Goal: Task Accomplishment & Management: Use online tool/utility

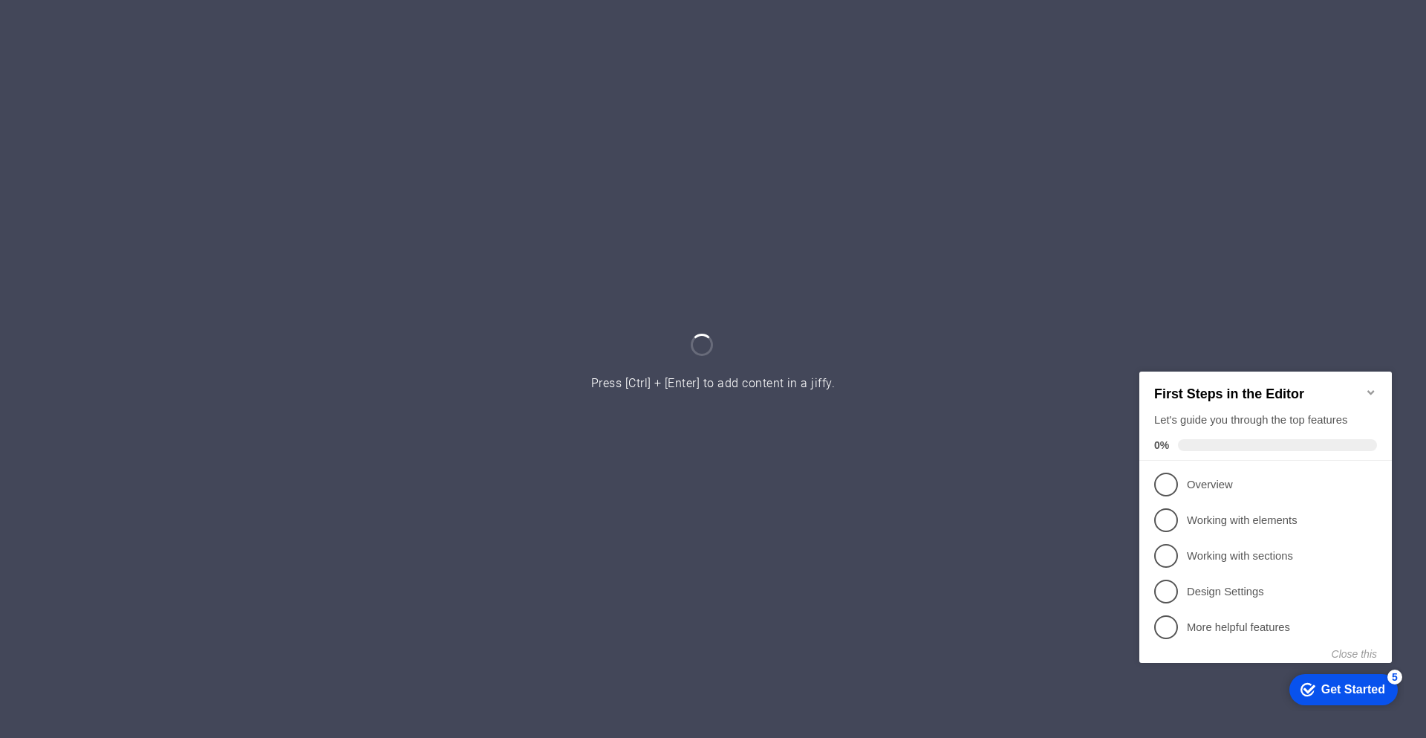
click at [1372, 389] on icon "Minimize checklist" at bounding box center [1370, 391] width 7 height 4
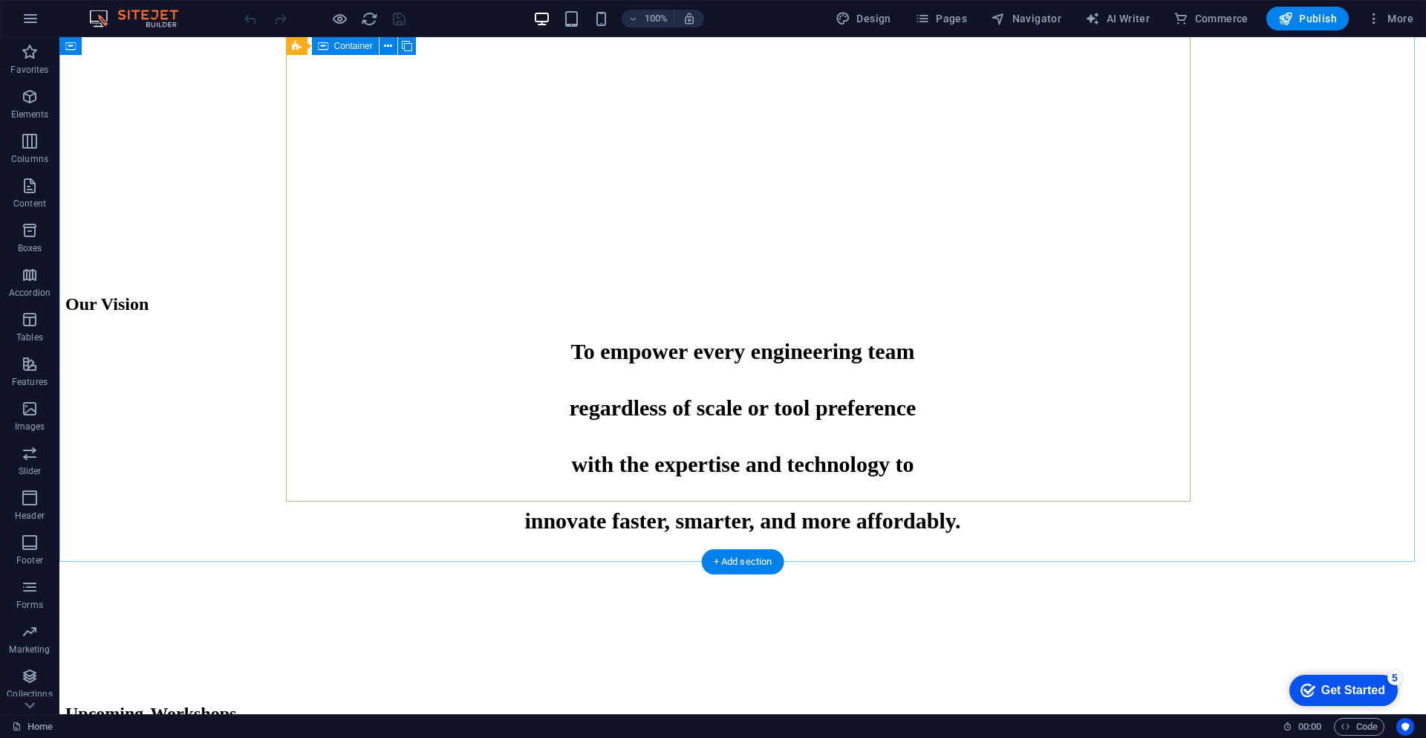
scroll to position [980, 0]
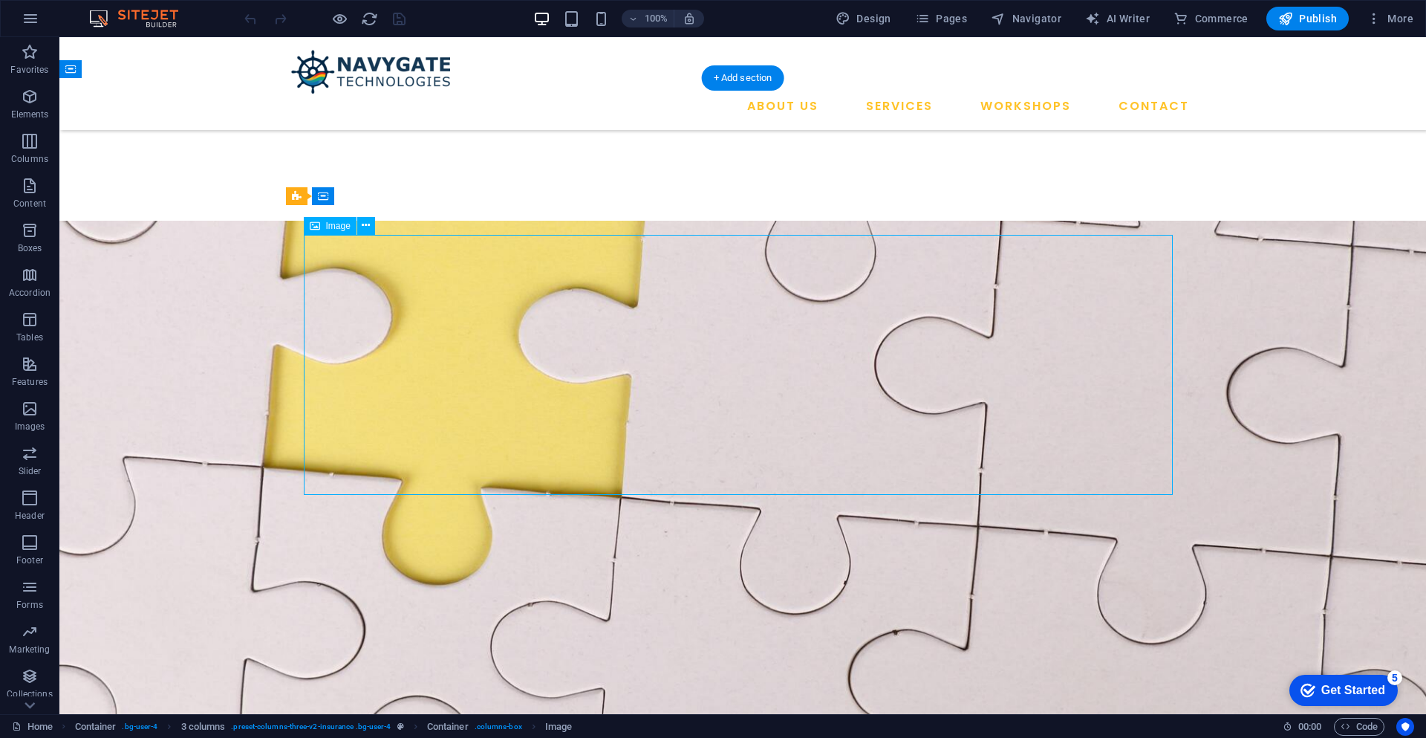
select select "px"
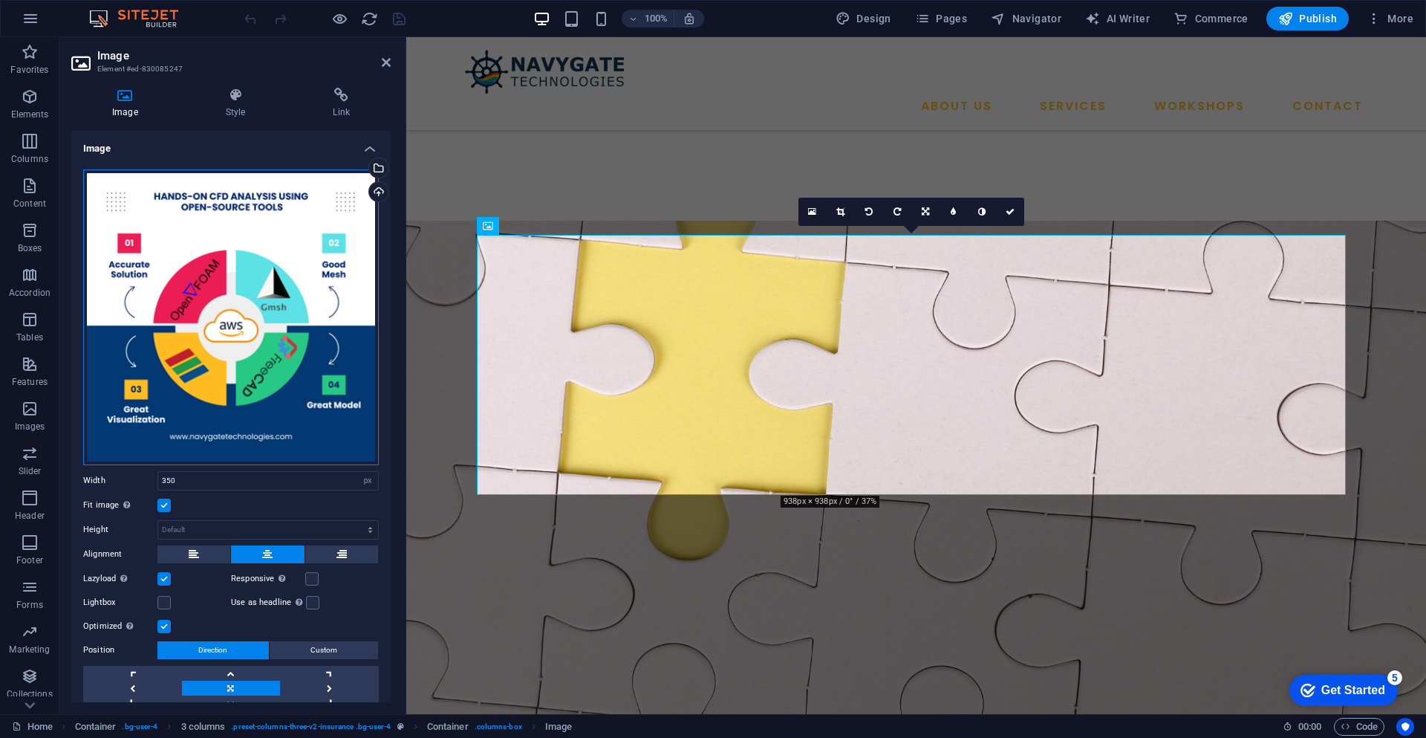
click at [262, 259] on div "Drag files here, click to choose files or select files from Files or our free s…" at bounding box center [231, 317] width 296 height 296
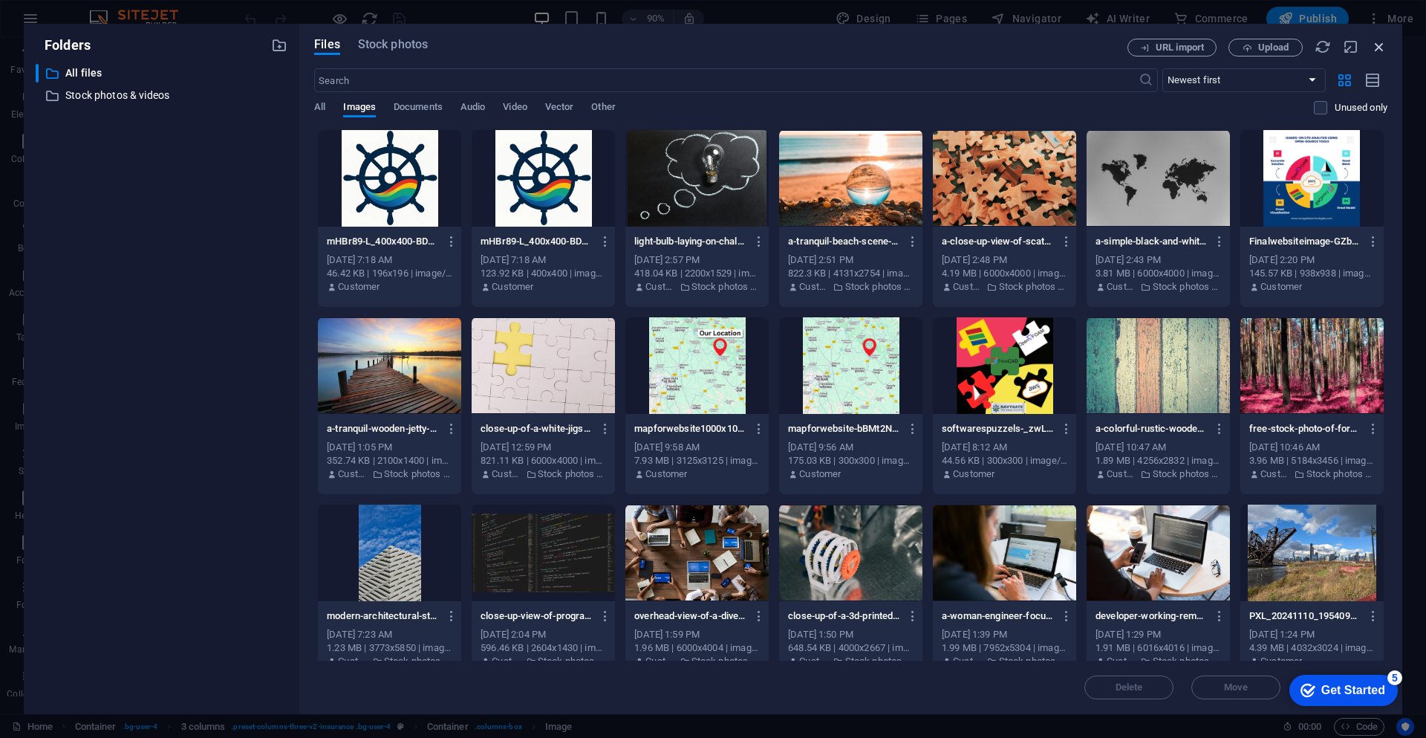
drag, startPoint x: 262, startPoint y: 259, endPoint x: 1380, endPoint y: 47, distance: 1137.9
click at [1380, 47] on div "Folders ​ All files All files ​ Stock photos & videos Stock photos & videos Fil…" at bounding box center [713, 369] width 1379 height 690
click at [1379, 42] on icon "button" at bounding box center [1379, 47] width 16 height 16
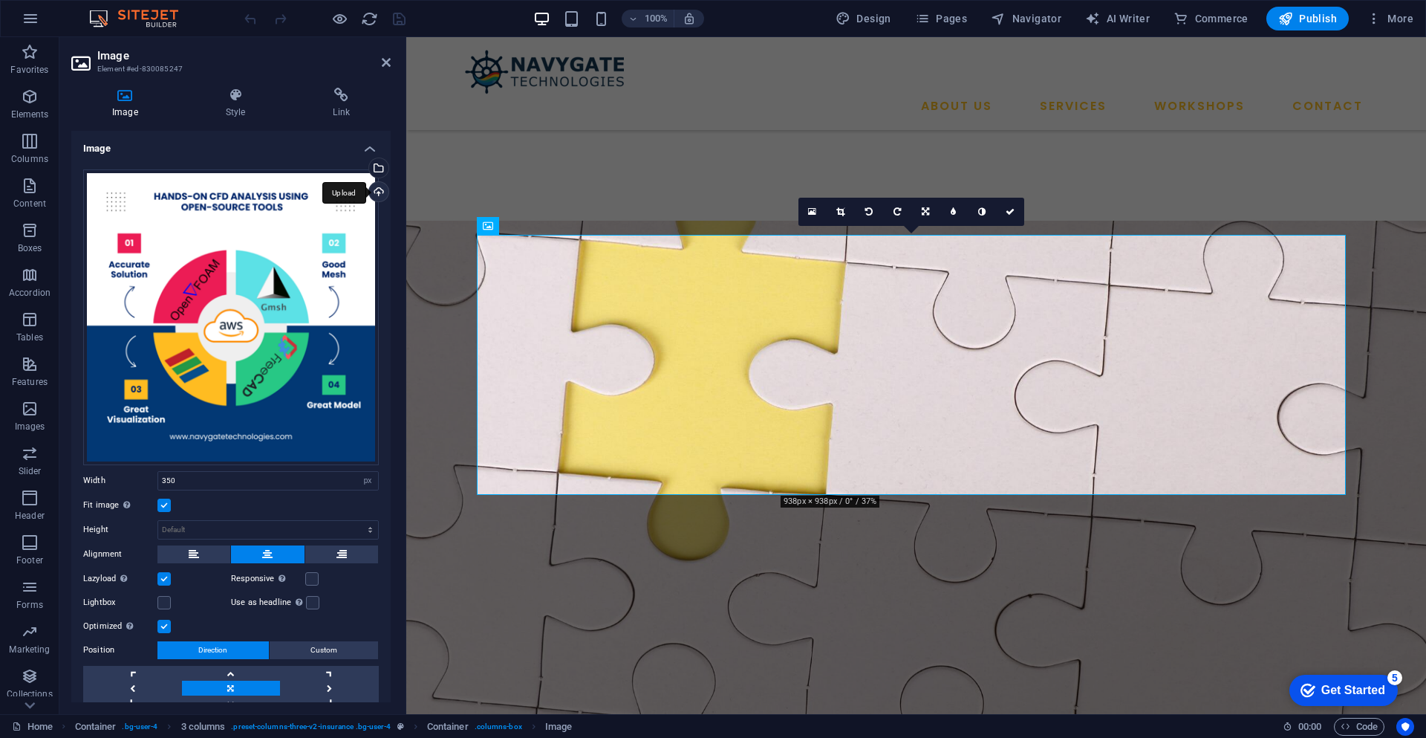
click at [374, 197] on div "Upload" at bounding box center [377, 193] width 22 height 22
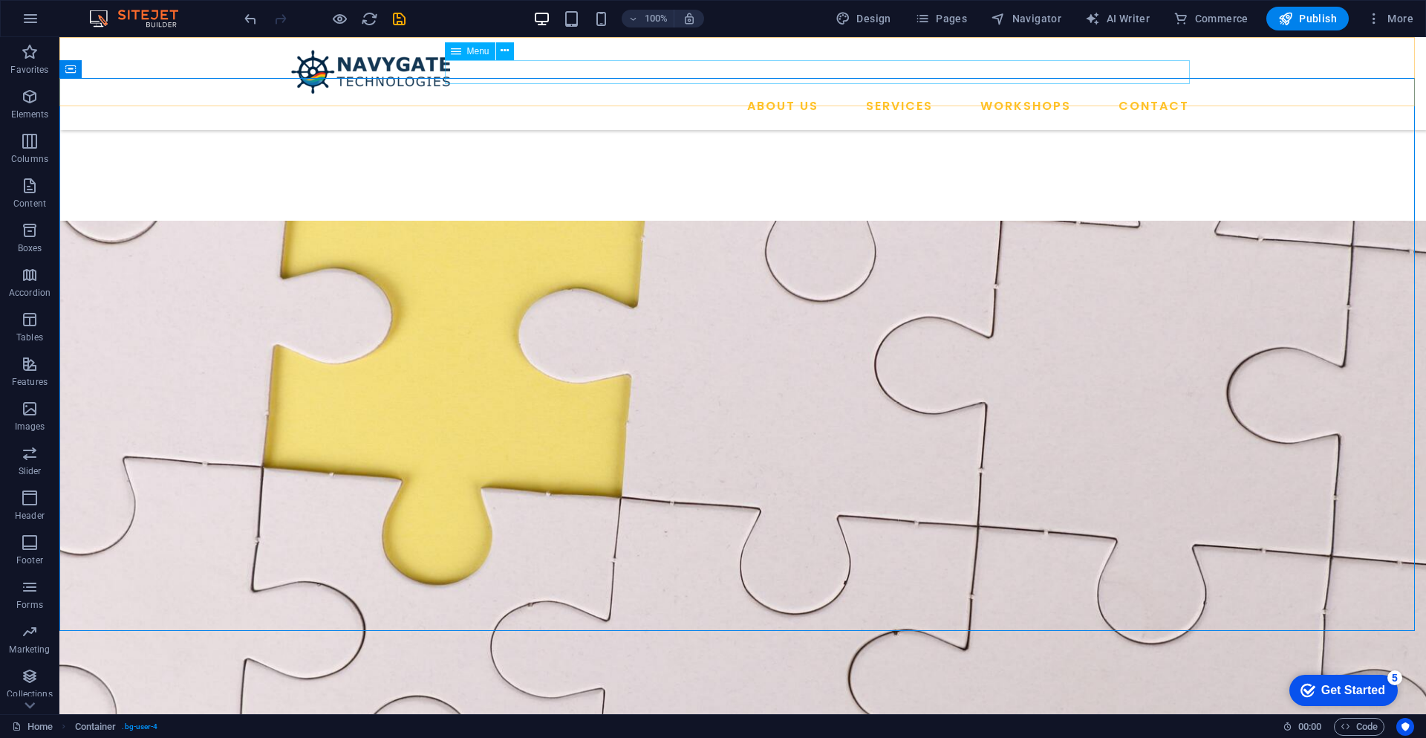
click at [1032, 94] on nav "ABOUT US SERVICES WORKSHOPS CONTACT" at bounding box center [742, 106] width 905 height 24
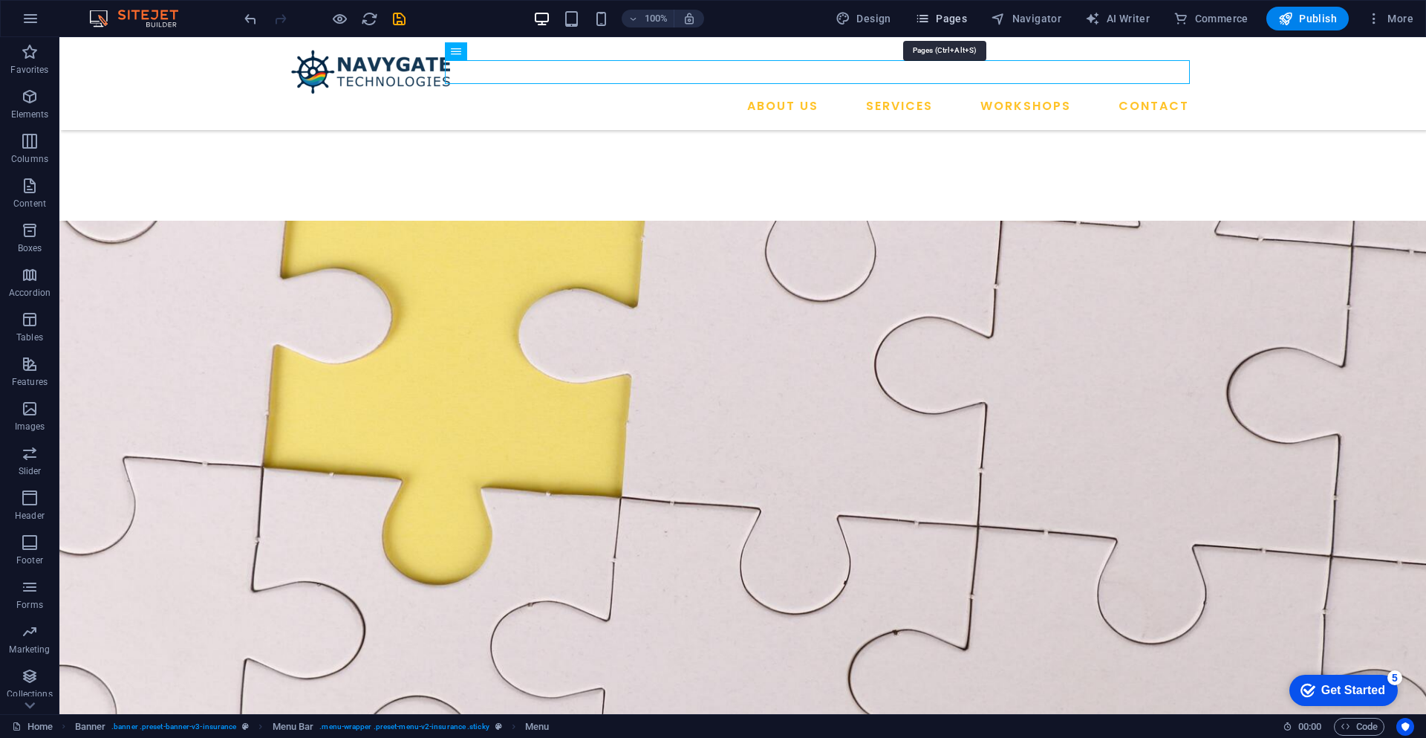
click at [953, 22] on span "Pages" at bounding box center [941, 18] width 52 height 15
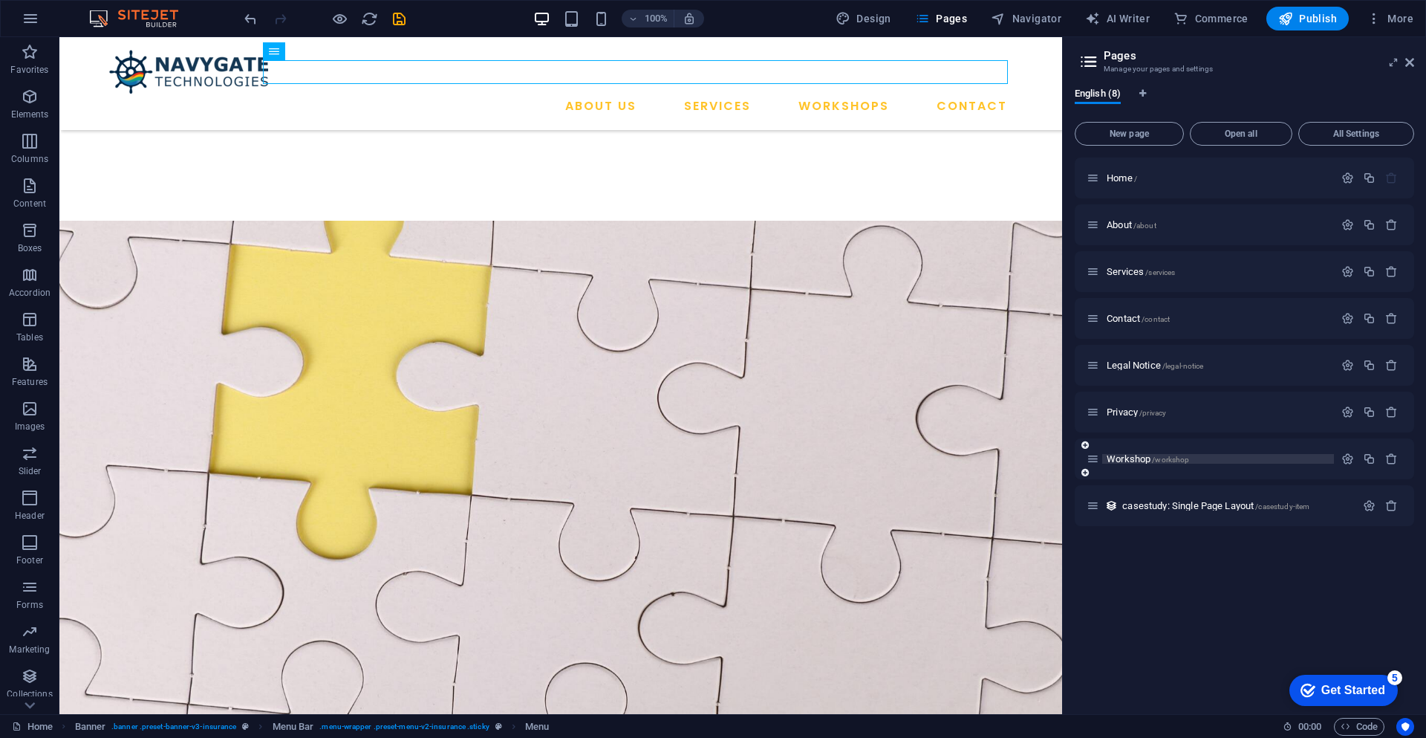
click at [1127, 458] on span "Workshop /workshop" at bounding box center [1148, 458] width 82 height 11
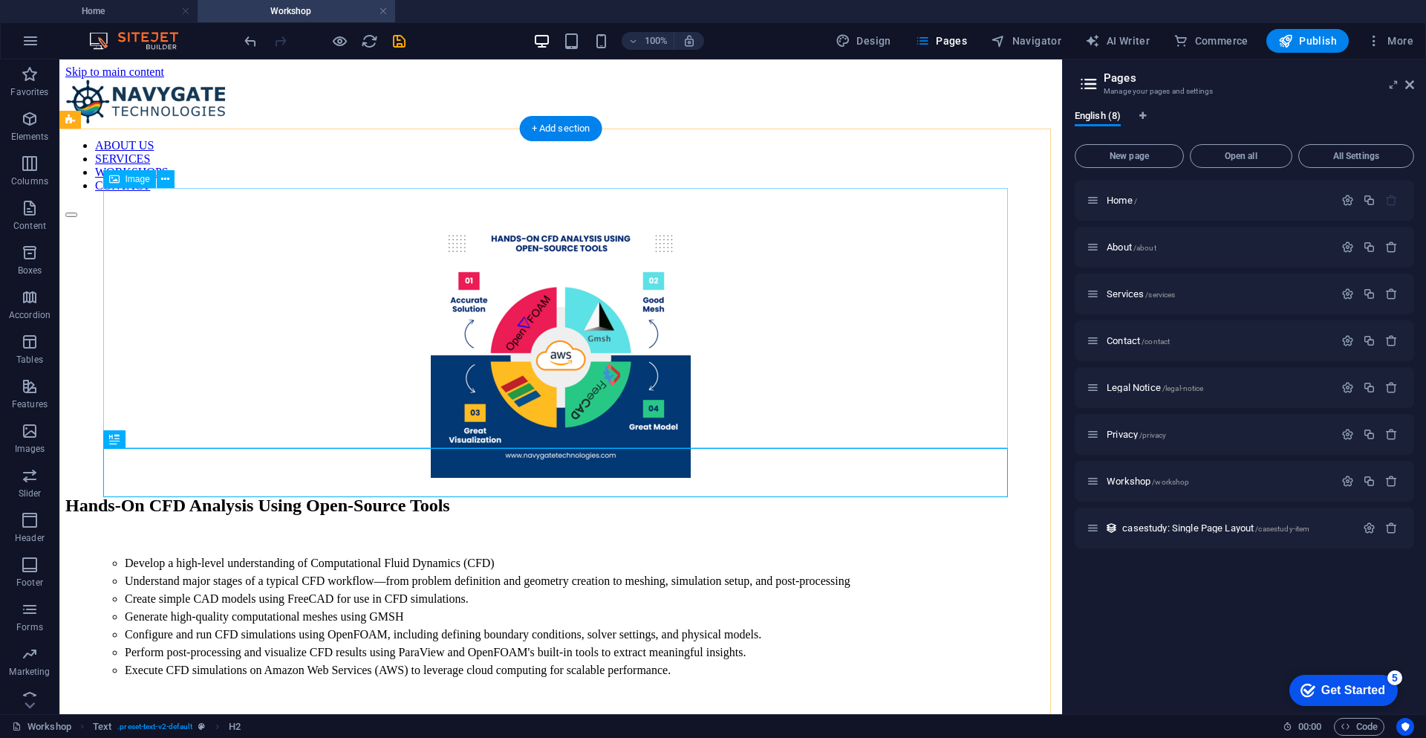
click at [595, 295] on figure at bounding box center [560, 349] width 991 height 263
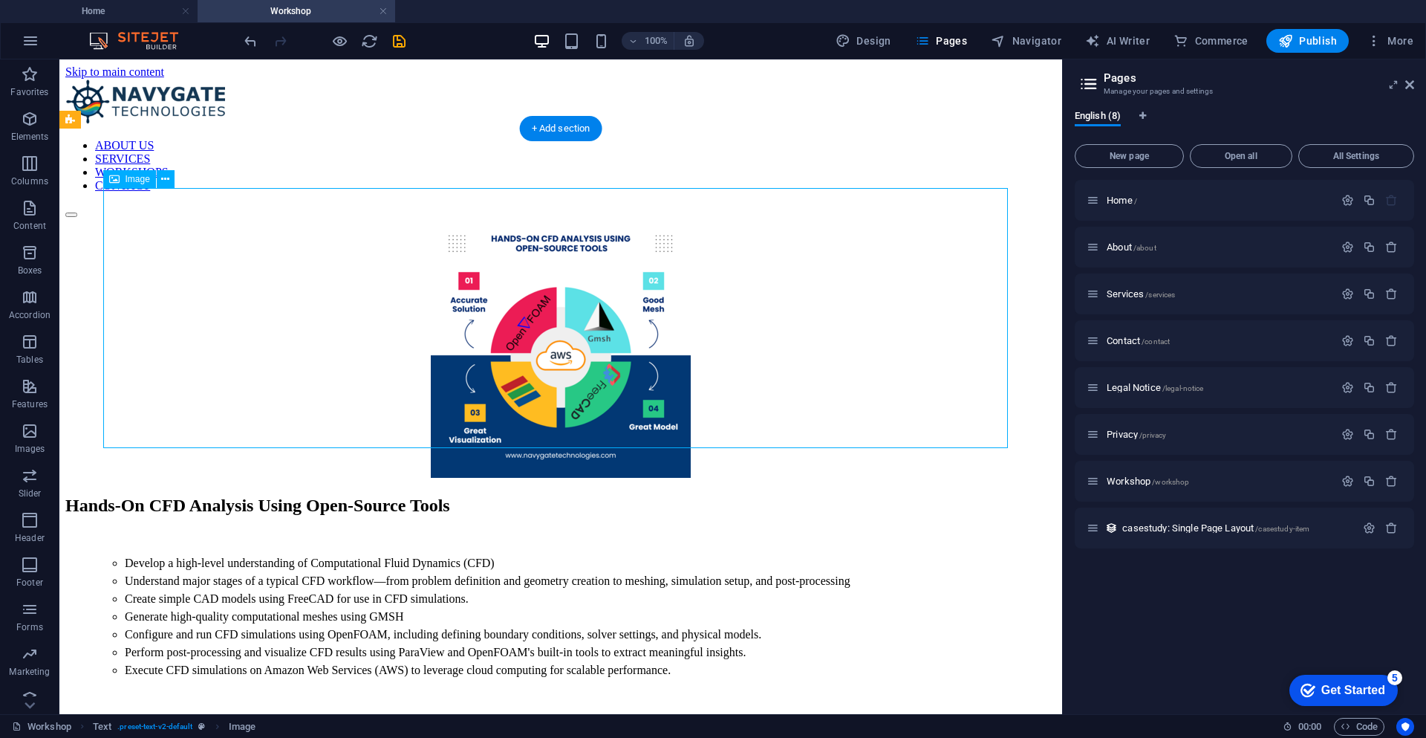
click at [545, 297] on figure at bounding box center [560, 349] width 991 height 263
select select "px"
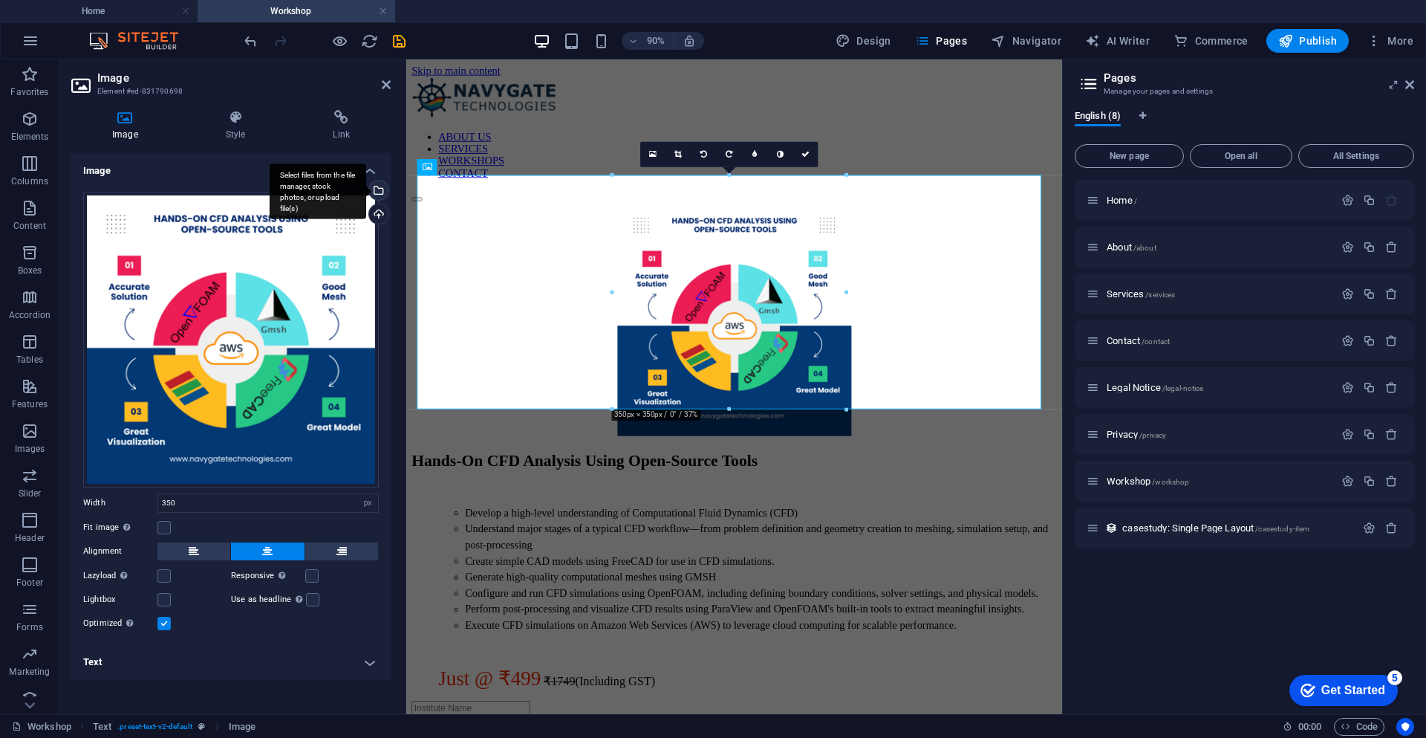
click at [380, 189] on div "Select files from the file manager, stock photos, or upload file(s)" at bounding box center [377, 191] width 22 height 22
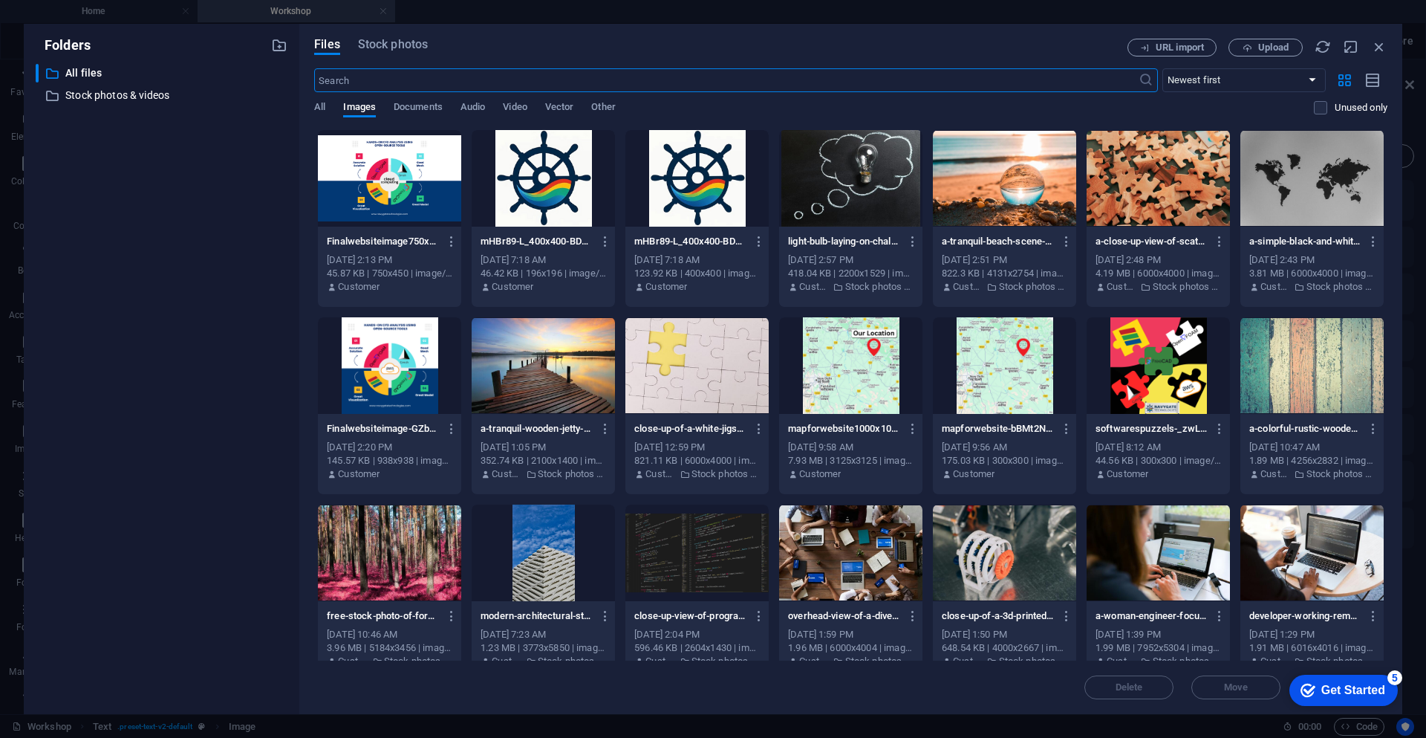
click at [376, 185] on div at bounding box center [389, 178] width 143 height 97
click at [381, 201] on div "1" at bounding box center [389, 178] width 143 height 97
click at [381, 201] on div at bounding box center [389, 178] width 143 height 97
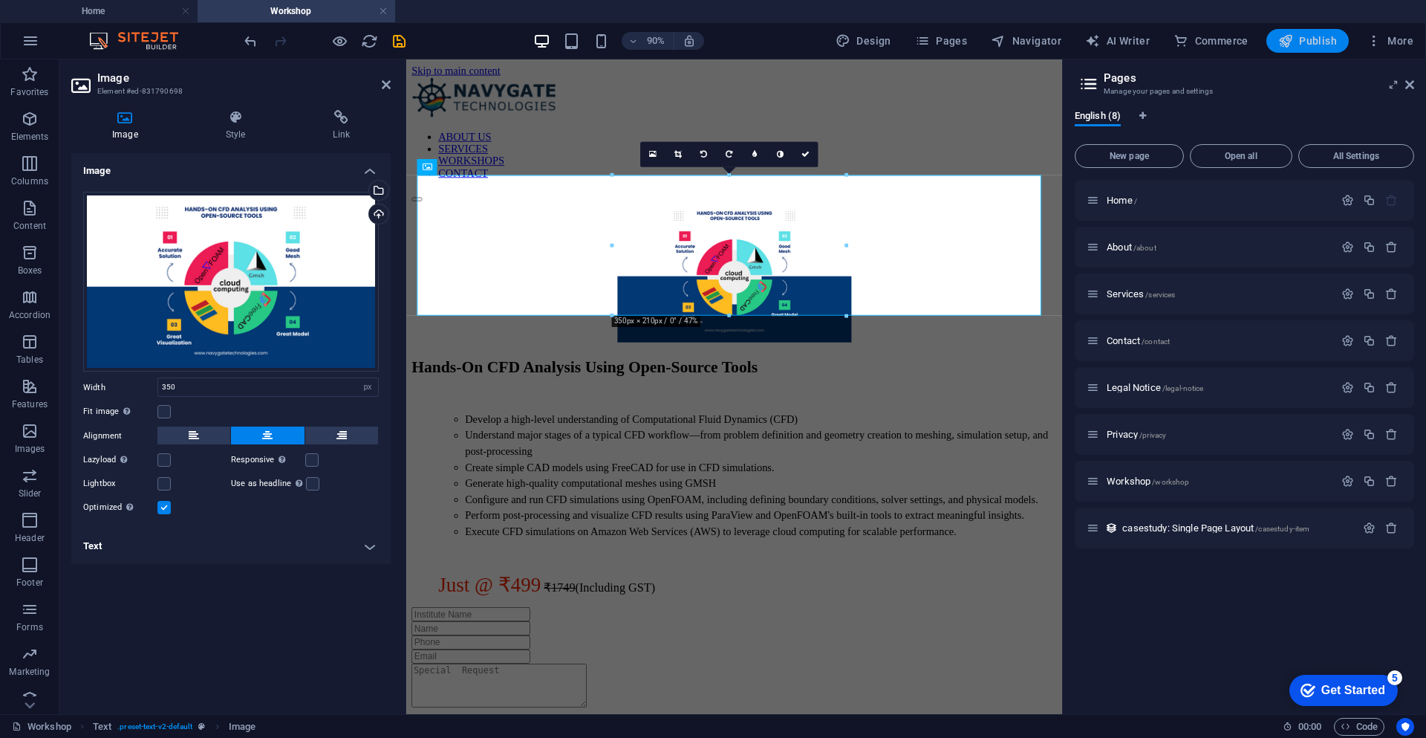
click at [1309, 42] on span "Publish" at bounding box center [1307, 40] width 59 height 15
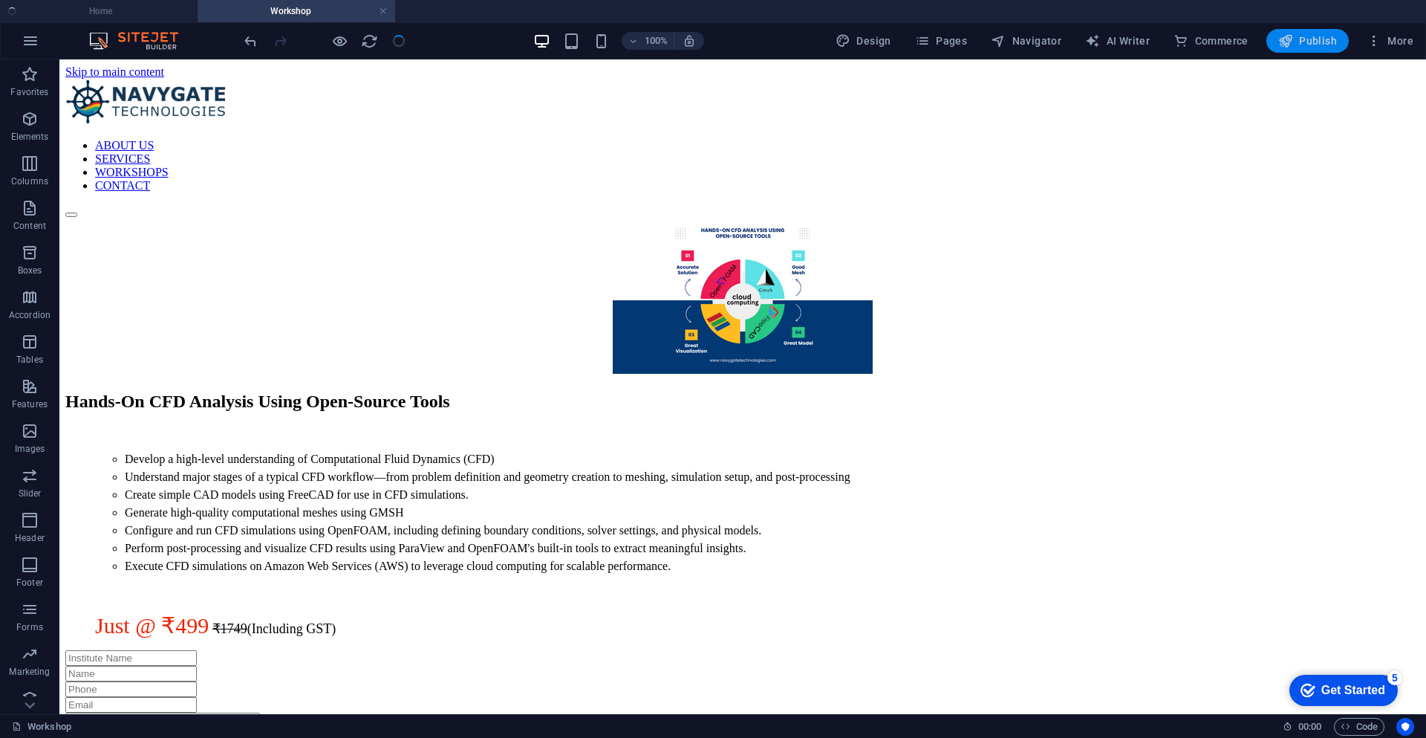
click at [1309, 42] on span "Publish" at bounding box center [1307, 40] width 59 height 15
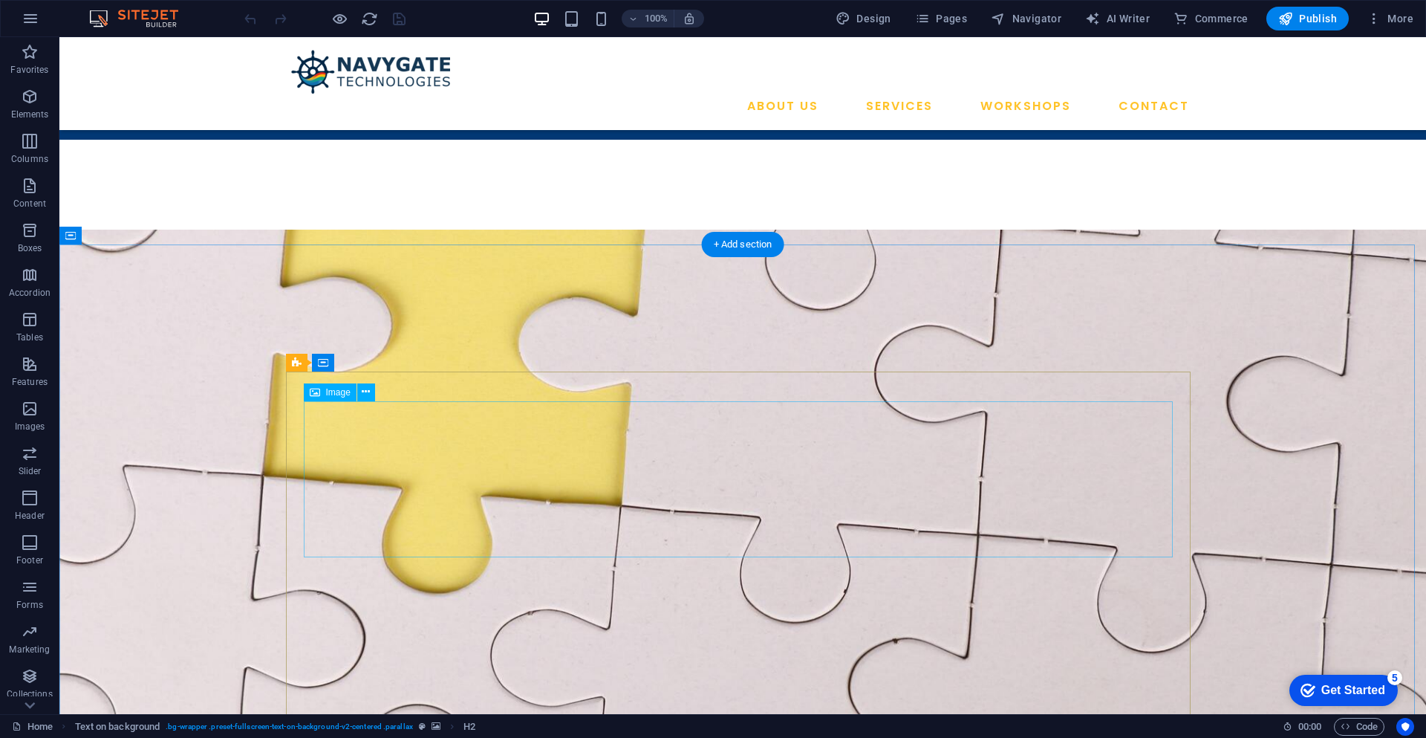
scroll to position [802, 0]
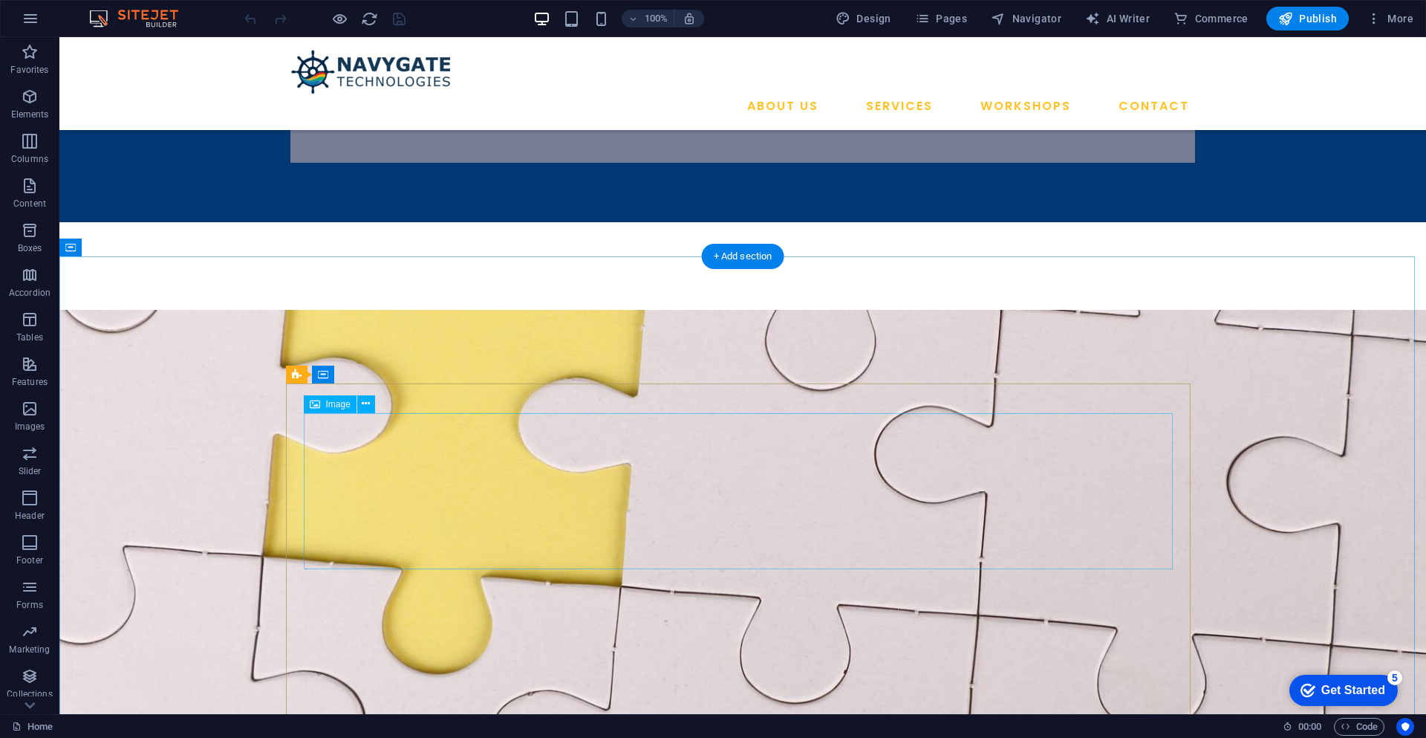
select select "px"
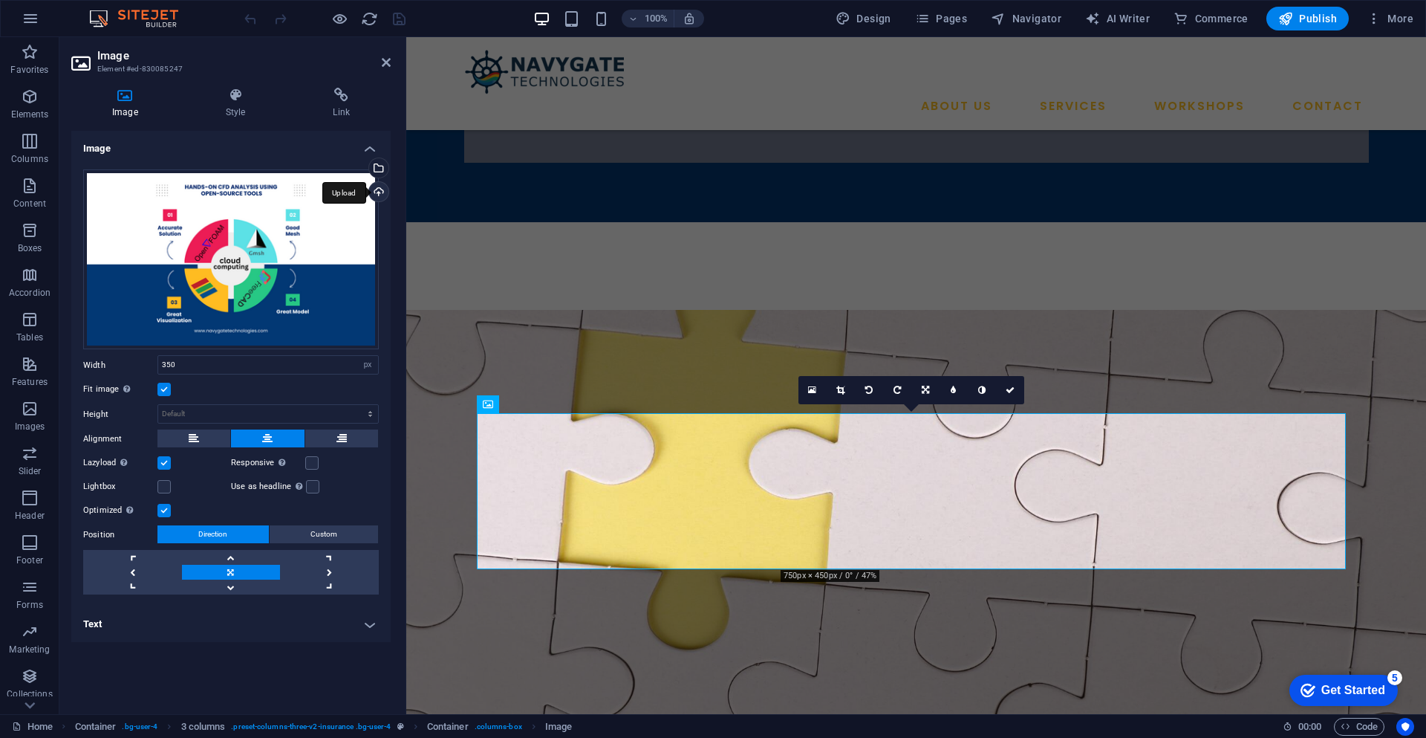
click at [377, 198] on div "Upload" at bounding box center [377, 193] width 22 height 22
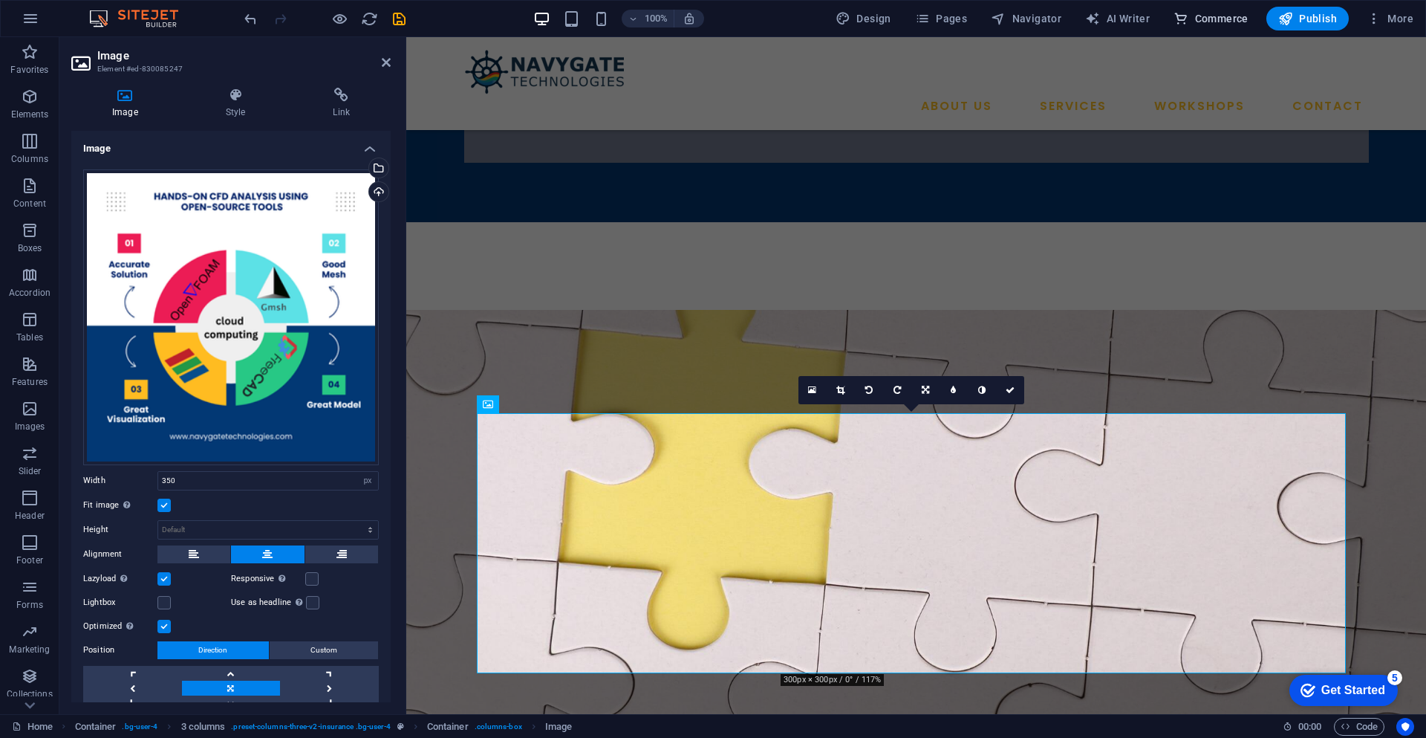
click at [1207, 16] on span "Commerce" at bounding box center [1211, 18] width 75 height 15
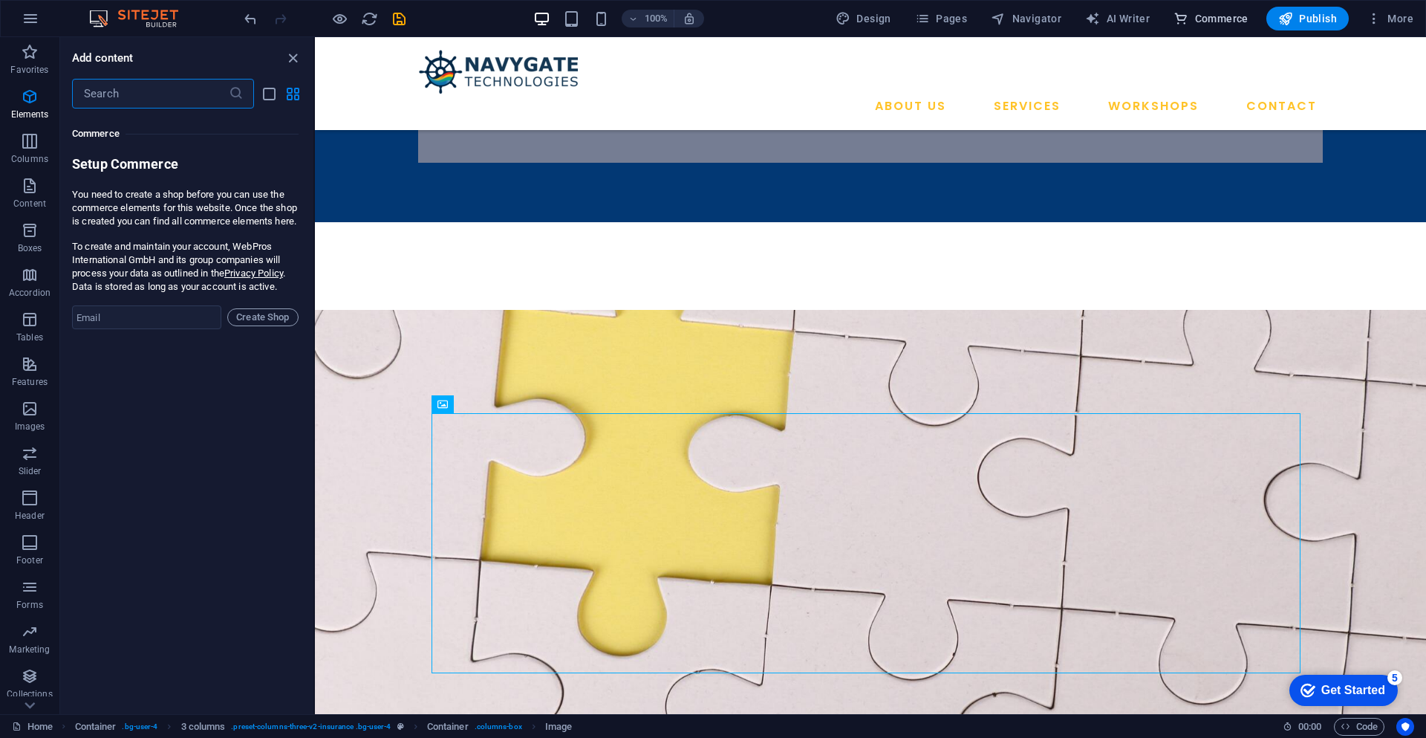
scroll to position [14314, 0]
click at [154, 325] on input "email" at bounding box center [146, 313] width 149 height 24
click at [130, 325] on input "email" at bounding box center [146, 313] width 149 height 24
type input "p"
click at [103, 323] on input "email" at bounding box center [146, 313] width 149 height 24
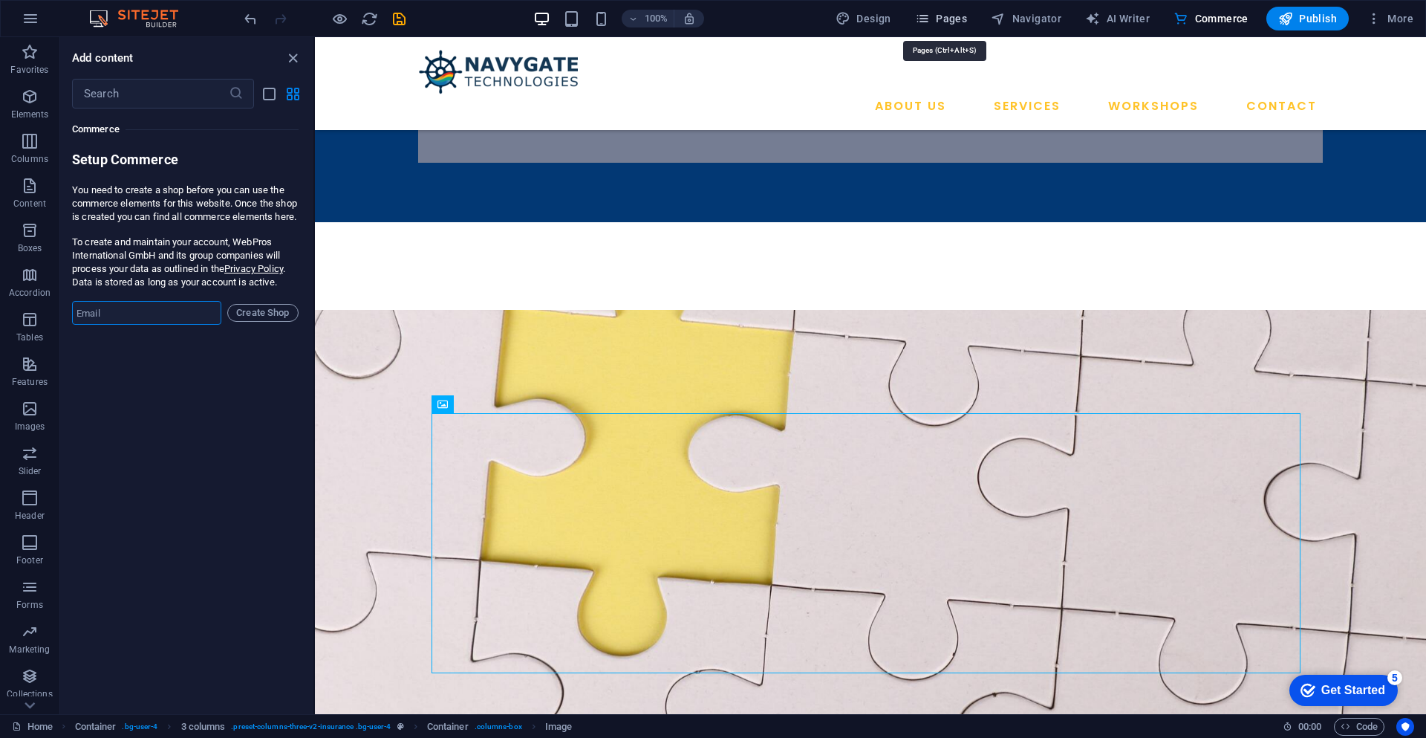
click at [940, 18] on span "Pages" at bounding box center [941, 18] width 52 height 15
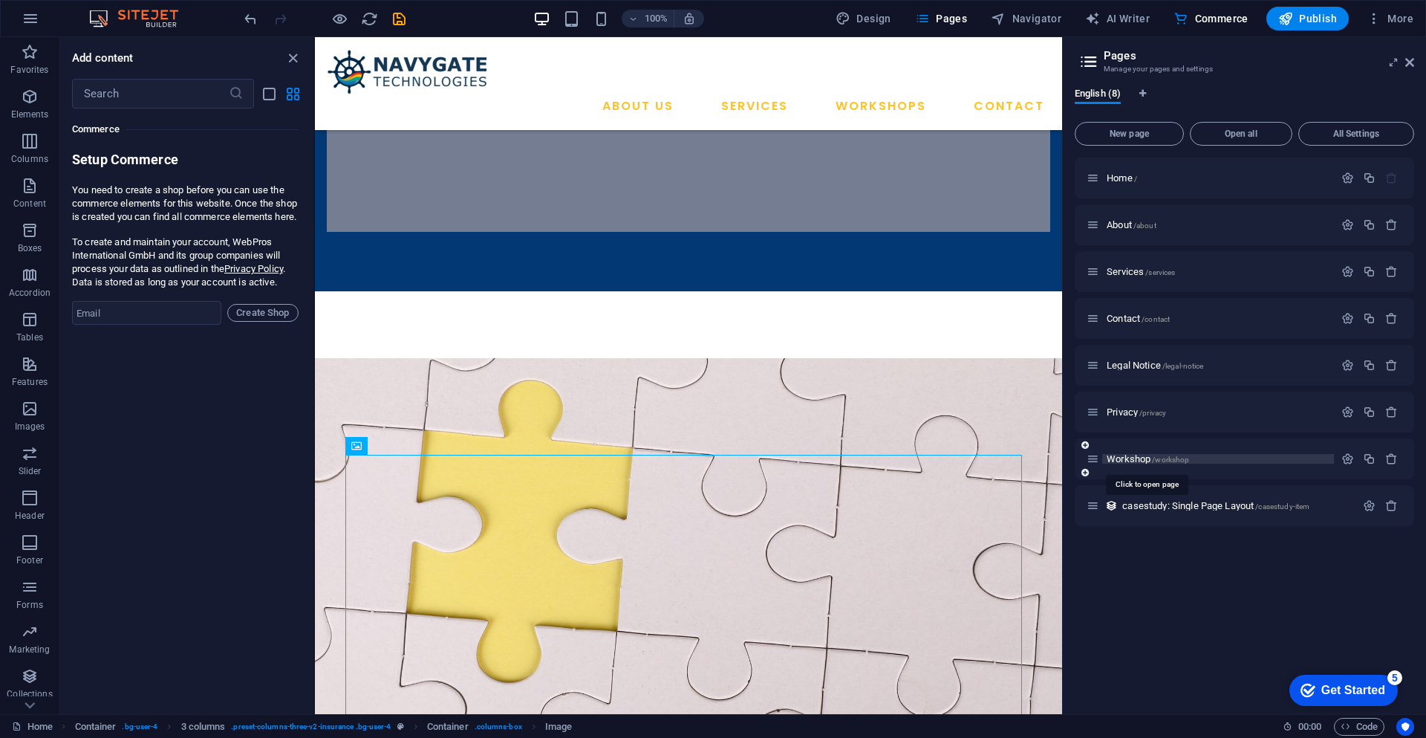
click at [1129, 458] on span "Workshop /workshop" at bounding box center [1148, 458] width 82 height 11
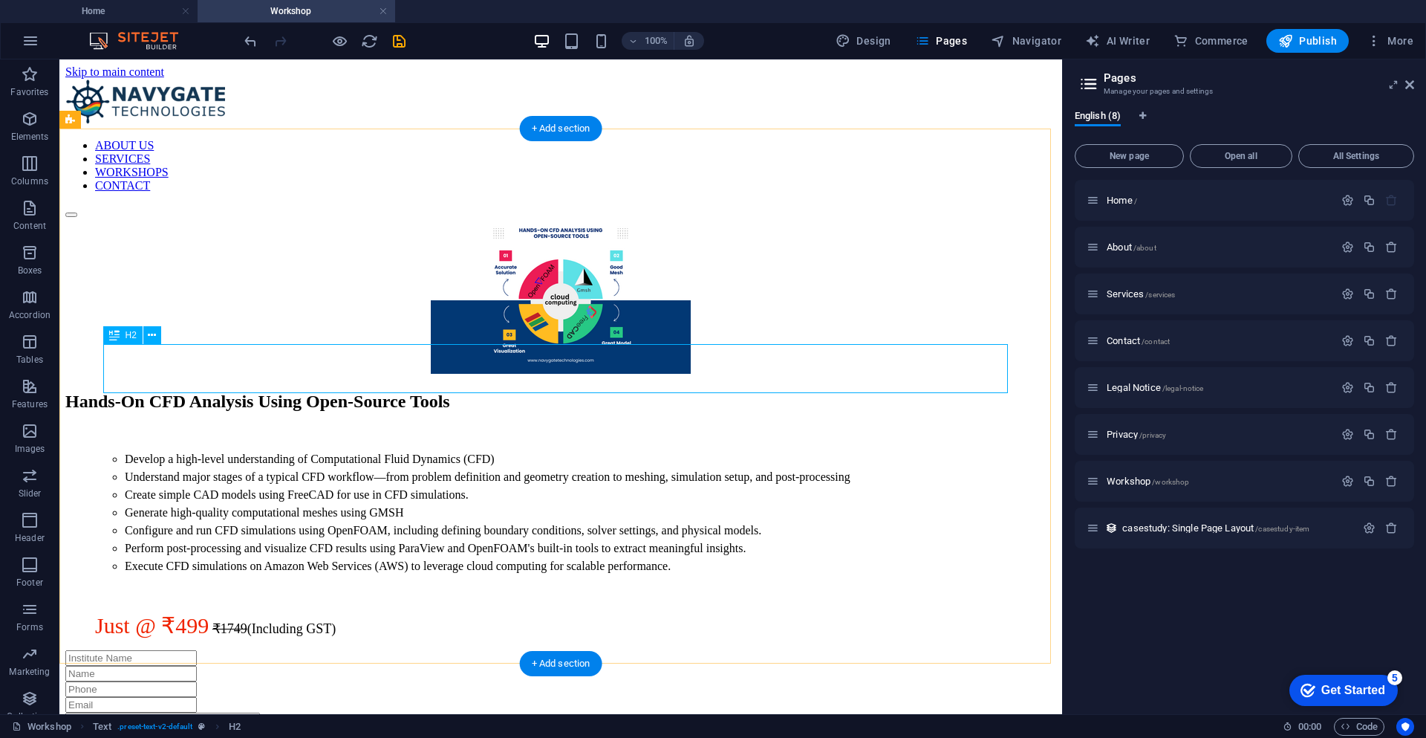
scroll to position [0, 0]
click at [585, 288] on figure at bounding box center [560, 297] width 991 height 159
click at [257, 313] on figure at bounding box center [560, 297] width 991 height 159
select select "px"
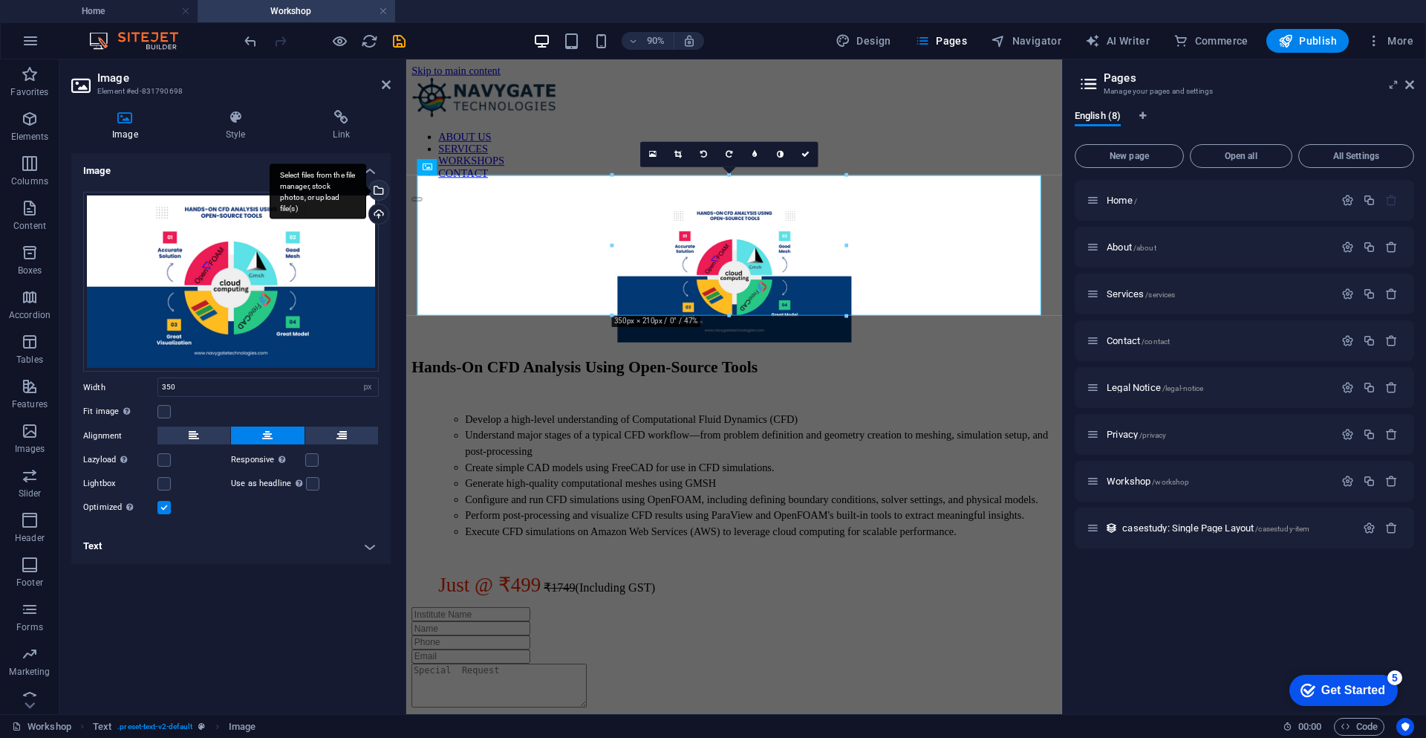
click at [381, 194] on div "Select files from the file manager, stock photos, or upload file(s)" at bounding box center [377, 191] width 22 height 22
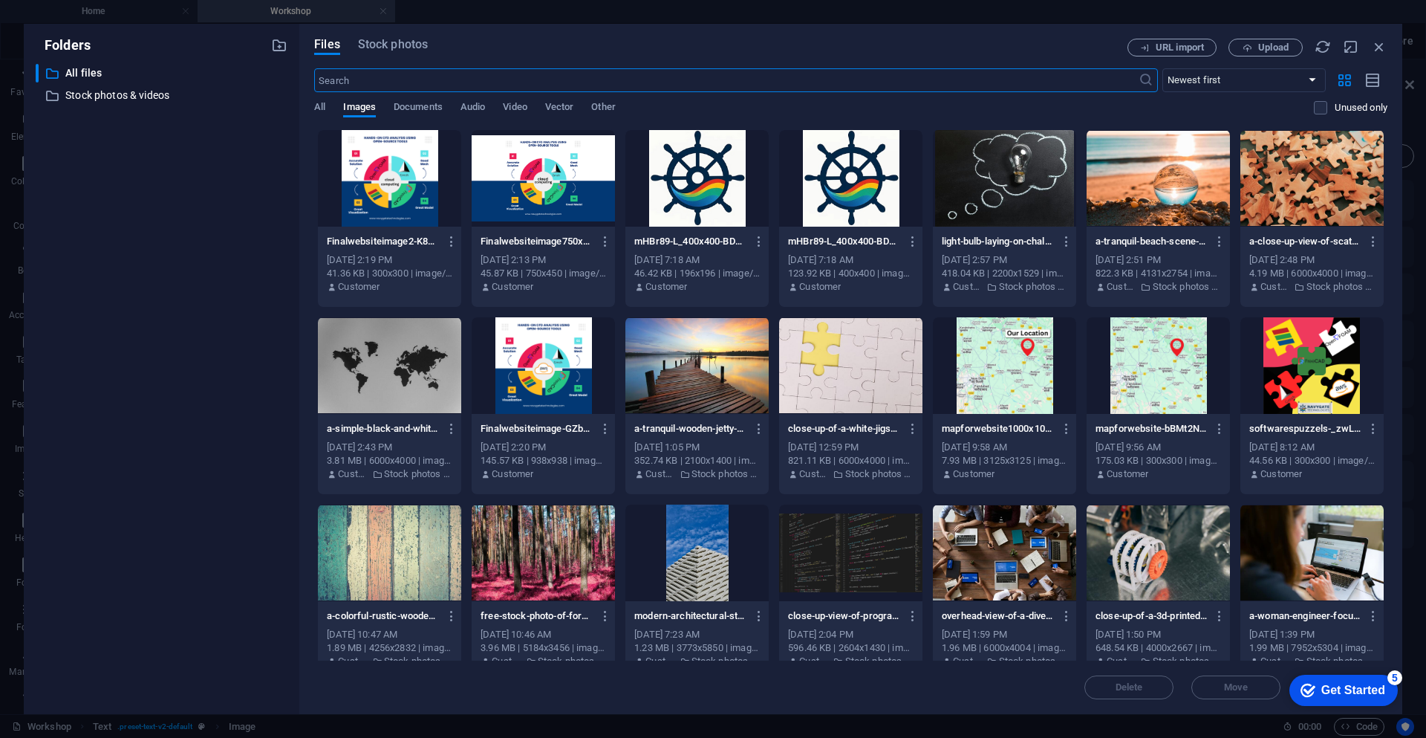
click at [387, 195] on div at bounding box center [389, 178] width 143 height 97
click at [387, 195] on div "1" at bounding box center [389, 178] width 143 height 97
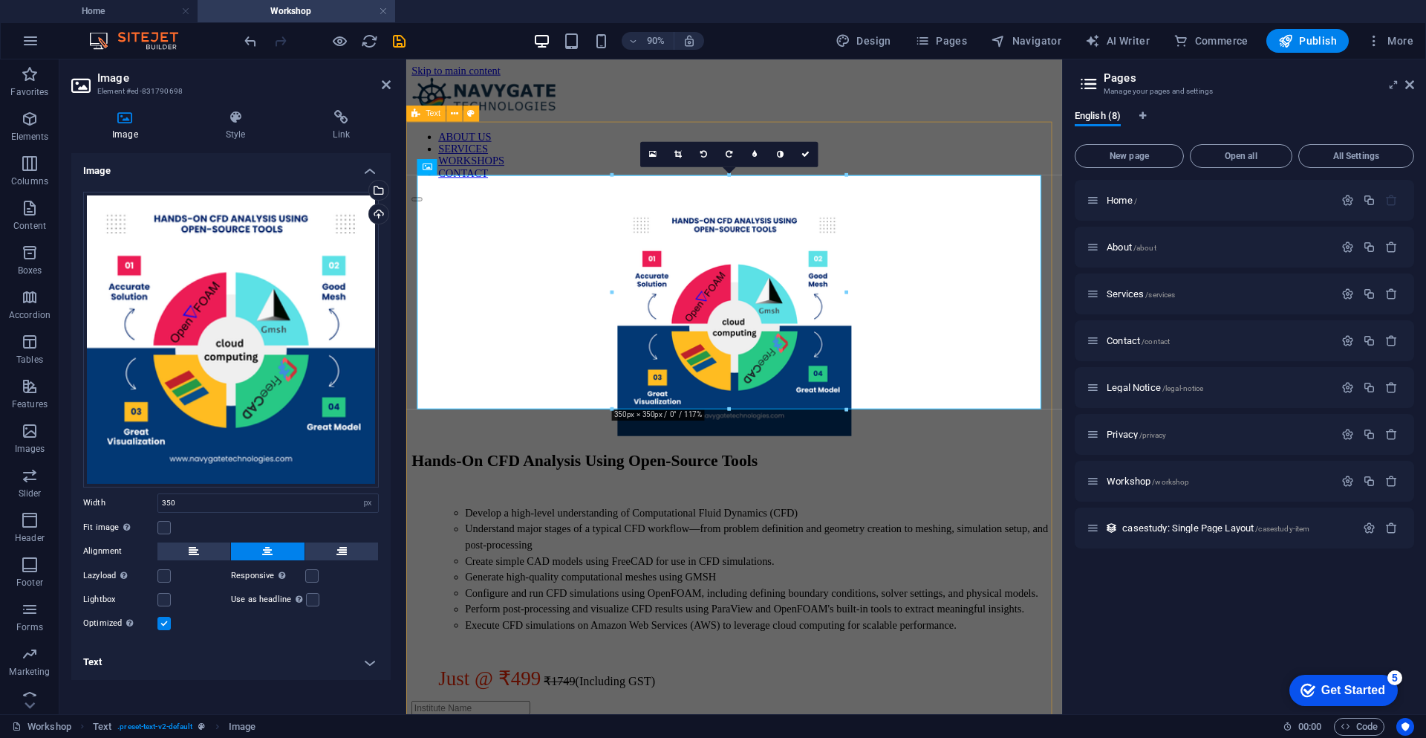
click at [957, 218] on div "Hands-On CFD Analysis Using Open-Source Tools Develop a high-level understandin…" at bounding box center [770, 489] width 717 height 542
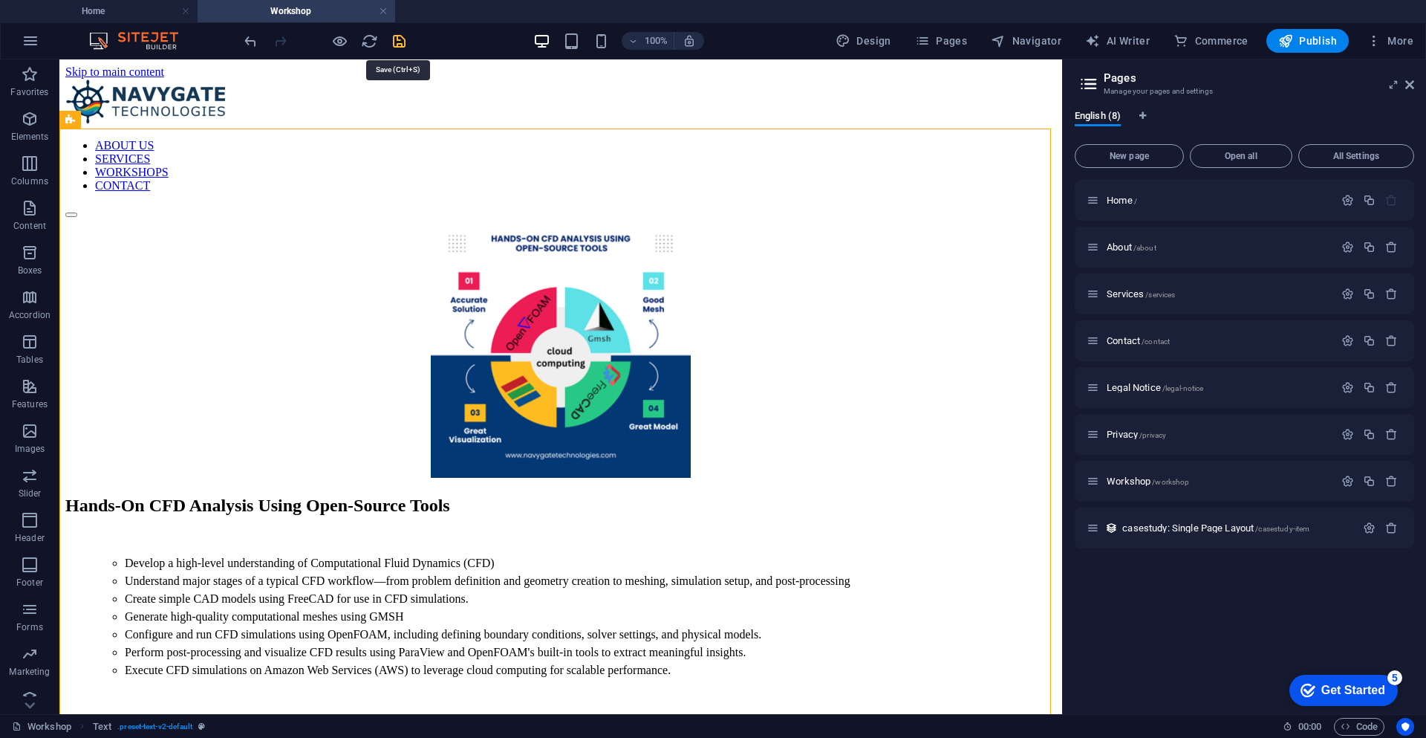
drag, startPoint x: 398, startPoint y: 43, endPoint x: 358, endPoint y: 53, distance: 41.3
click at [399, 42] on icon "save" at bounding box center [399, 41] width 17 height 17
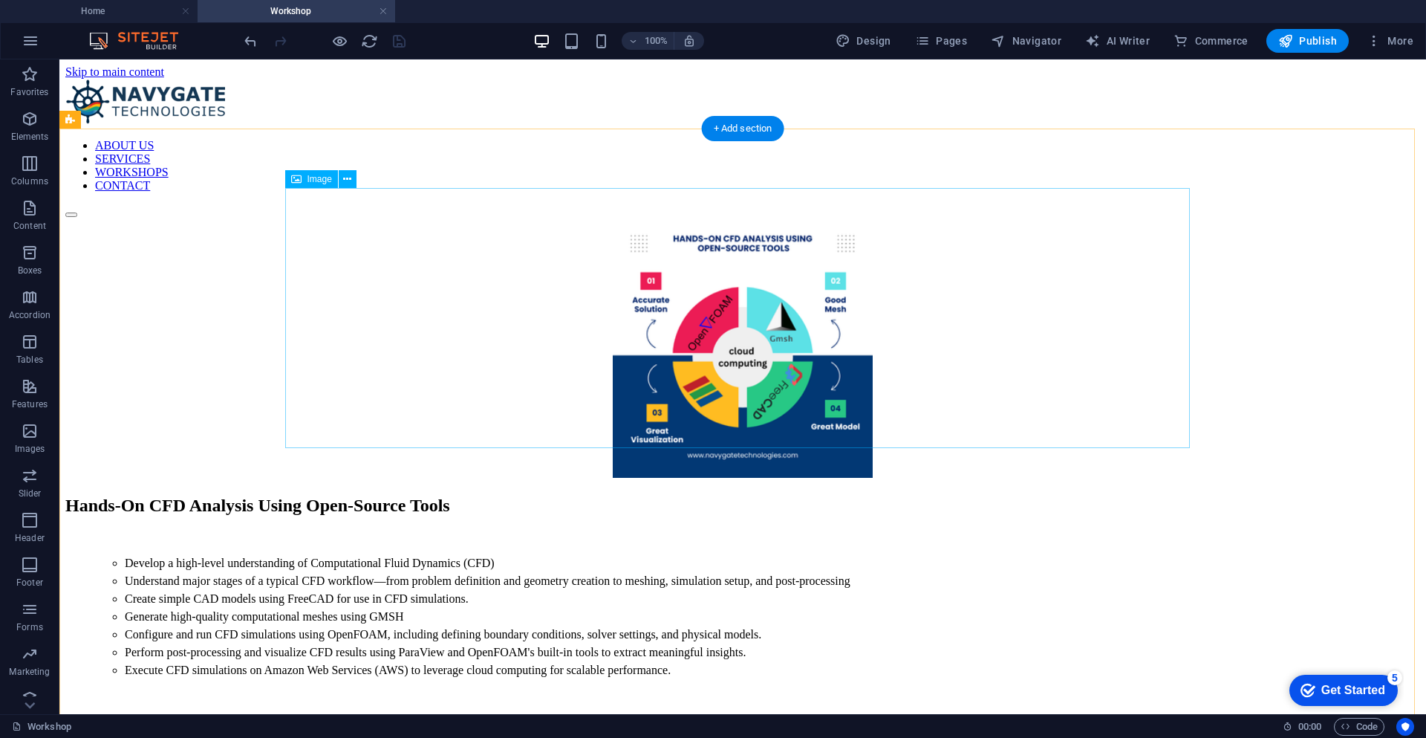
click at [726, 298] on figure at bounding box center [742, 349] width 1355 height 263
select select "px"
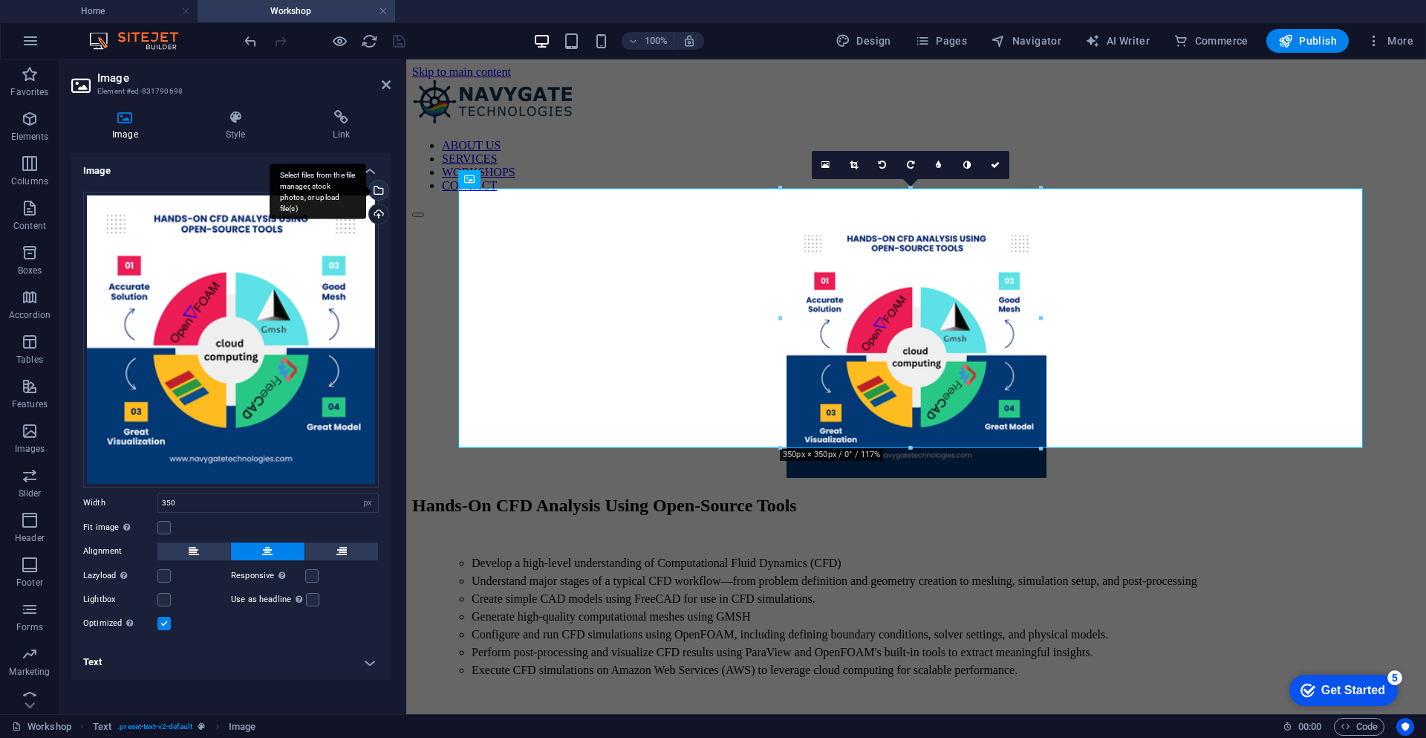
click at [377, 192] on div "Select files from the file manager, stock photos, or upload file(s)" at bounding box center [377, 191] width 22 height 22
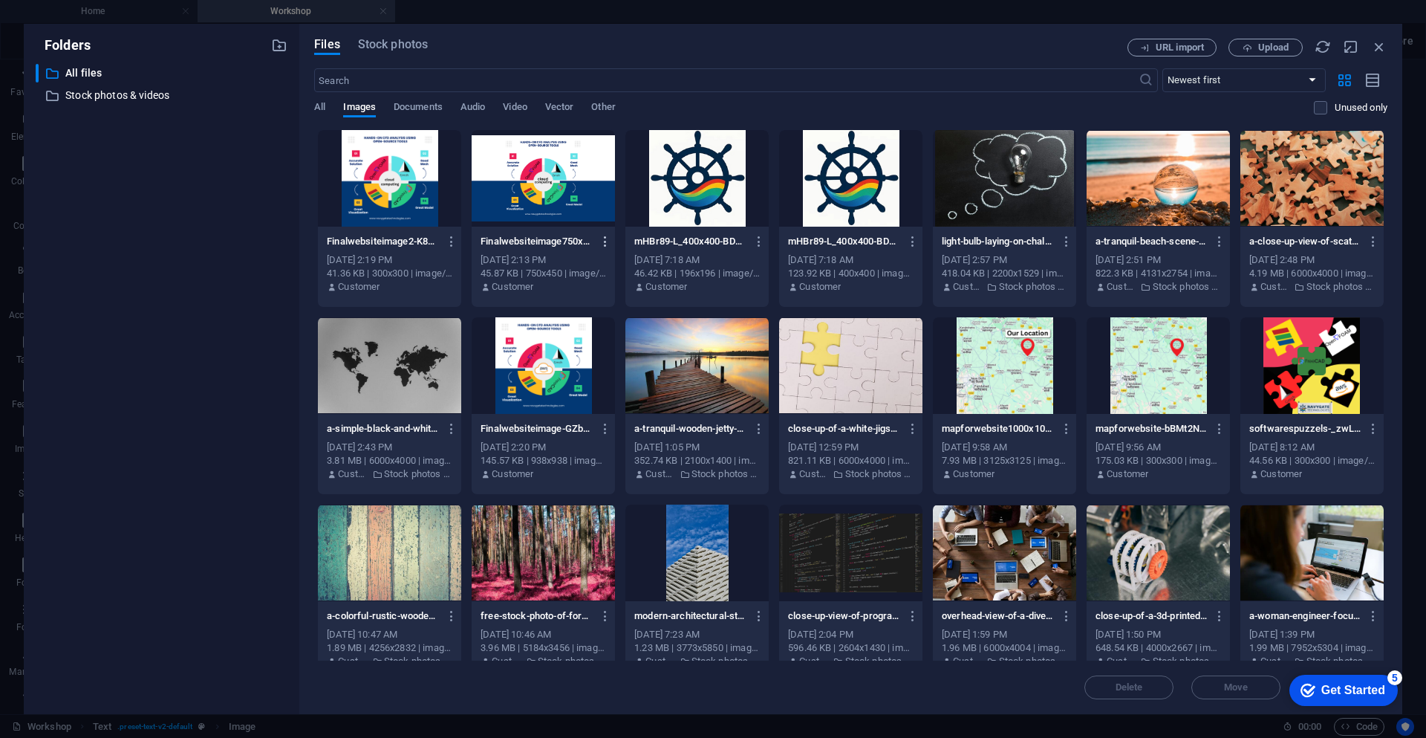
click at [605, 245] on icon "button" at bounding box center [606, 241] width 14 height 13
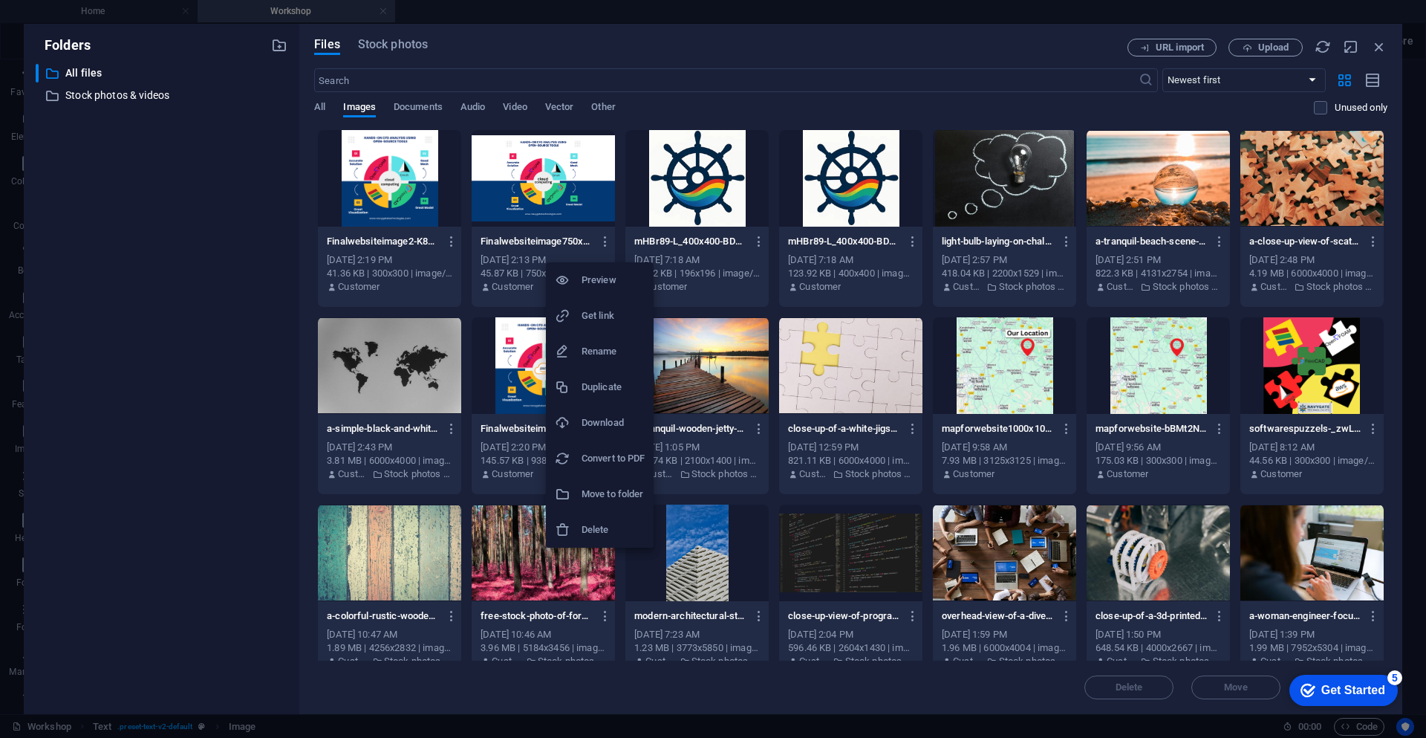
click at [553, 172] on div at bounding box center [713, 369] width 1426 height 738
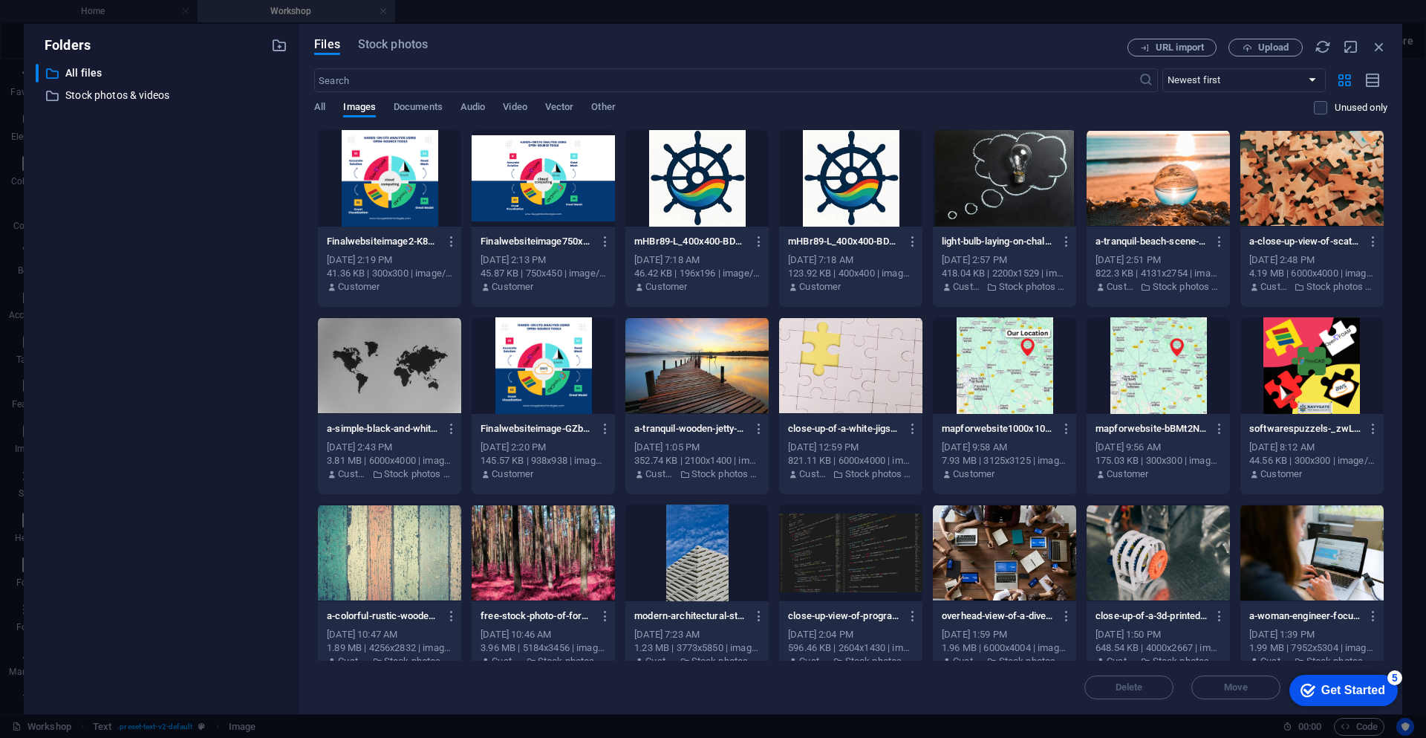
click at [553, 172] on div at bounding box center [543, 178] width 143 height 97
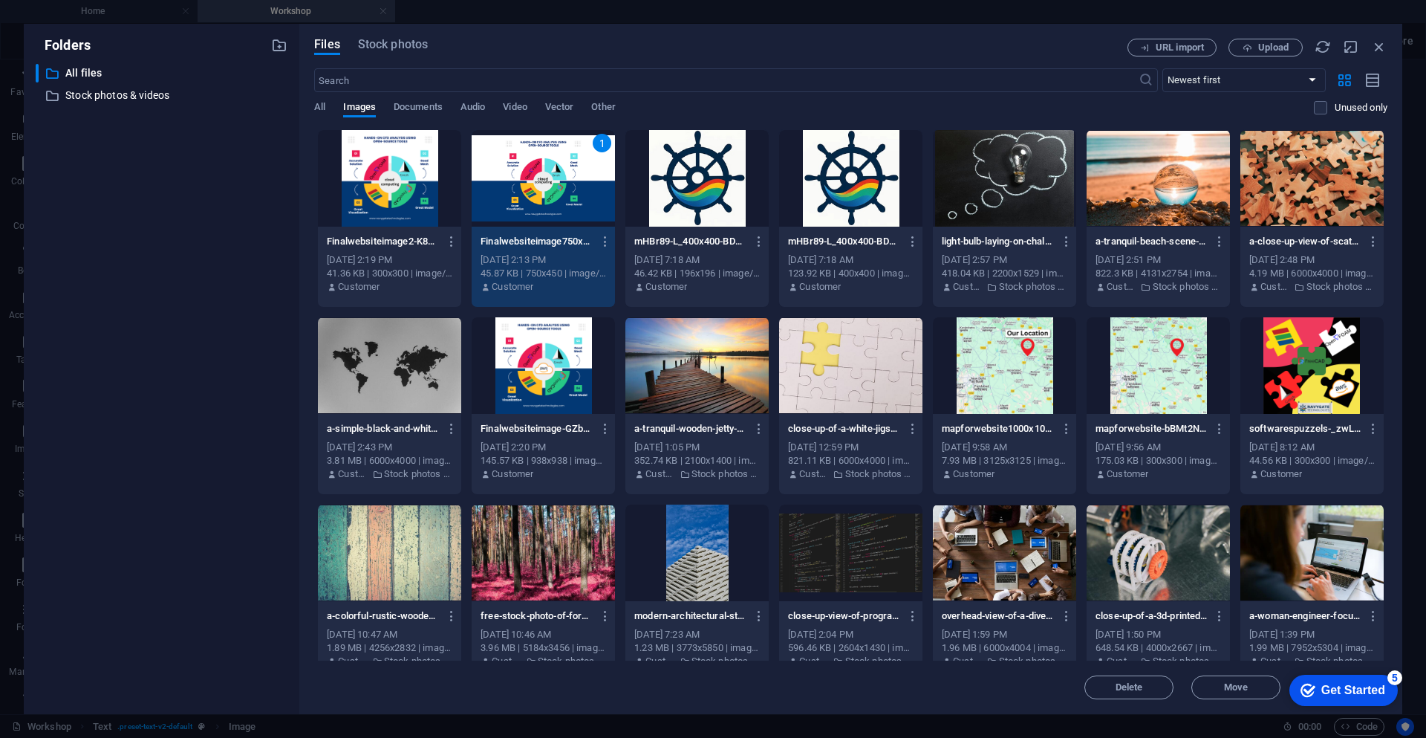
click at [553, 172] on div "1" at bounding box center [543, 178] width 143 height 97
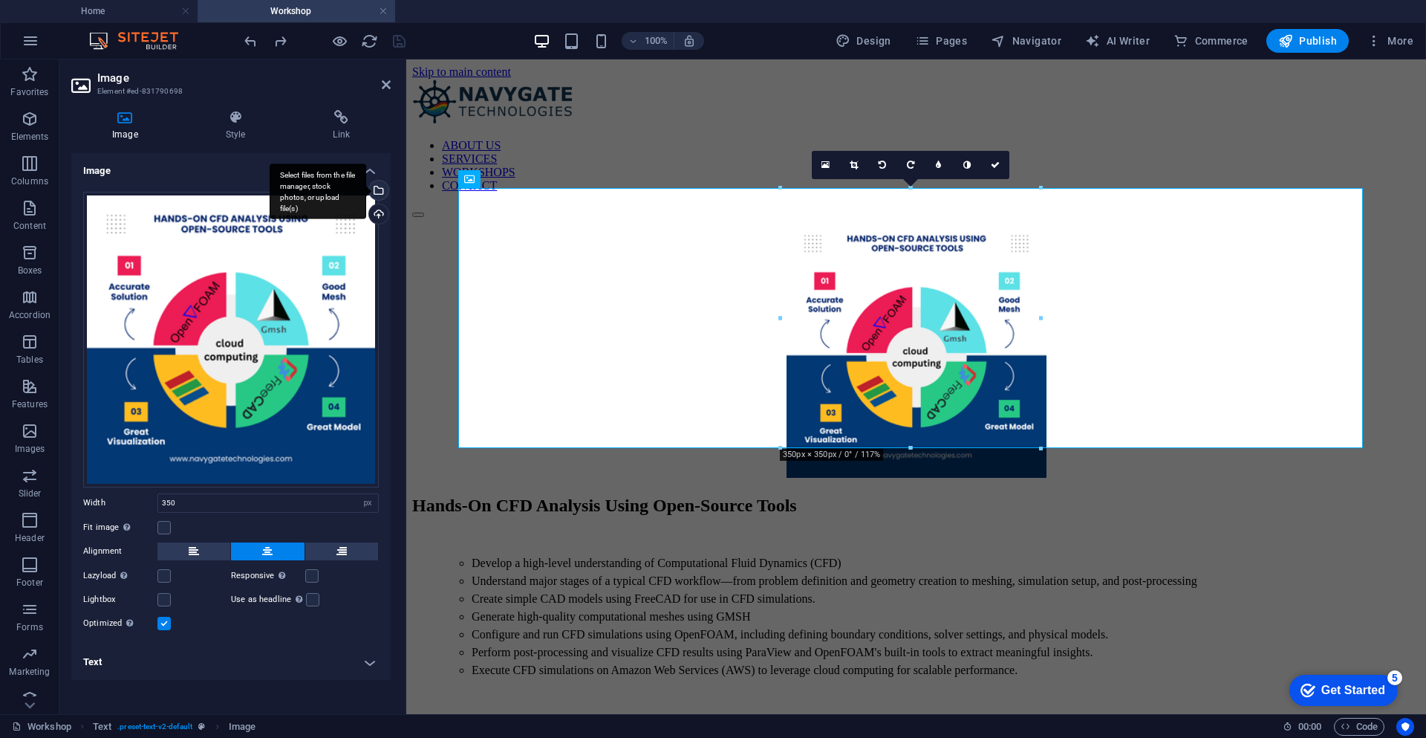
click at [366, 192] on div "Select files from the file manager, stock photos, or upload file(s)" at bounding box center [318, 191] width 97 height 56
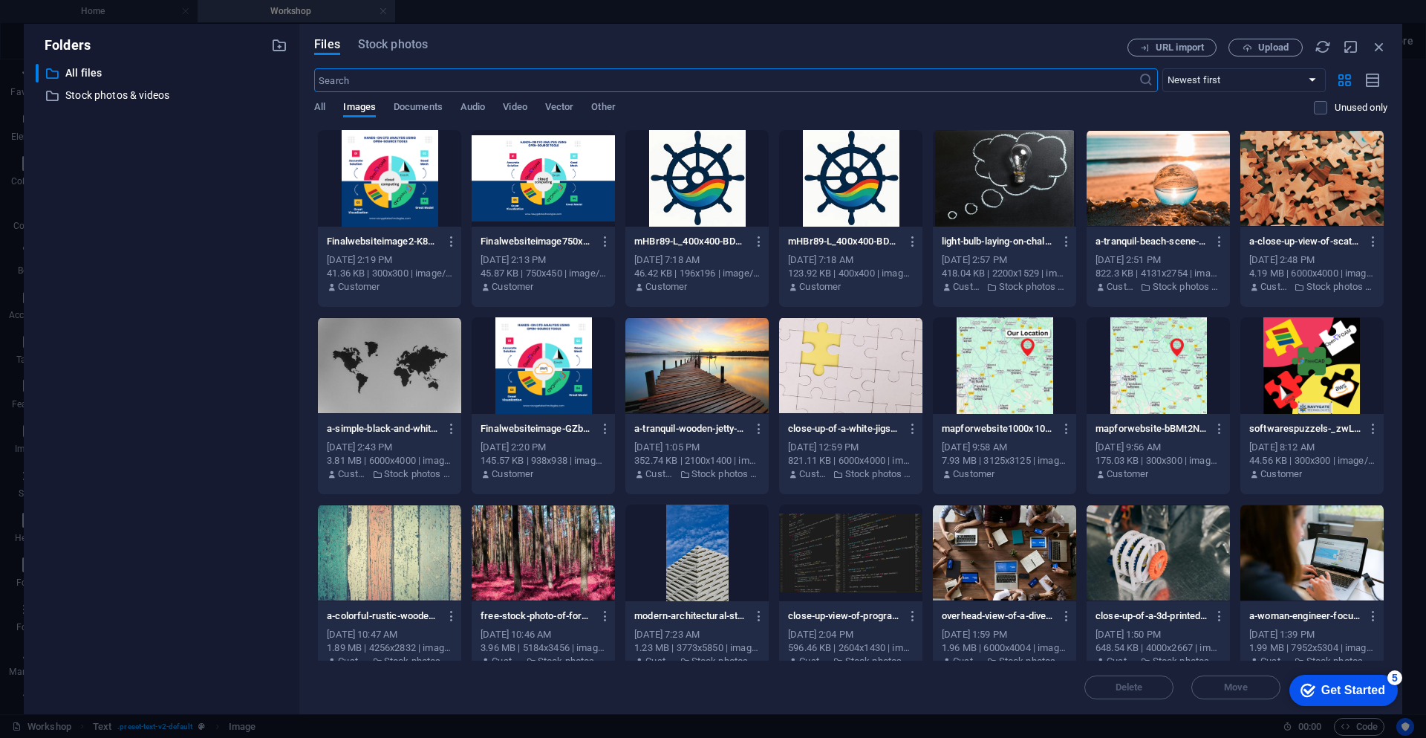
click at [554, 180] on div at bounding box center [543, 178] width 143 height 97
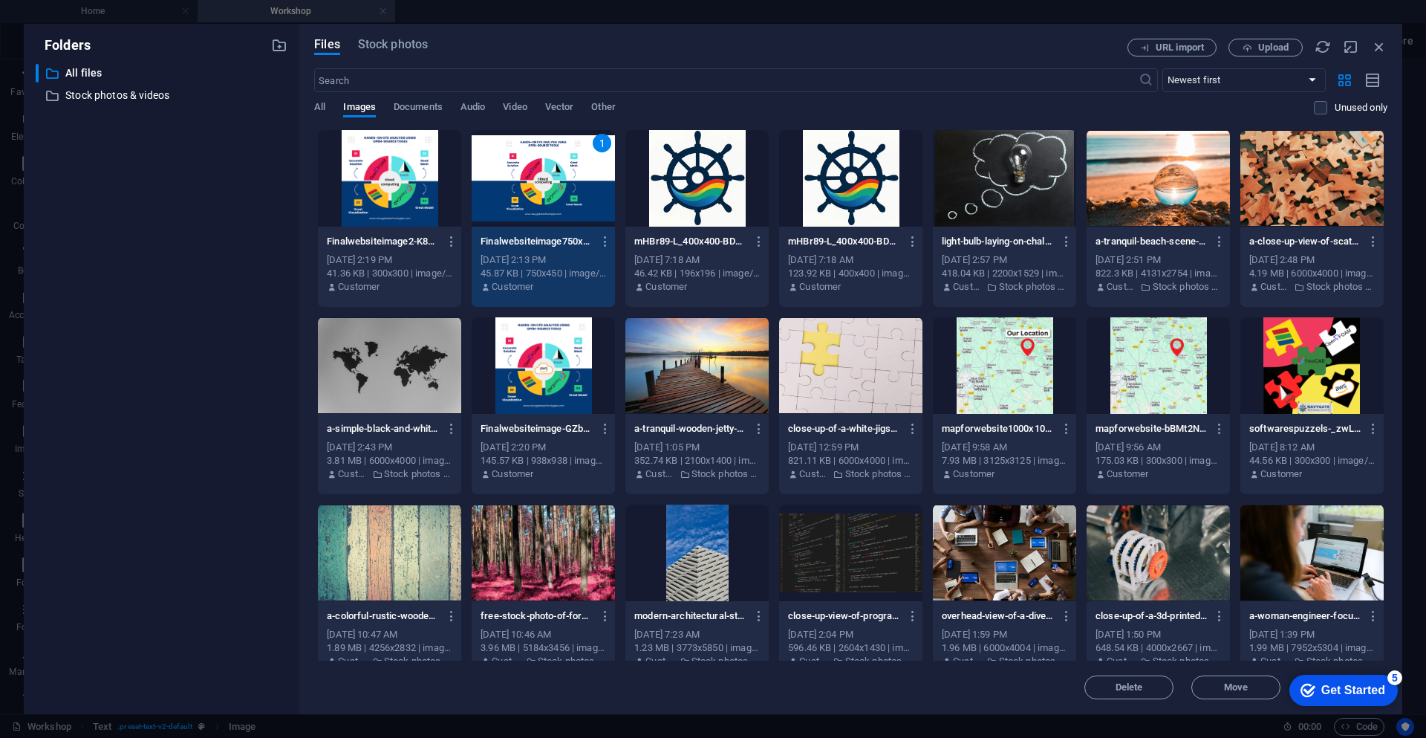
click at [993, 178] on div at bounding box center [1004, 178] width 143 height 97
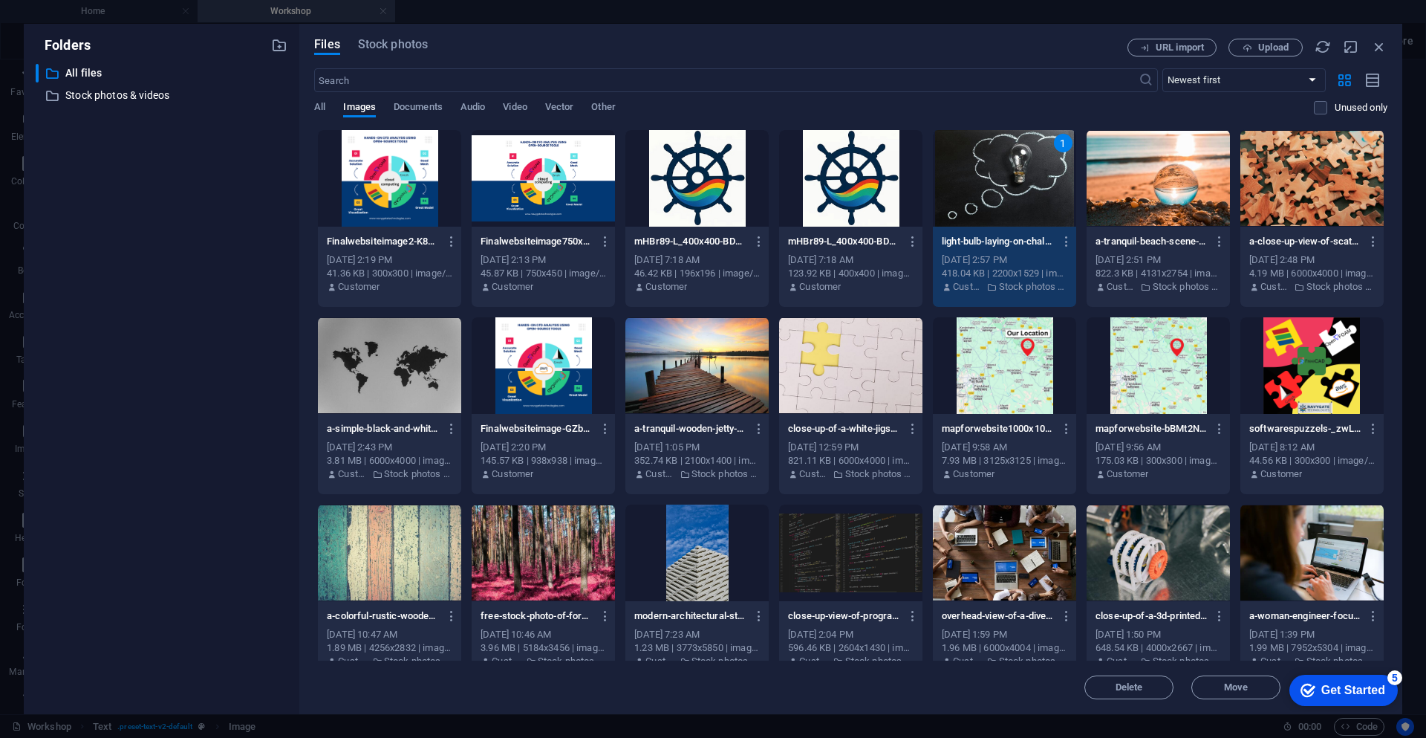
click at [1159, 189] on div at bounding box center [1158, 178] width 143 height 97
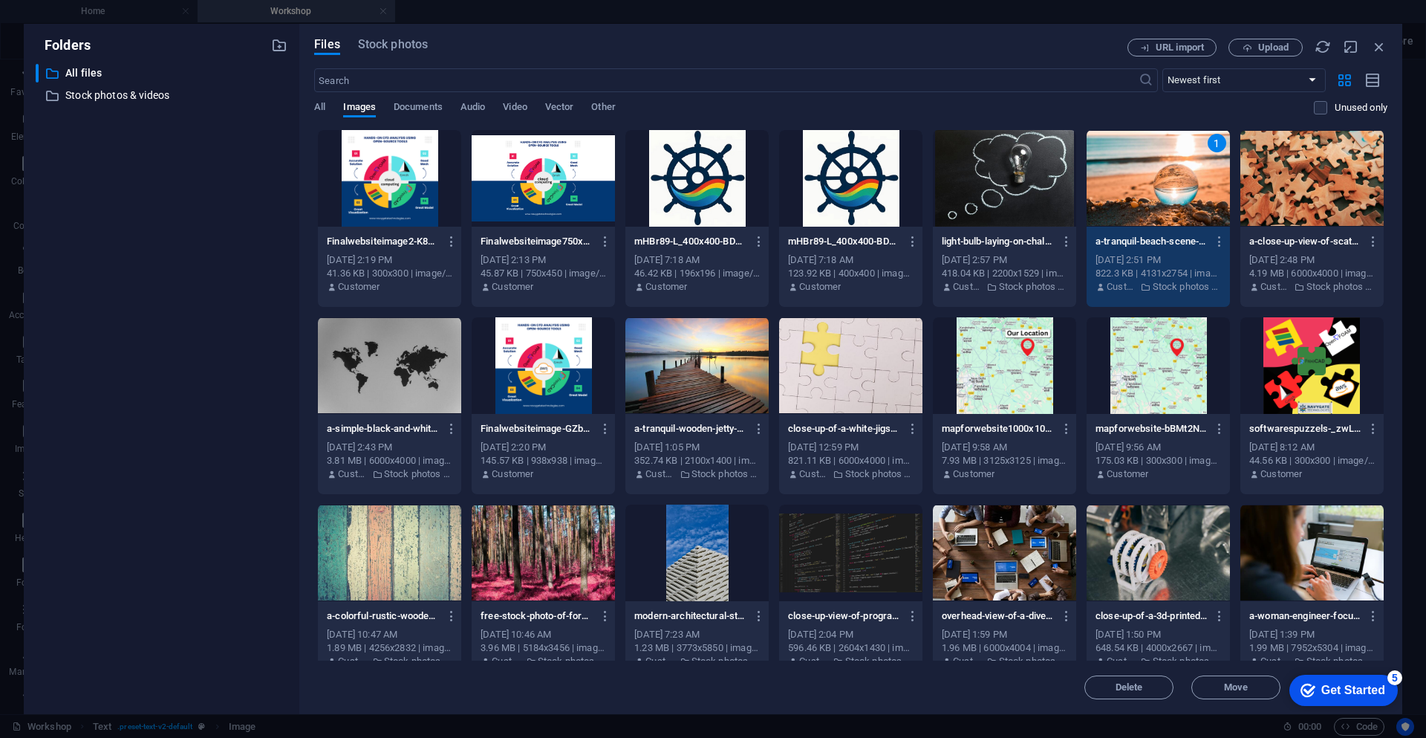
click at [1211, 144] on div "1" at bounding box center [1217, 143] width 19 height 19
click at [1321, 109] on label at bounding box center [1320, 107] width 13 height 13
click at [0, 0] on input "checkbox" at bounding box center [0, 0] width 0 height 0
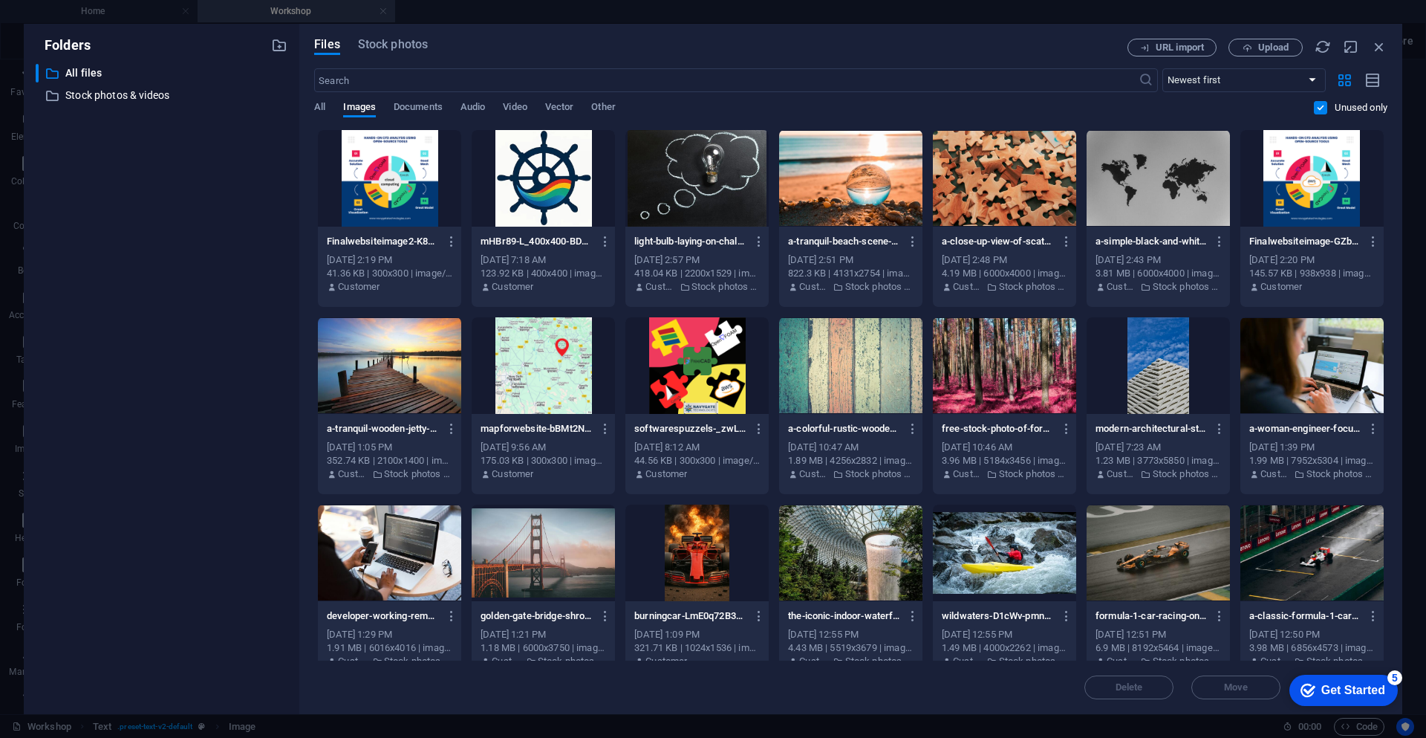
click at [393, 192] on div at bounding box center [389, 178] width 143 height 97
click at [566, 192] on div at bounding box center [543, 178] width 143 height 97
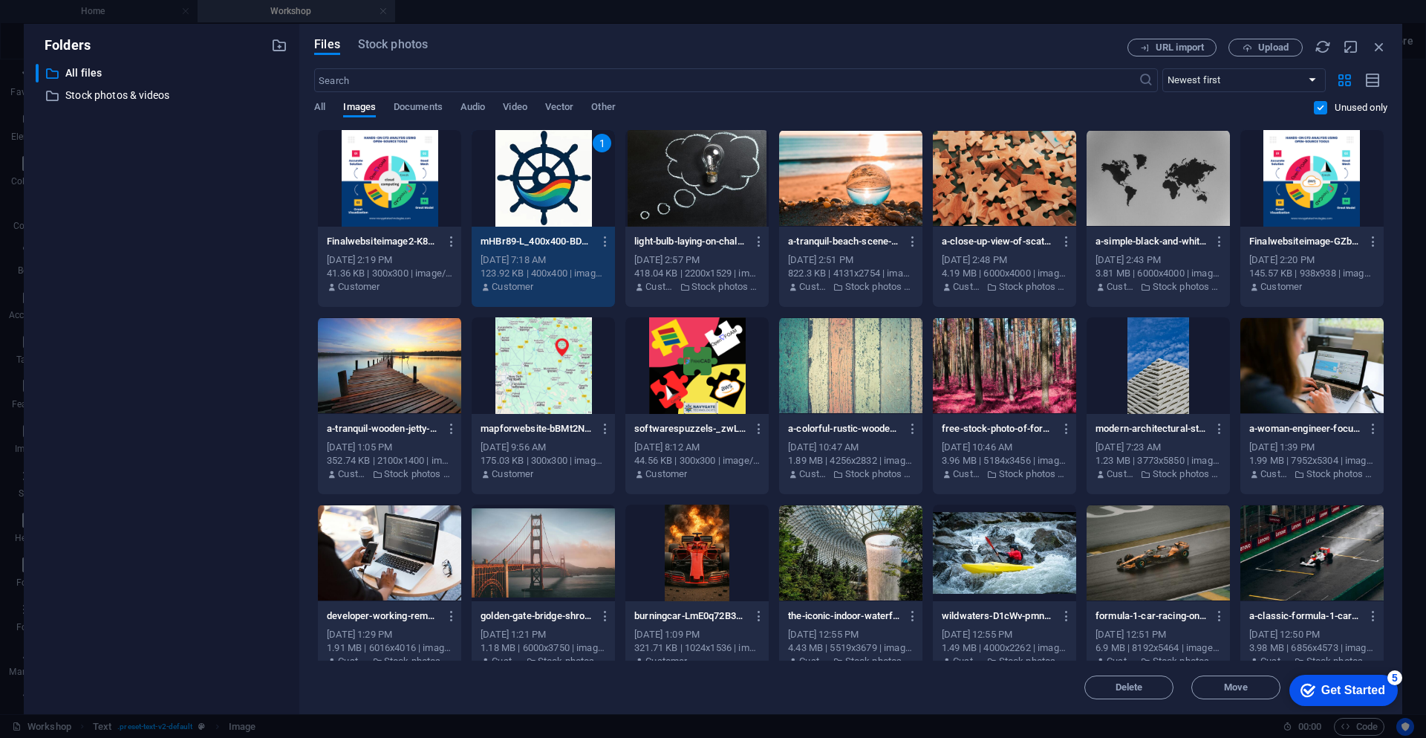
click at [677, 204] on div at bounding box center [696, 178] width 143 height 97
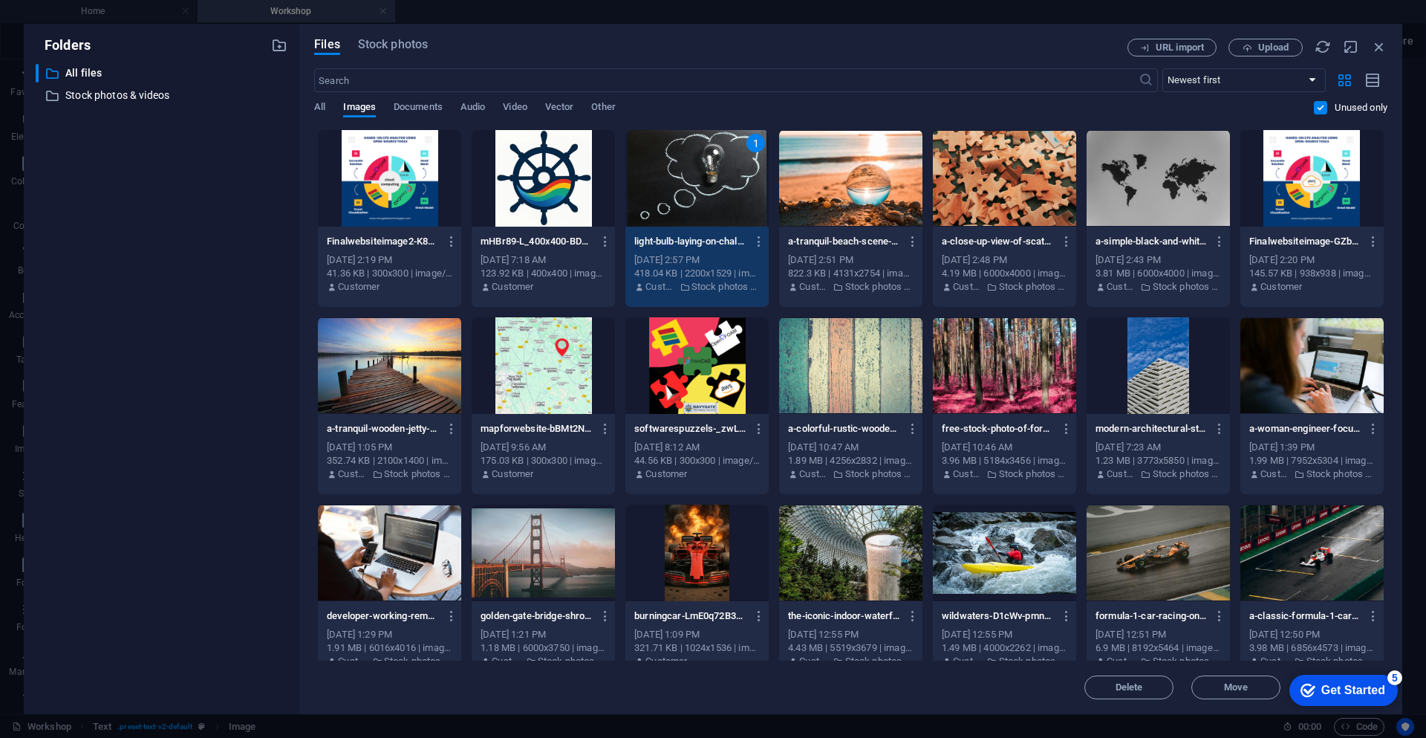
click at [429, 206] on div at bounding box center [389, 178] width 143 height 97
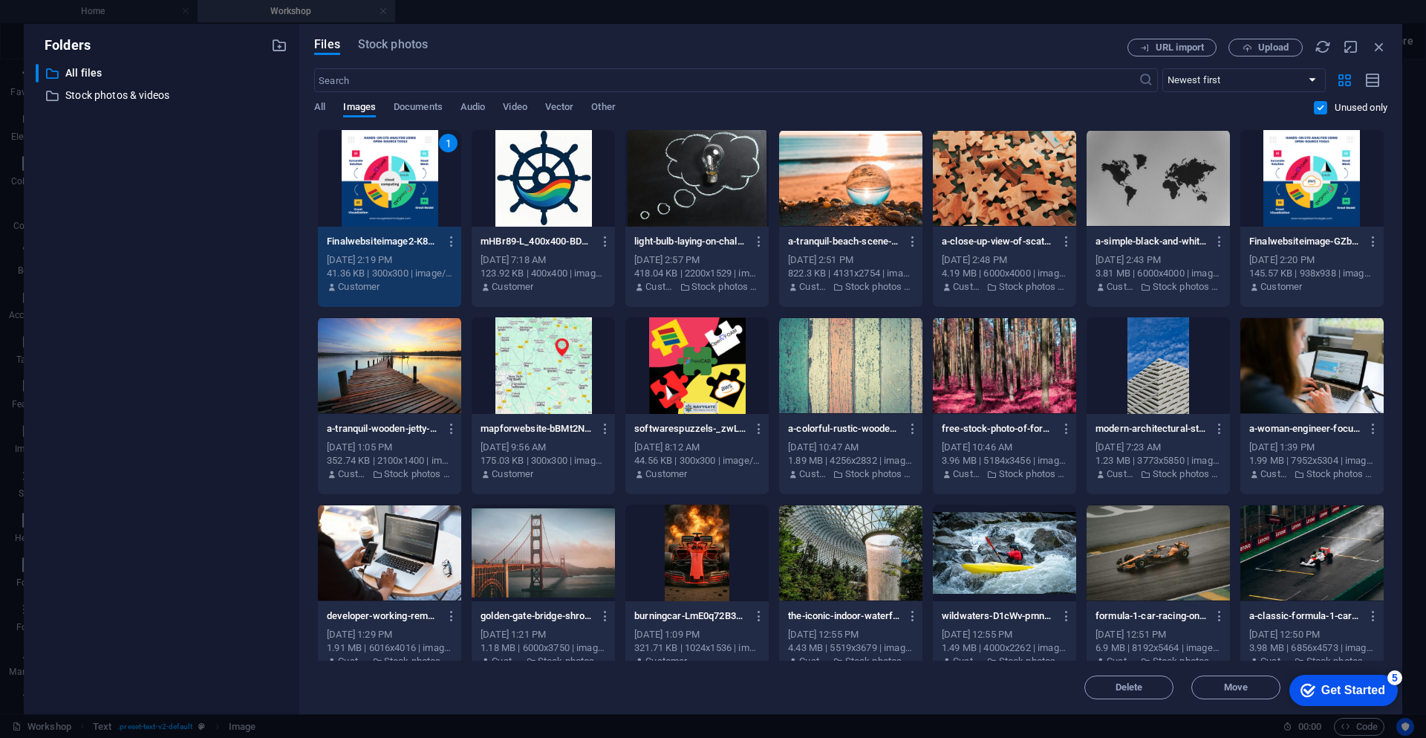
click at [533, 188] on div at bounding box center [543, 178] width 143 height 97
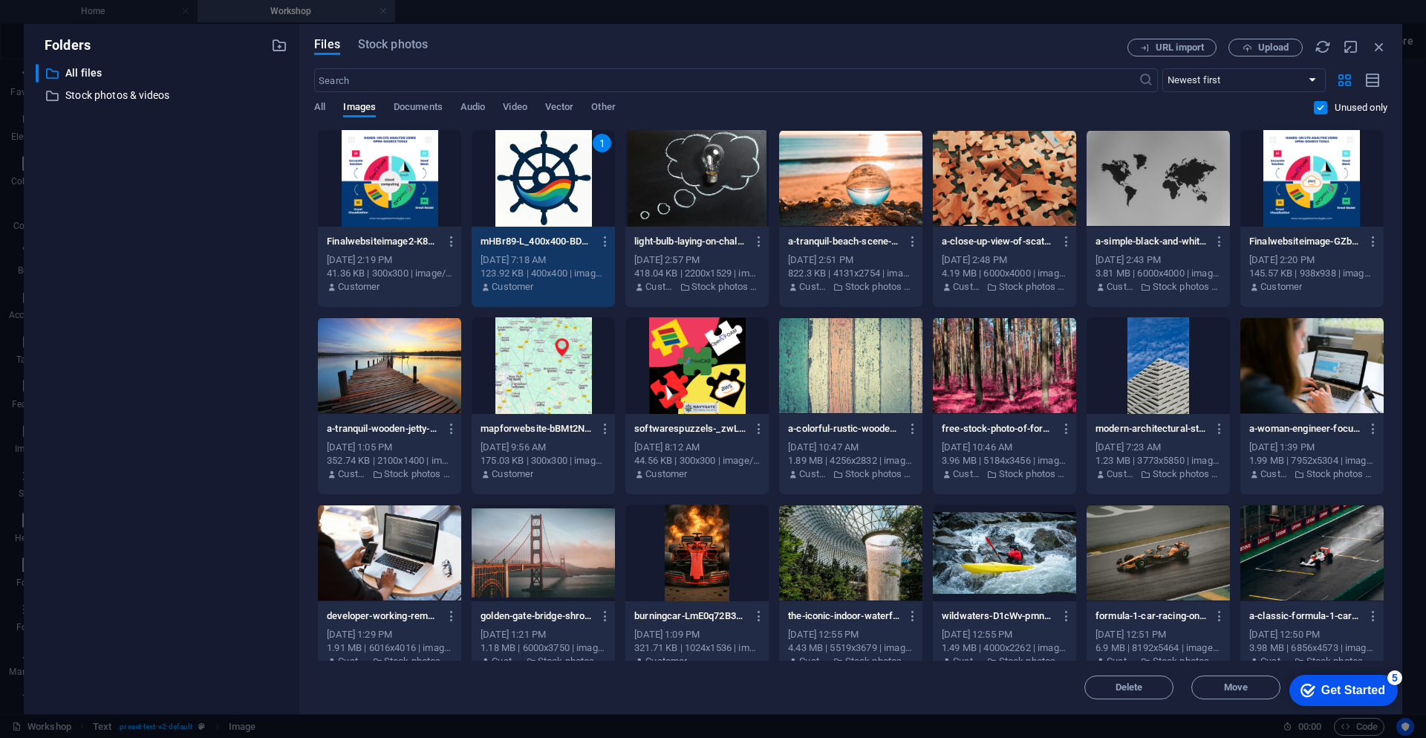
drag, startPoint x: 311, startPoint y: 139, endPoint x: 1145, endPoint y: 203, distance: 836.6
click at [1145, 203] on div "Files Stock photos URL import Upload ​ Newest first Oldest first Name (A-Z) Nam…" at bounding box center [850, 369] width 1103 height 690
click at [451, 241] on icon "button" at bounding box center [452, 241] width 14 height 13
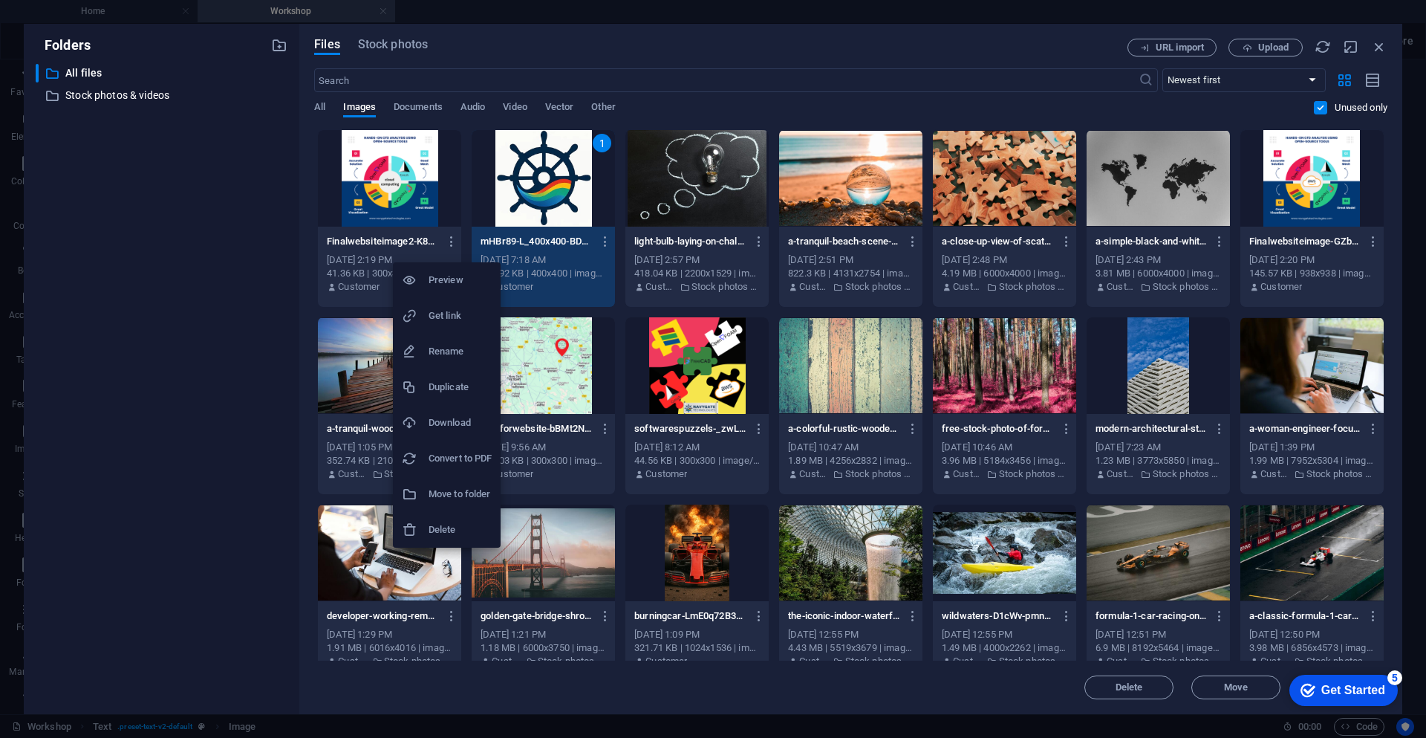
click at [445, 527] on h6 "Delete" at bounding box center [460, 530] width 63 height 18
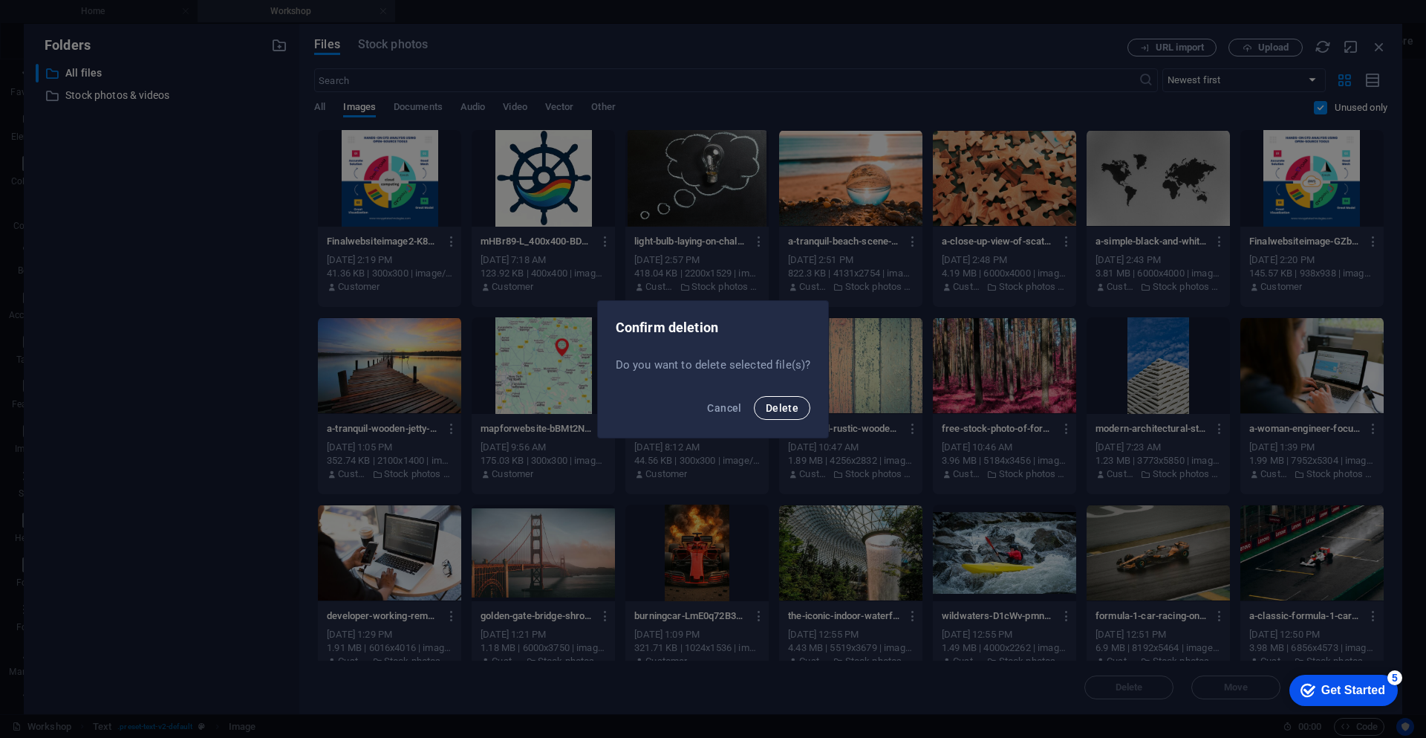
click at [781, 412] on span "Delete" at bounding box center [782, 408] width 33 height 12
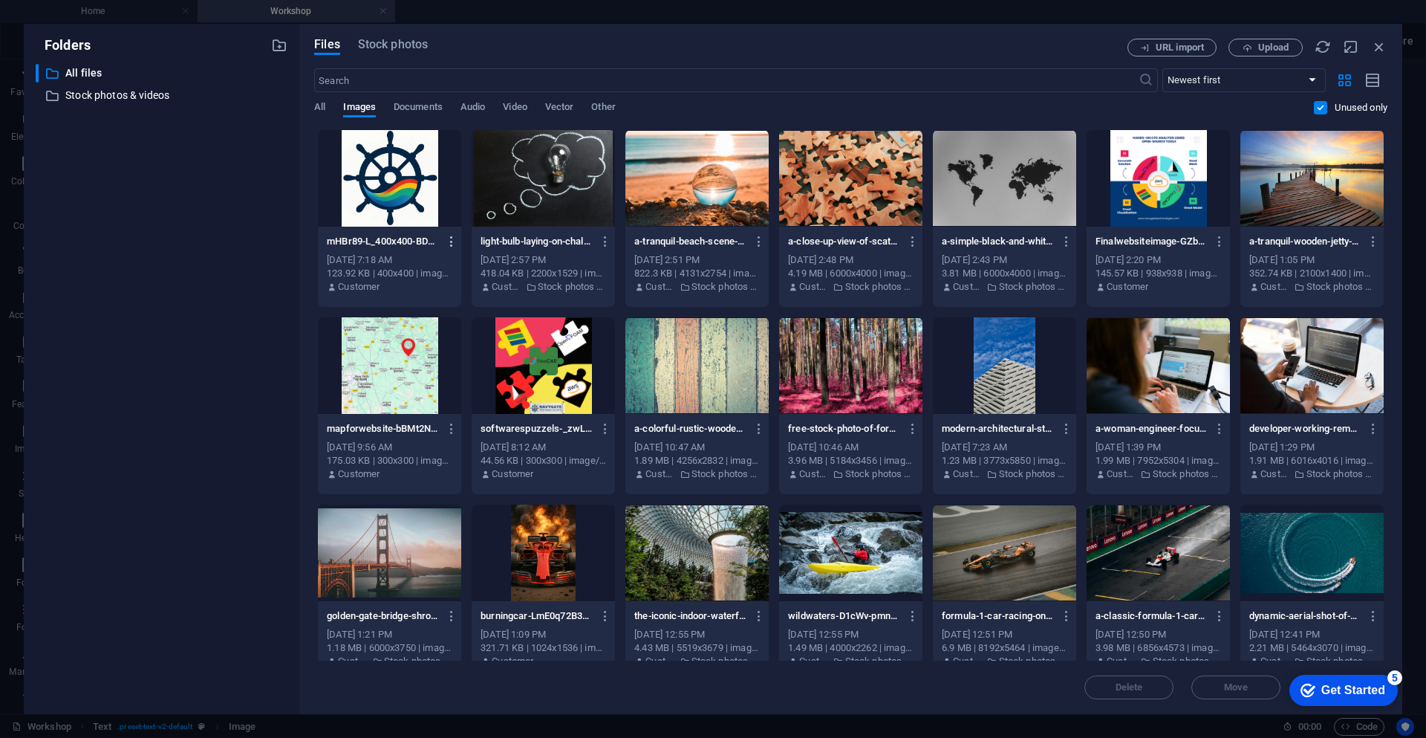
click at [449, 243] on icon "button" at bounding box center [452, 241] width 14 height 13
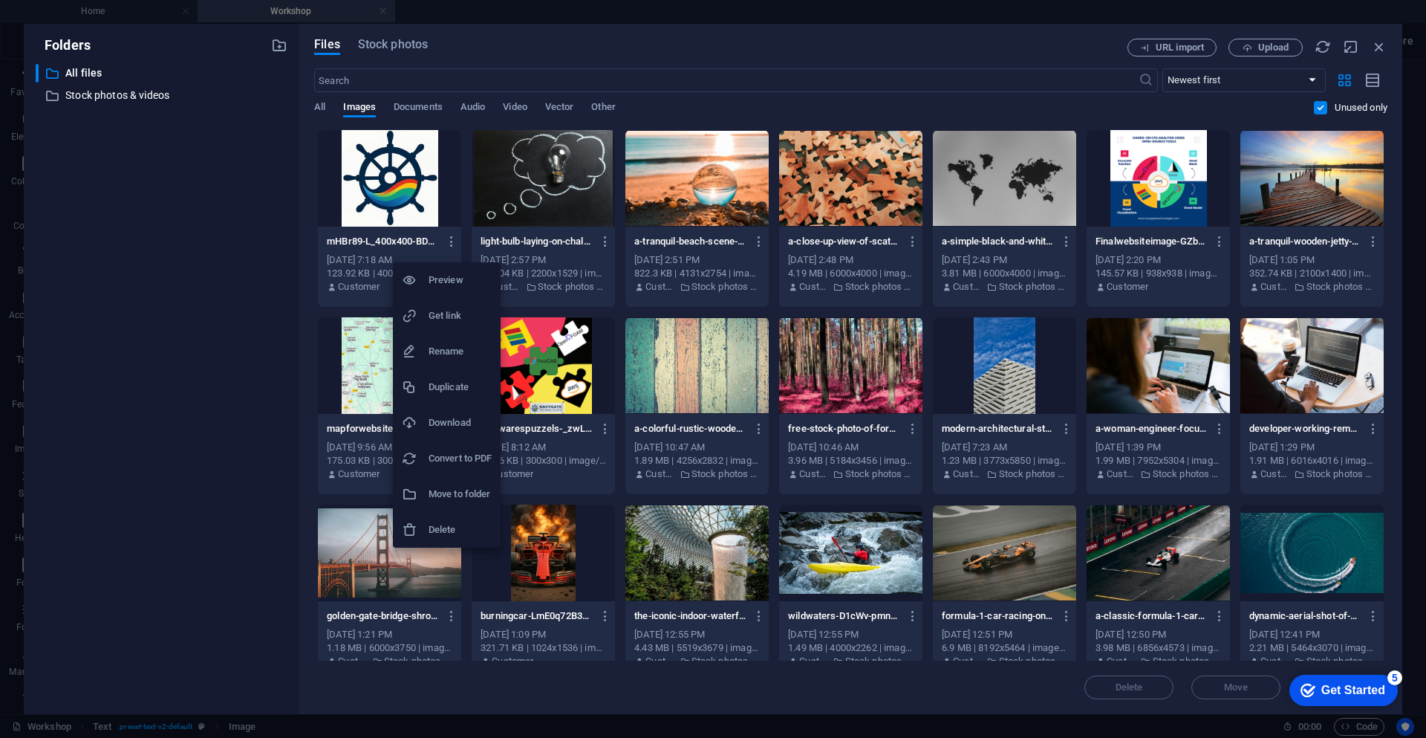
click at [460, 533] on h6 "Delete" at bounding box center [460, 530] width 63 height 18
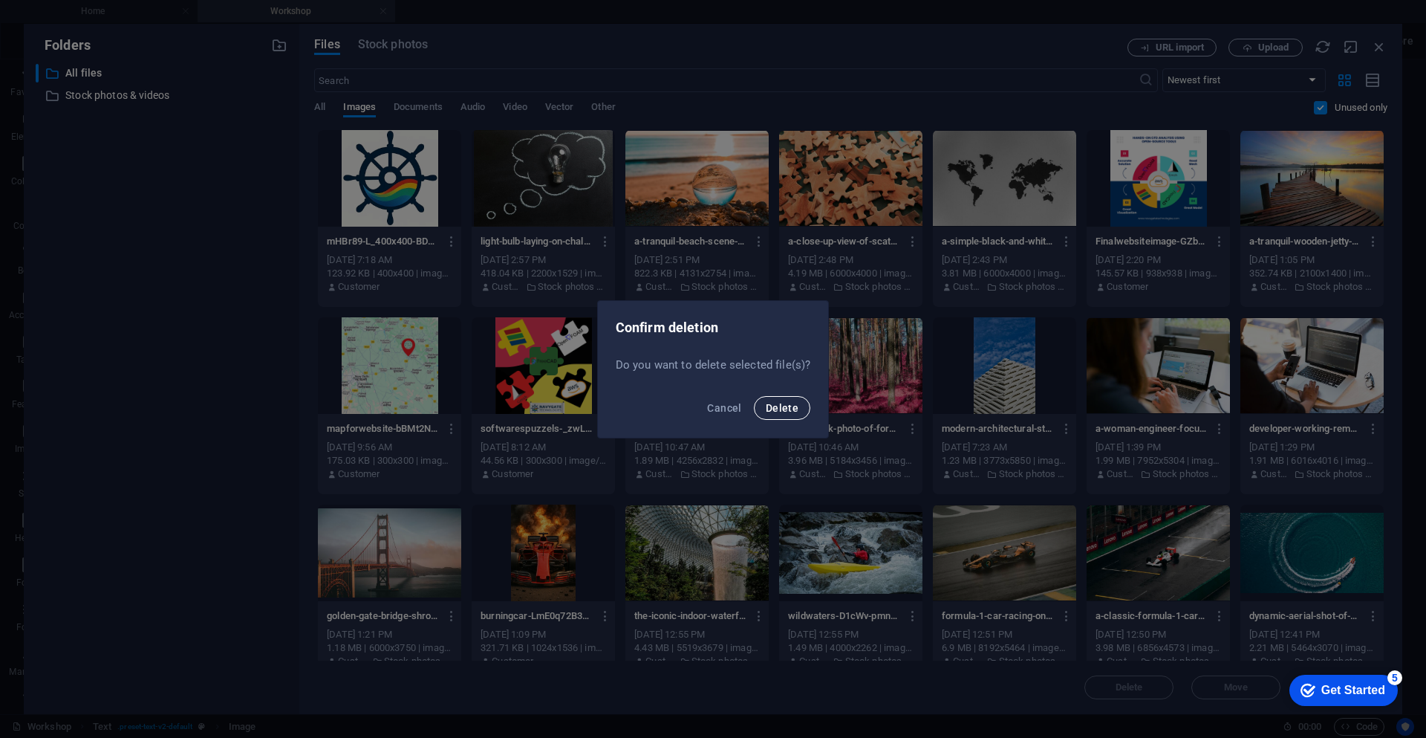
click at [789, 410] on span "Delete" at bounding box center [782, 408] width 33 height 12
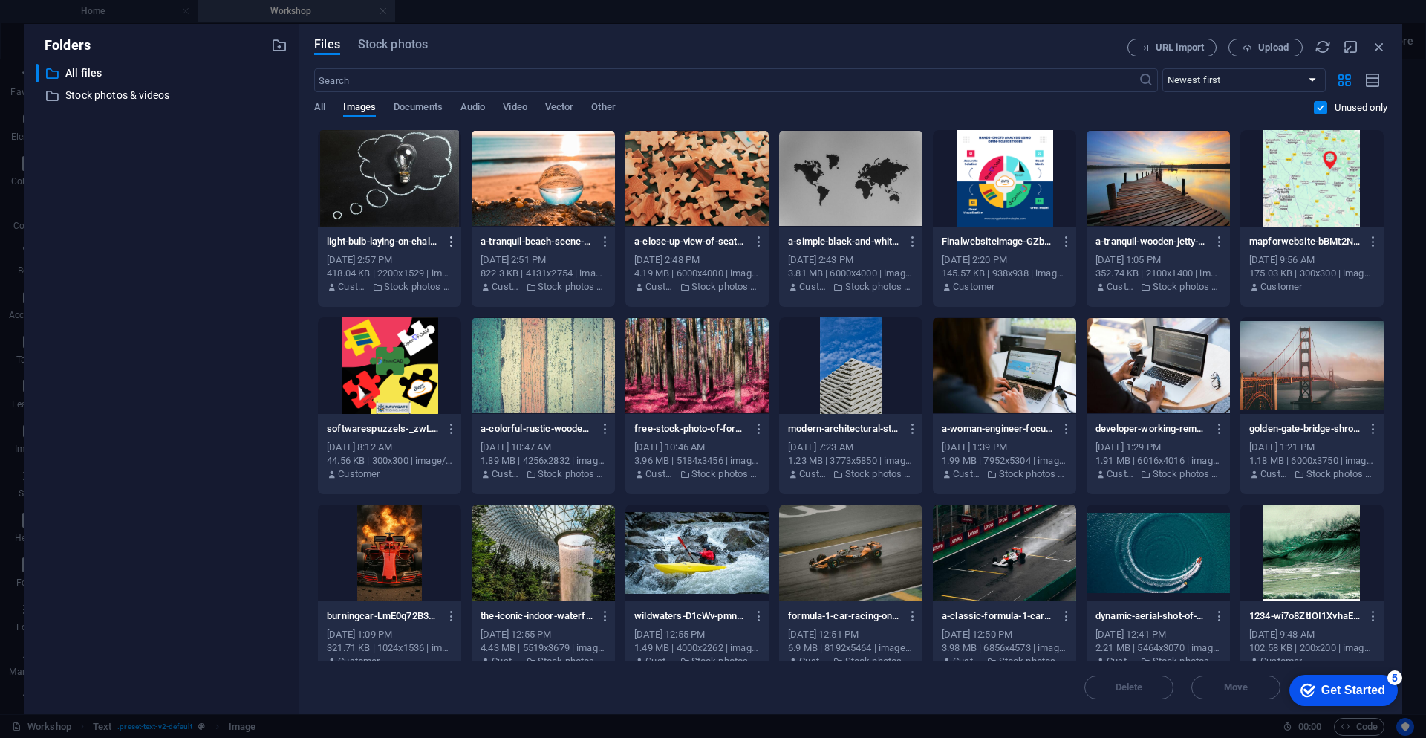
click at [452, 241] on icon "button" at bounding box center [452, 241] width 14 height 13
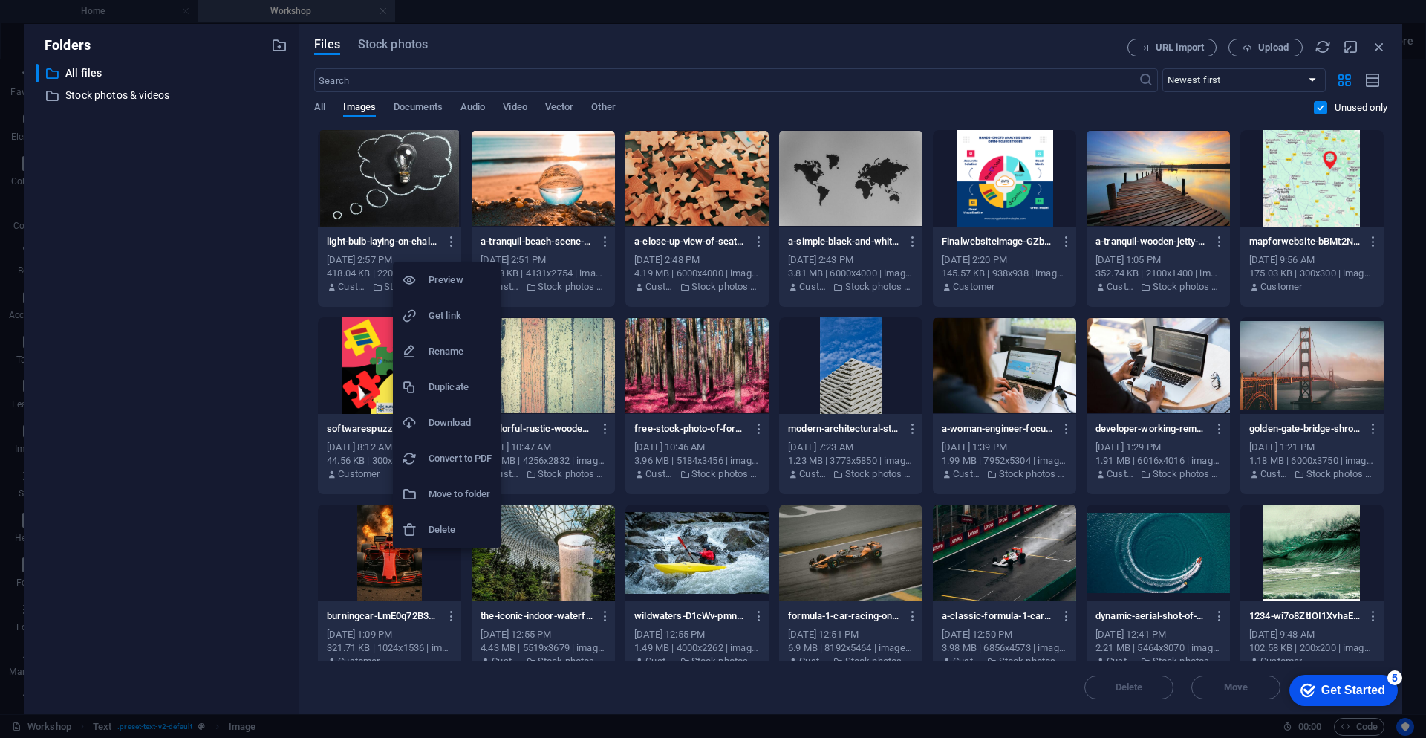
click at [454, 533] on h6 "Delete" at bounding box center [460, 530] width 63 height 18
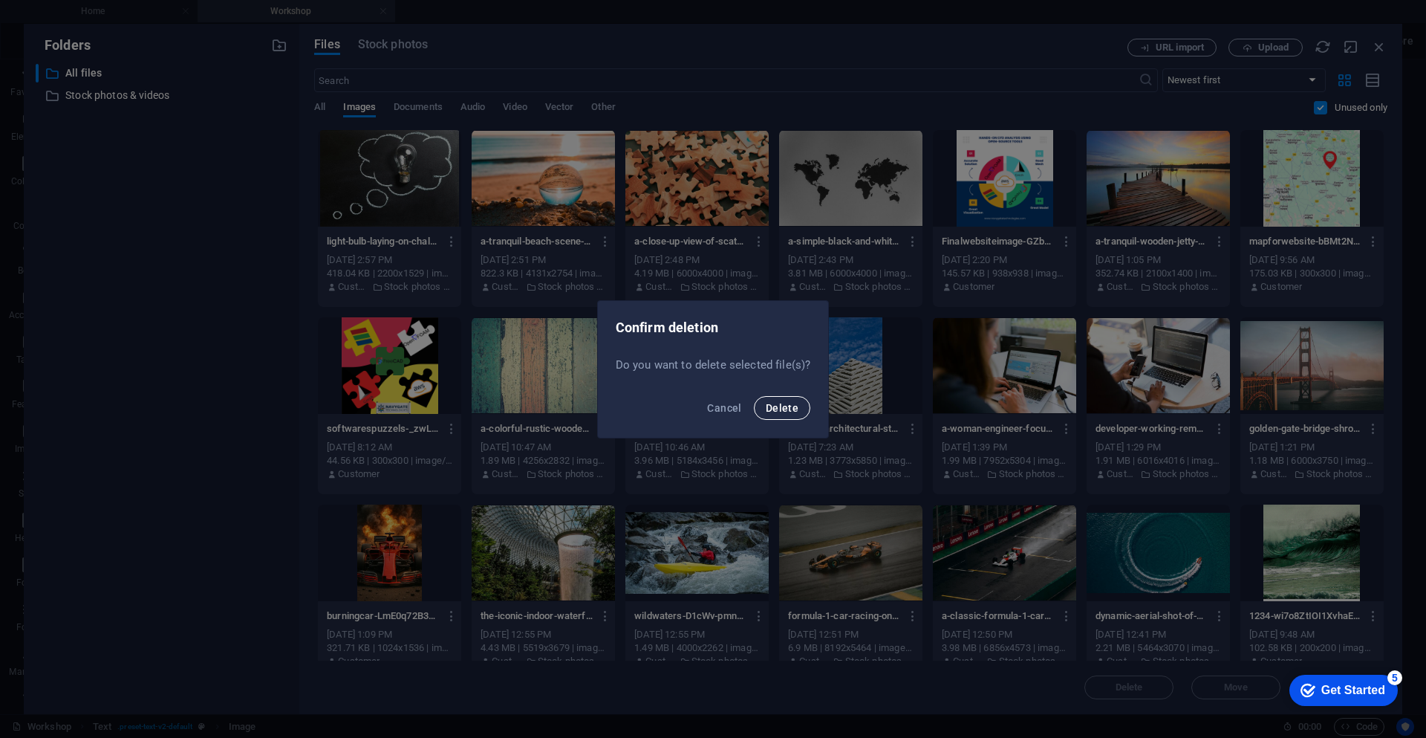
click at [780, 412] on span "Delete" at bounding box center [782, 408] width 33 height 12
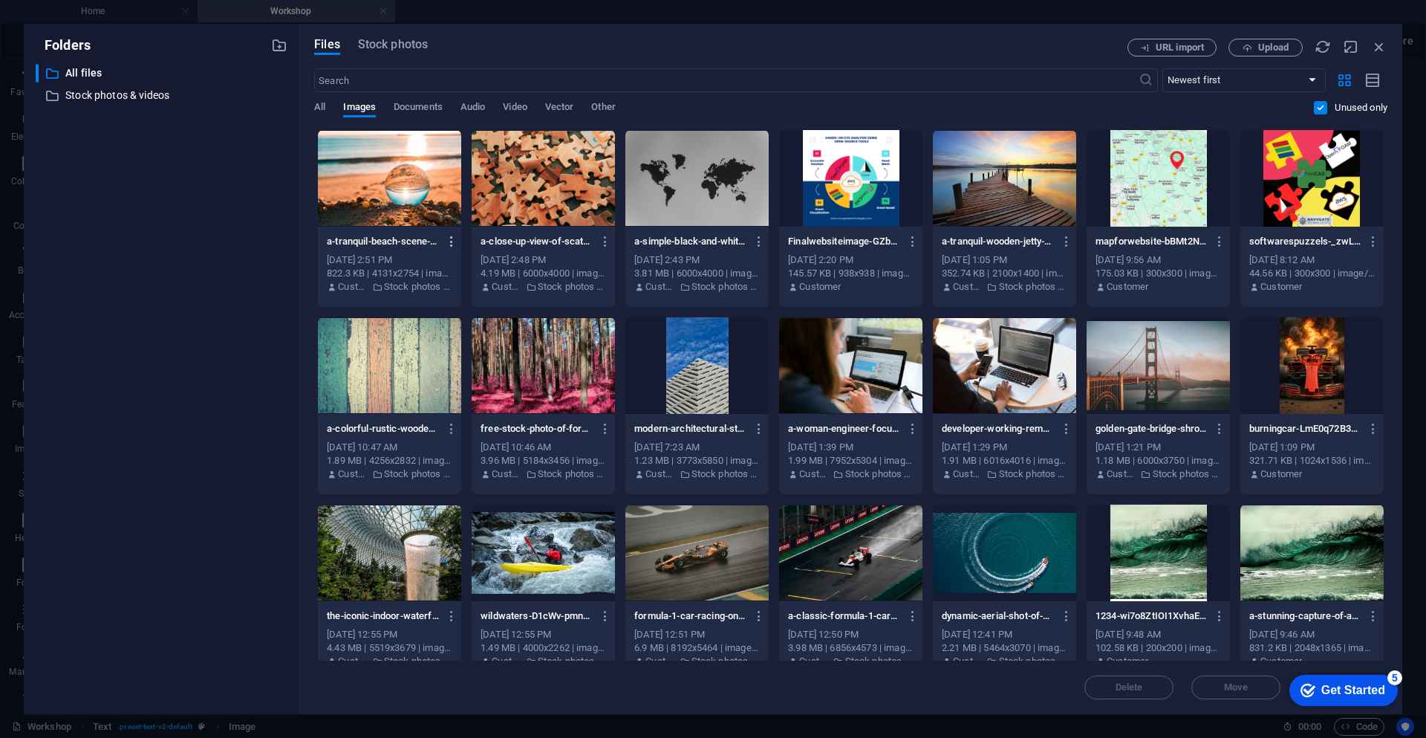
click at [450, 244] on icon "button" at bounding box center [452, 241] width 14 height 13
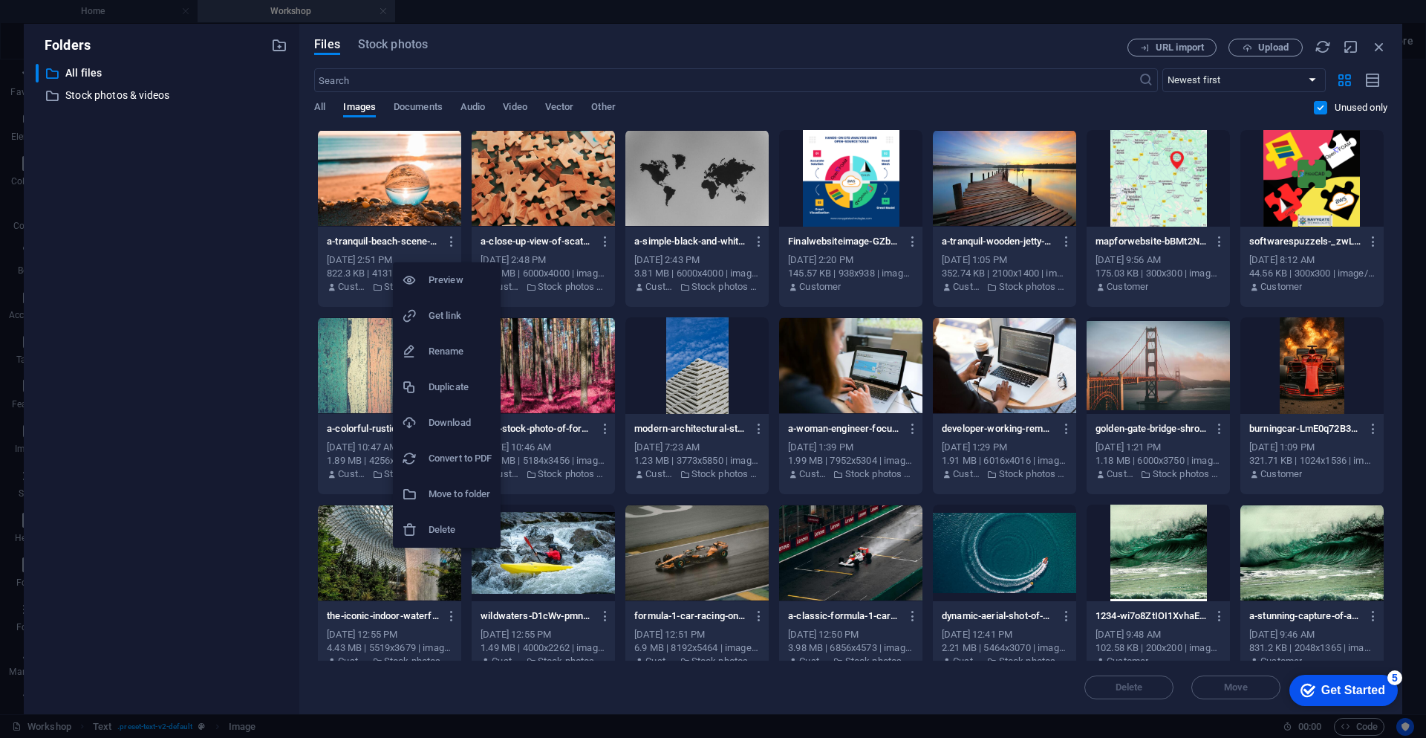
click at [458, 531] on h6 "Delete" at bounding box center [460, 530] width 63 height 18
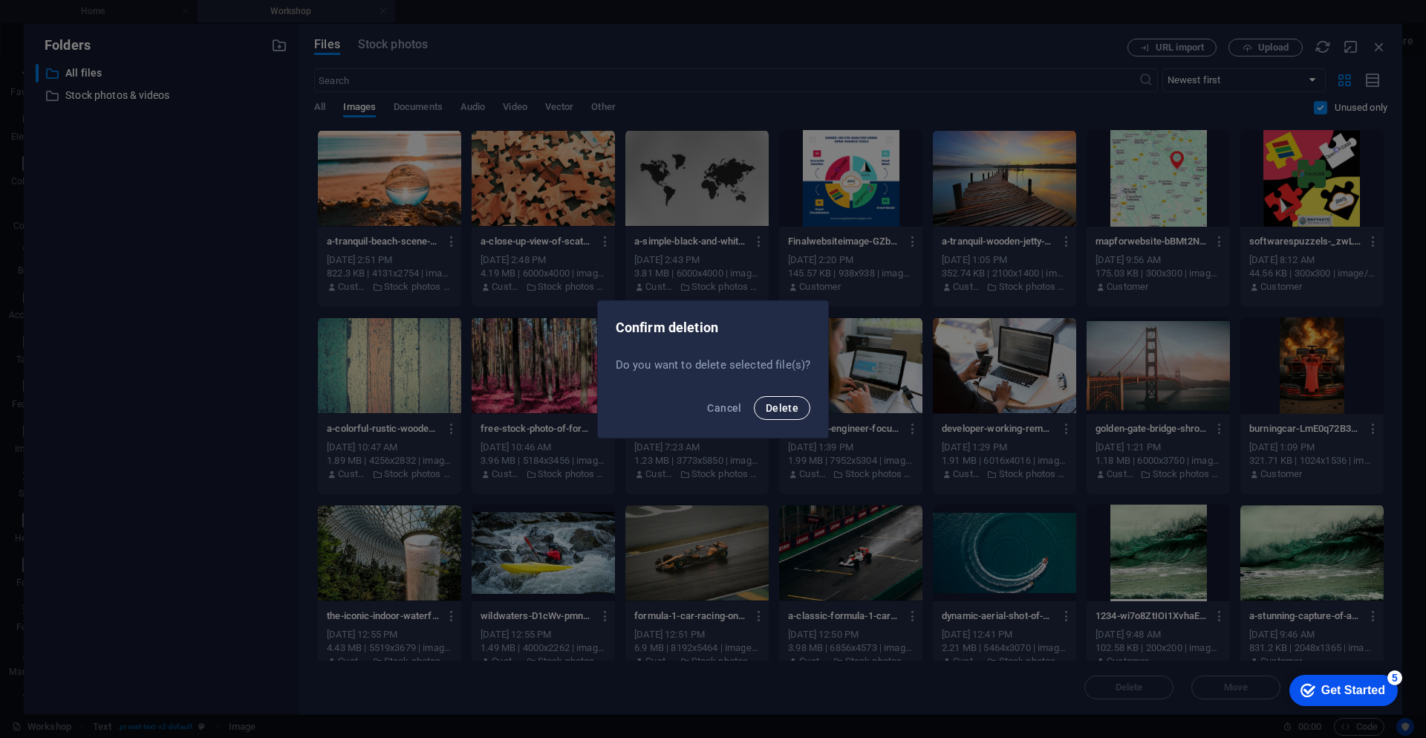
click at [791, 413] on span "Delete" at bounding box center [782, 408] width 33 height 12
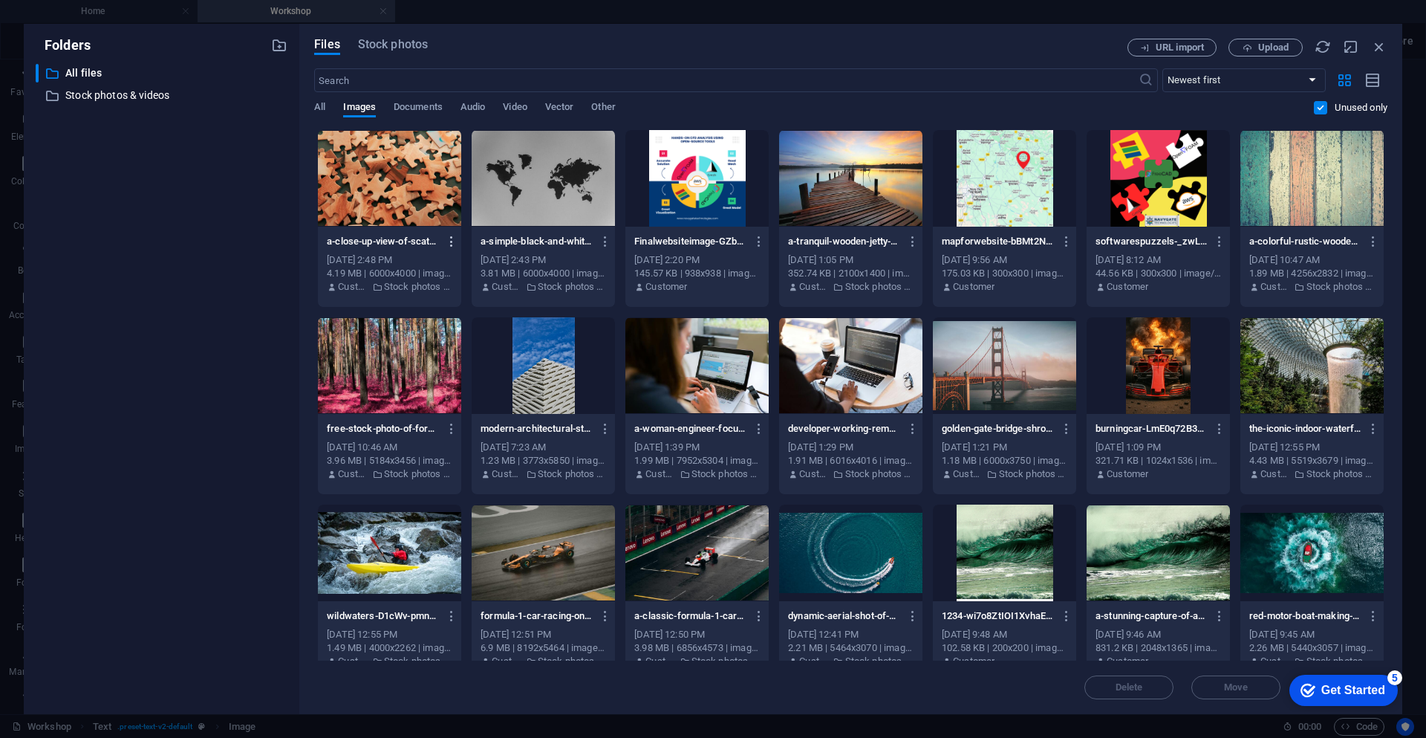
click at [451, 243] on icon "button" at bounding box center [452, 241] width 14 height 13
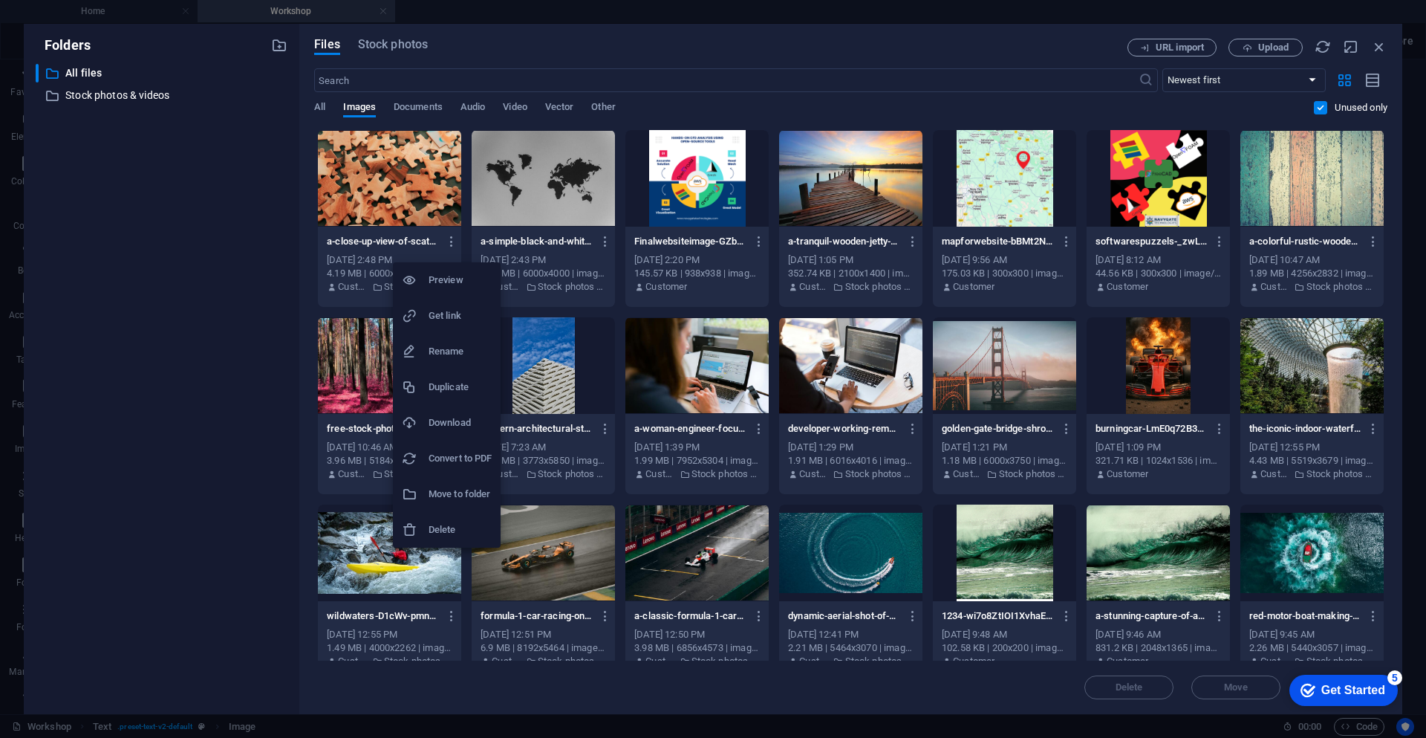
click at [465, 533] on h6 "Delete" at bounding box center [460, 530] width 63 height 18
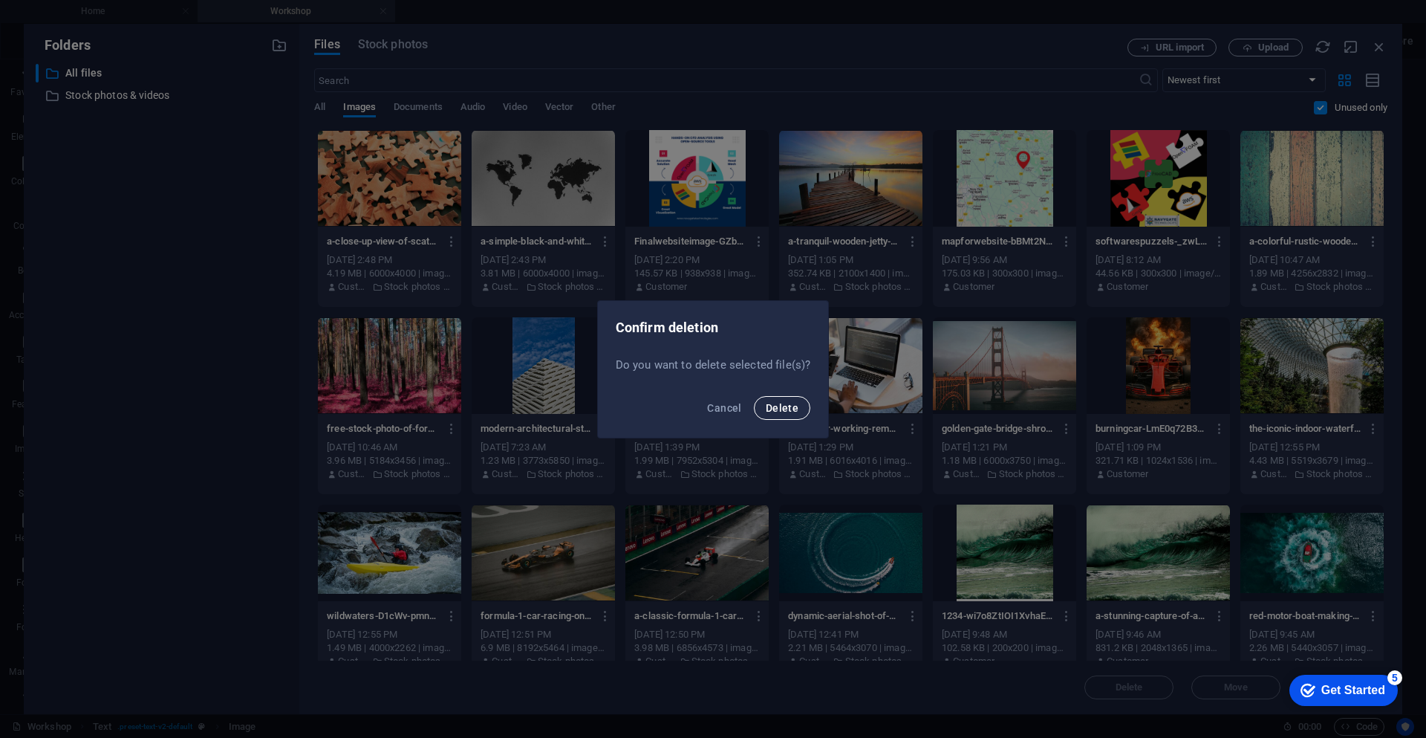
click at [777, 412] on span "Delete" at bounding box center [782, 408] width 33 height 12
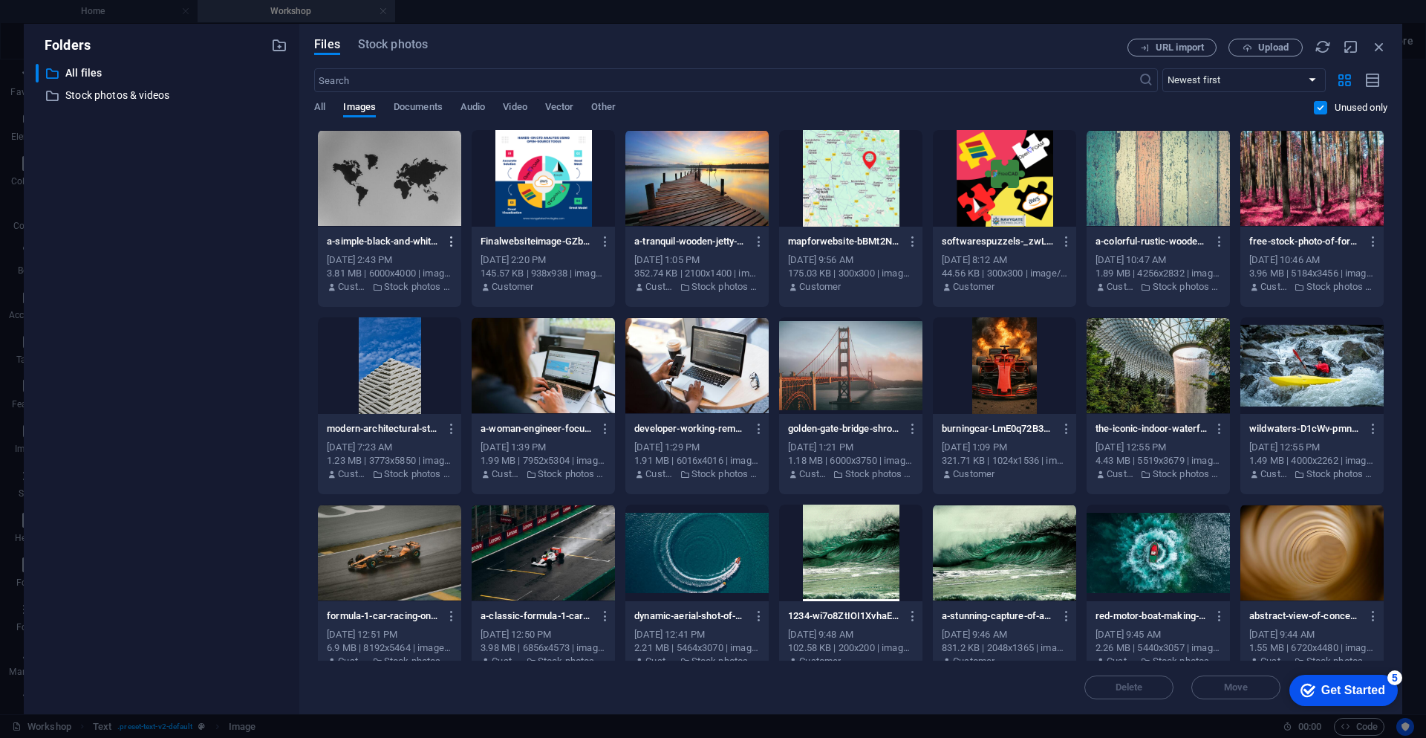
click at [450, 240] on icon "button" at bounding box center [452, 241] width 14 height 13
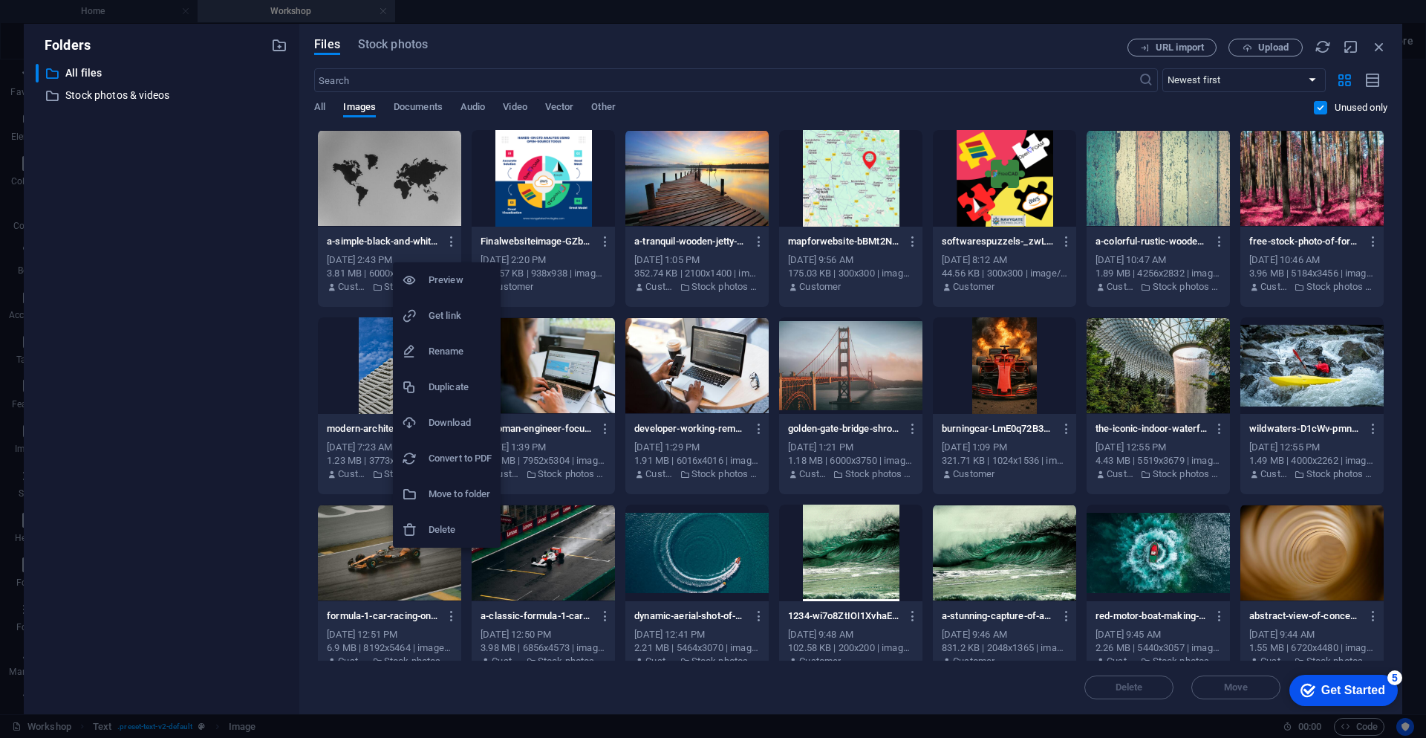
click at [452, 532] on h6 "Delete" at bounding box center [460, 530] width 63 height 18
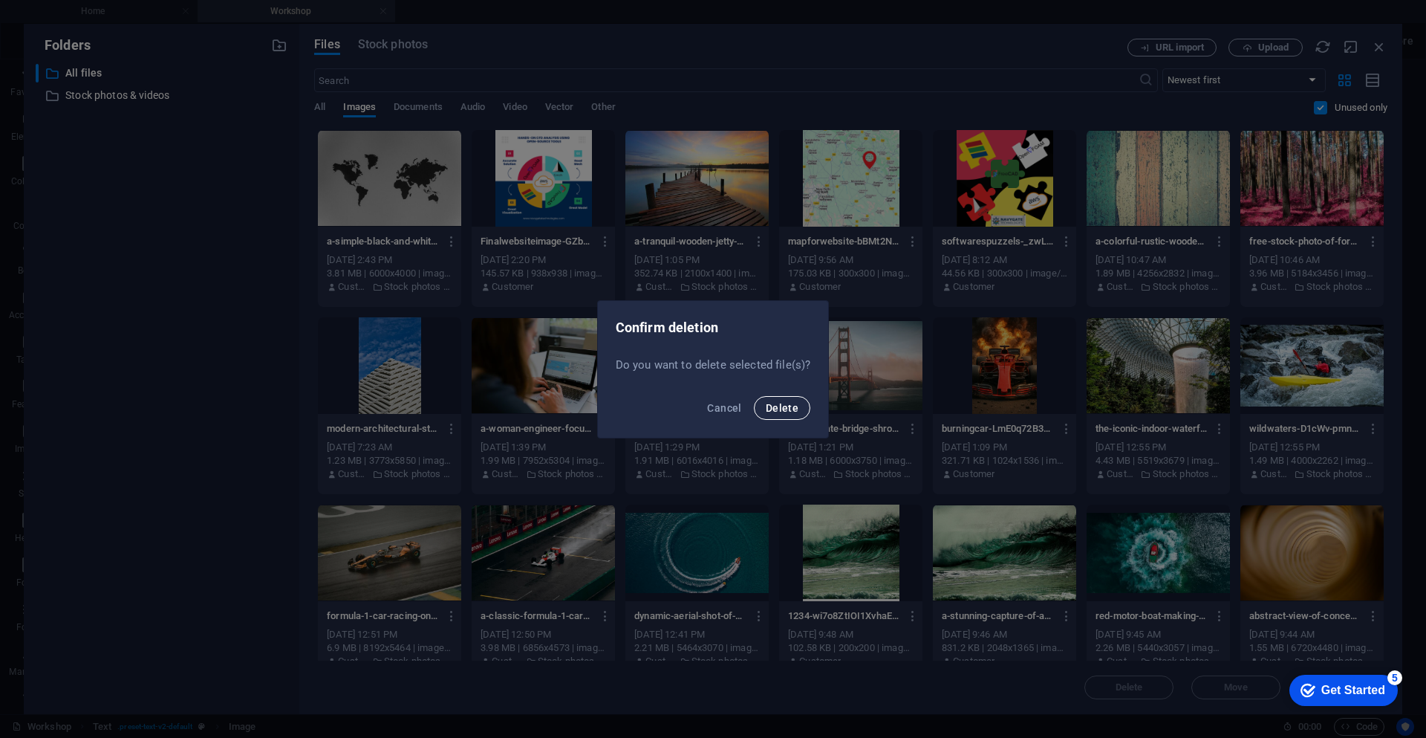
click at [778, 409] on span "Delete" at bounding box center [782, 408] width 33 height 12
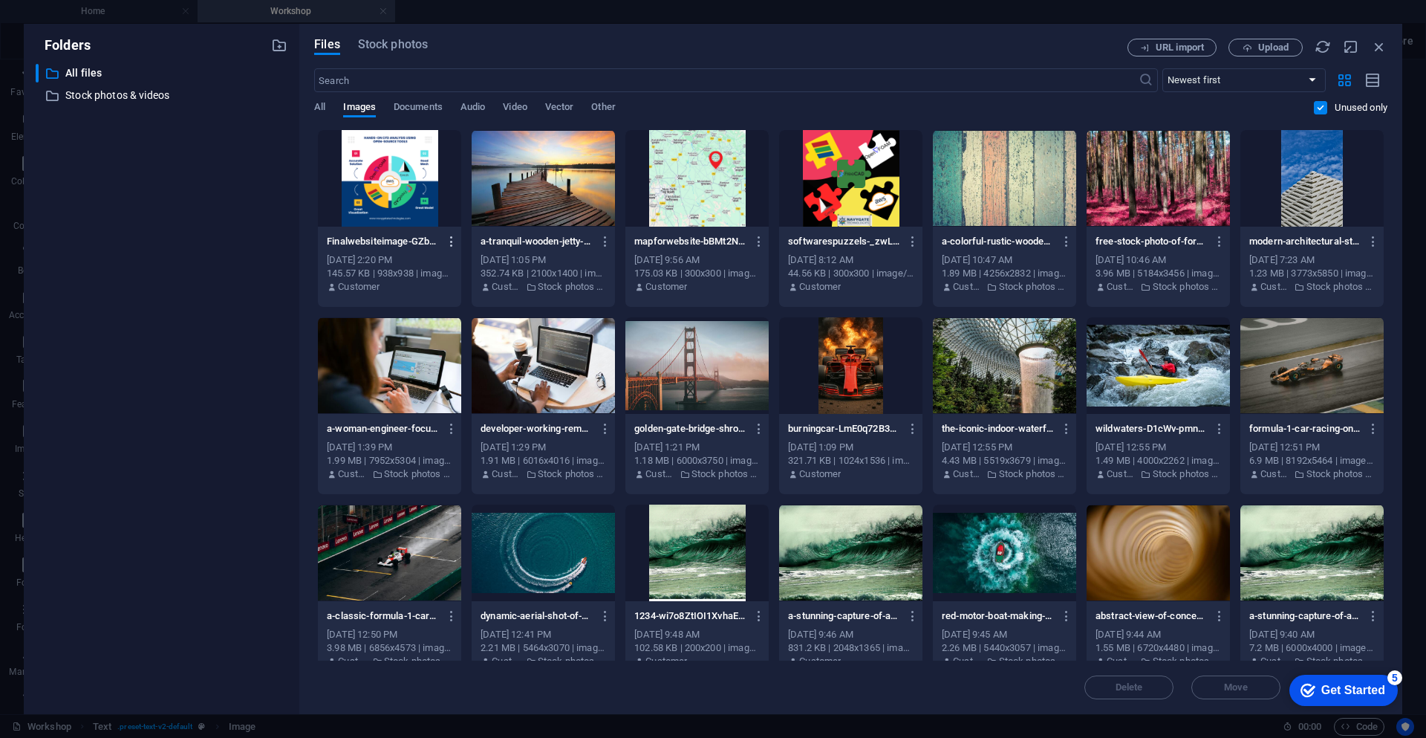
click at [448, 242] on icon "button" at bounding box center [452, 241] width 14 height 13
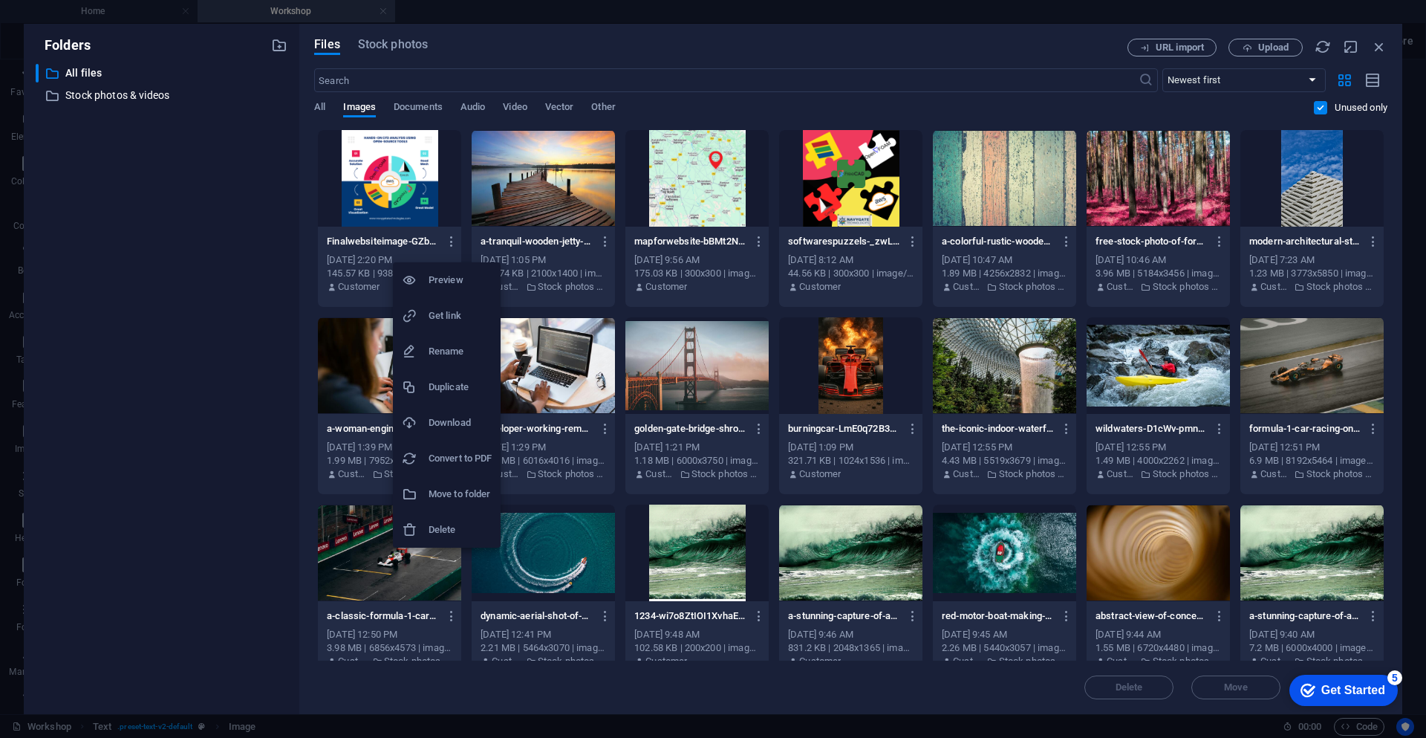
click at [459, 526] on h6 "Delete" at bounding box center [460, 530] width 63 height 18
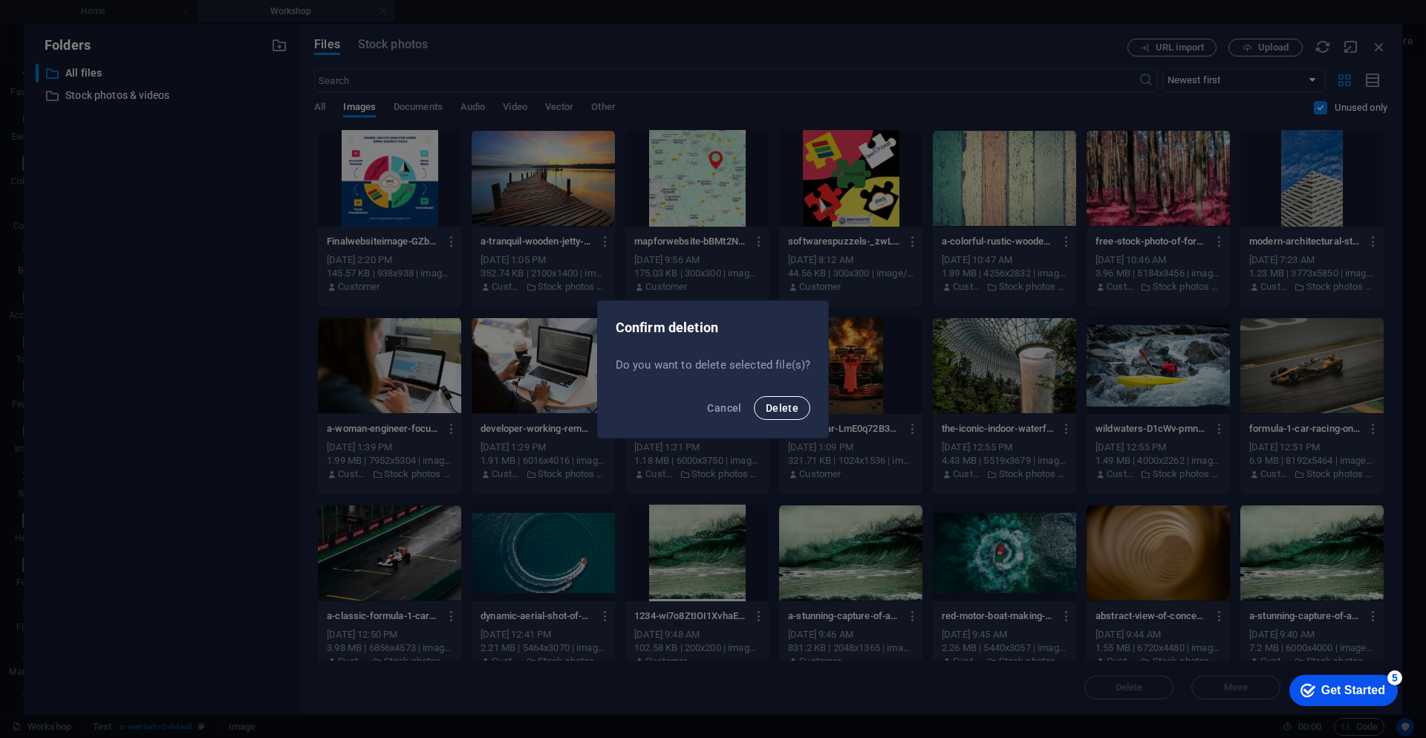
click at [776, 412] on span "Delete" at bounding box center [782, 408] width 33 height 12
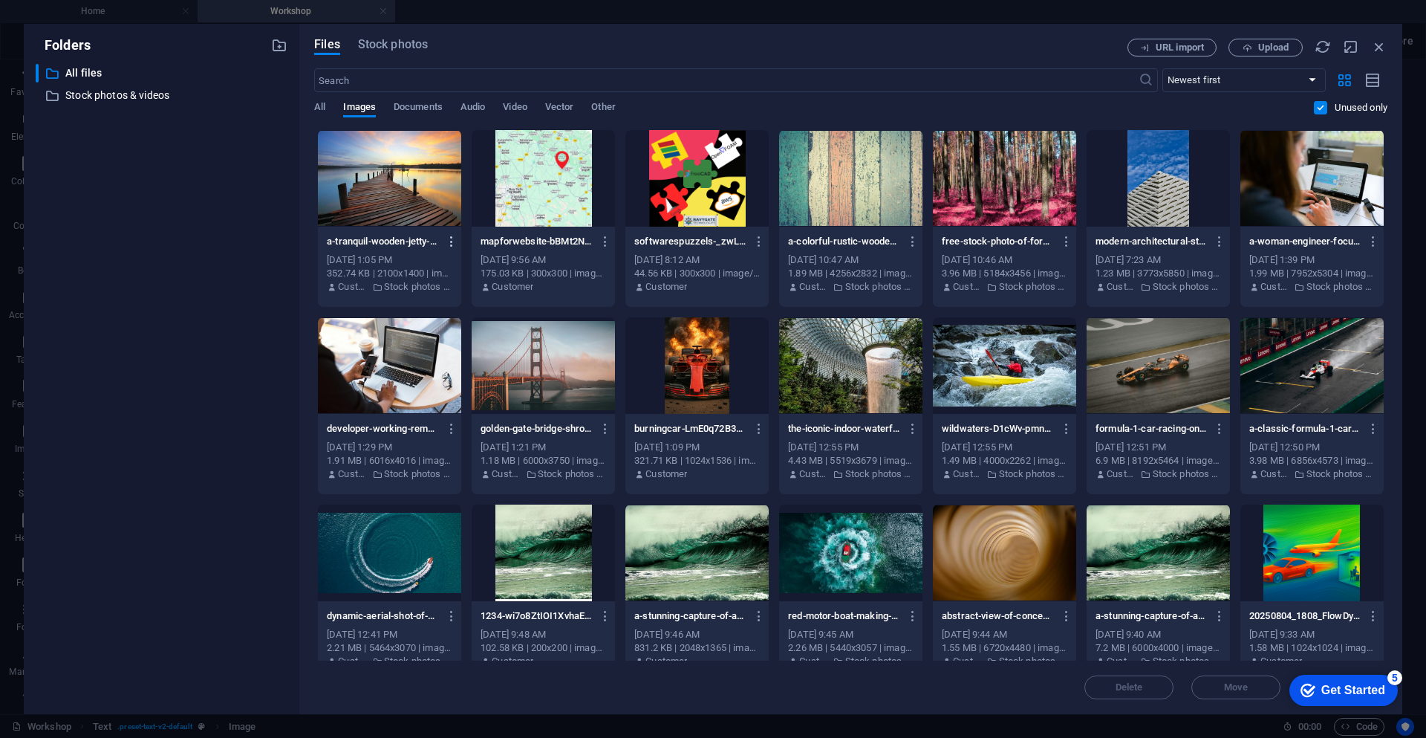
click at [449, 242] on icon "button" at bounding box center [452, 241] width 14 height 13
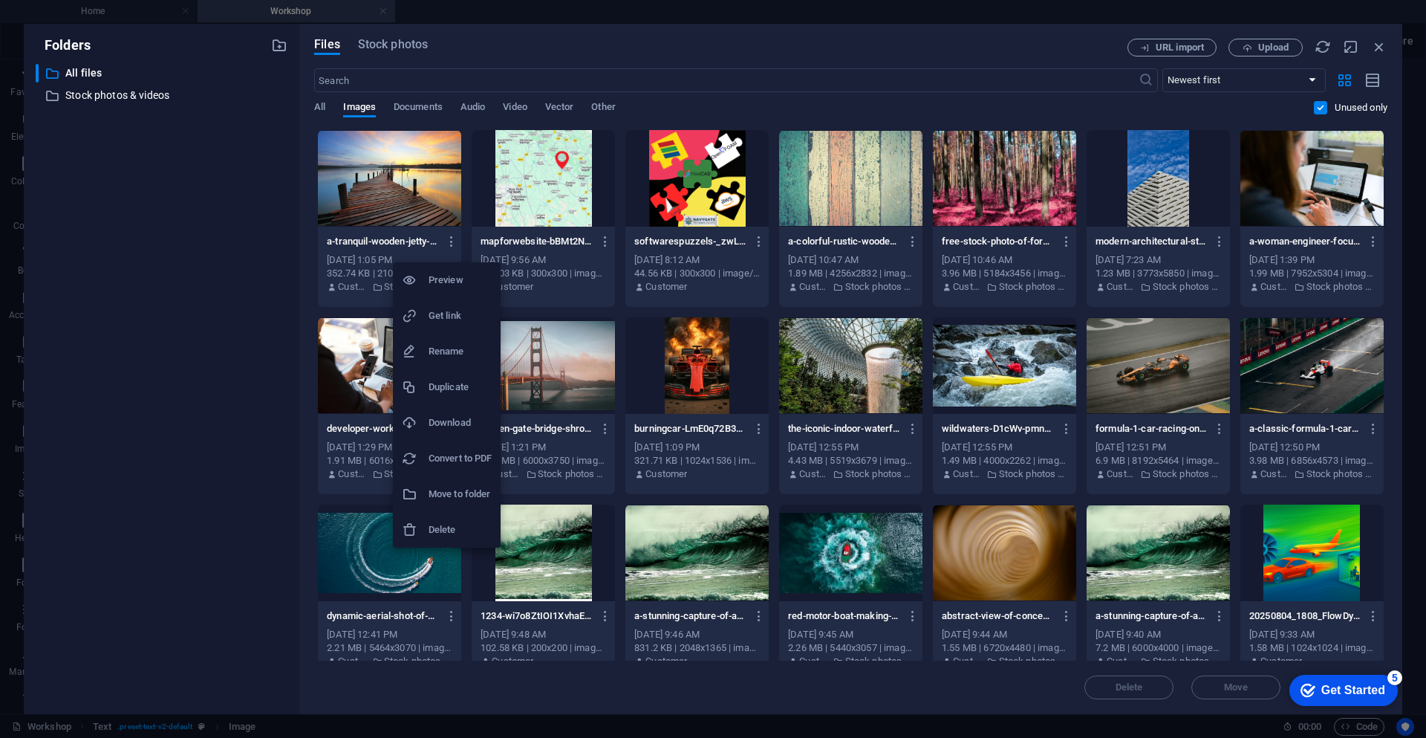
click at [453, 537] on h6 "Delete" at bounding box center [460, 530] width 63 height 18
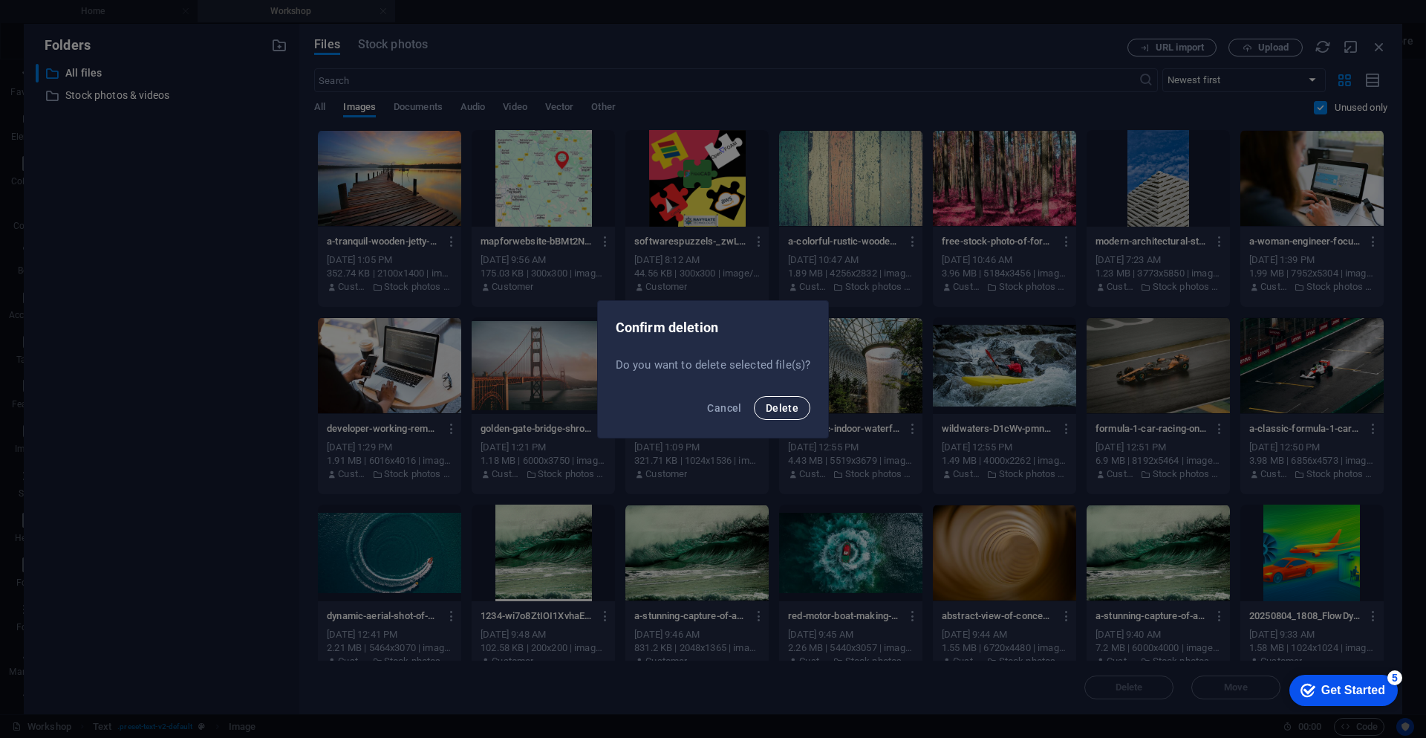
click at [782, 412] on span "Delete" at bounding box center [782, 408] width 33 height 12
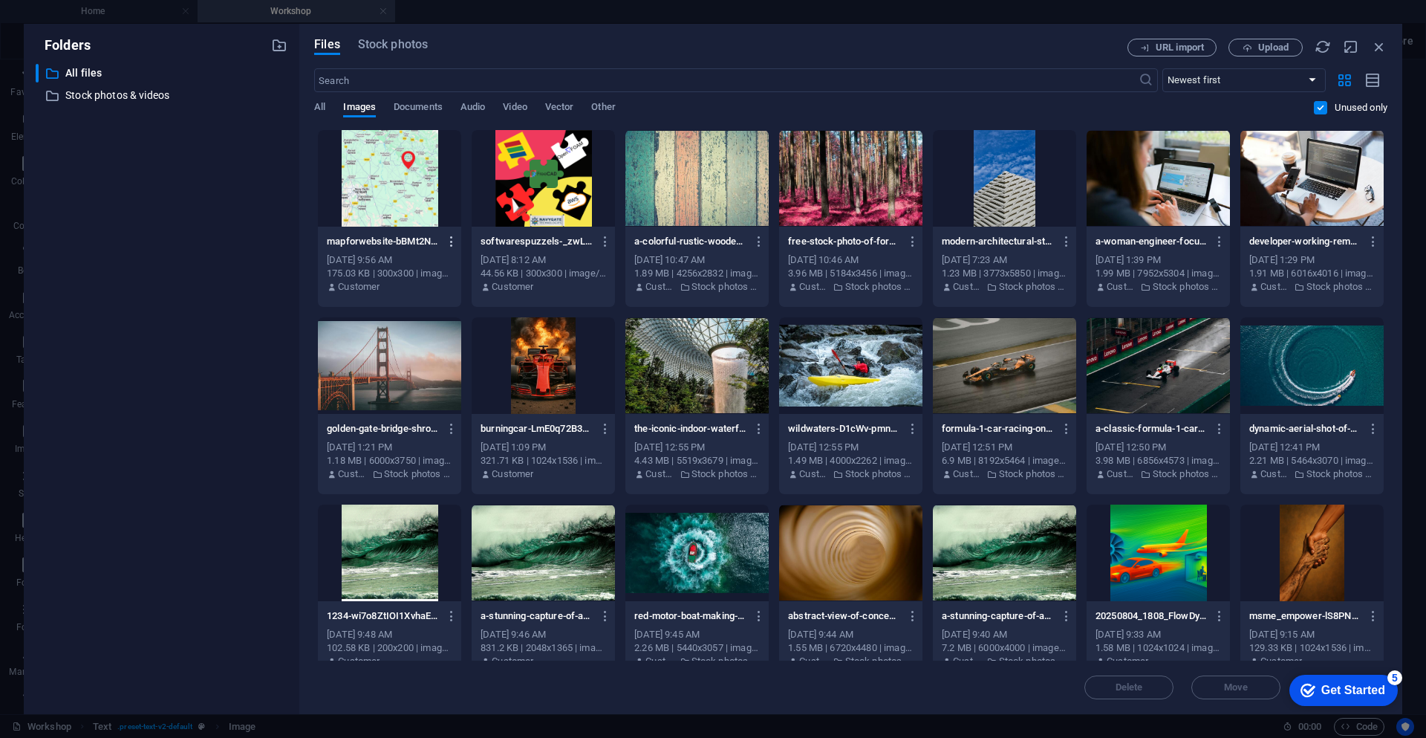
click at [447, 240] on icon "button" at bounding box center [452, 241] width 14 height 13
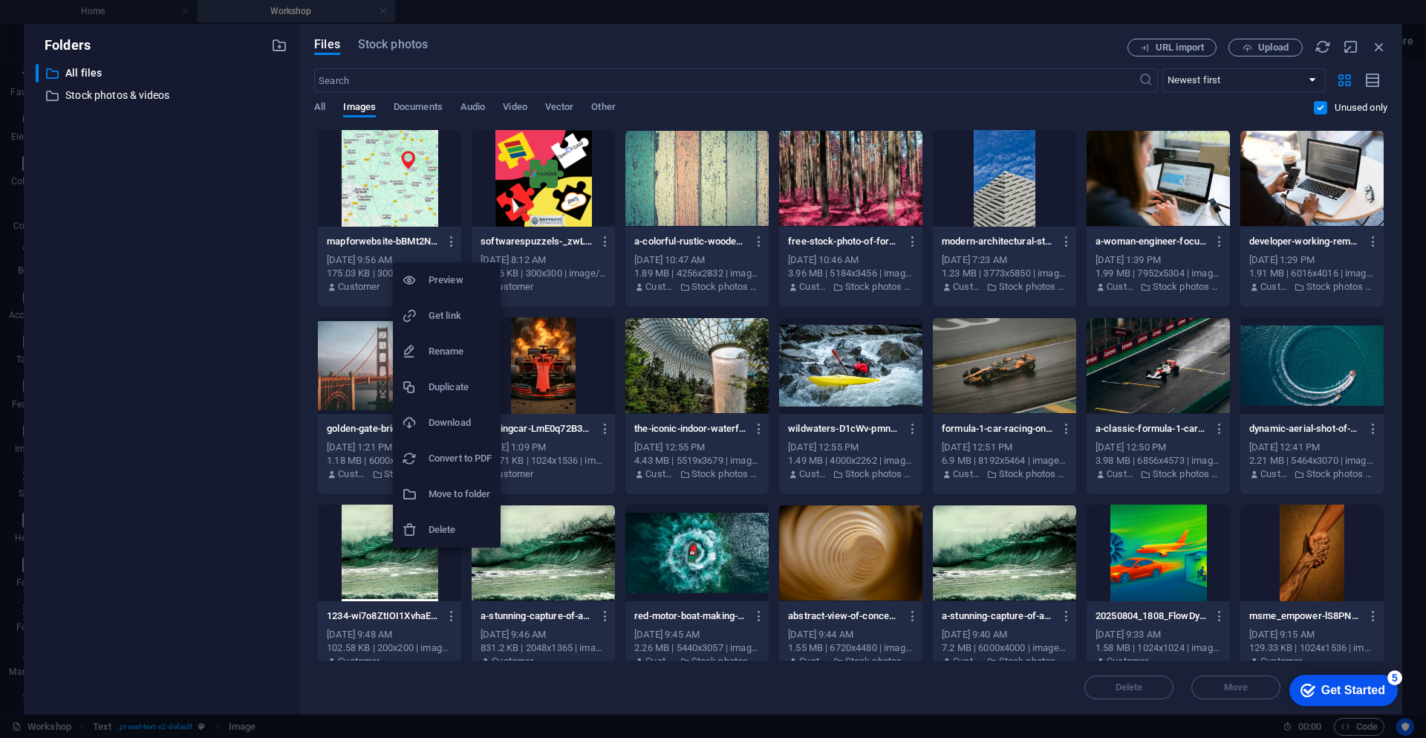
click at [461, 536] on h6 "Delete" at bounding box center [460, 530] width 63 height 18
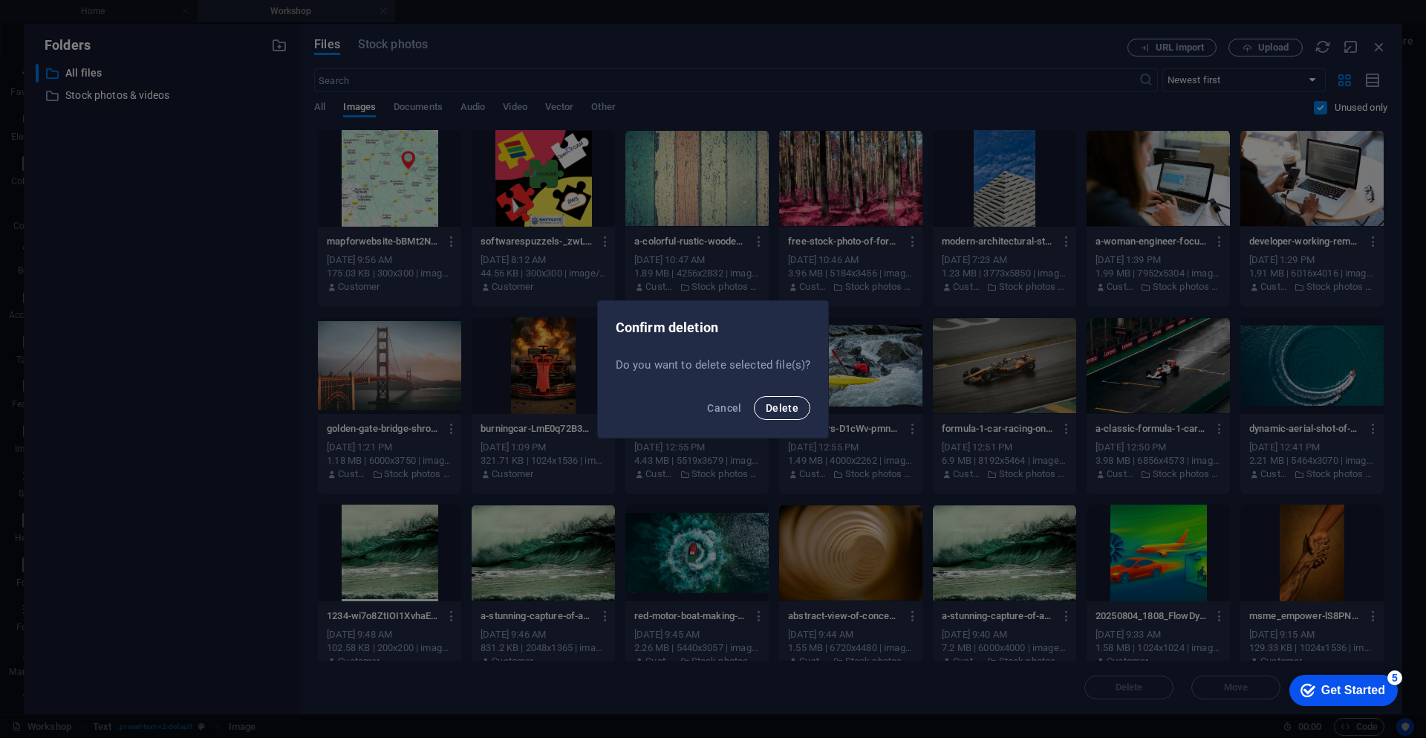
click at [775, 406] on span "Delete" at bounding box center [782, 408] width 33 height 12
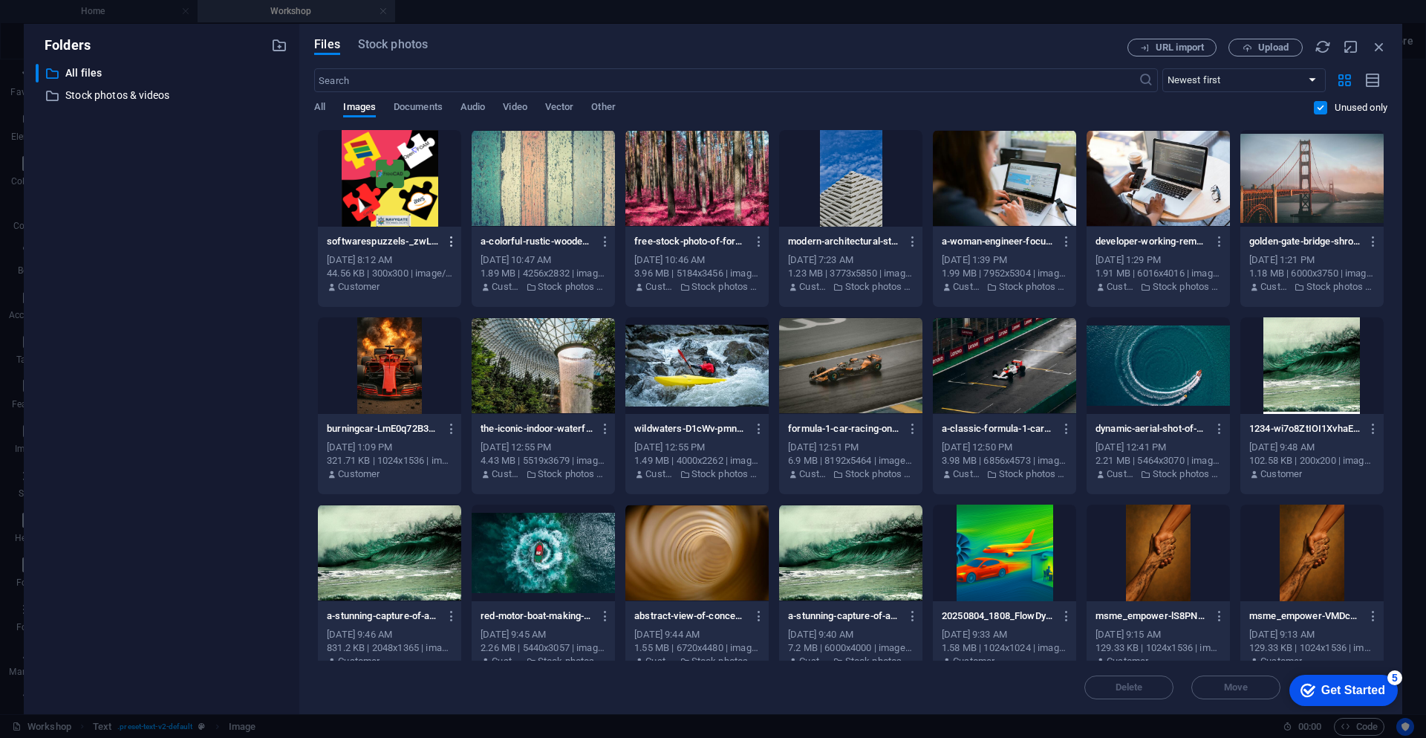
click at [447, 242] on icon "button" at bounding box center [452, 241] width 14 height 13
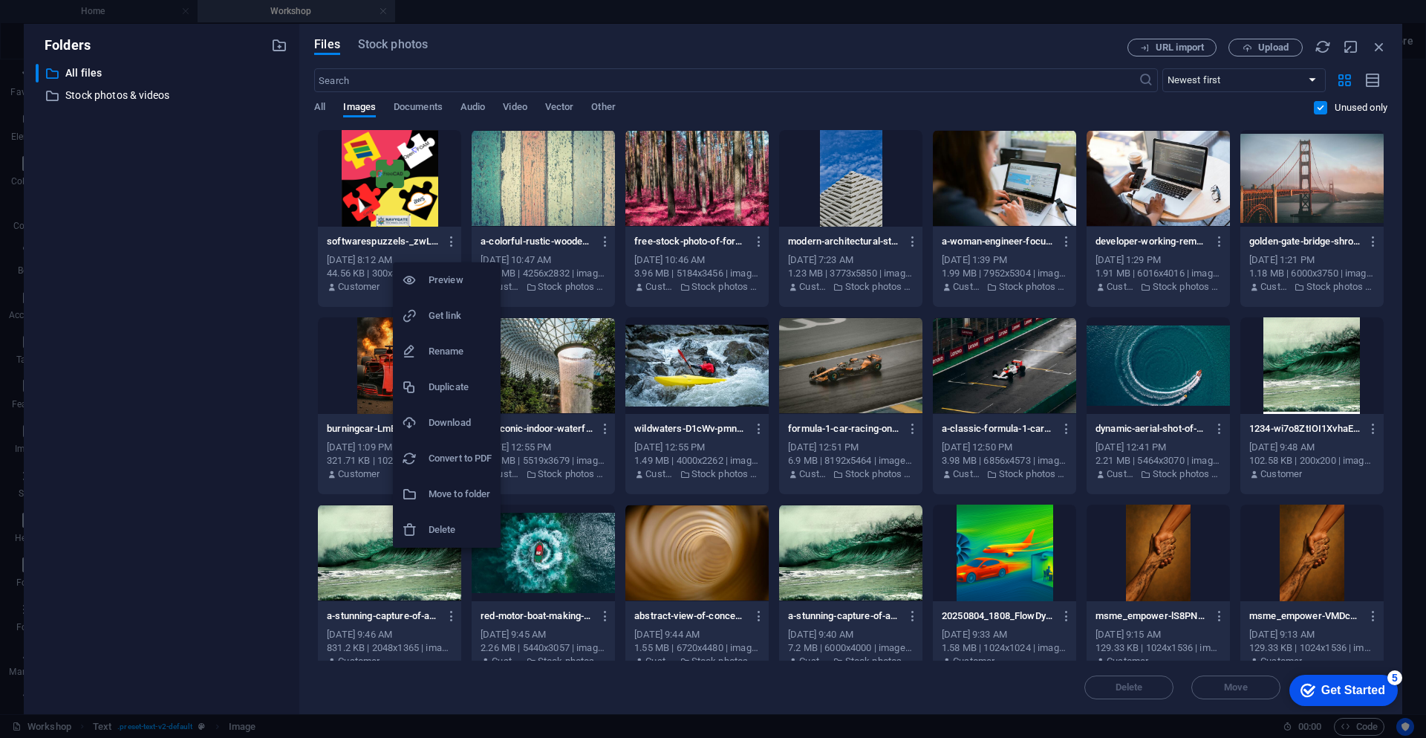
click at [454, 532] on h6 "Delete" at bounding box center [460, 530] width 63 height 18
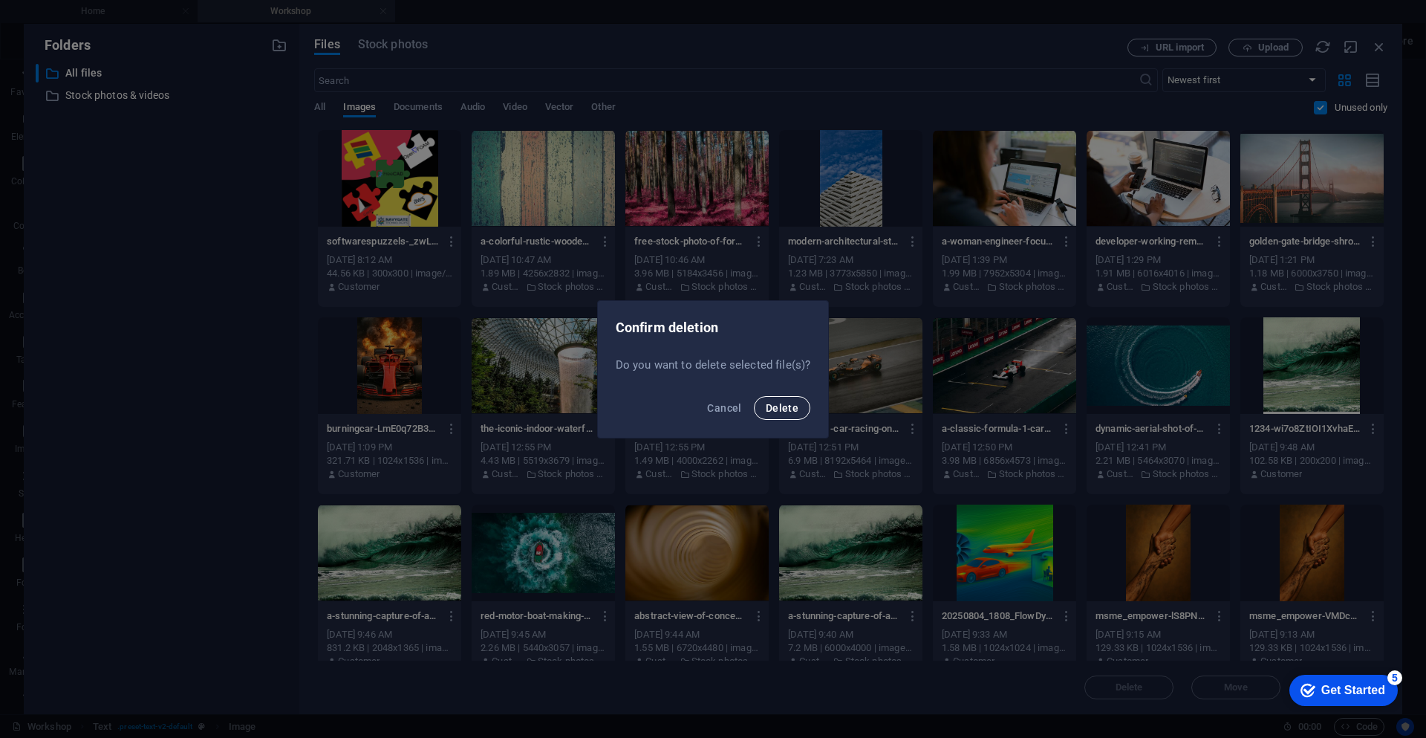
click at [776, 406] on span "Delete" at bounding box center [782, 408] width 33 height 12
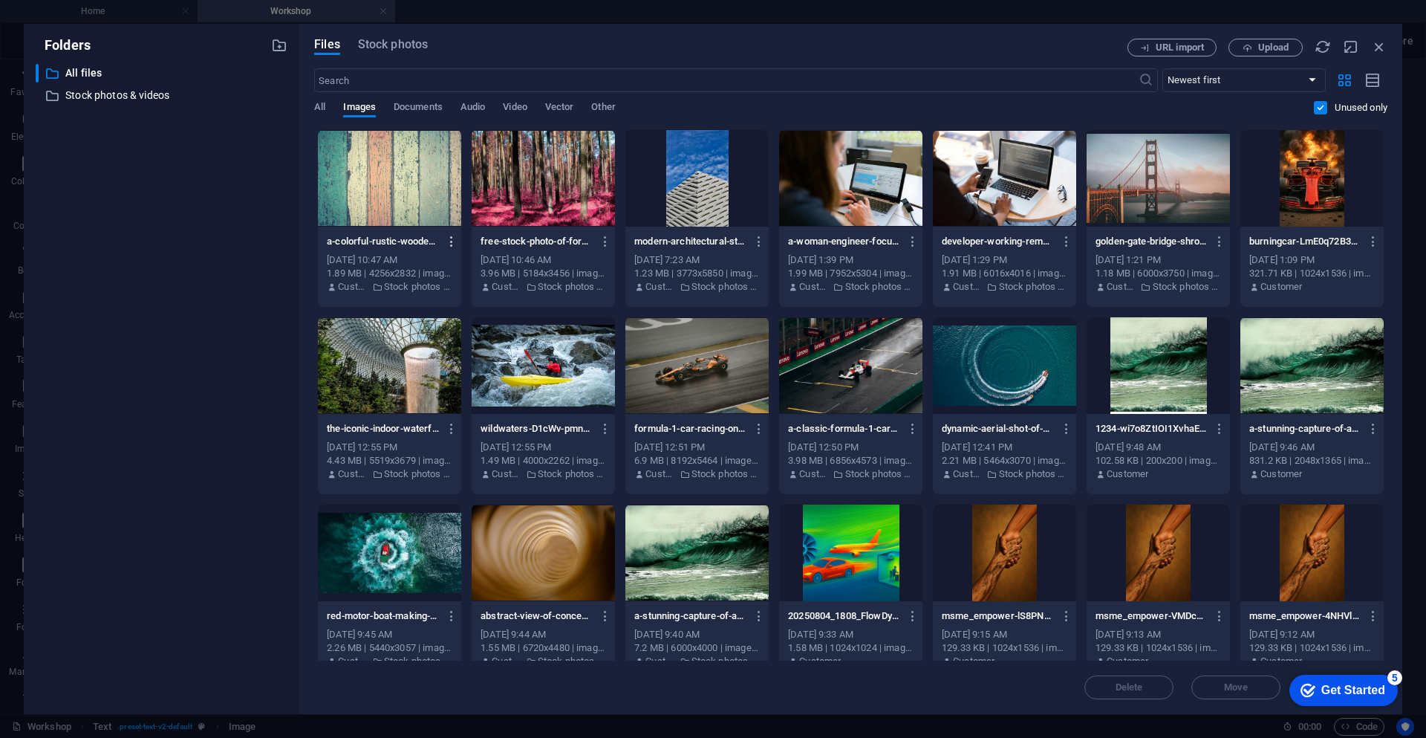
click at [449, 241] on icon "button" at bounding box center [452, 241] width 14 height 13
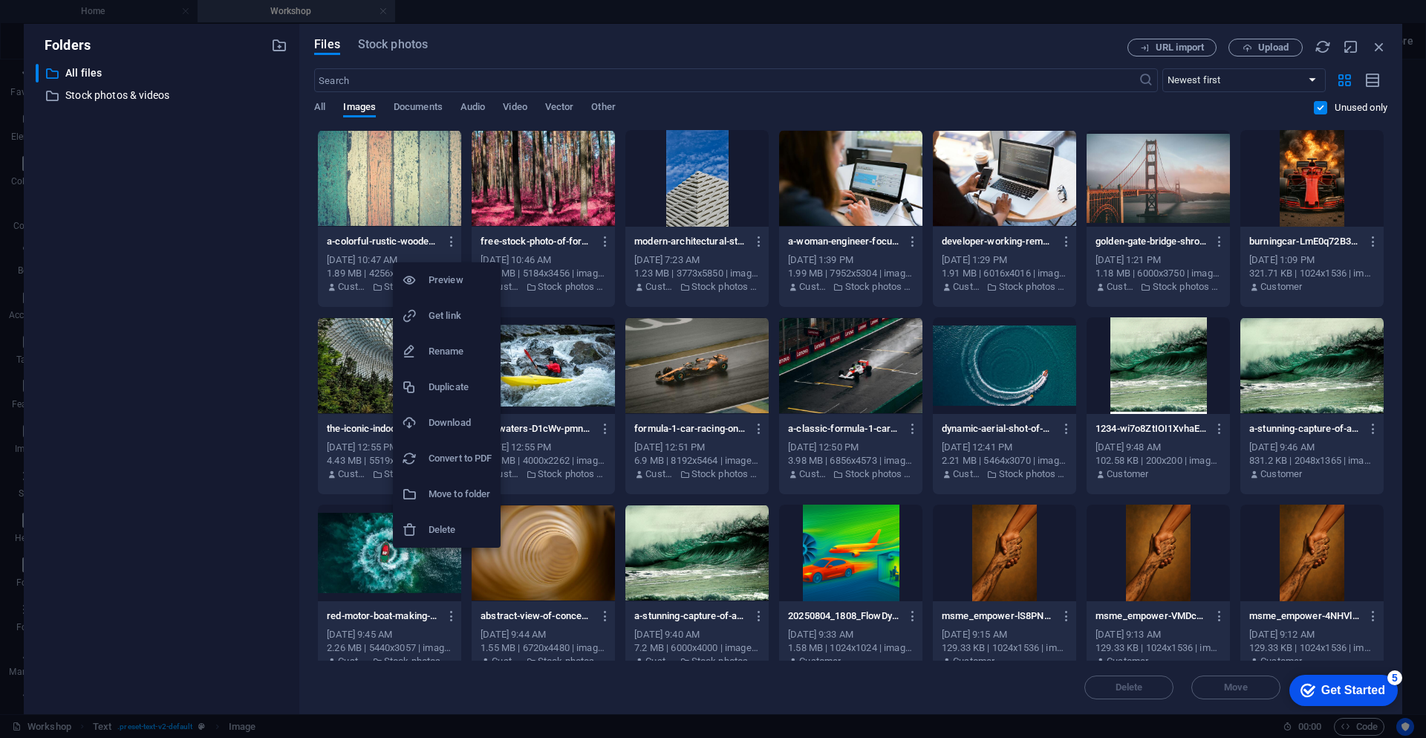
click at [448, 521] on h6 "Delete" at bounding box center [460, 530] width 63 height 18
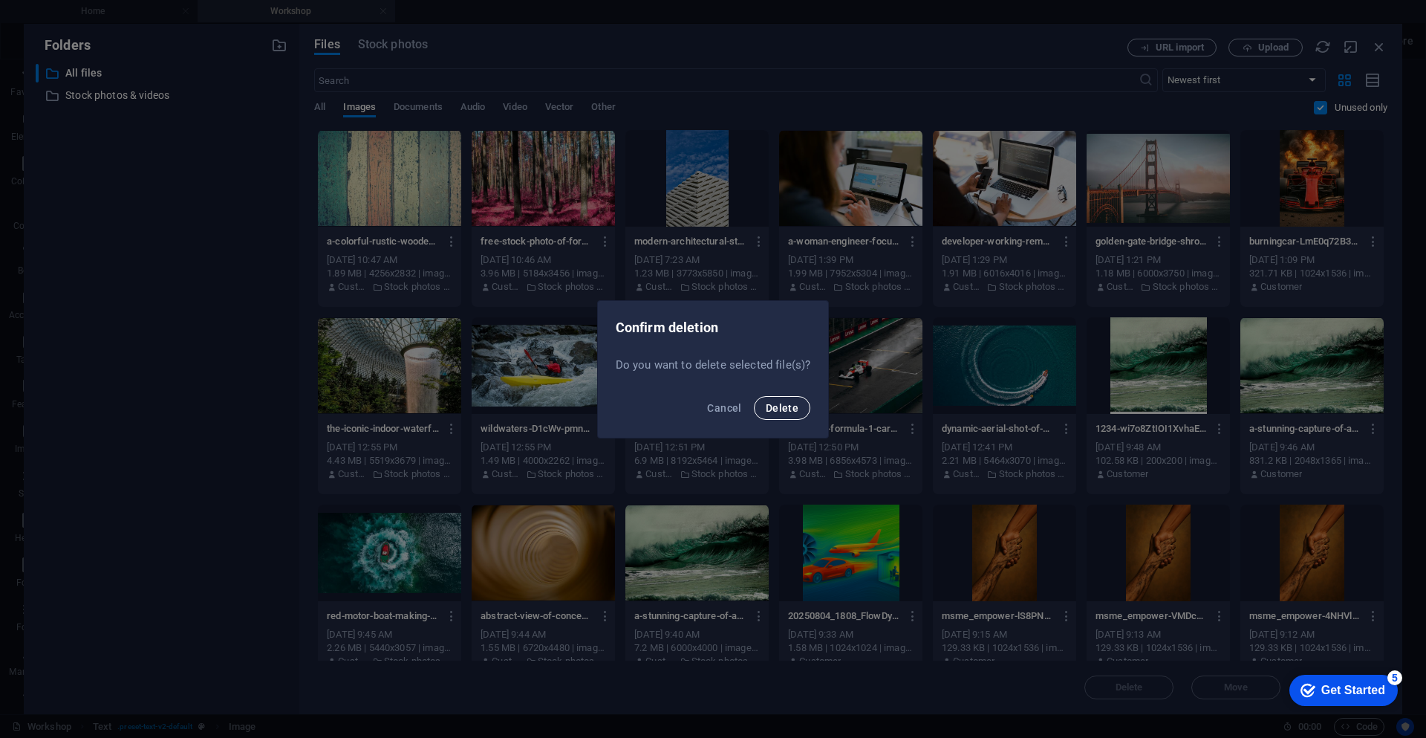
click at [788, 406] on span "Delete" at bounding box center [782, 408] width 33 height 12
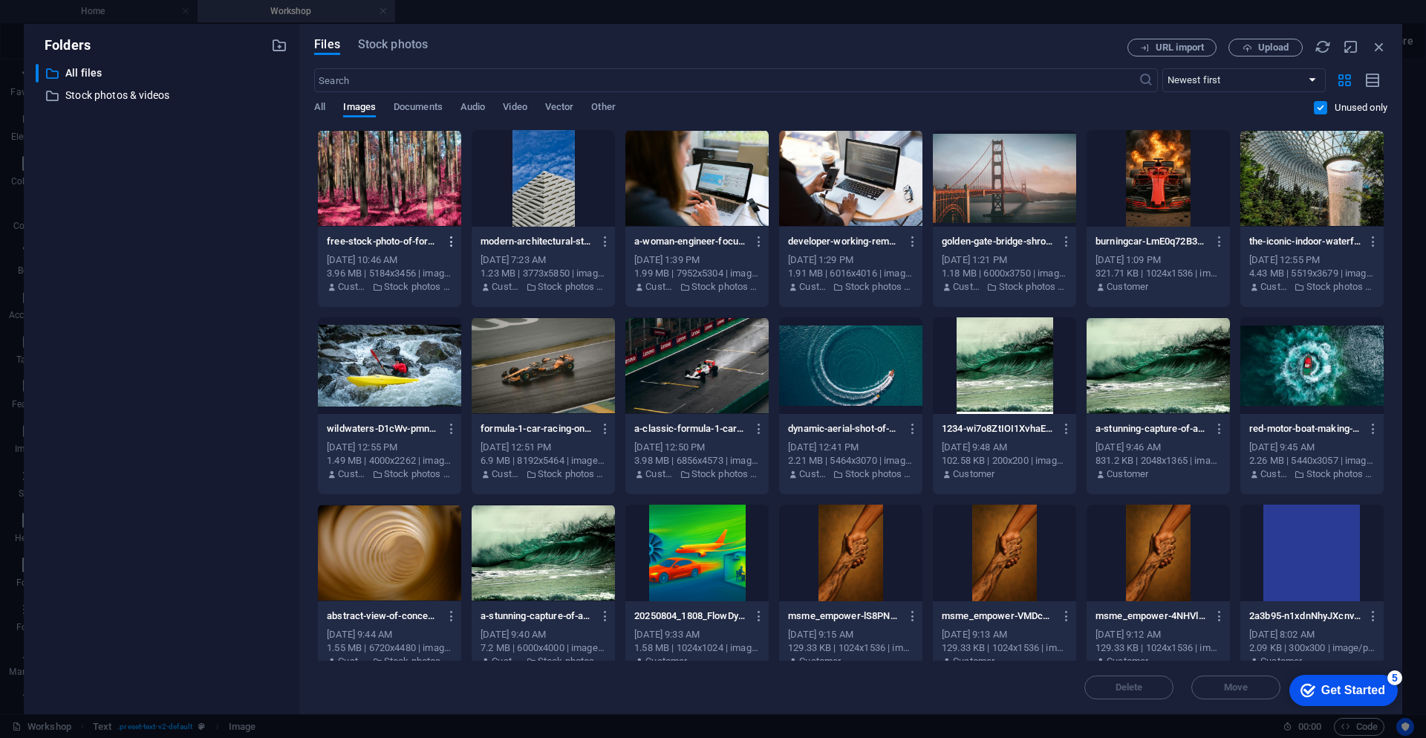
click at [454, 241] on icon "button" at bounding box center [452, 241] width 14 height 13
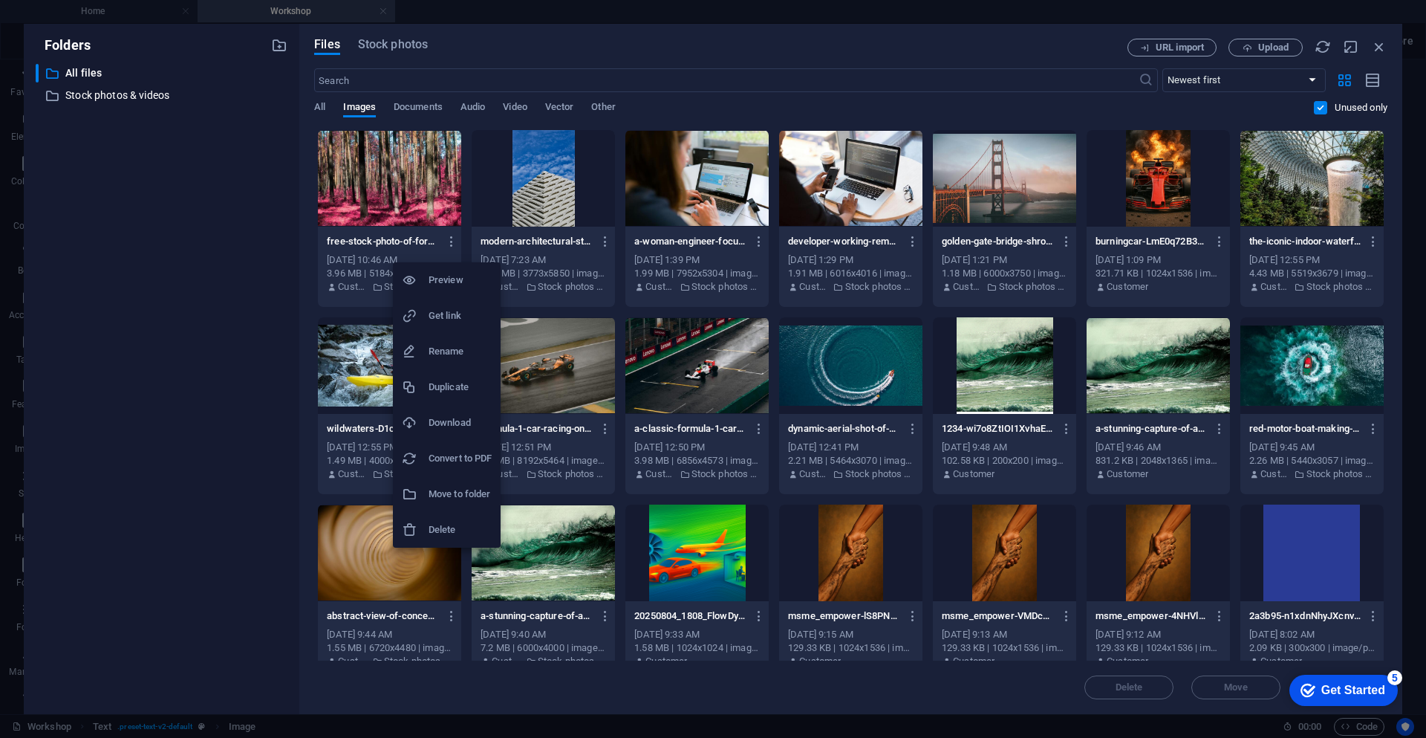
click at [463, 529] on h6 "Delete" at bounding box center [460, 530] width 63 height 18
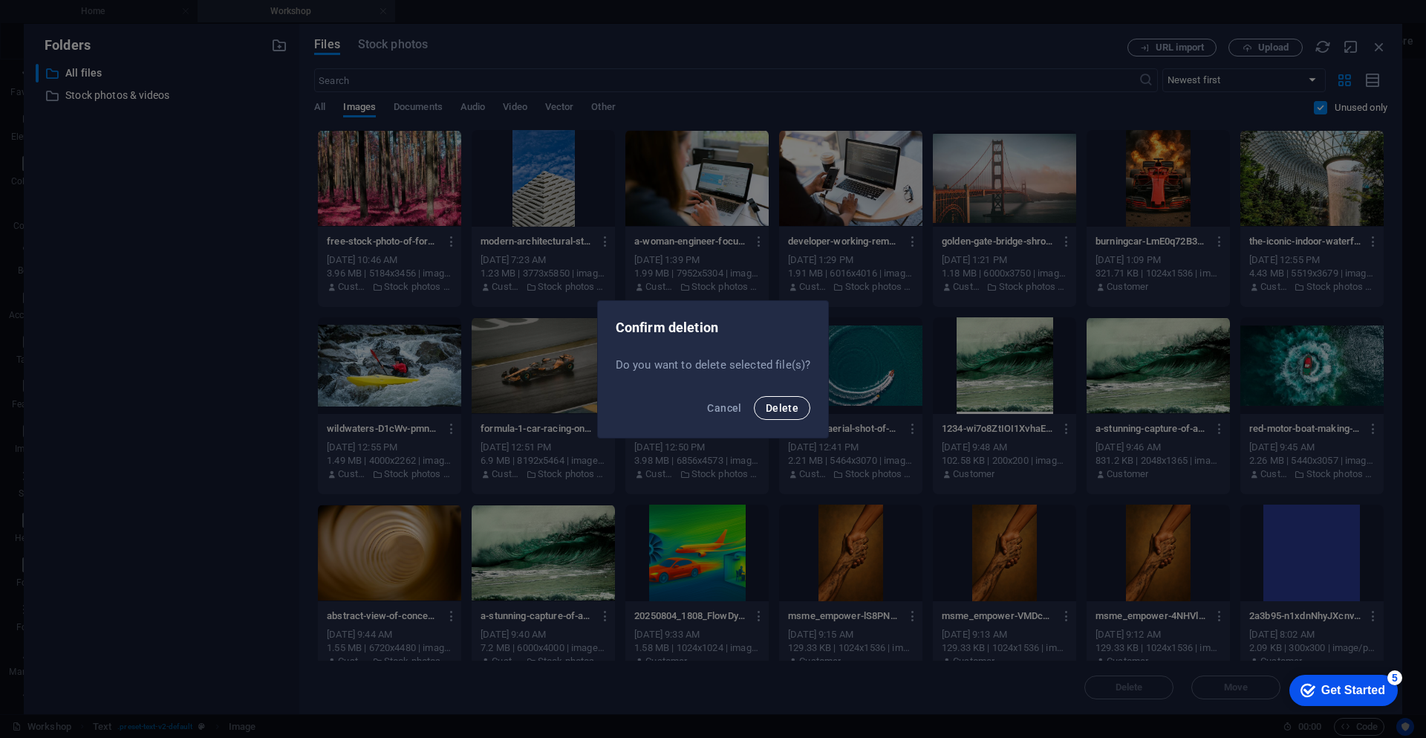
click at [778, 414] on button "Delete" at bounding box center [782, 408] width 56 height 24
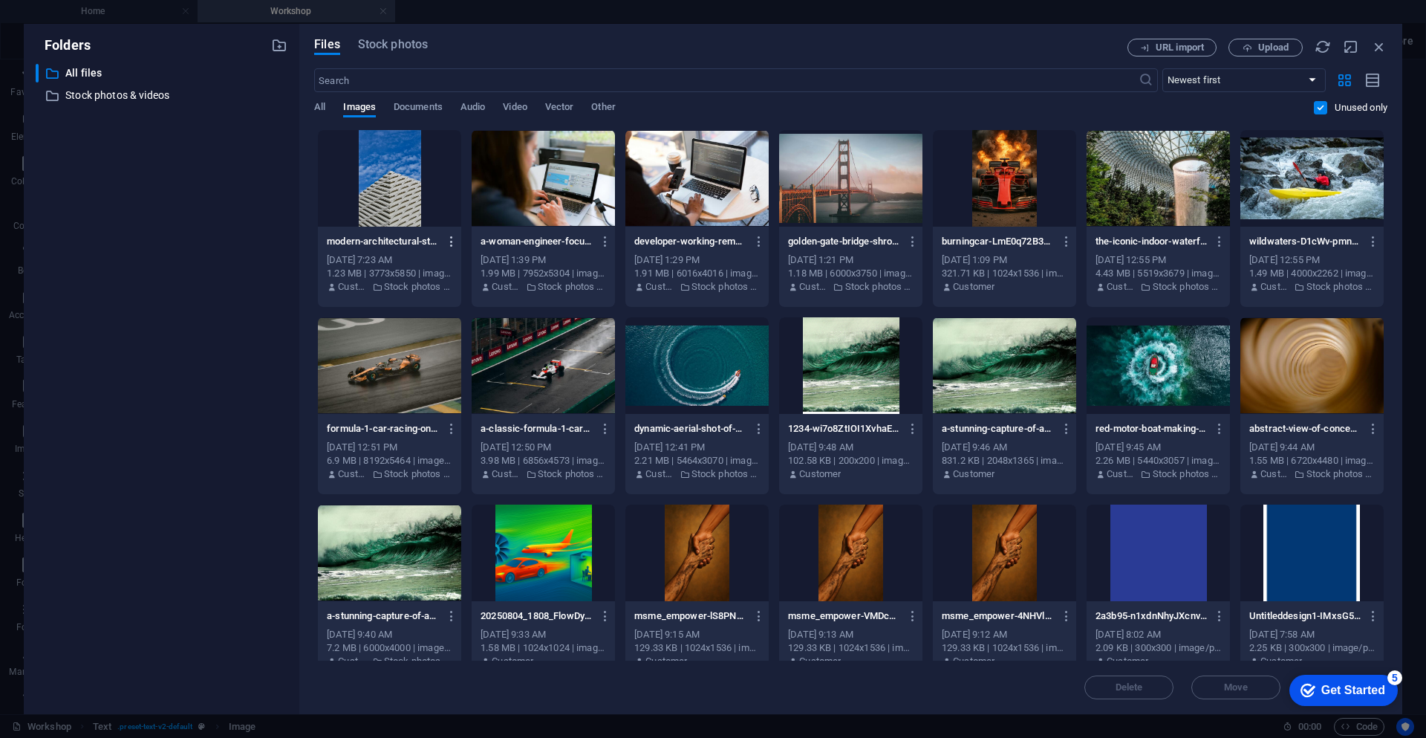
click at [450, 244] on icon "button" at bounding box center [452, 241] width 14 height 13
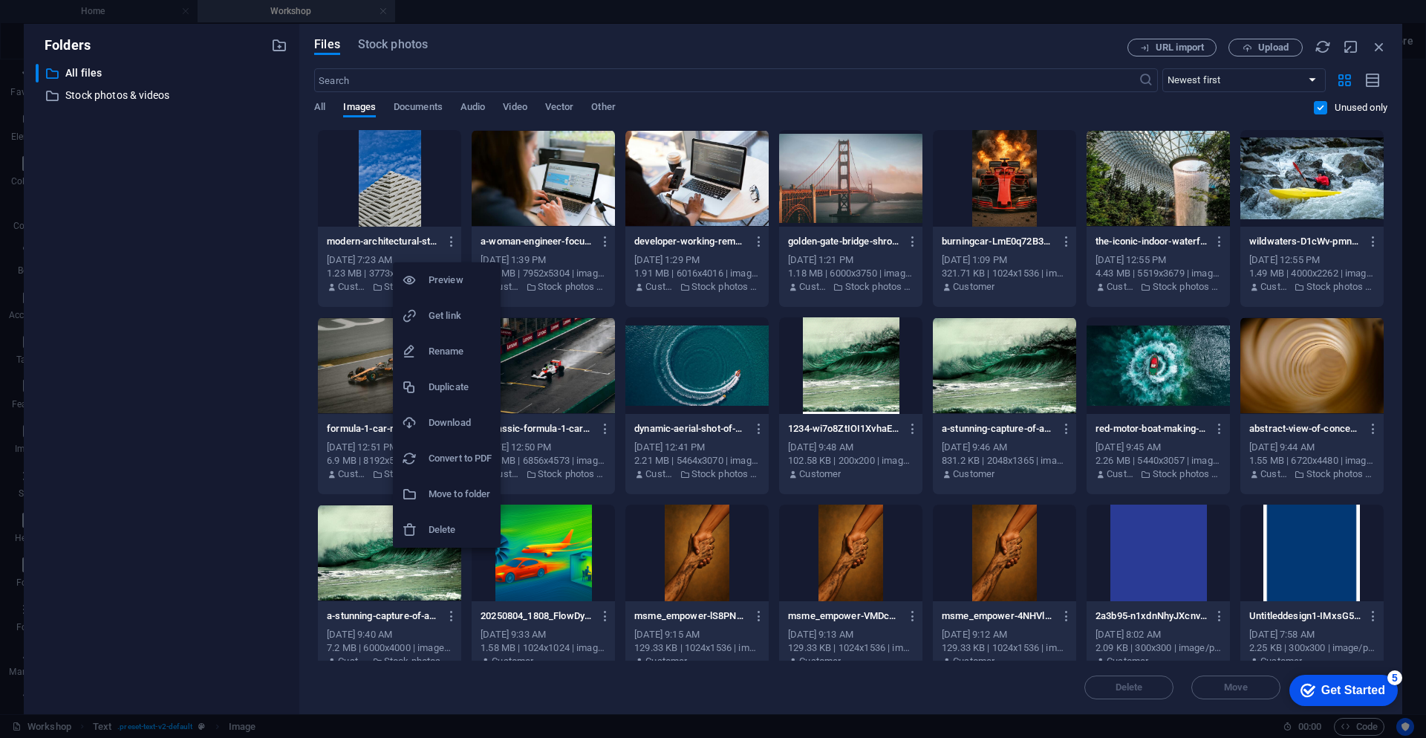
click at [461, 532] on h6 "Delete" at bounding box center [460, 530] width 63 height 18
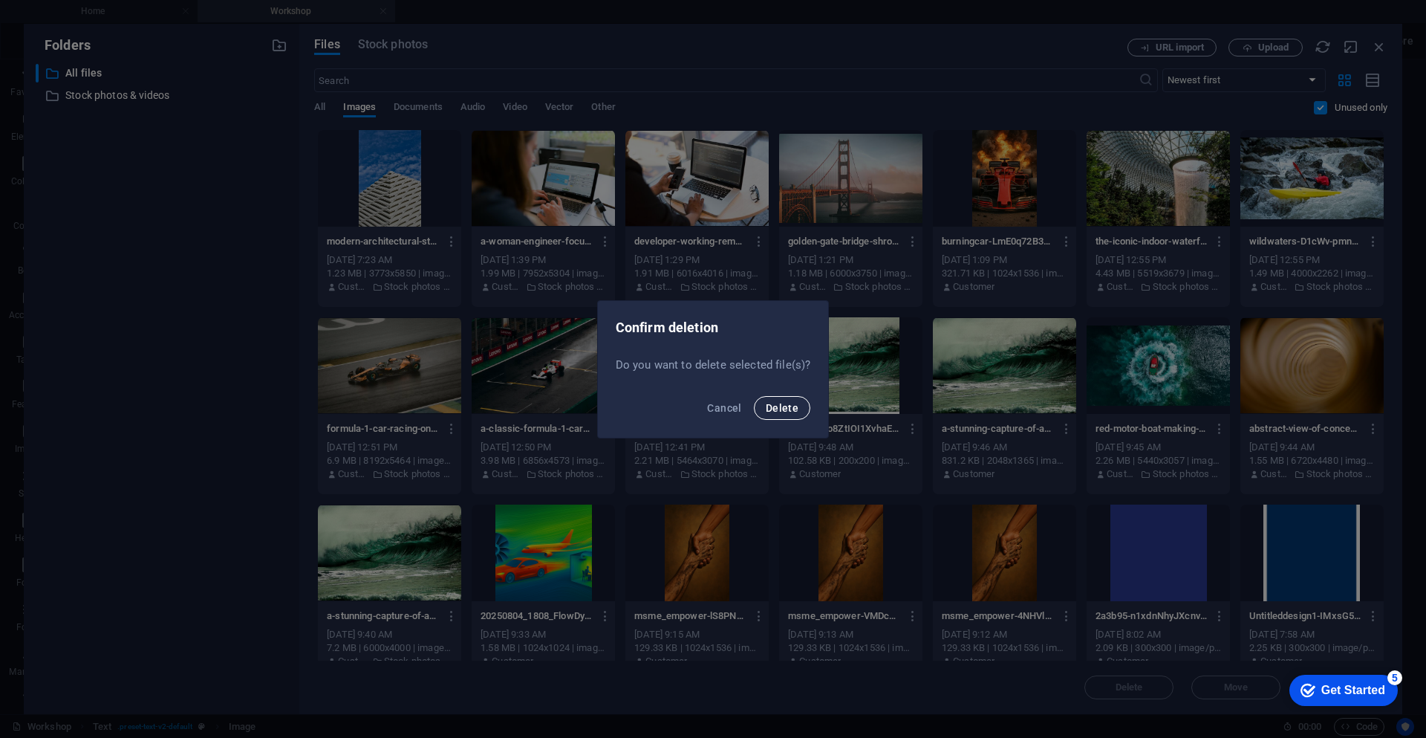
click at [778, 400] on button "Delete" at bounding box center [782, 408] width 56 height 24
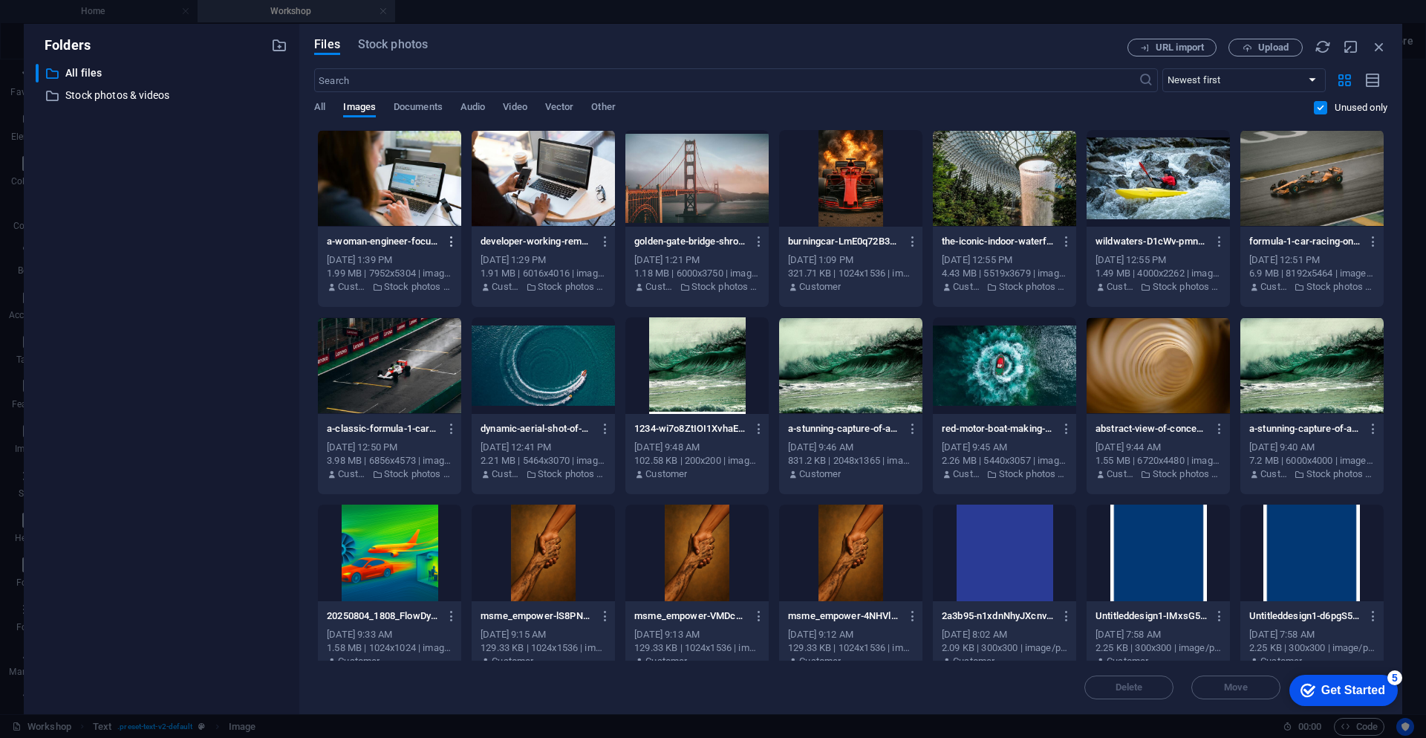
click at [451, 244] on icon "button" at bounding box center [452, 241] width 14 height 13
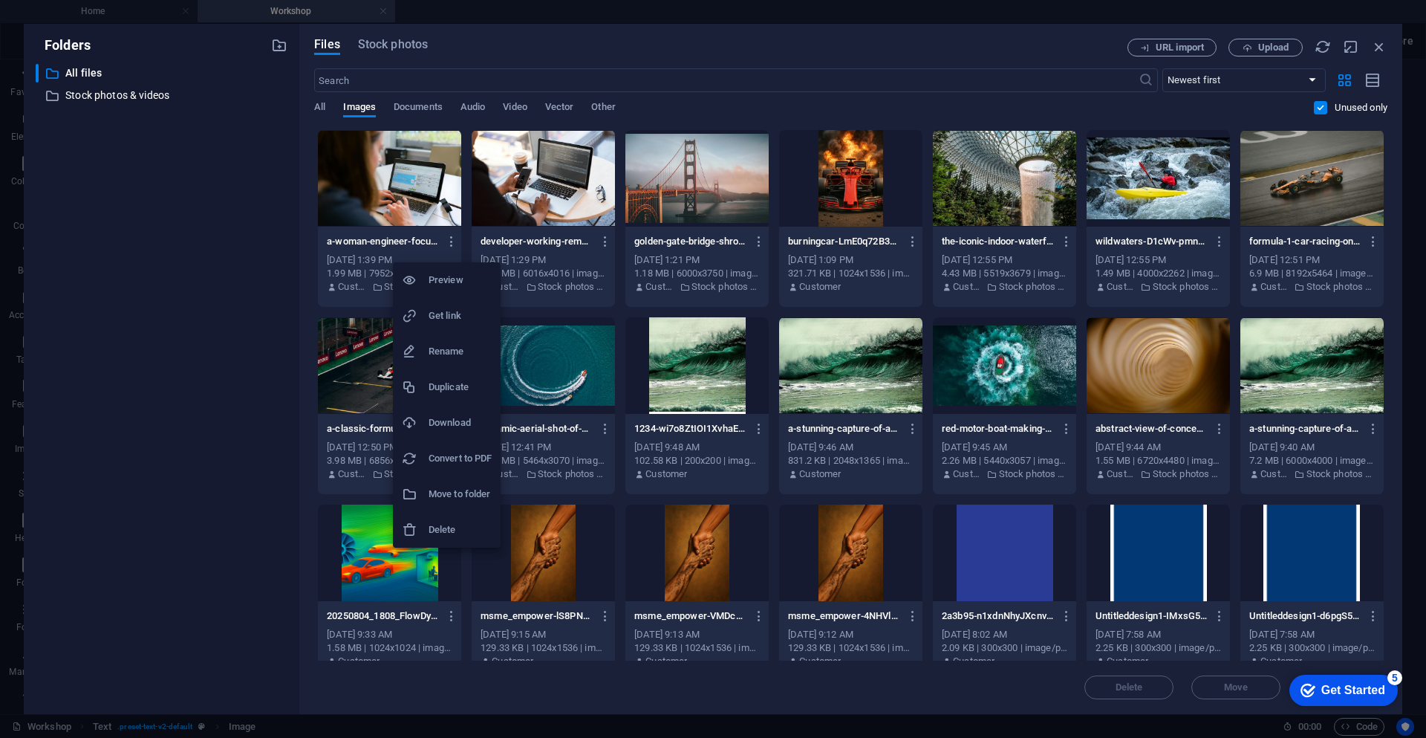
click at [457, 531] on h6 "Delete" at bounding box center [460, 530] width 63 height 18
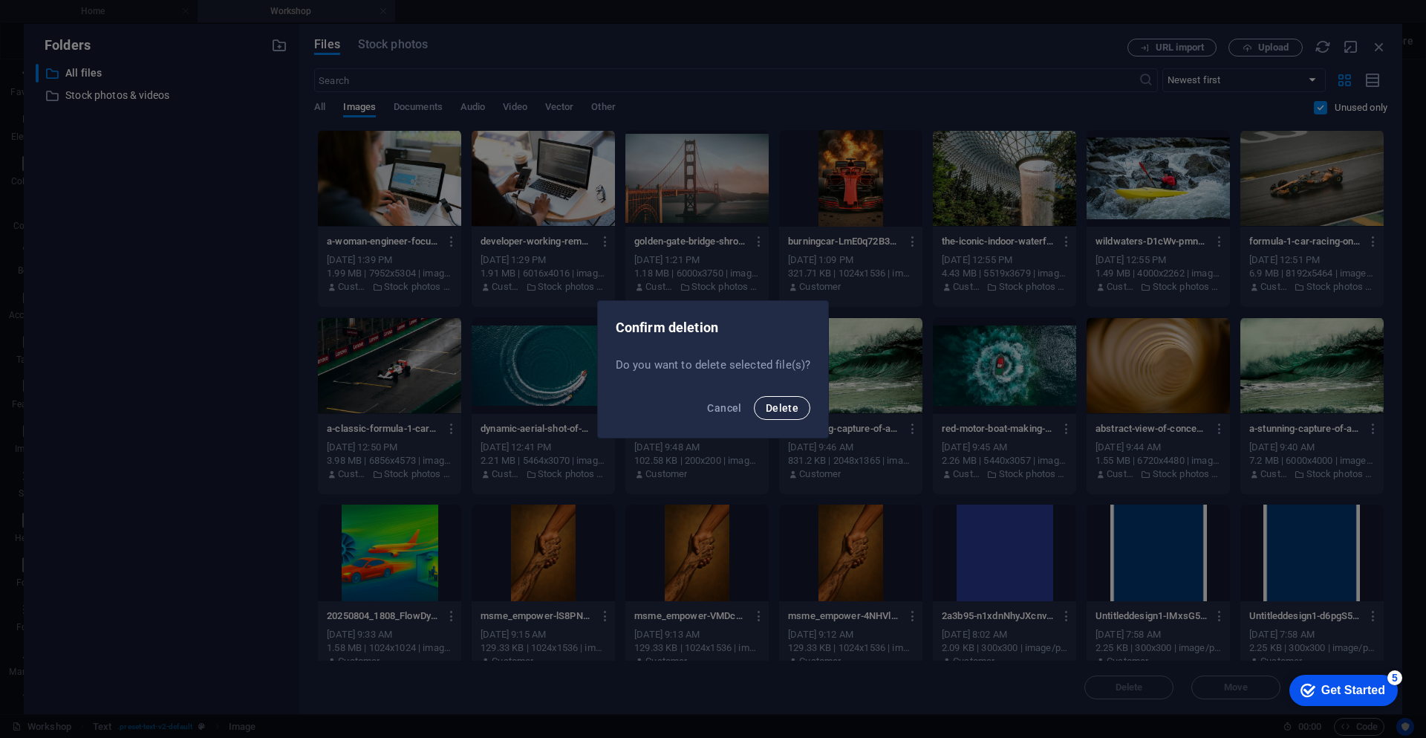
click at [784, 411] on span "Delete" at bounding box center [782, 408] width 33 height 12
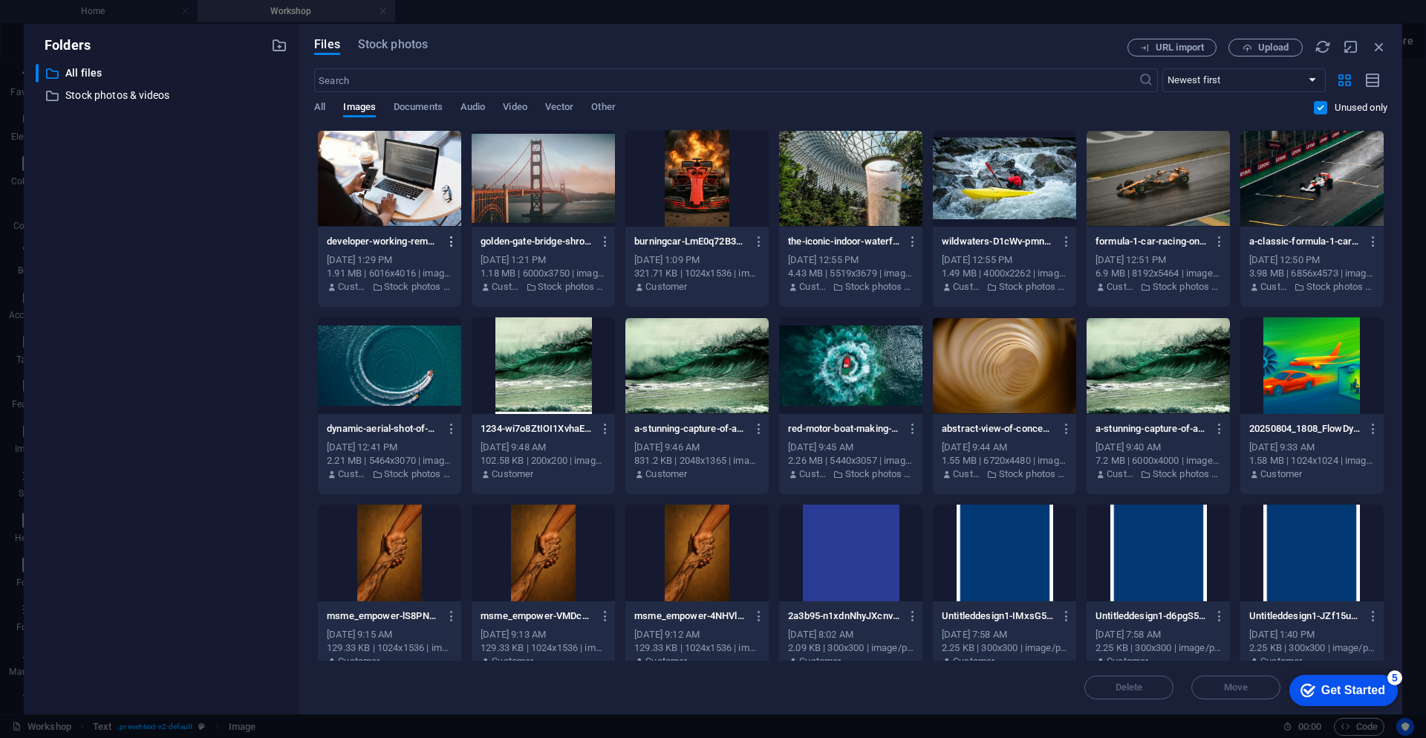
click at [448, 241] on icon "button" at bounding box center [452, 241] width 14 height 13
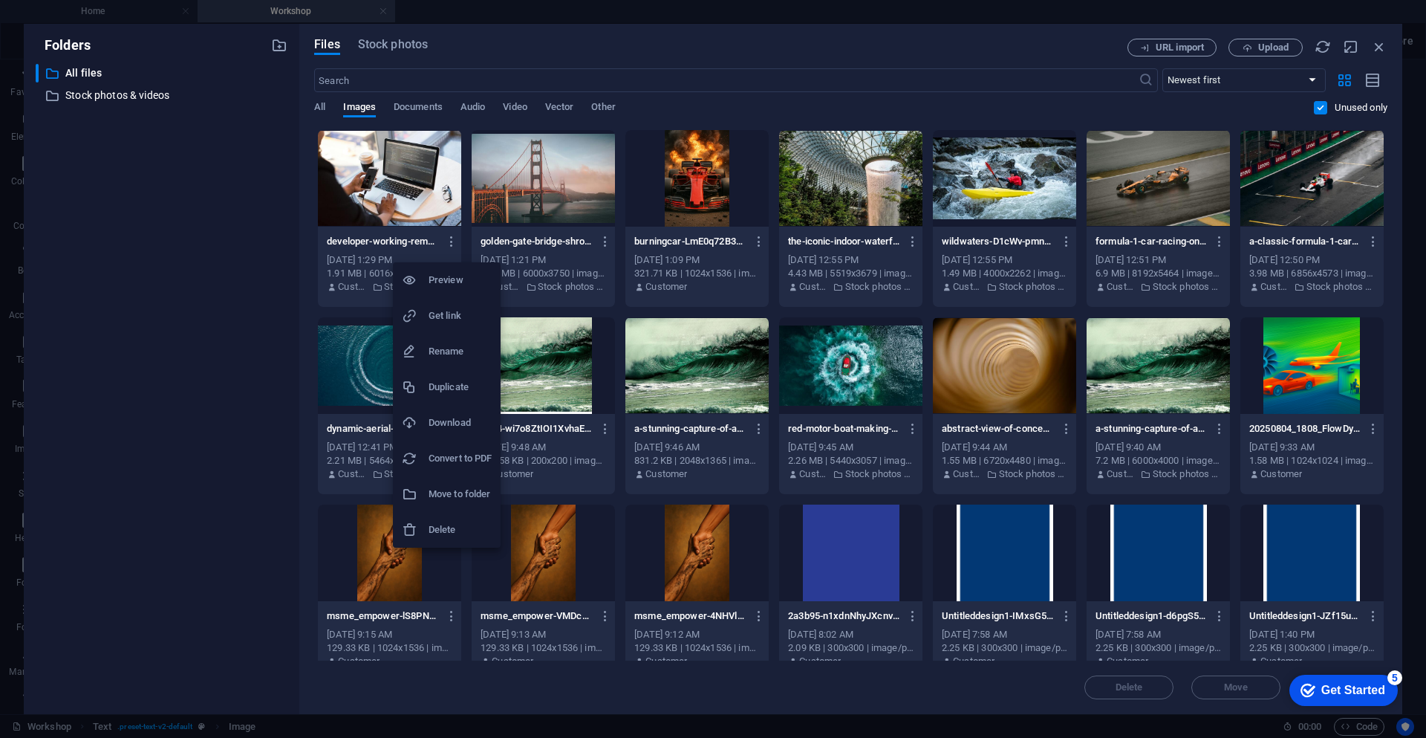
click at [446, 535] on h6 "Delete" at bounding box center [460, 530] width 63 height 18
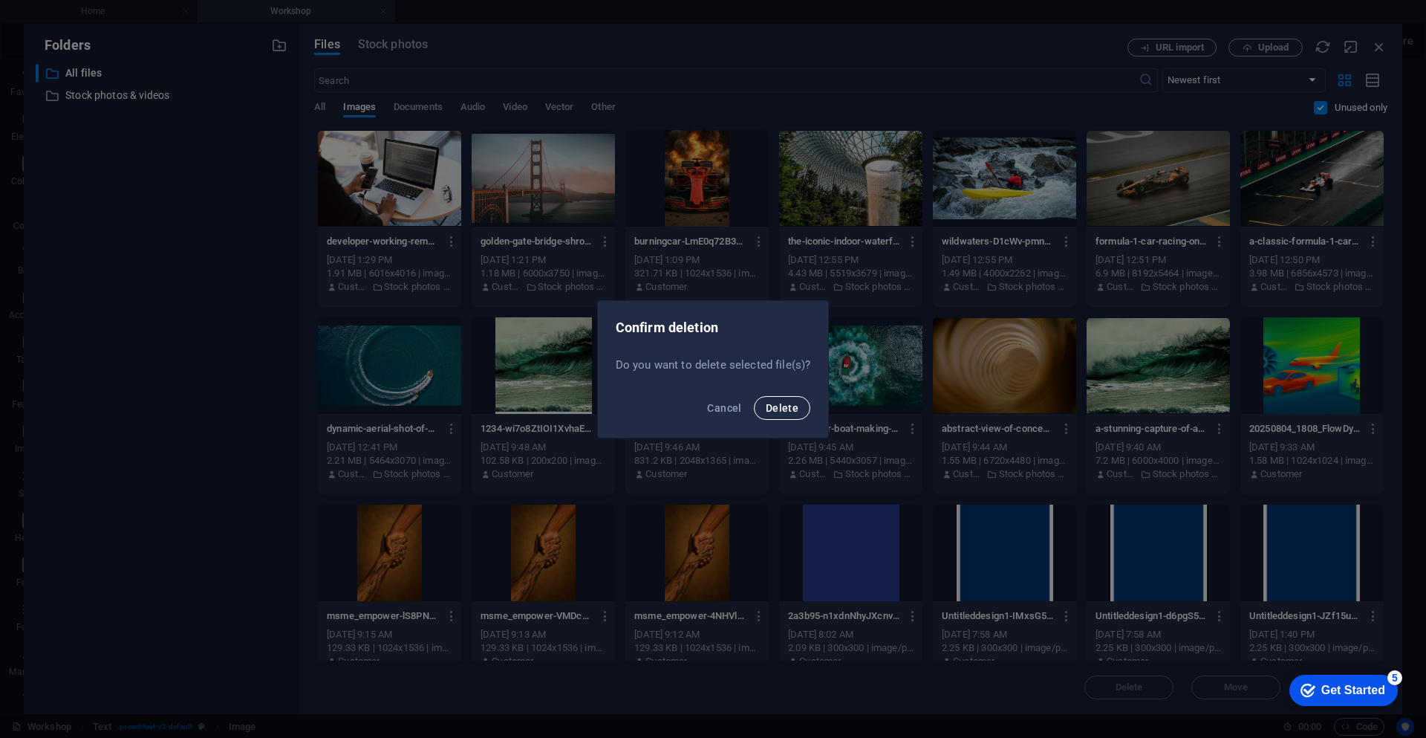
click at [787, 404] on span "Delete" at bounding box center [782, 408] width 33 height 12
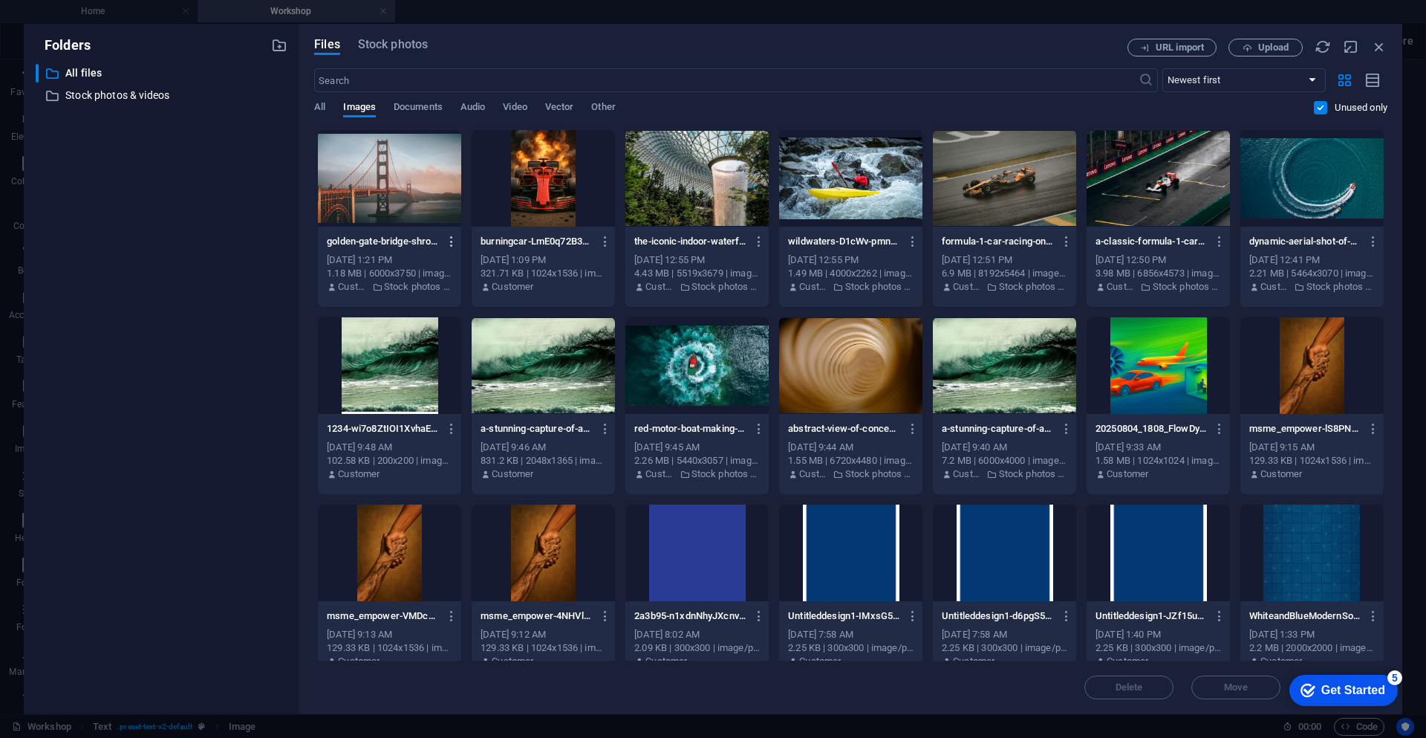
click at [451, 237] on icon "button" at bounding box center [452, 241] width 14 height 13
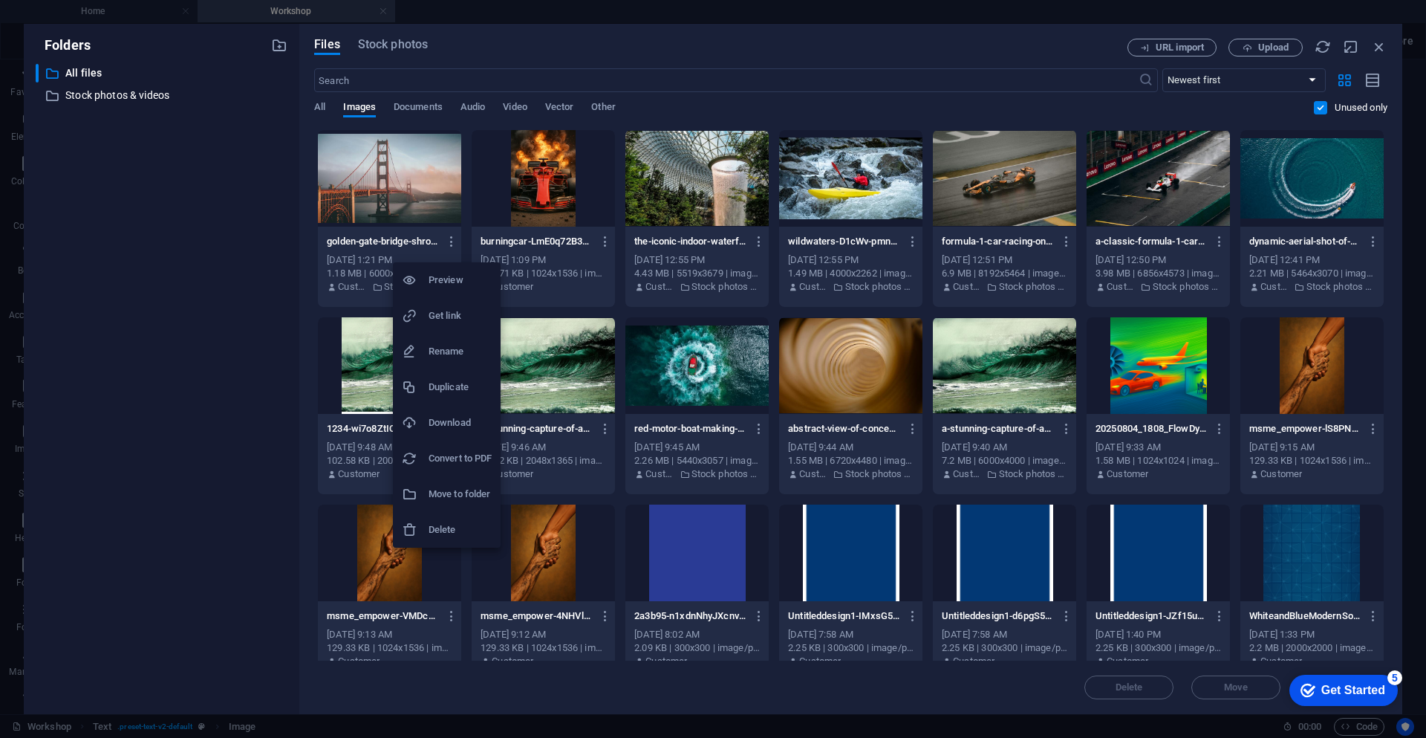
click at [461, 536] on h6 "Delete" at bounding box center [460, 530] width 63 height 18
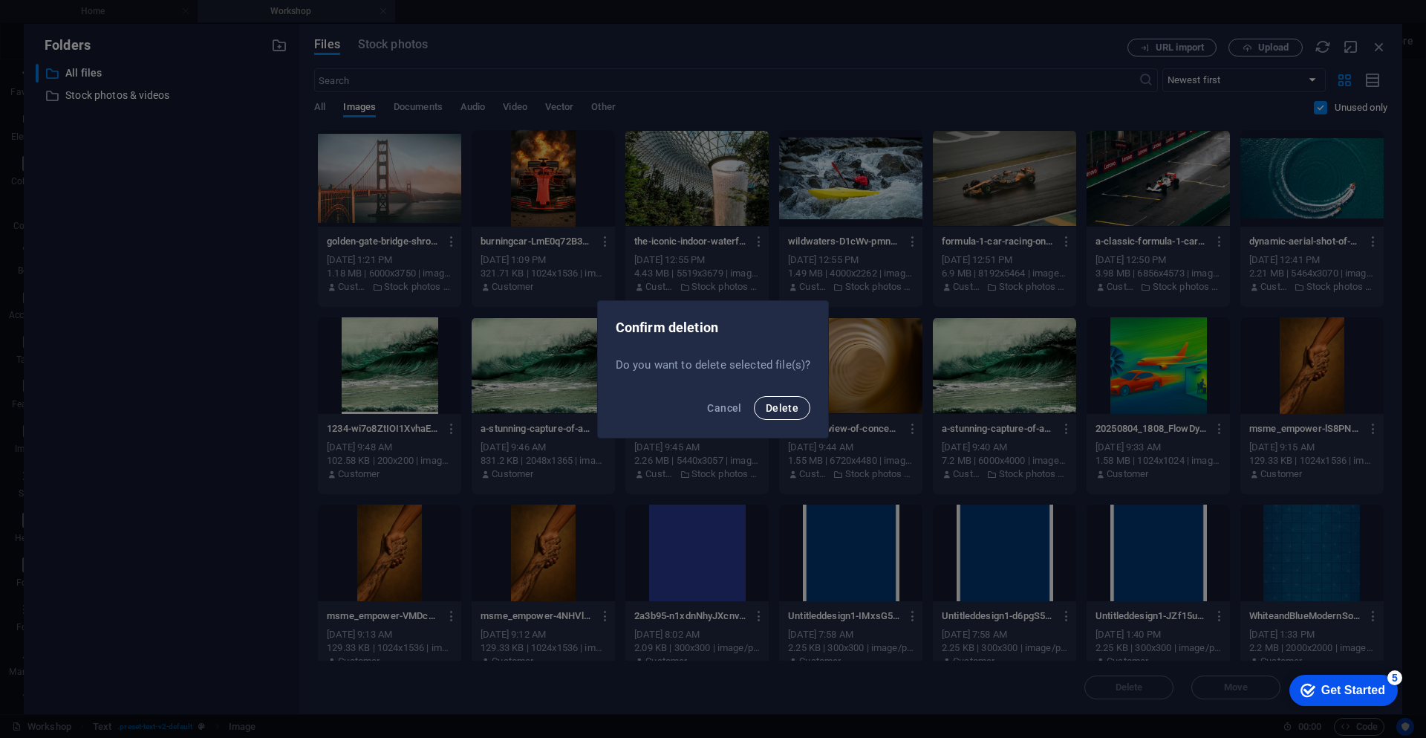
click at [768, 408] on span "Delete" at bounding box center [782, 408] width 33 height 12
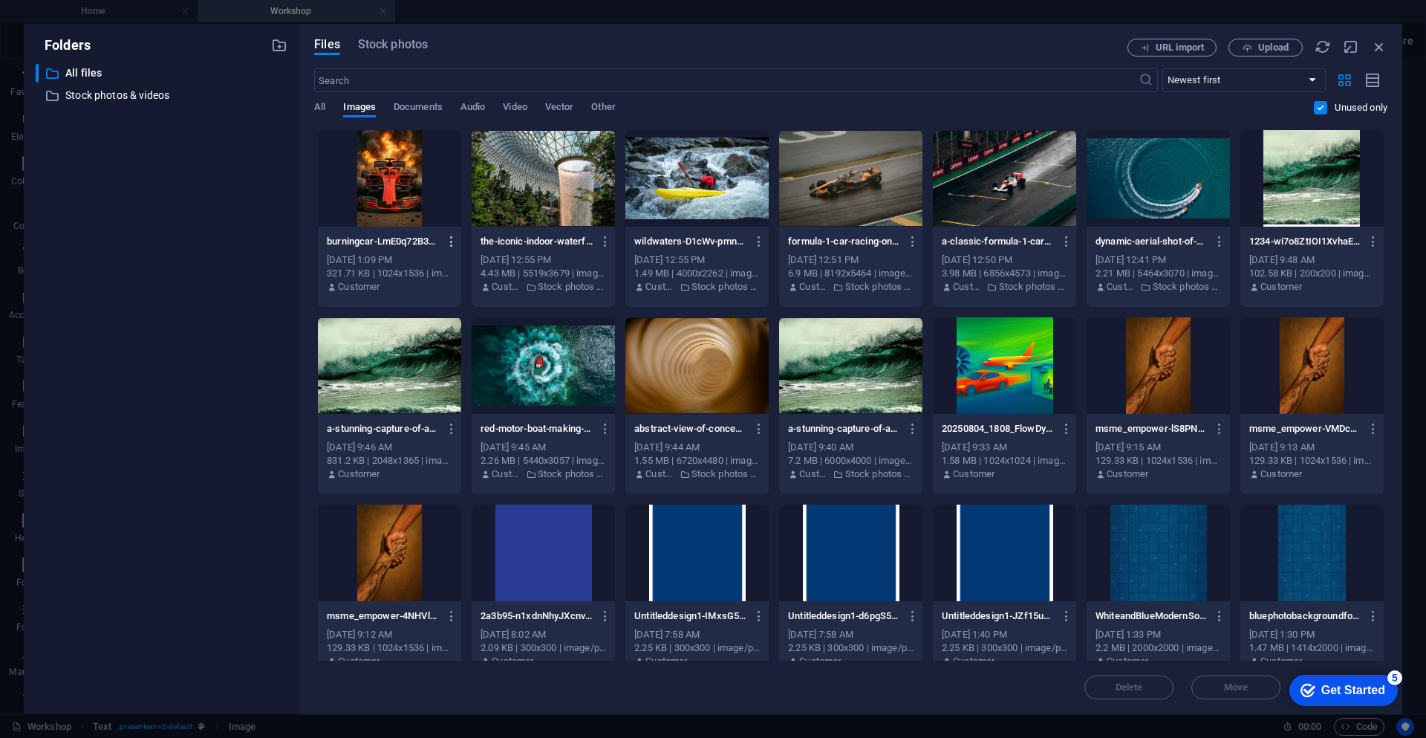
click at [452, 242] on icon "button" at bounding box center [452, 241] width 14 height 13
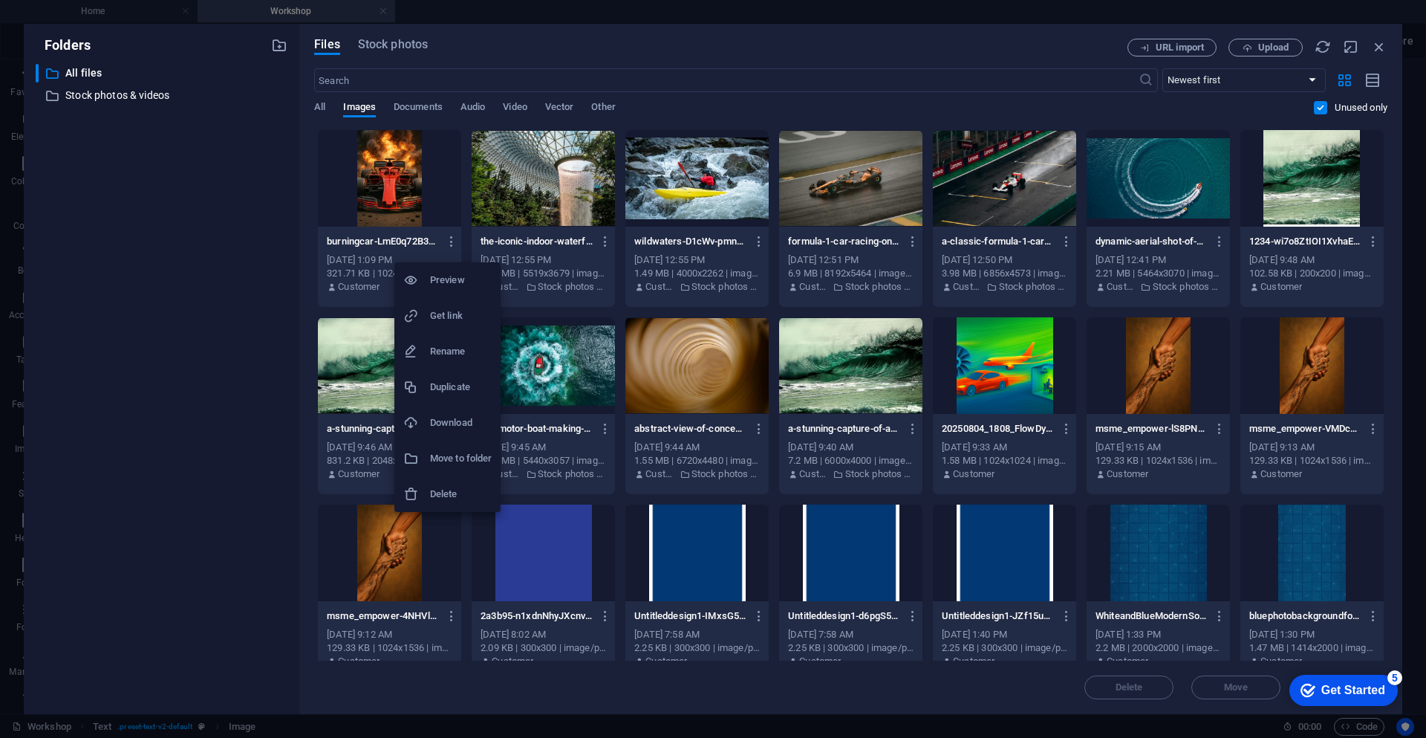
click at [479, 494] on h6 "Delete" at bounding box center [461, 494] width 62 height 18
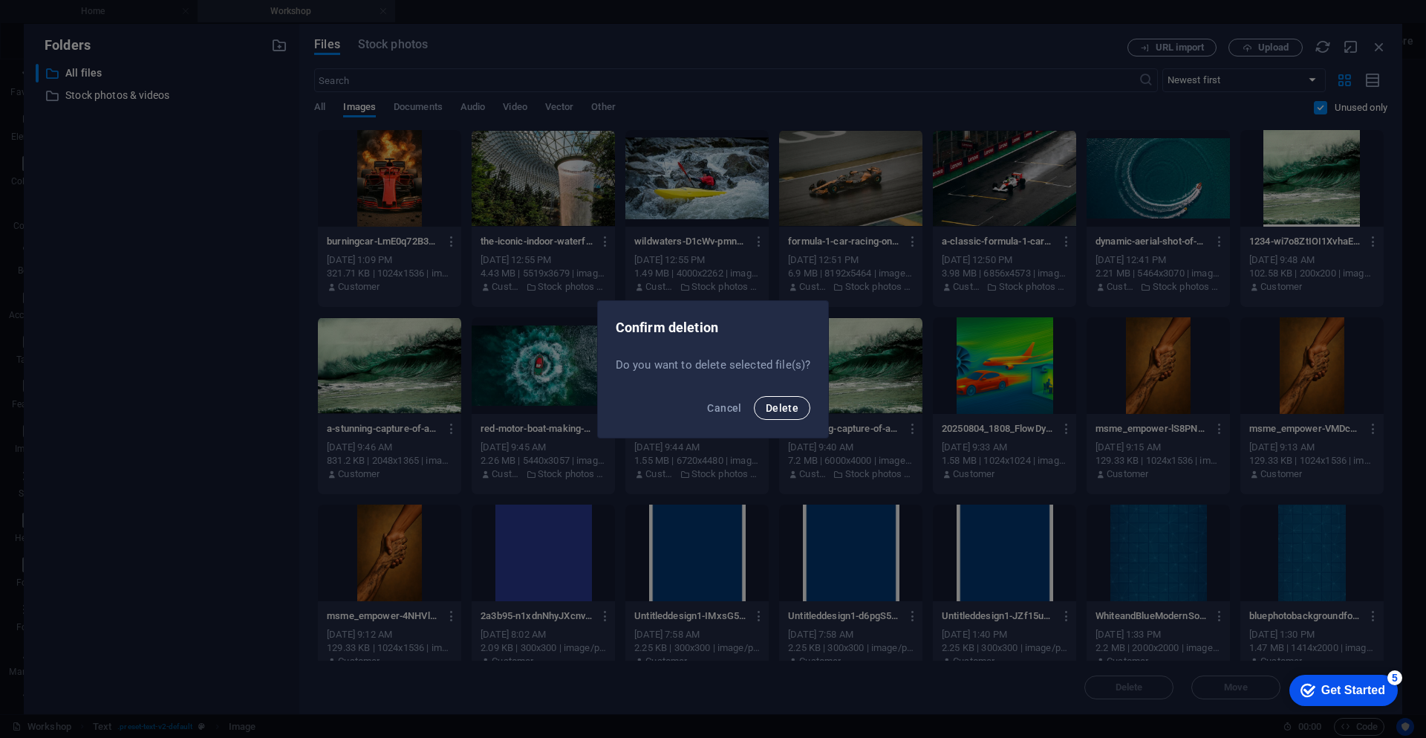
click at [792, 414] on button "Delete" at bounding box center [782, 408] width 56 height 24
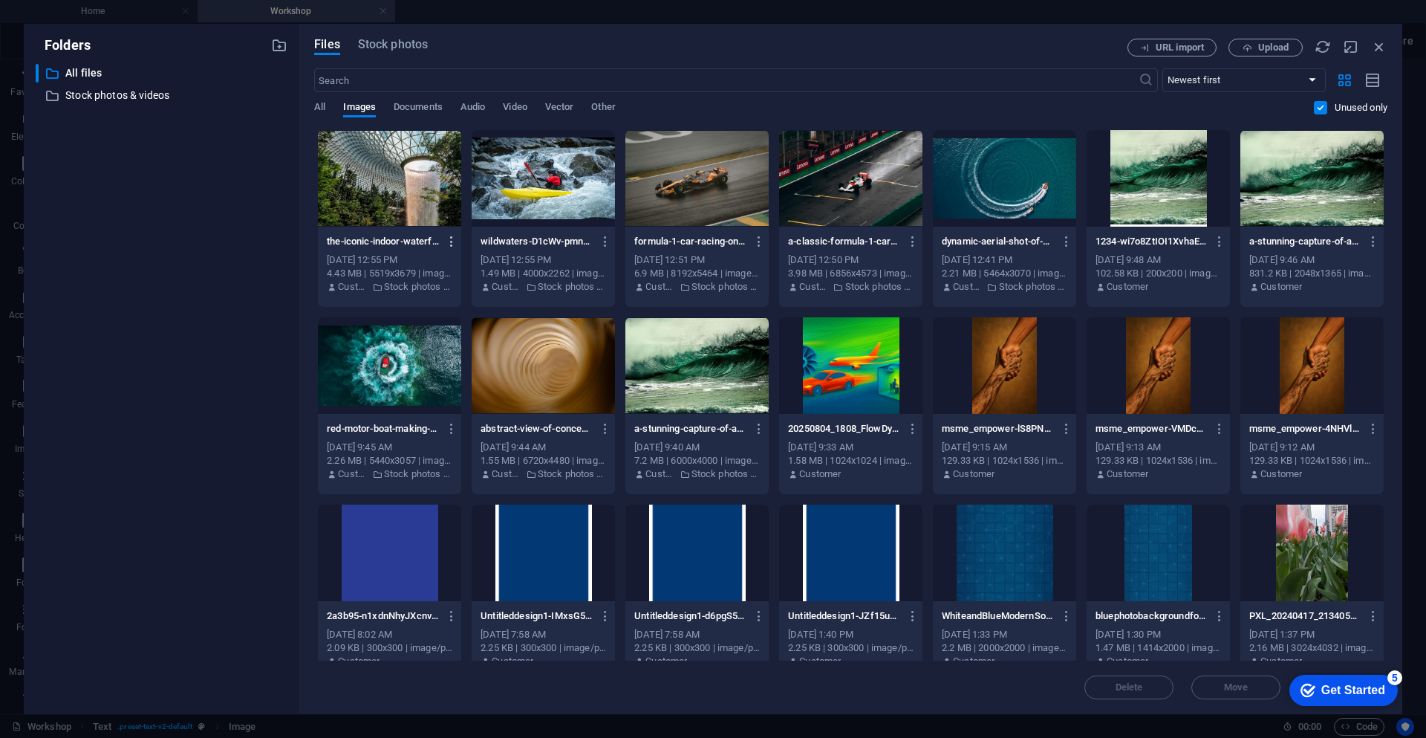
click at [449, 239] on icon "button" at bounding box center [452, 241] width 14 height 13
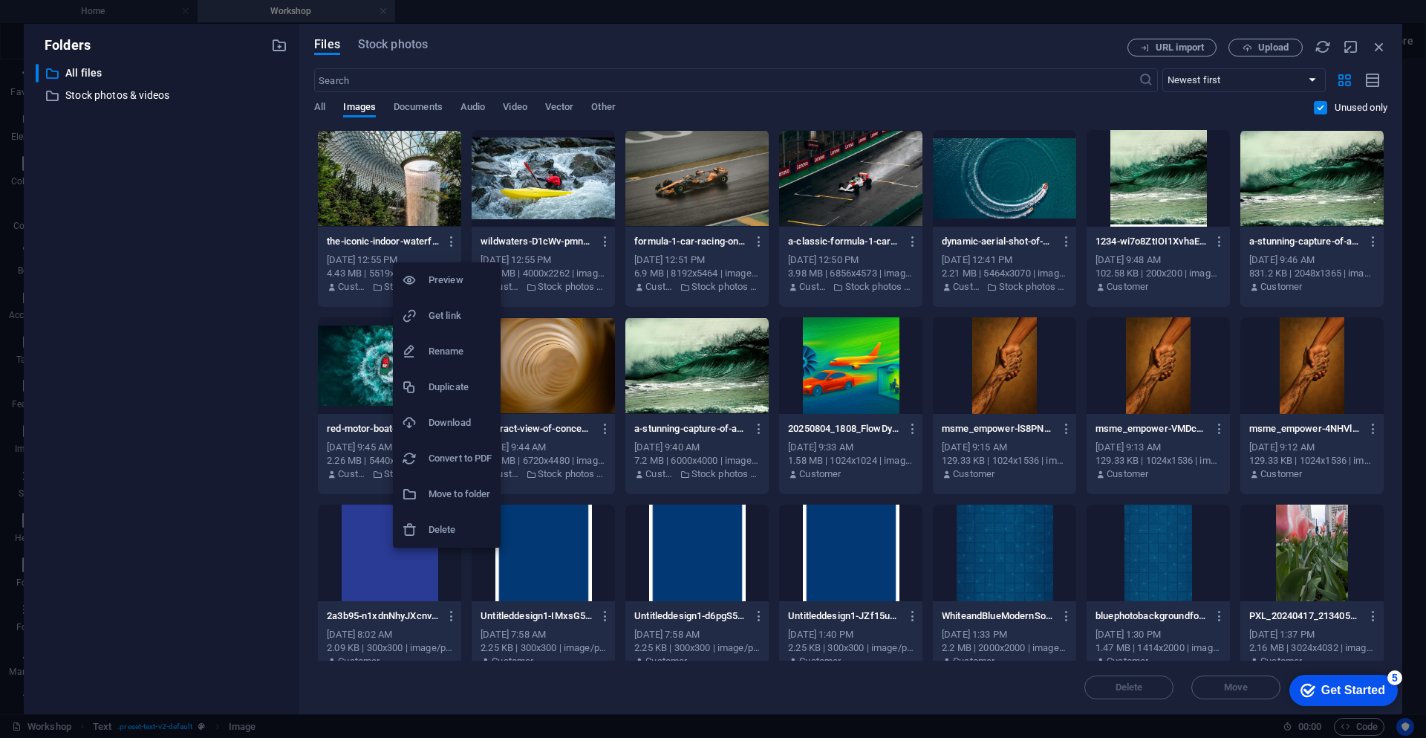
click at [460, 543] on li "Delete" at bounding box center [447, 530] width 108 height 36
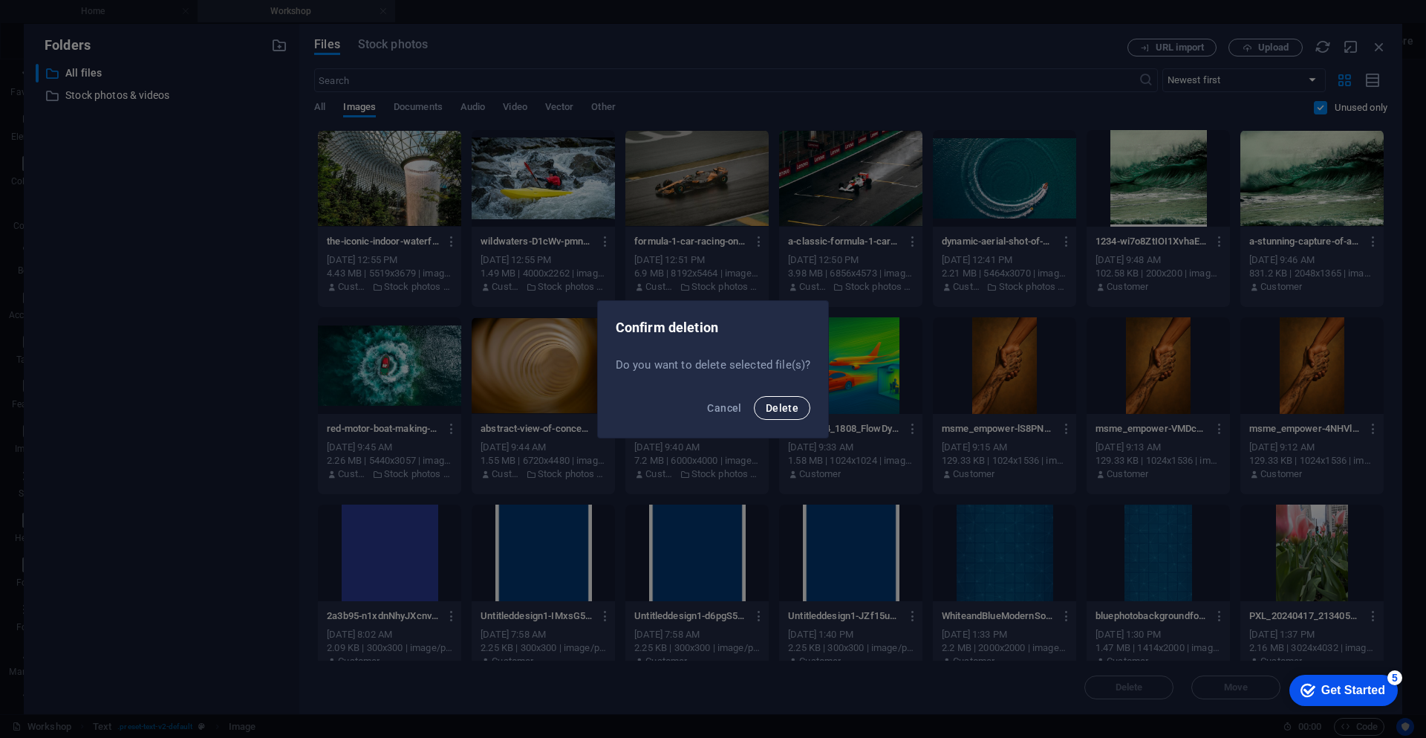
click at [795, 411] on span "Delete" at bounding box center [782, 408] width 33 height 12
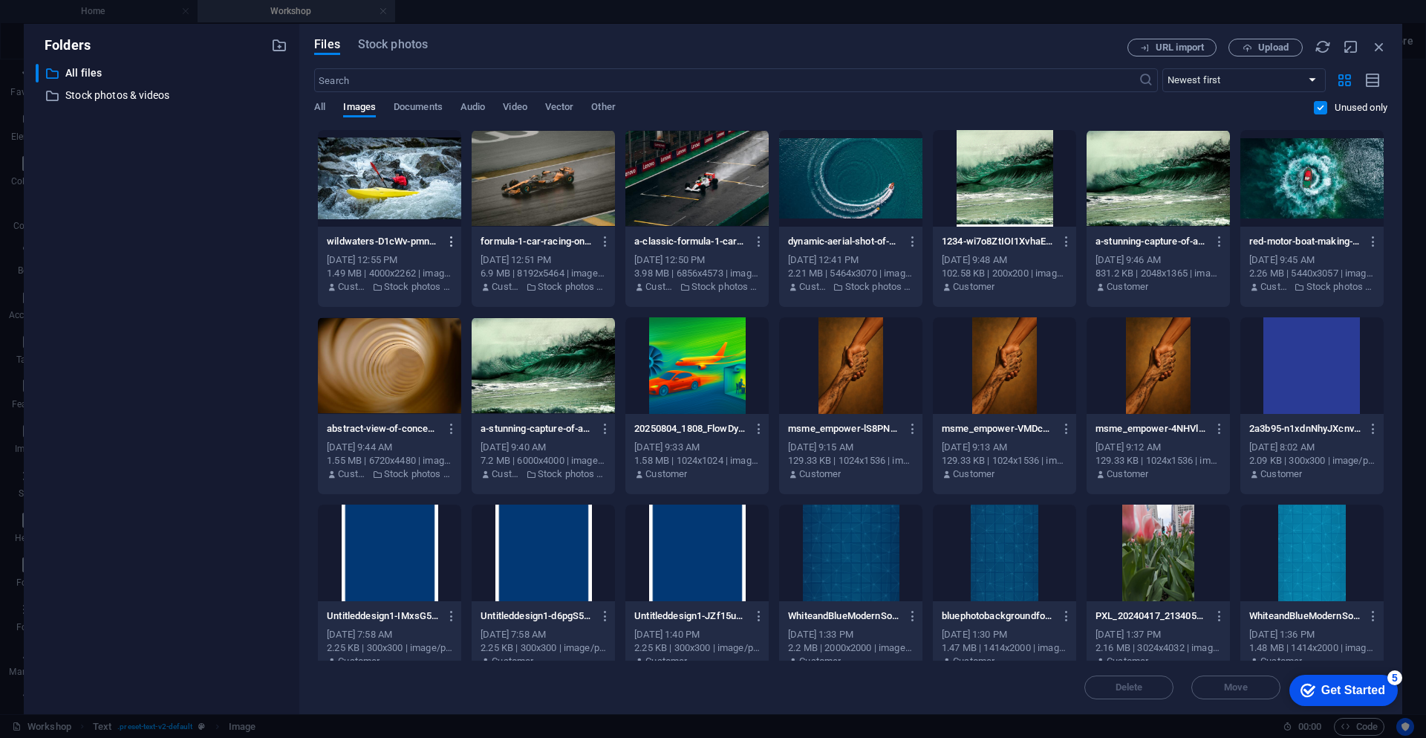
click at [447, 240] on icon "button" at bounding box center [452, 241] width 14 height 13
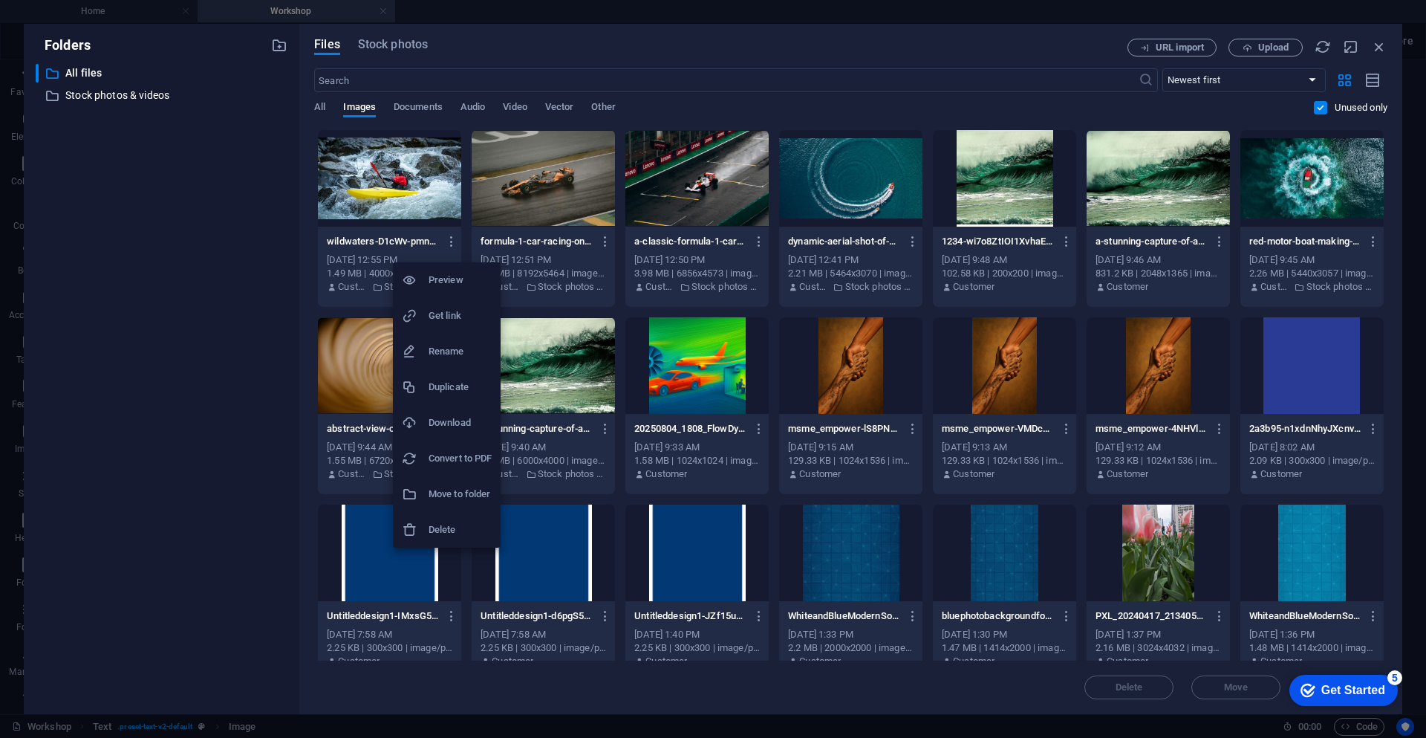
click at [482, 540] on li "Delete" at bounding box center [447, 530] width 108 height 36
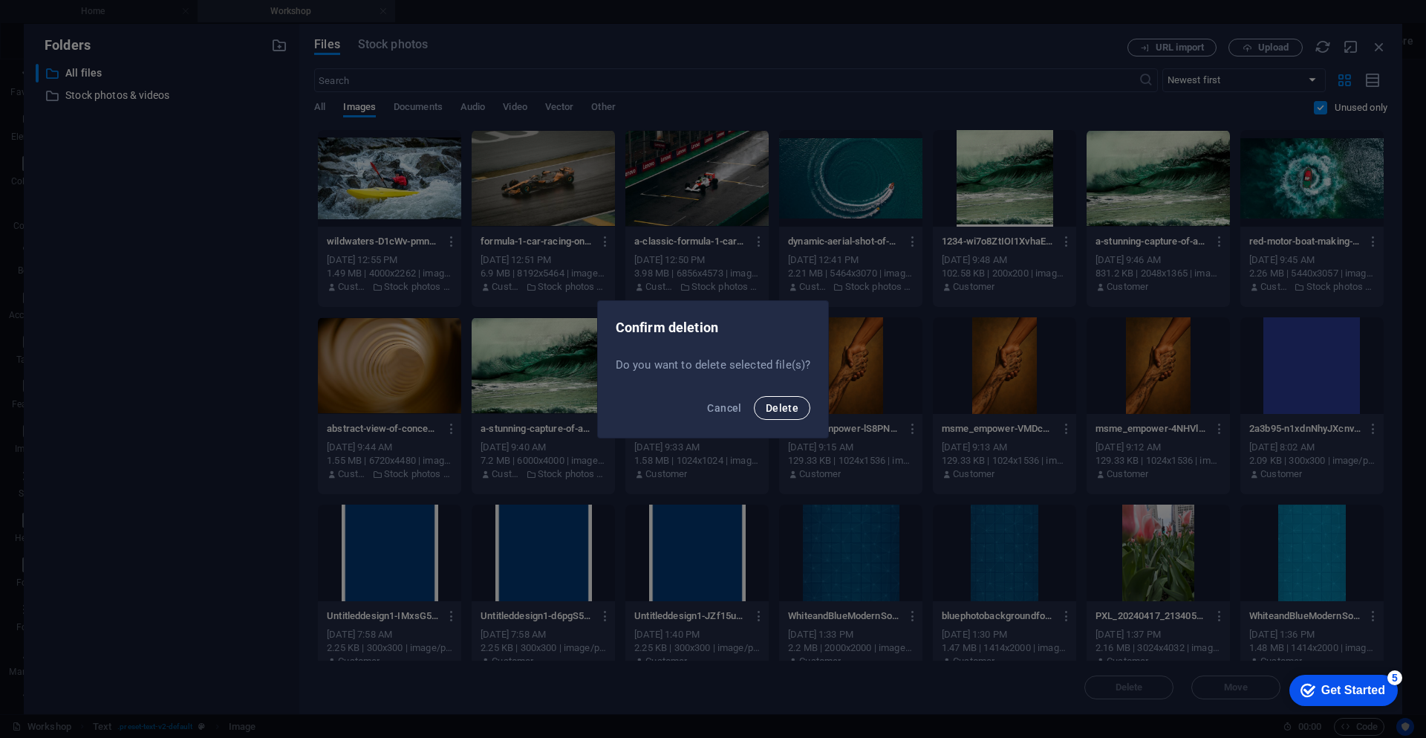
click at [796, 408] on span "Delete" at bounding box center [782, 408] width 33 height 12
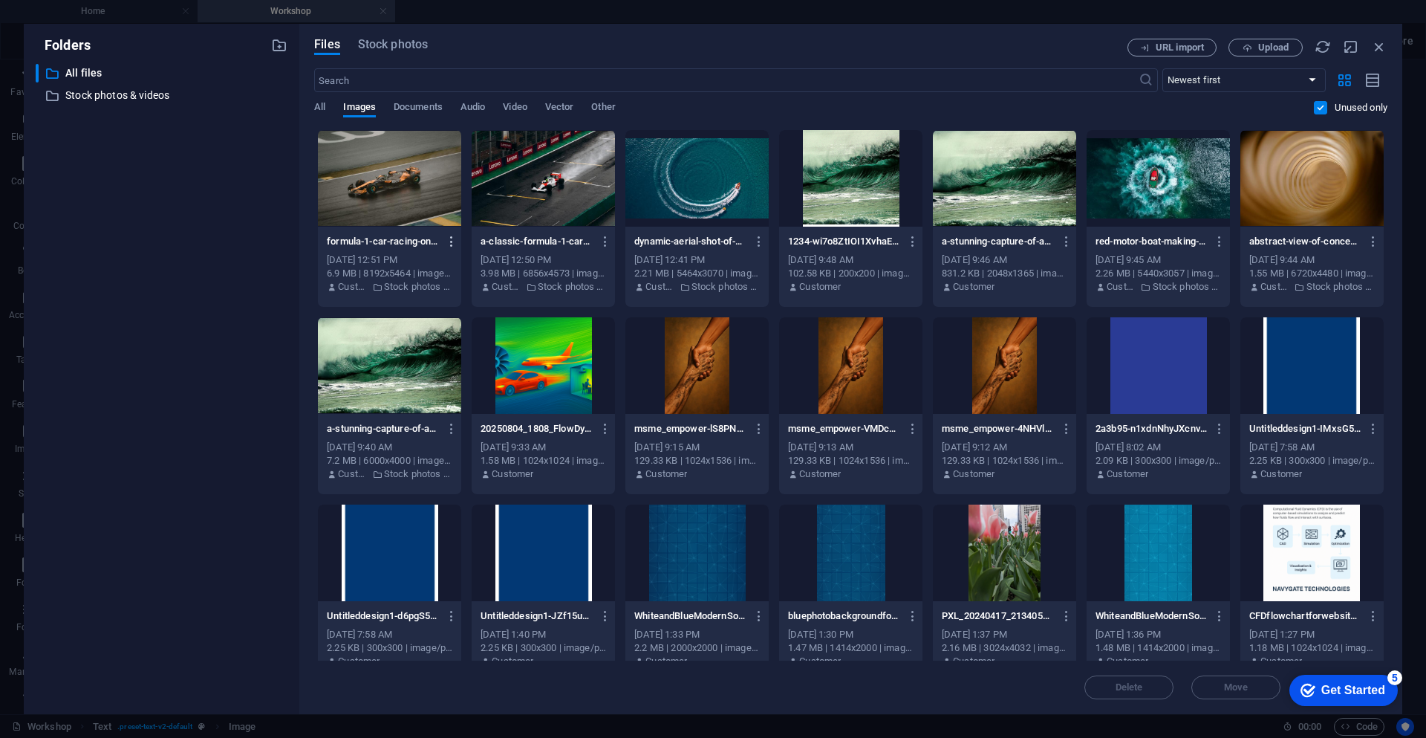
click at [453, 241] on icon "button" at bounding box center [452, 241] width 14 height 13
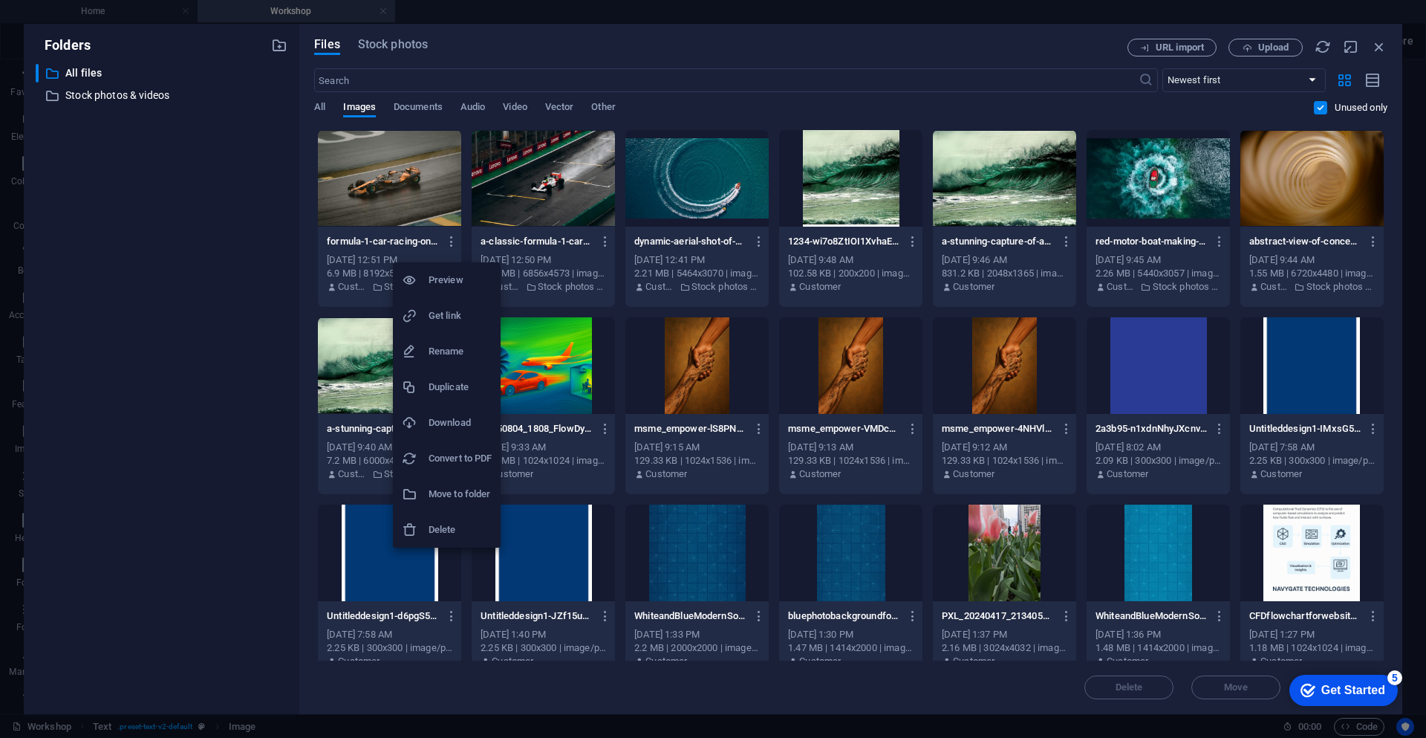
click at [460, 521] on h6 "Delete" at bounding box center [460, 530] width 63 height 18
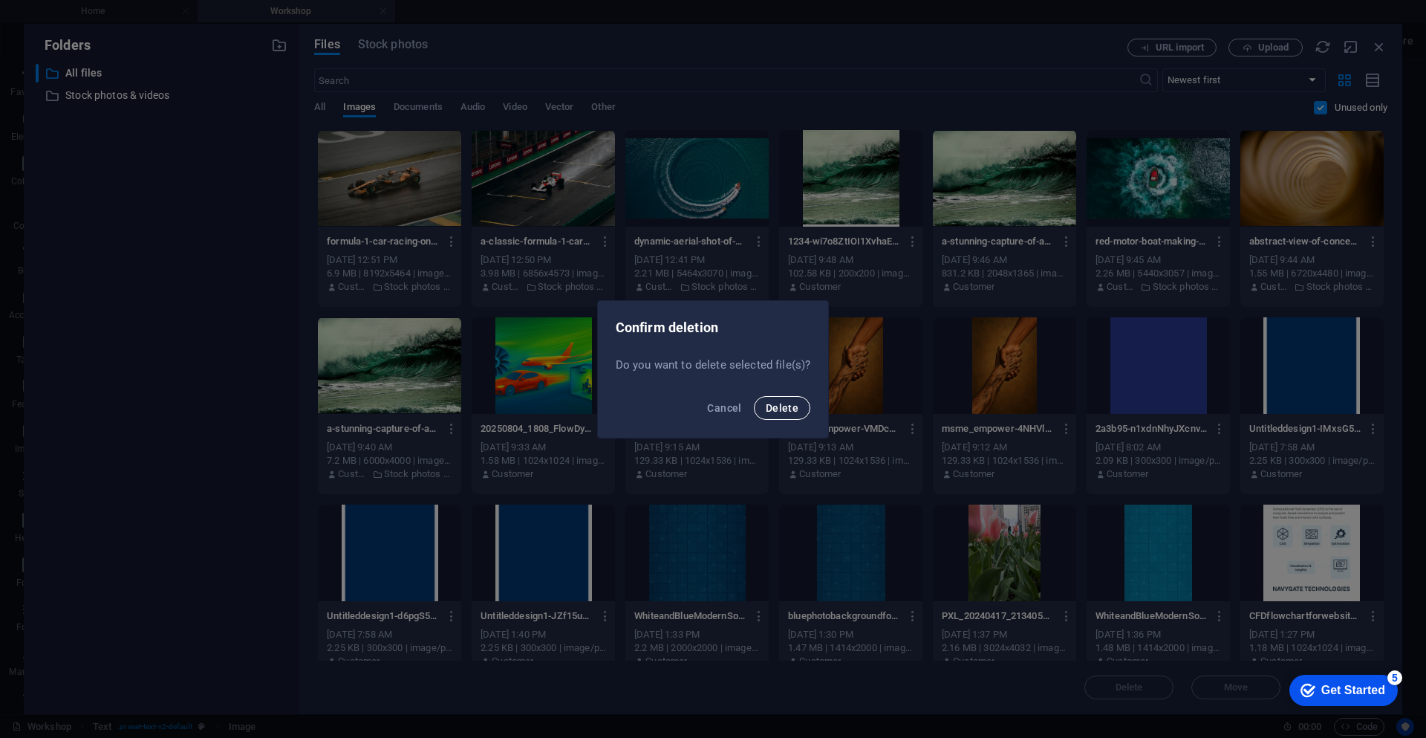
click at [782, 399] on button "Delete" at bounding box center [782, 408] width 56 height 24
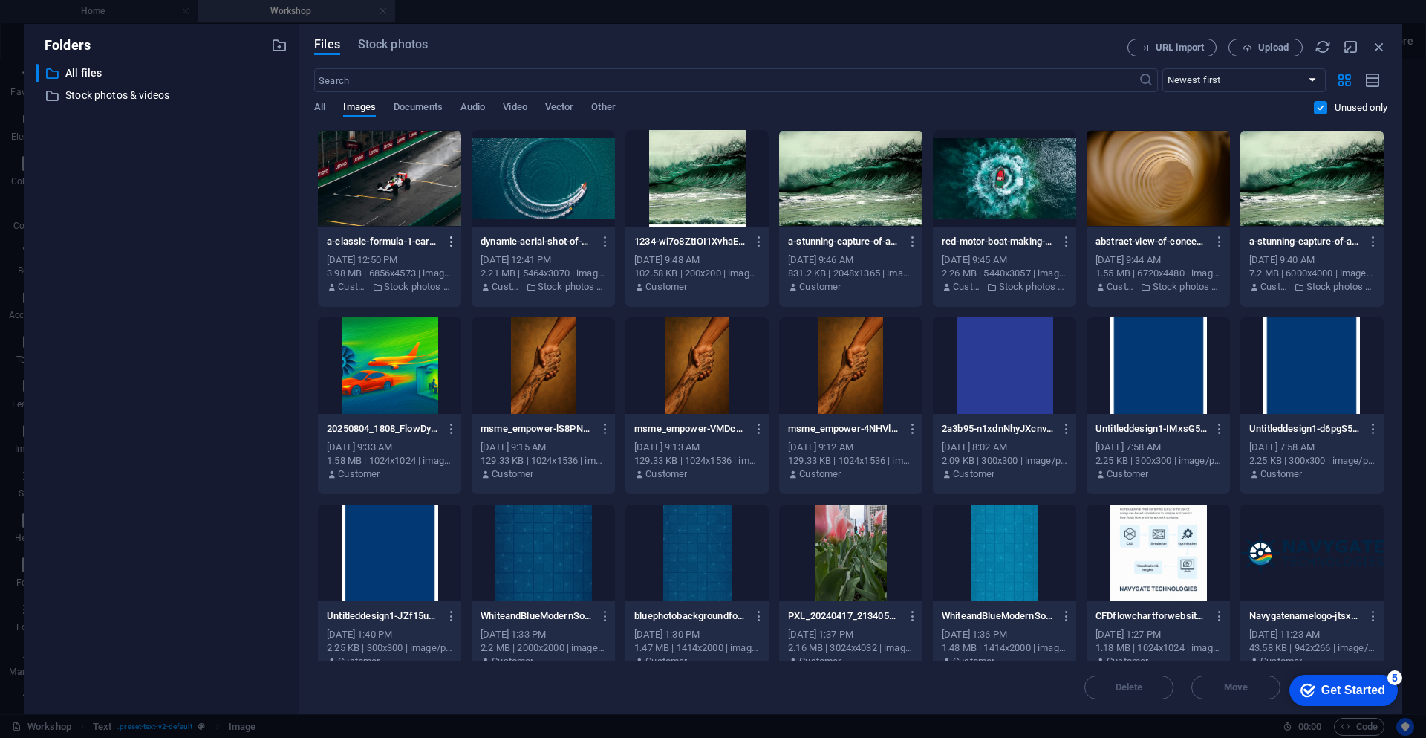
click at [449, 243] on icon "button" at bounding box center [452, 241] width 14 height 13
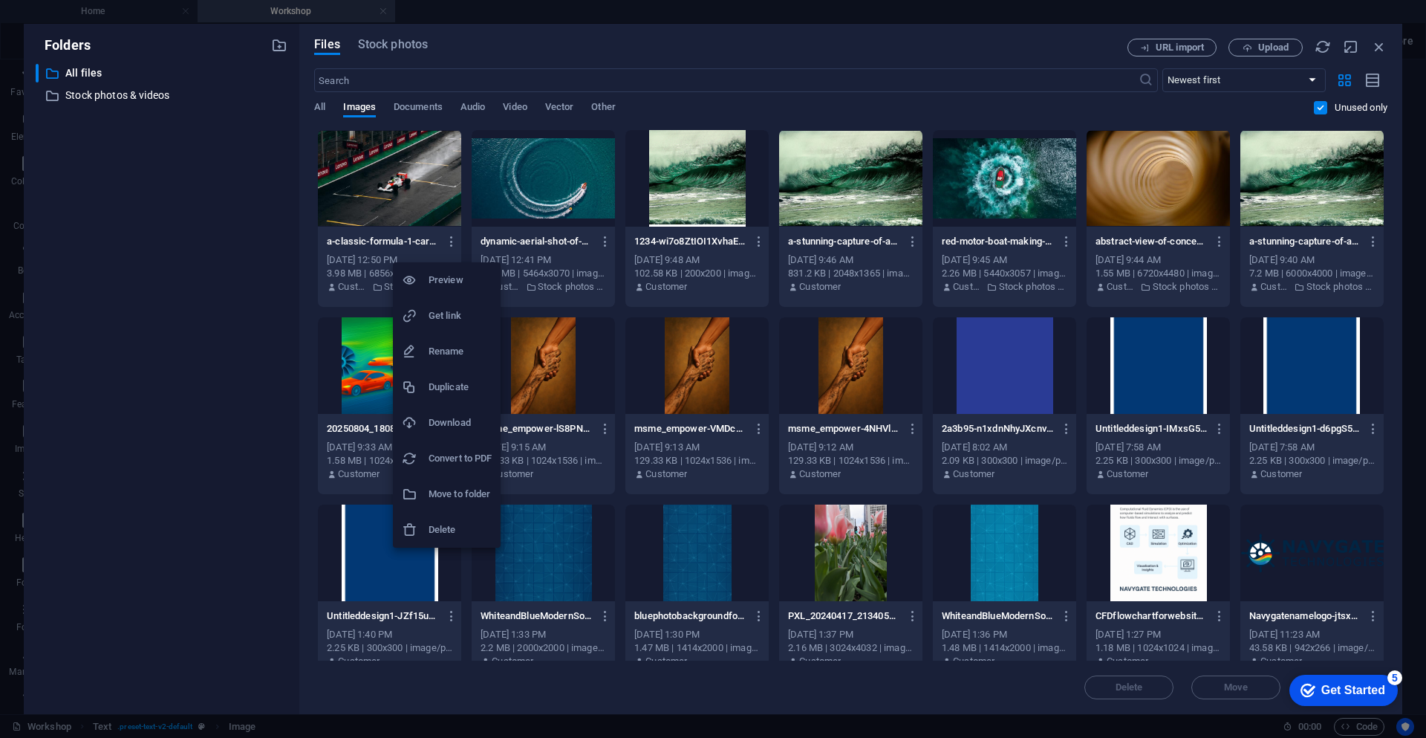
click at [440, 530] on h6 "Delete" at bounding box center [460, 530] width 63 height 18
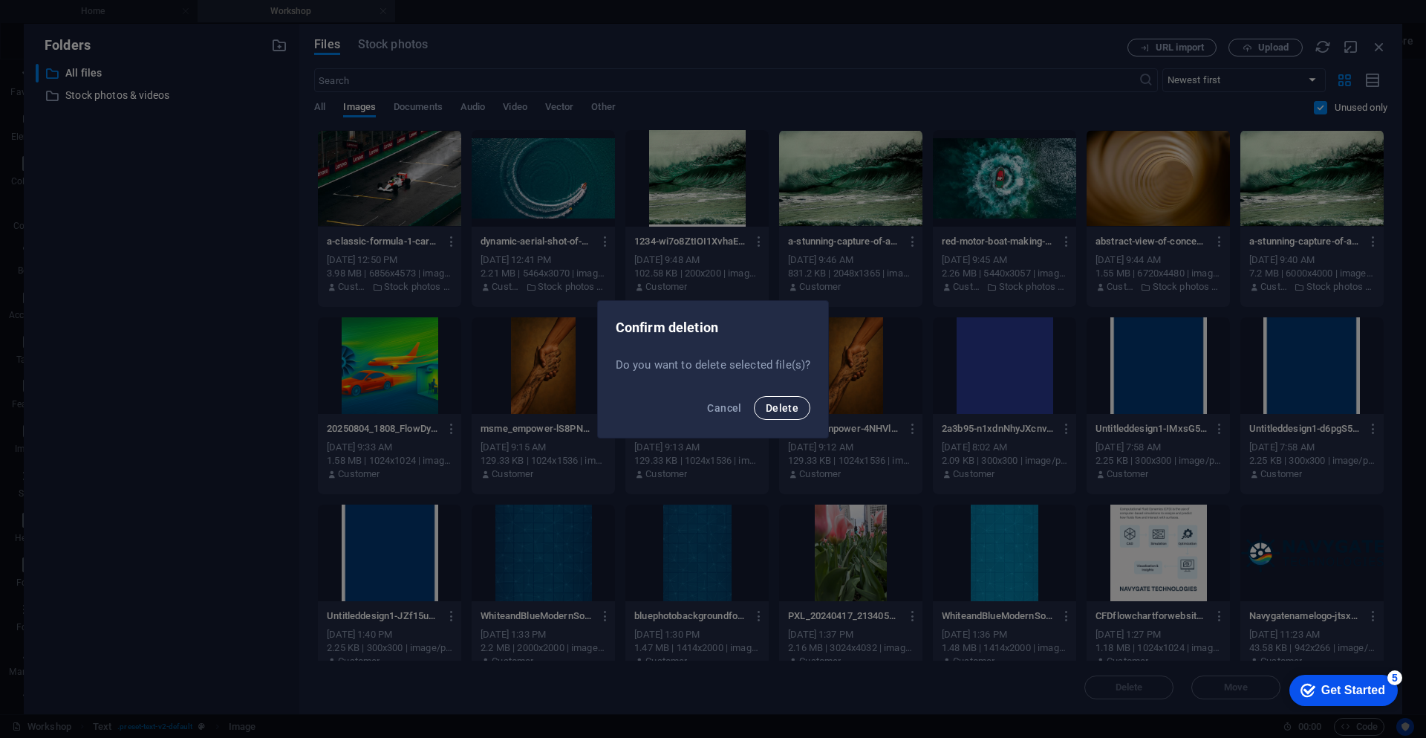
click at [782, 410] on span "Delete" at bounding box center [782, 408] width 33 height 12
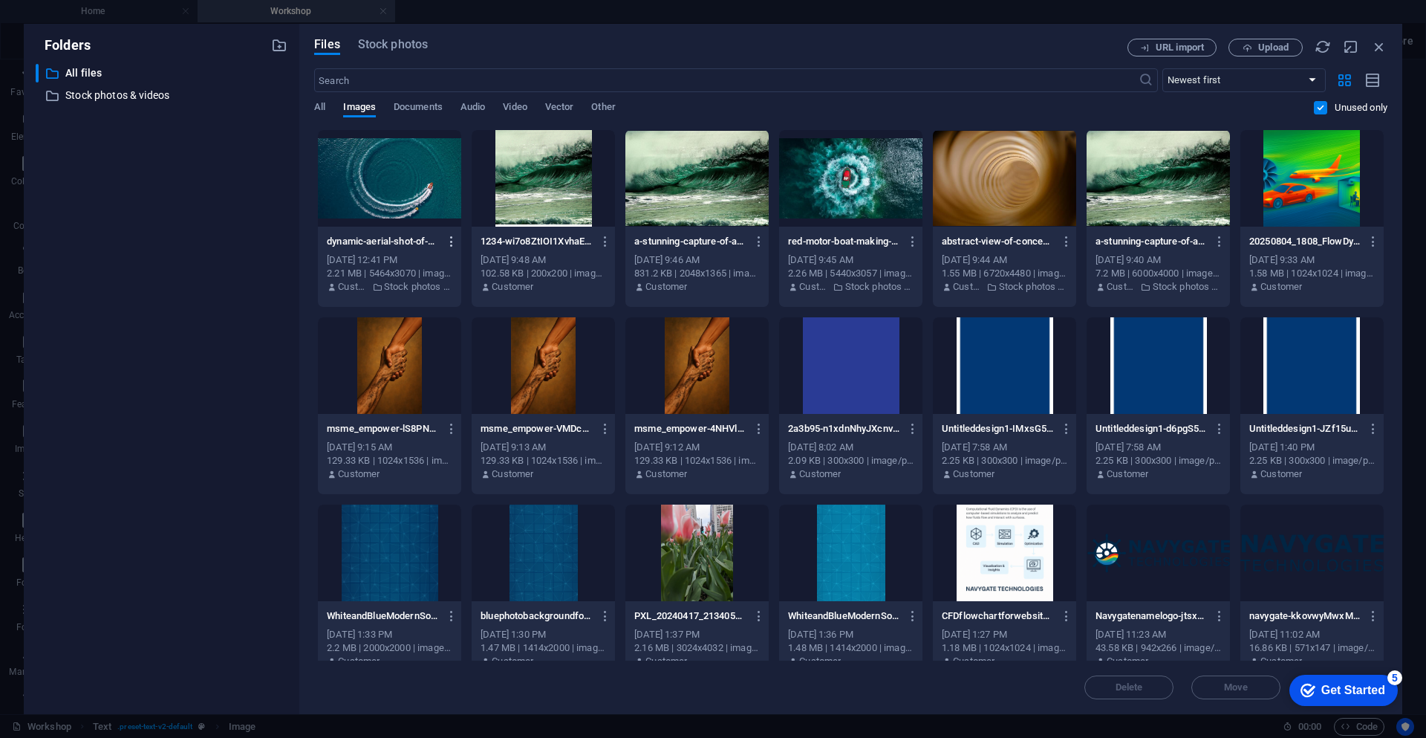
click at [451, 242] on icon "button" at bounding box center [452, 241] width 14 height 13
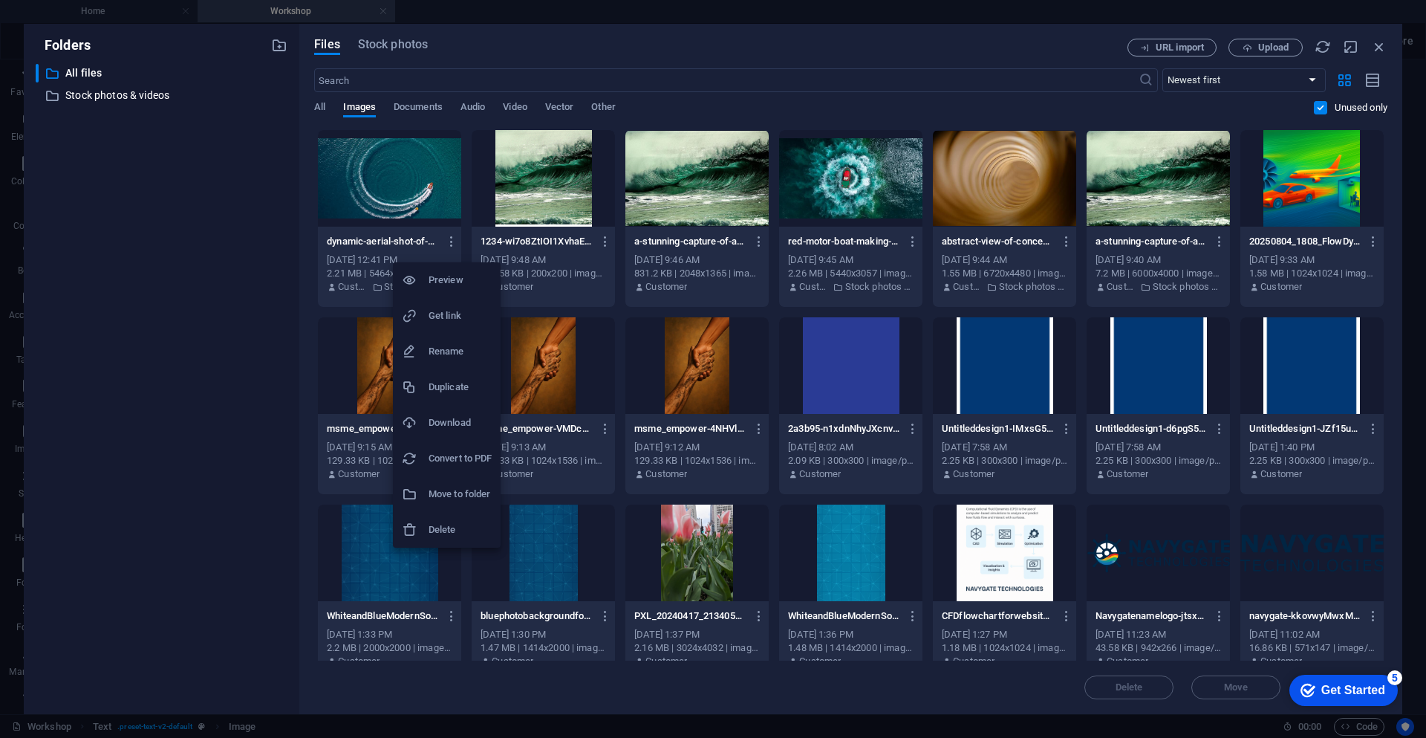
click at [464, 525] on h6 "Delete" at bounding box center [460, 530] width 63 height 18
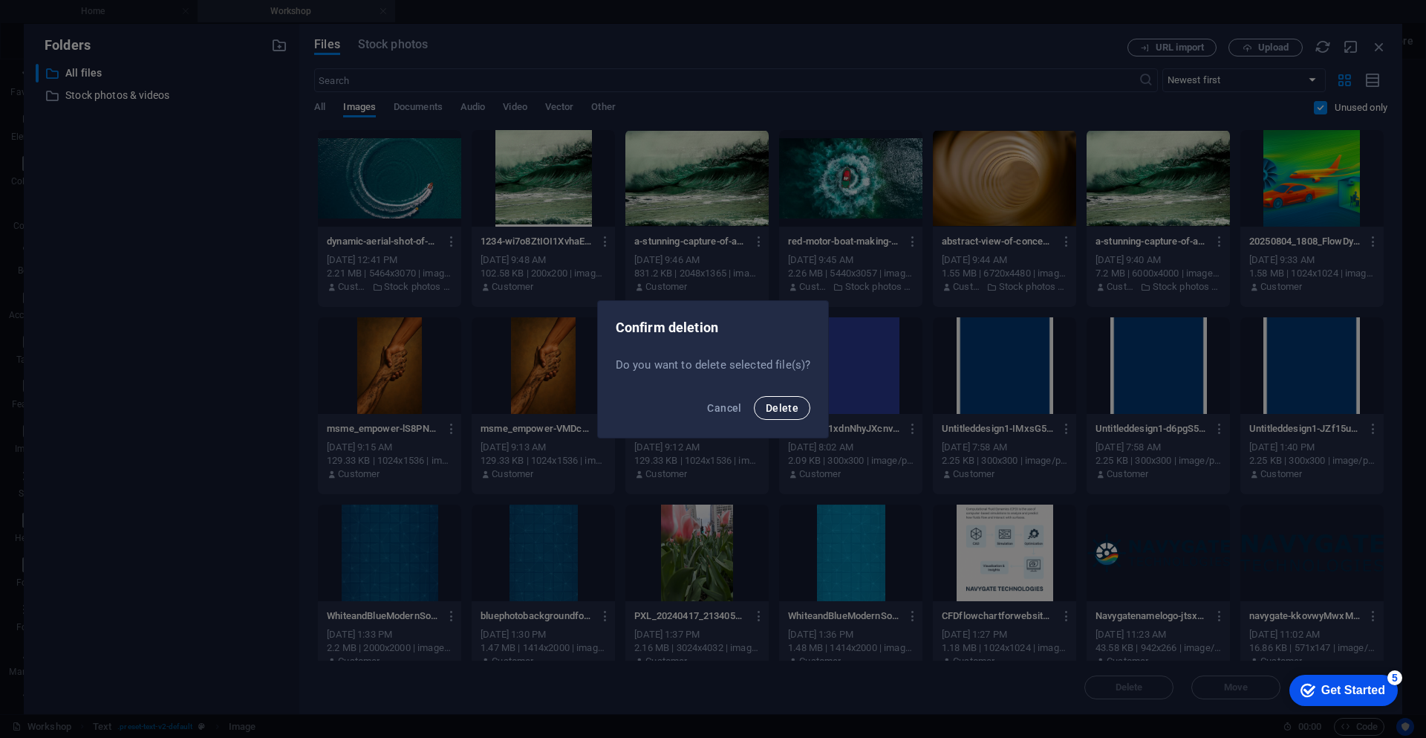
click at [774, 409] on span "Delete" at bounding box center [782, 408] width 33 height 12
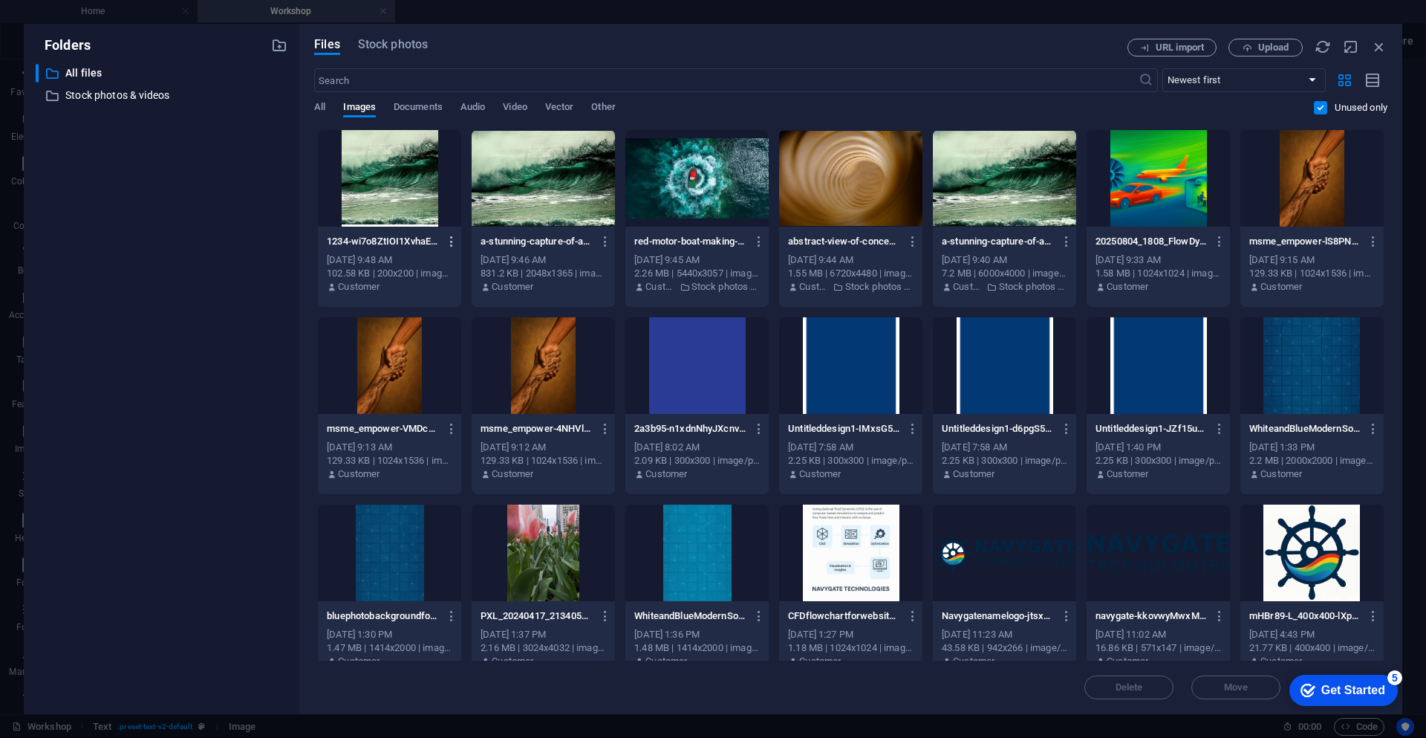
click at [445, 238] on icon "button" at bounding box center [452, 241] width 14 height 13
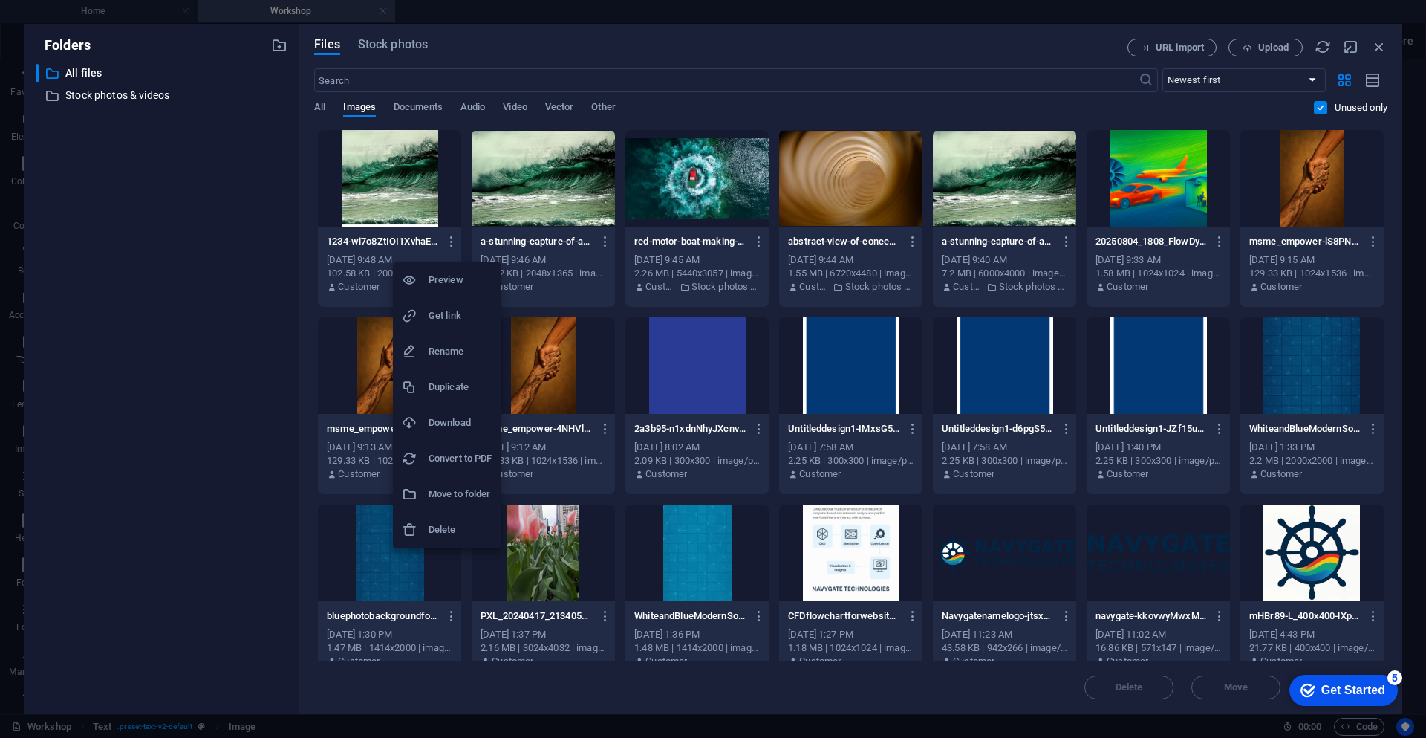
click at [432, 542] on li "Delete" at bounding box center [447, 530] width 108 height 36
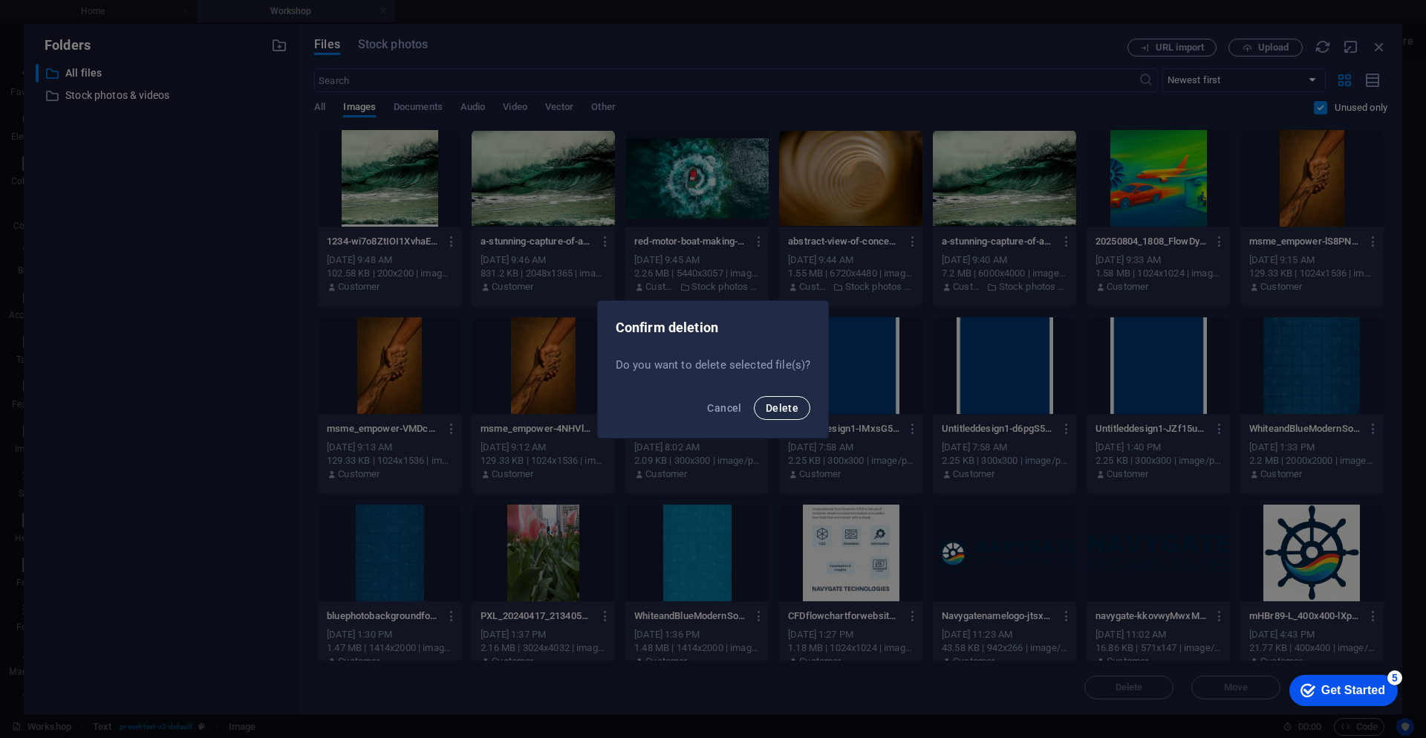
click at [774, 404] on span "Delete" at bounding box center [782, 408] width 33 height 12
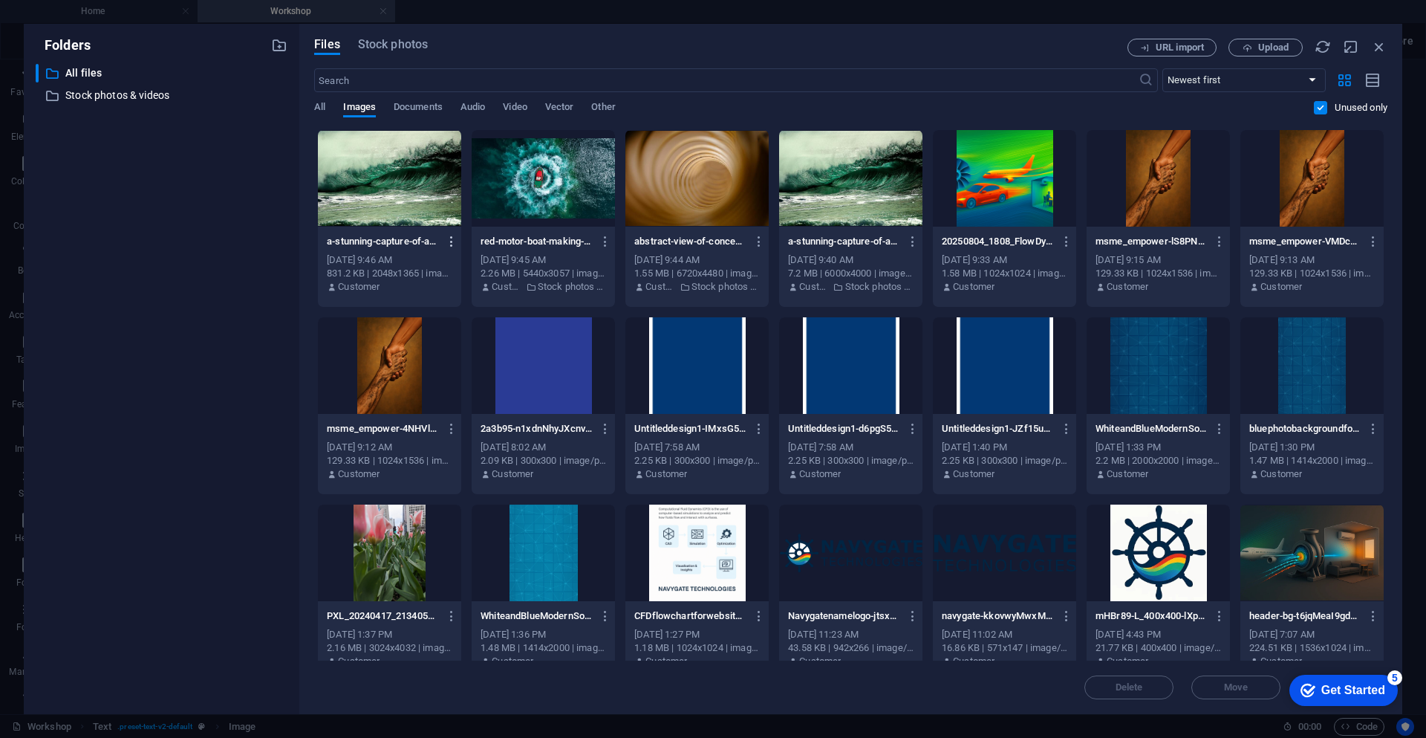
click at [449, 241] on icon "button" at bounding box center [452, 241] width 14 height 13
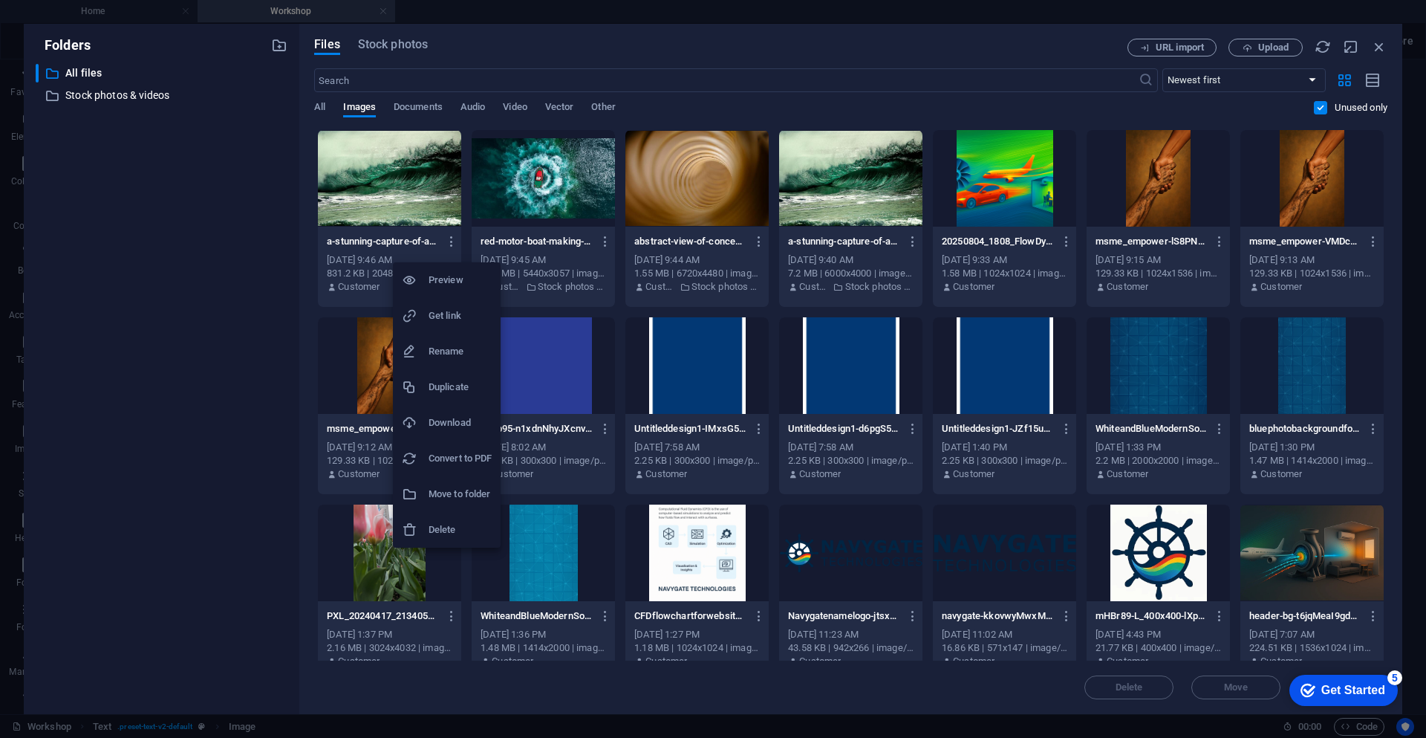
click at [457, 537] on h6 "Delete" at bounding box center [460, 530] width 63 height 18
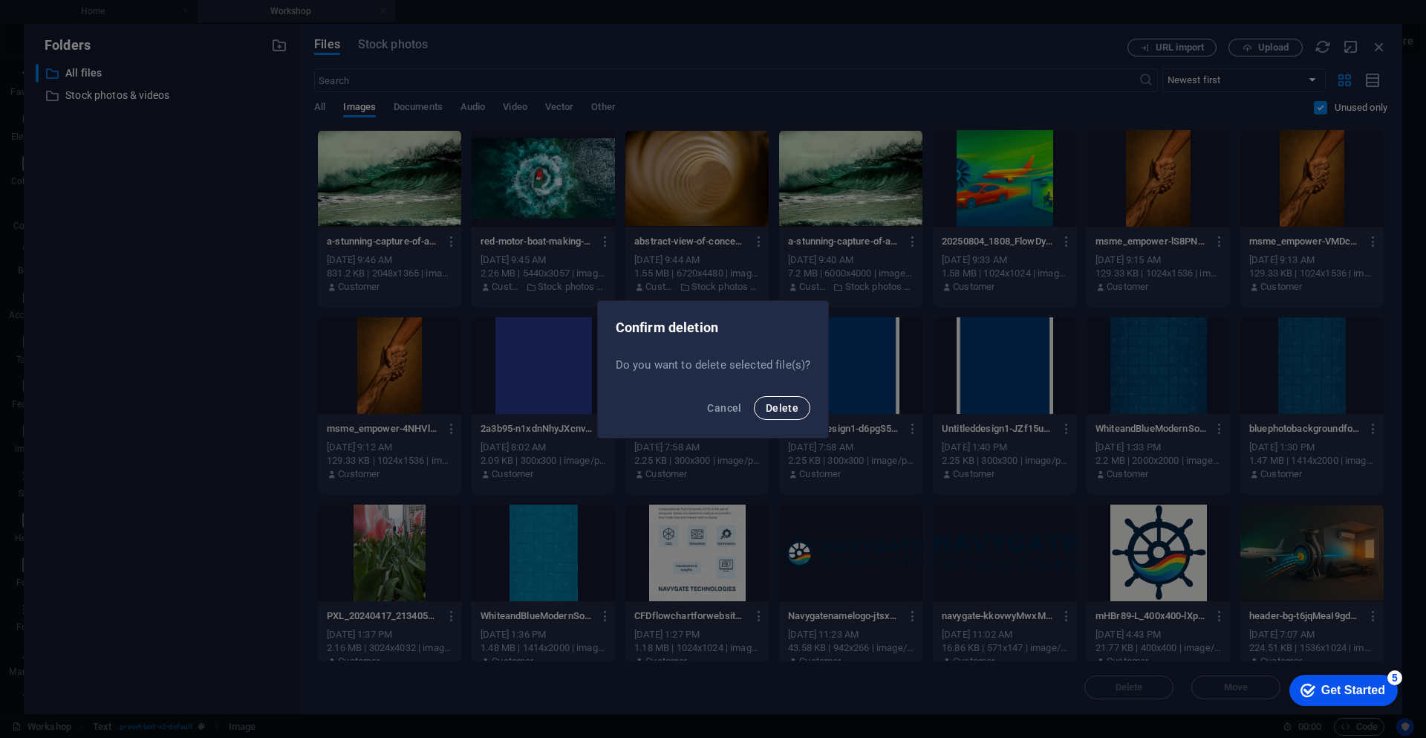
click at [804, 413] on button "Delete" at bounding box center [782, 408] width 56 height 24
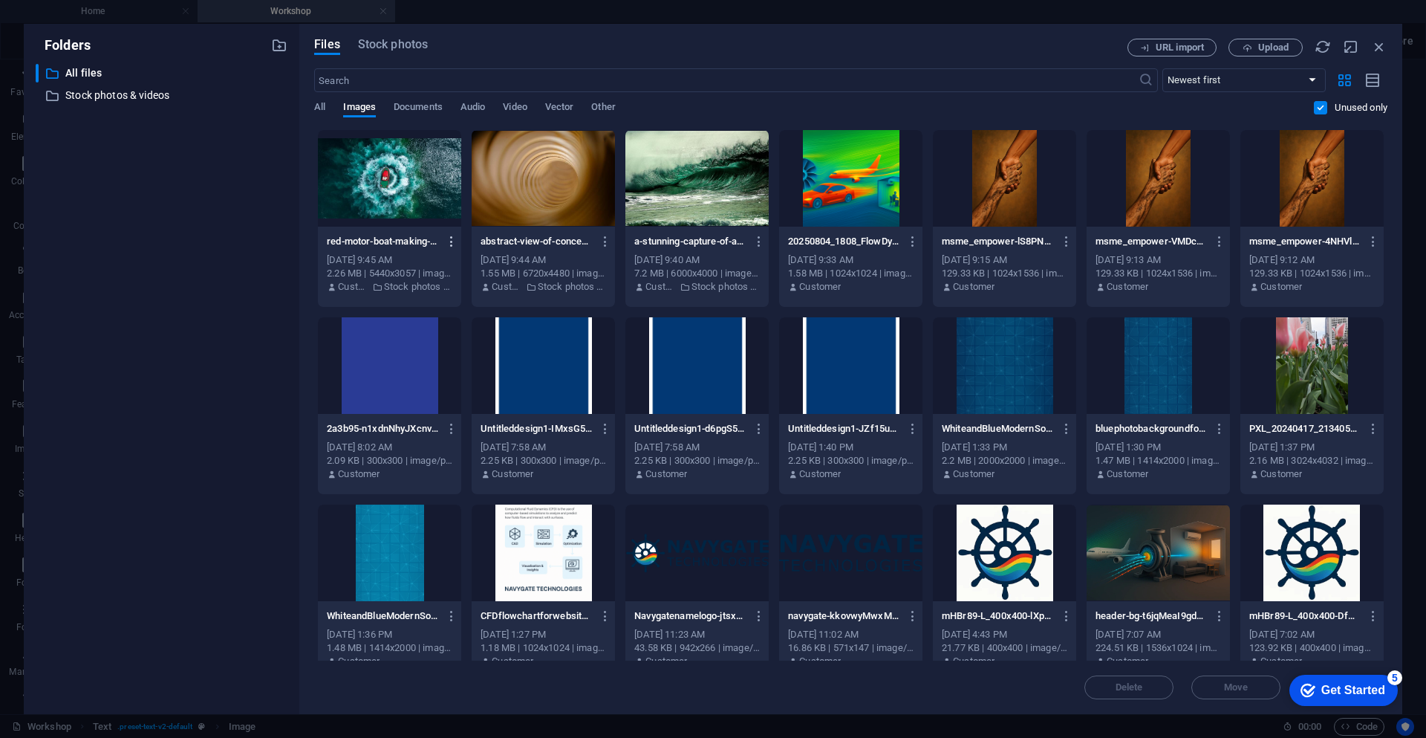
click at [453, 241] on icon "button" at bounding box center [452, 241] width 14 height 13
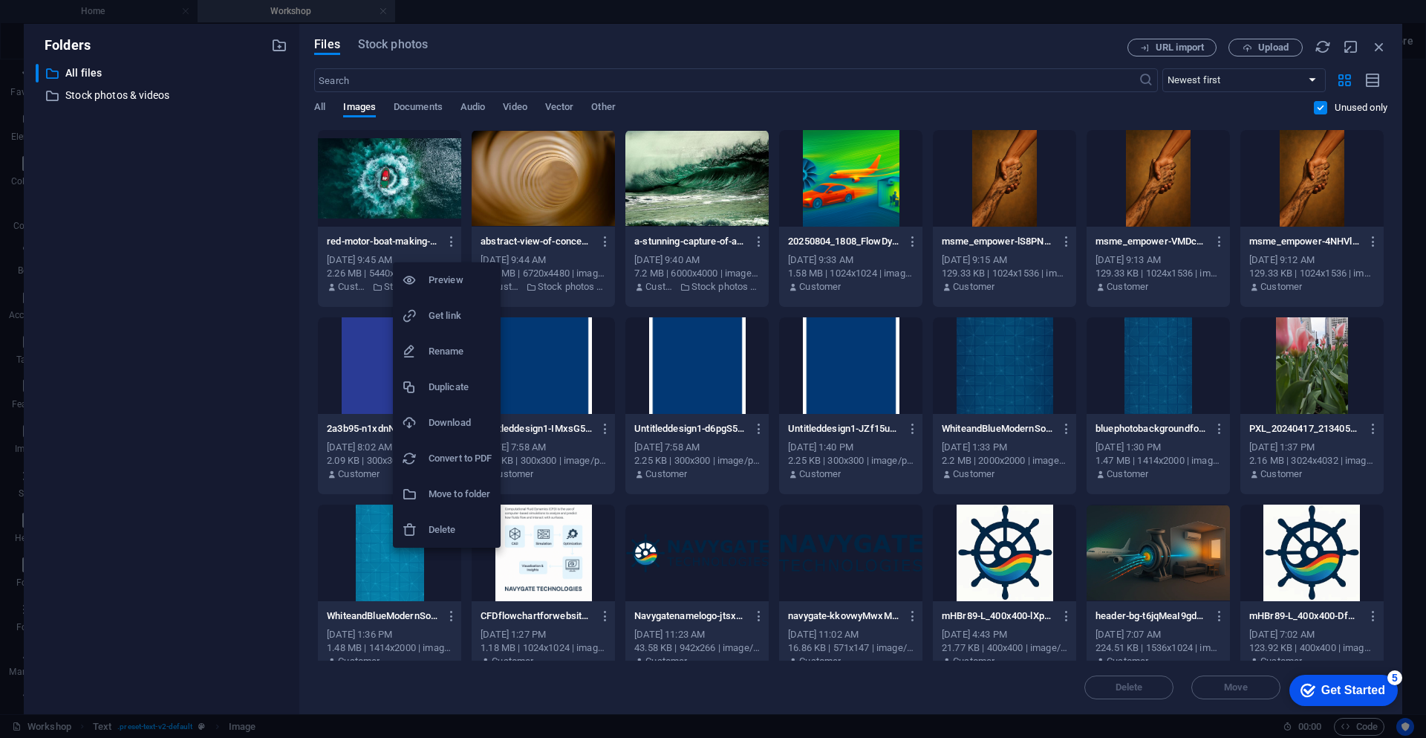
click at [452, 534] on h6 "Delete" at bounding box center [460, 530] width 63 height 18
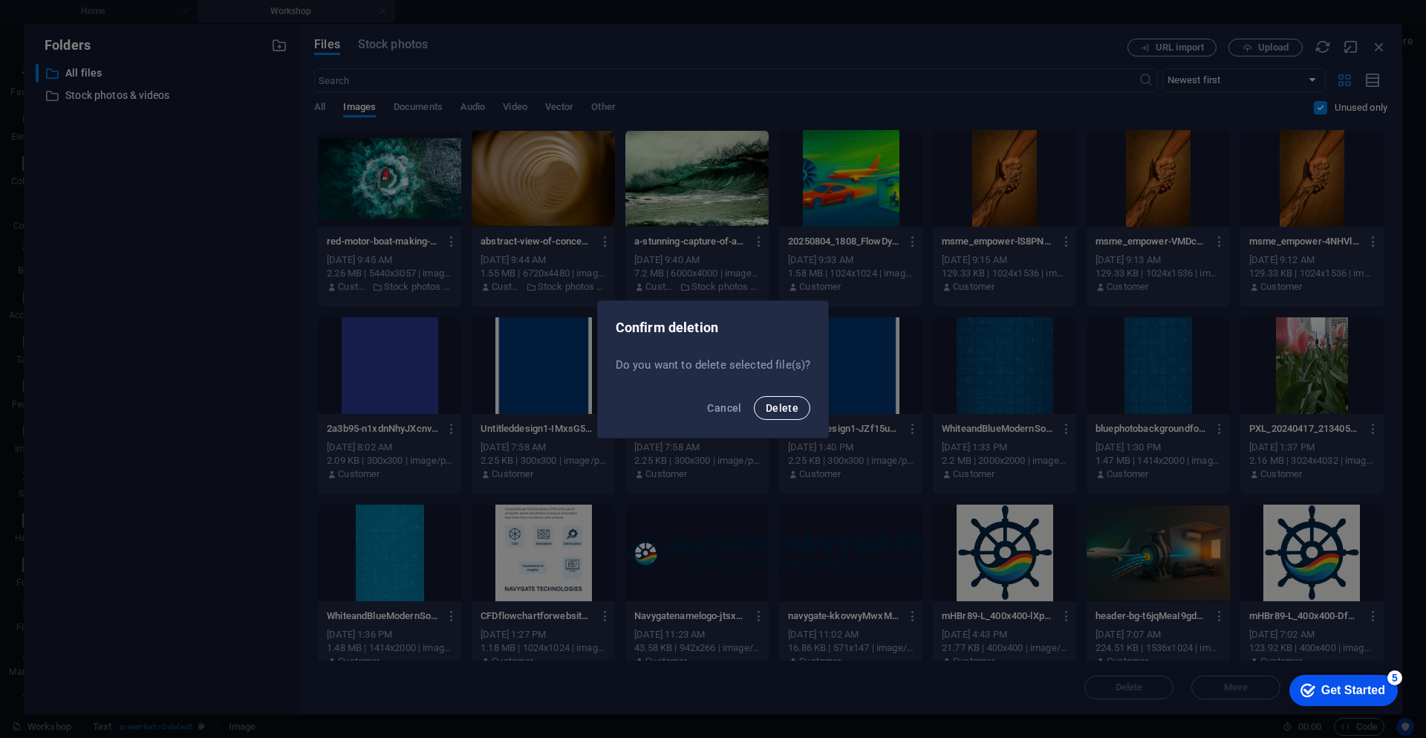
click at [786, 409] on span "Delete" at bounding box center [782, 408] width 33 height 12
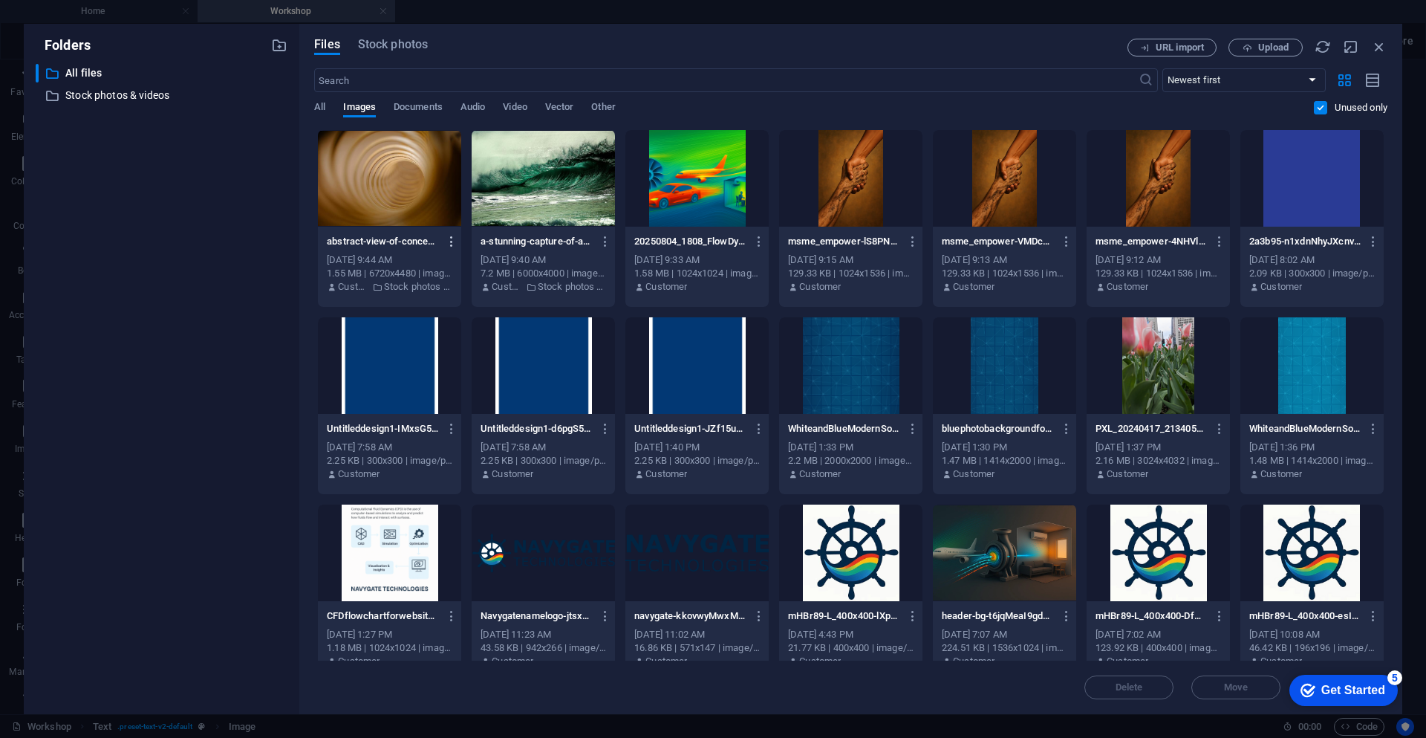
click at [449, 243] on icon "button" at bounding box center [452, 241] width 14 height 13
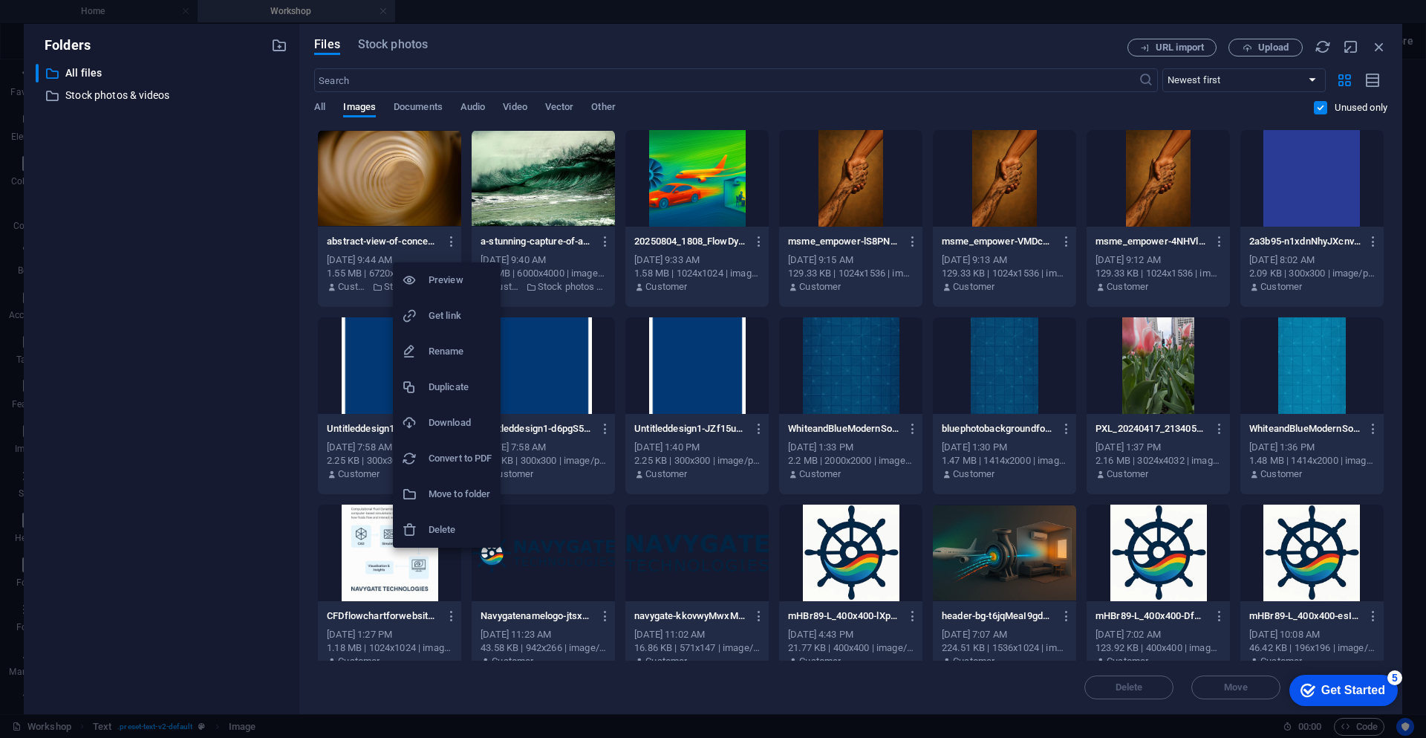
click at [448, 529] on h6 "Delete" at bounding box center [460, 530] width 63 height 18
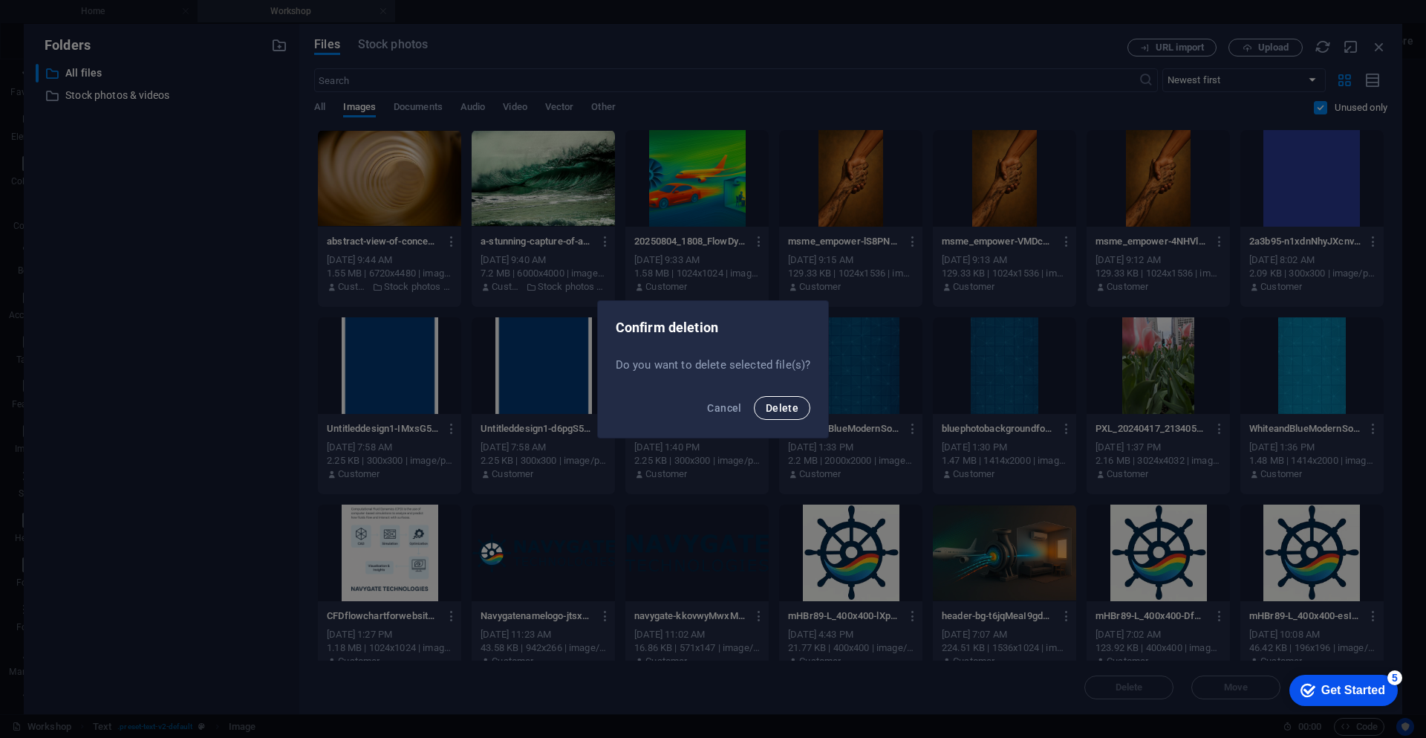
click at [772, 409] on span "Delete" at bounding box center [782, 408] width 33 height 12
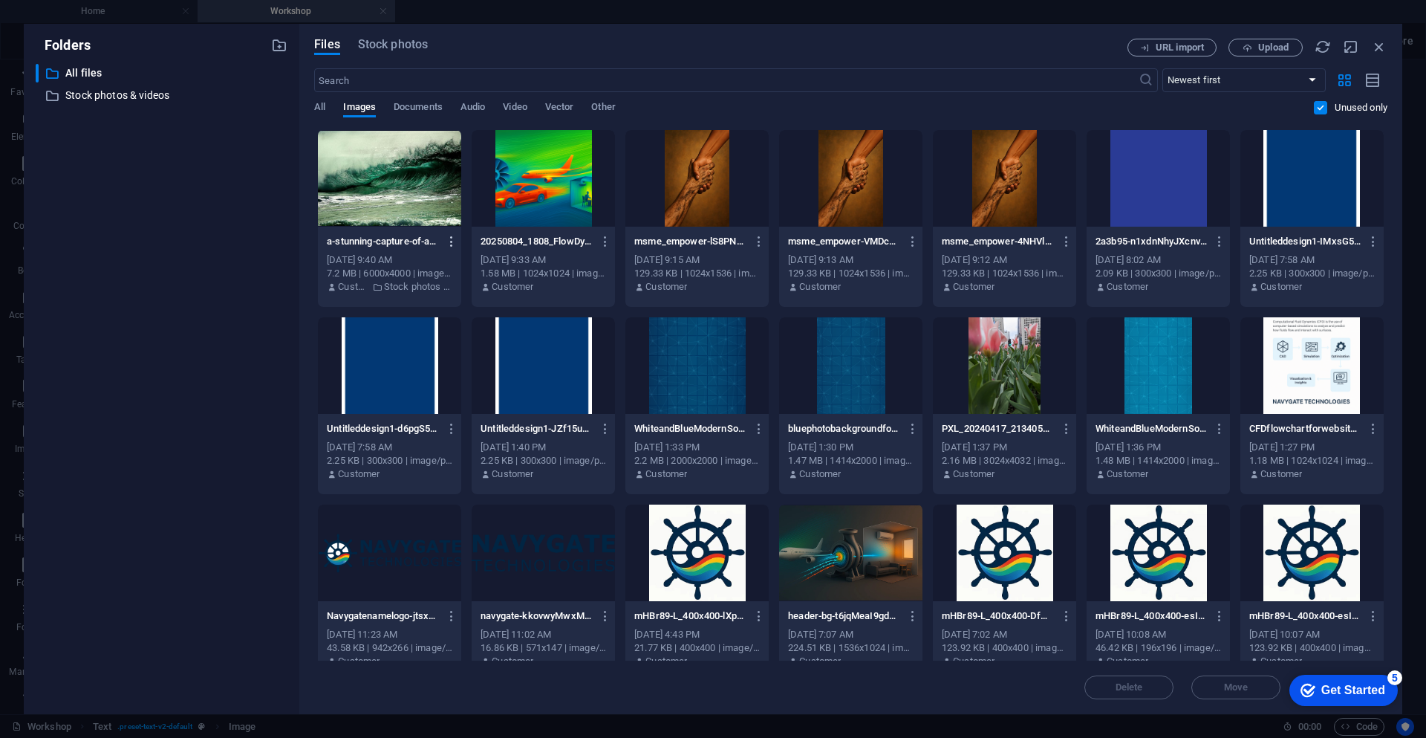
click at [452, 241] on icon "button" at bounding box center [452, 241] width 14 height 13
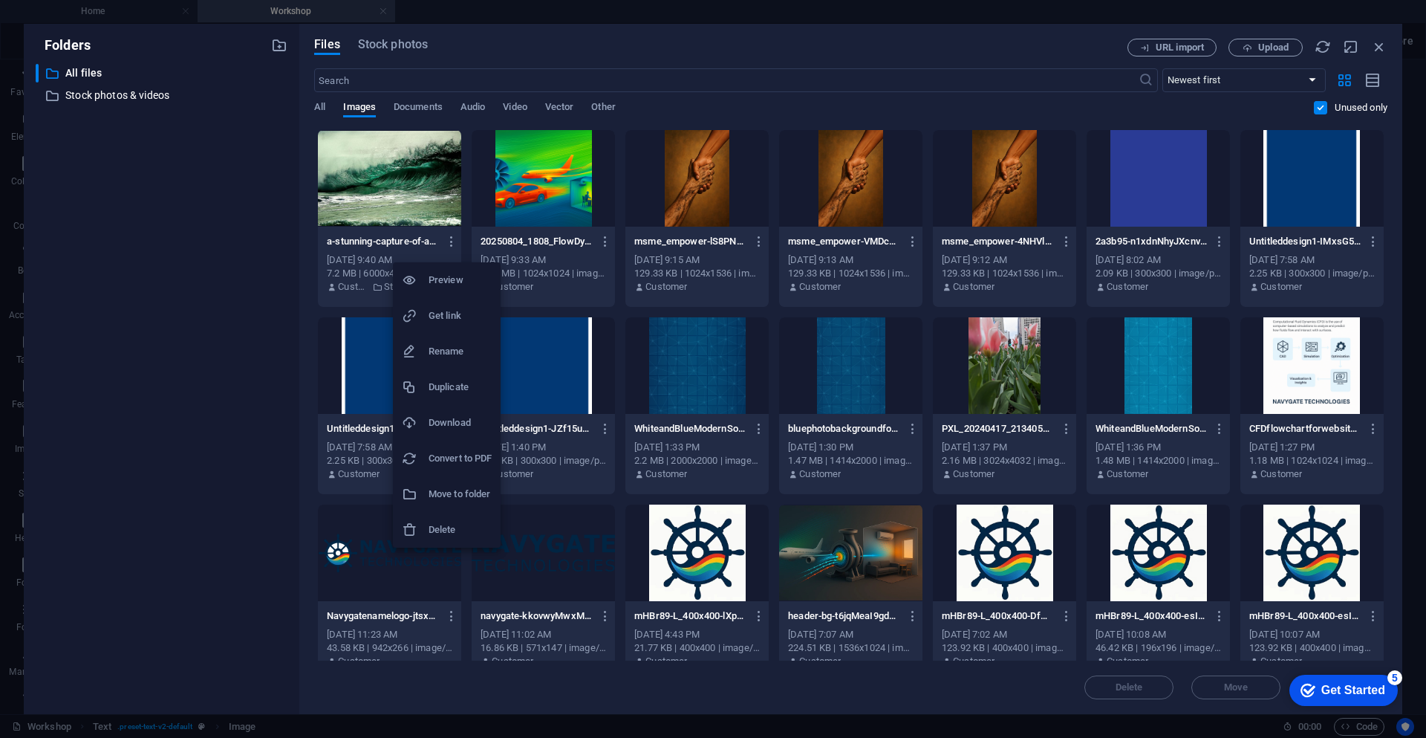
click at [460, 523] on h6 "Delete" at bounding box center [460, 530] width 63 height 18
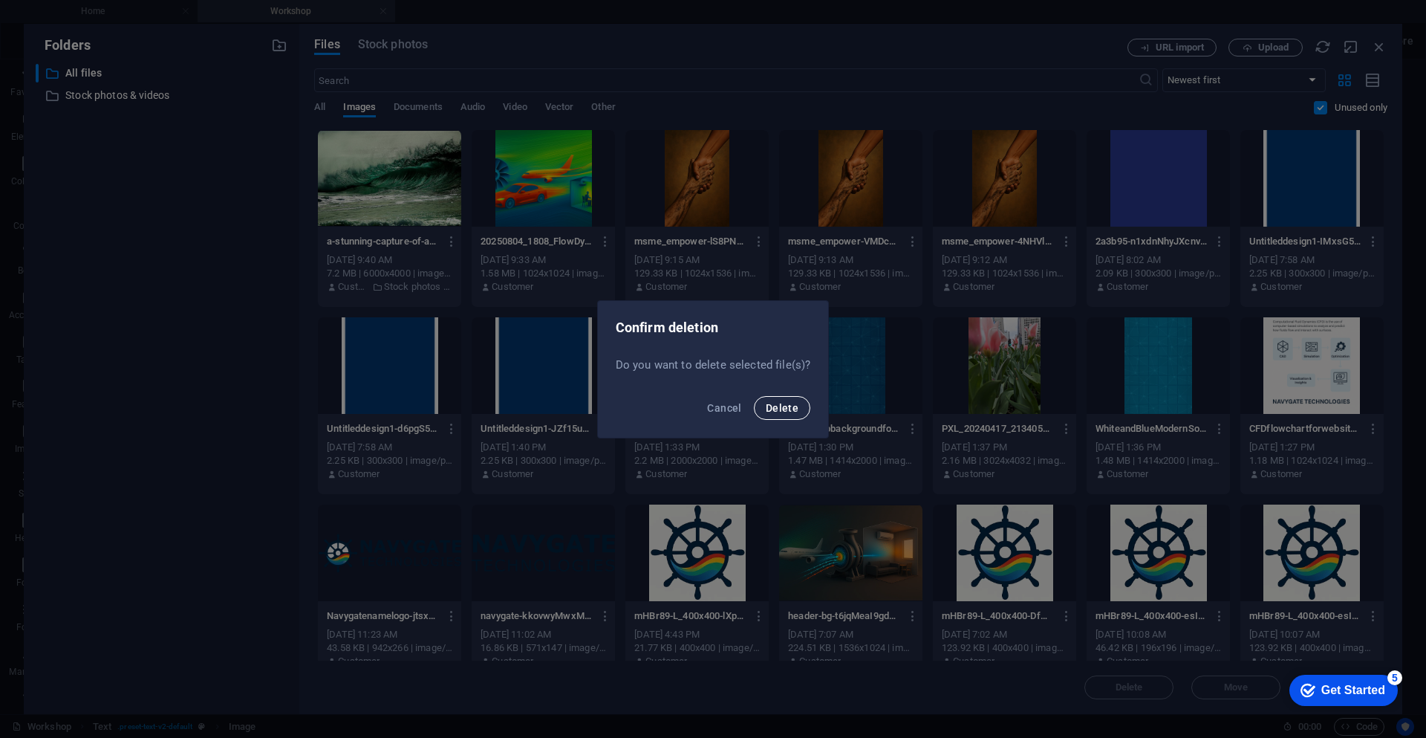
click at [790, 416] on button "Delete" at bounding box center [782, 408] width 56 height 24
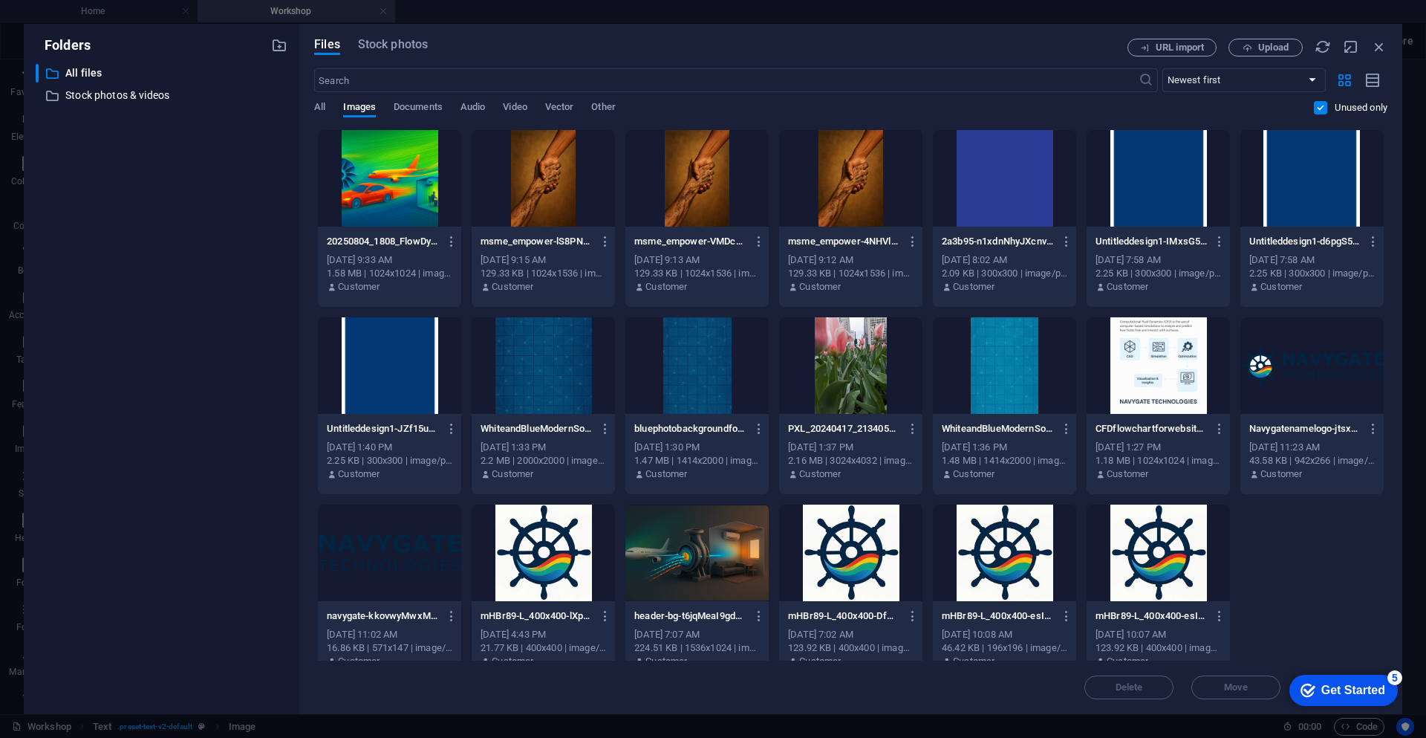
drag, startPoint x: 1303, startPoint y: 615, endPoint x: 987, endPoint y: 482, distance: 342.5
click at [987, 482] on div "20250804_1808_FlowDynamicsMontage_simple_compose_01k1thd744f6rrwahvezjdvjxj-3tu…" at bounding box center [850, 405] width 1073 height 553
click at [1216, 617] on icon "button" at bounding box center [1220, 615] width 14 height 13
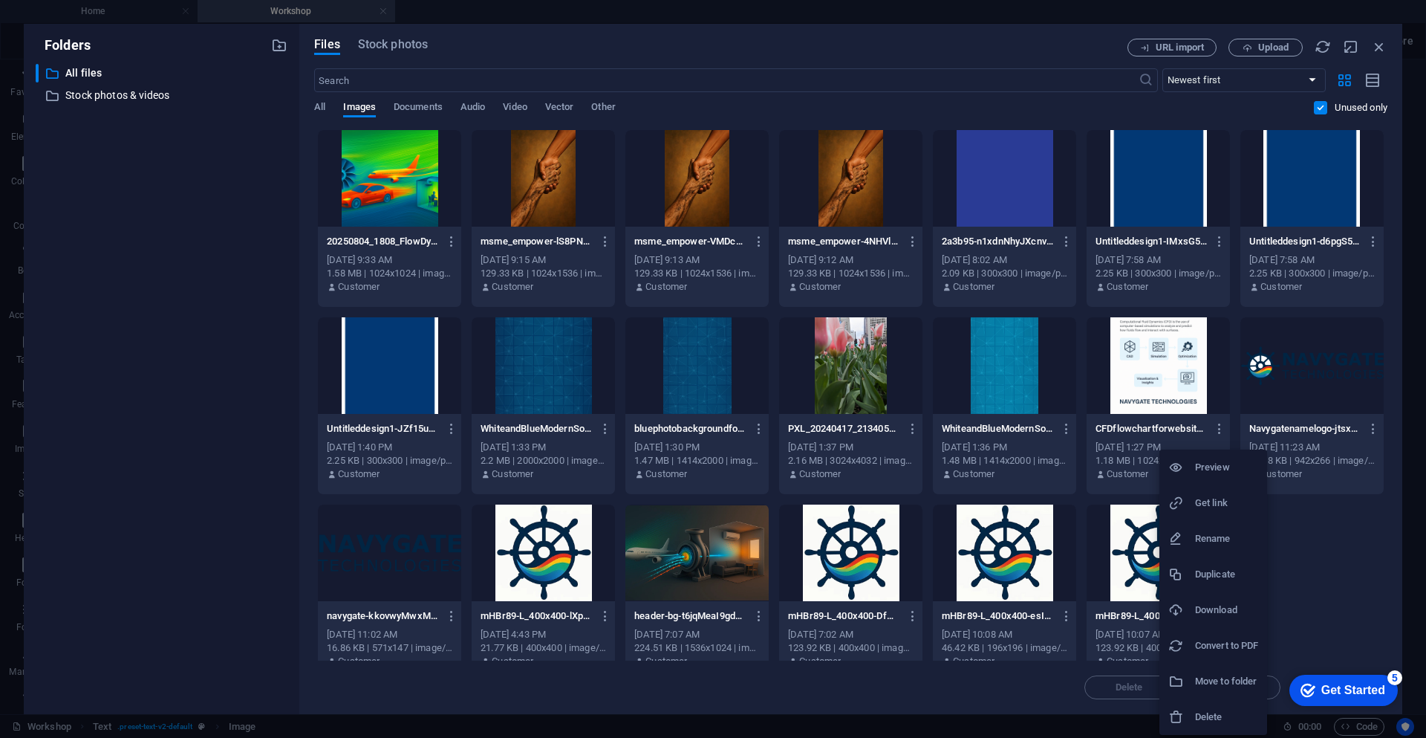
click at [1212, 719] on h6 "Delete" at bounding box center [1226, 717] width 63 height 18
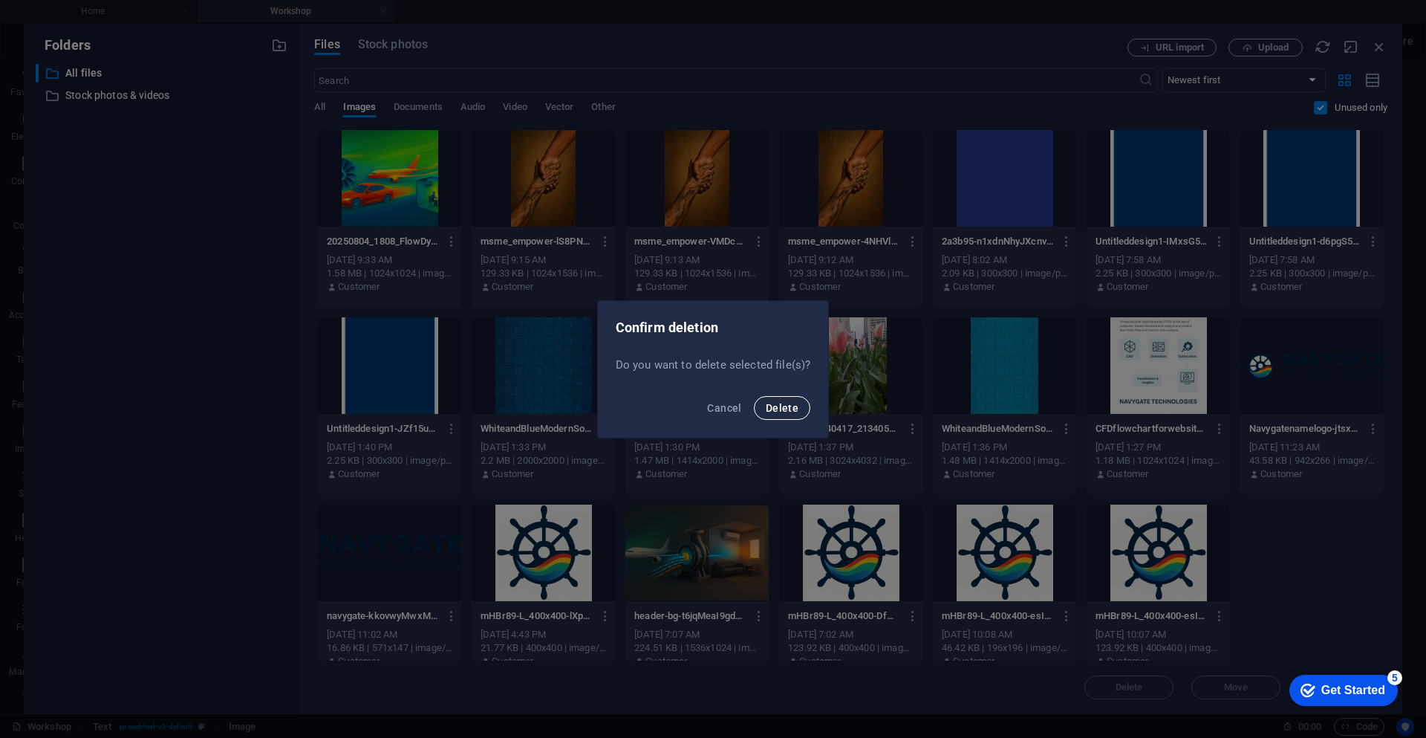
click at [782, 400] on button "Delete" at bounding box center [782, 408] width 56 height 24
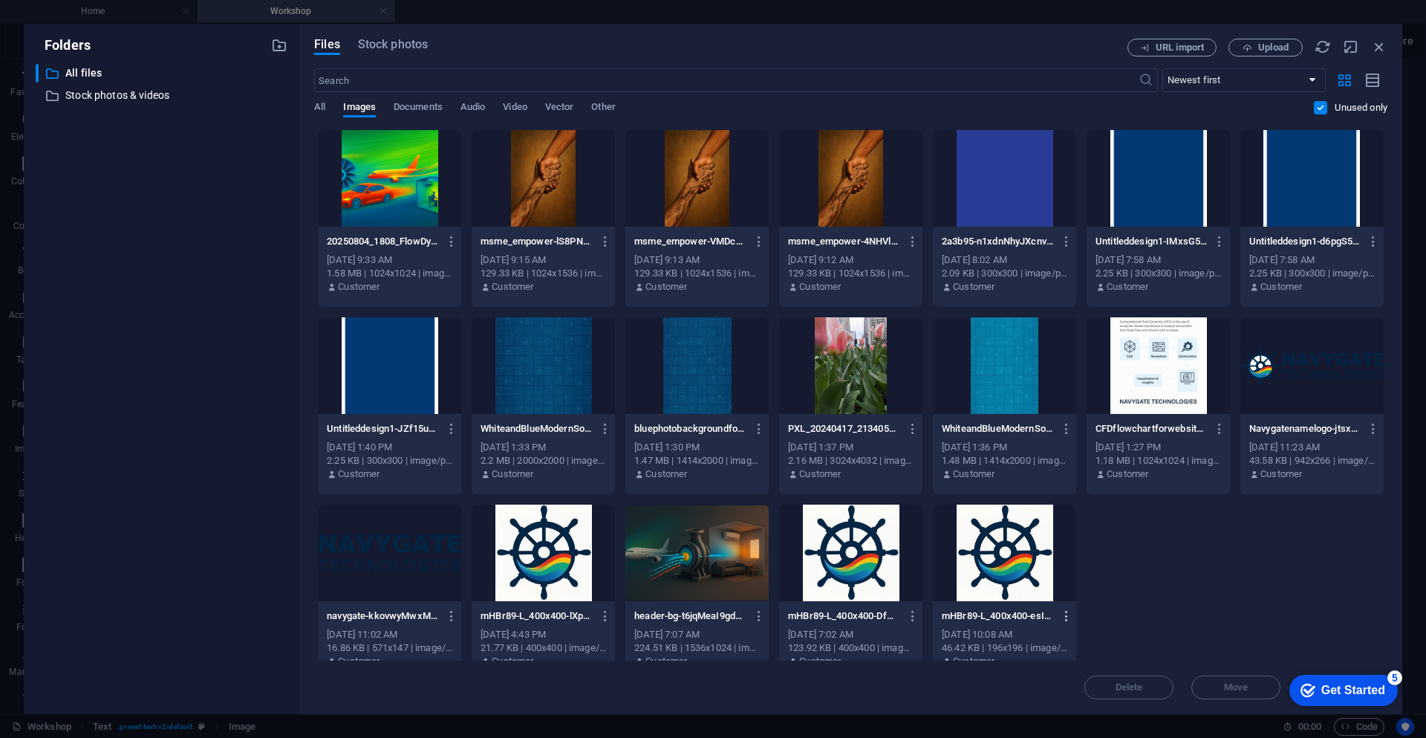
click at [1066, 621] on icon "button" at bounding box center [1067, 615] width 14 height 13
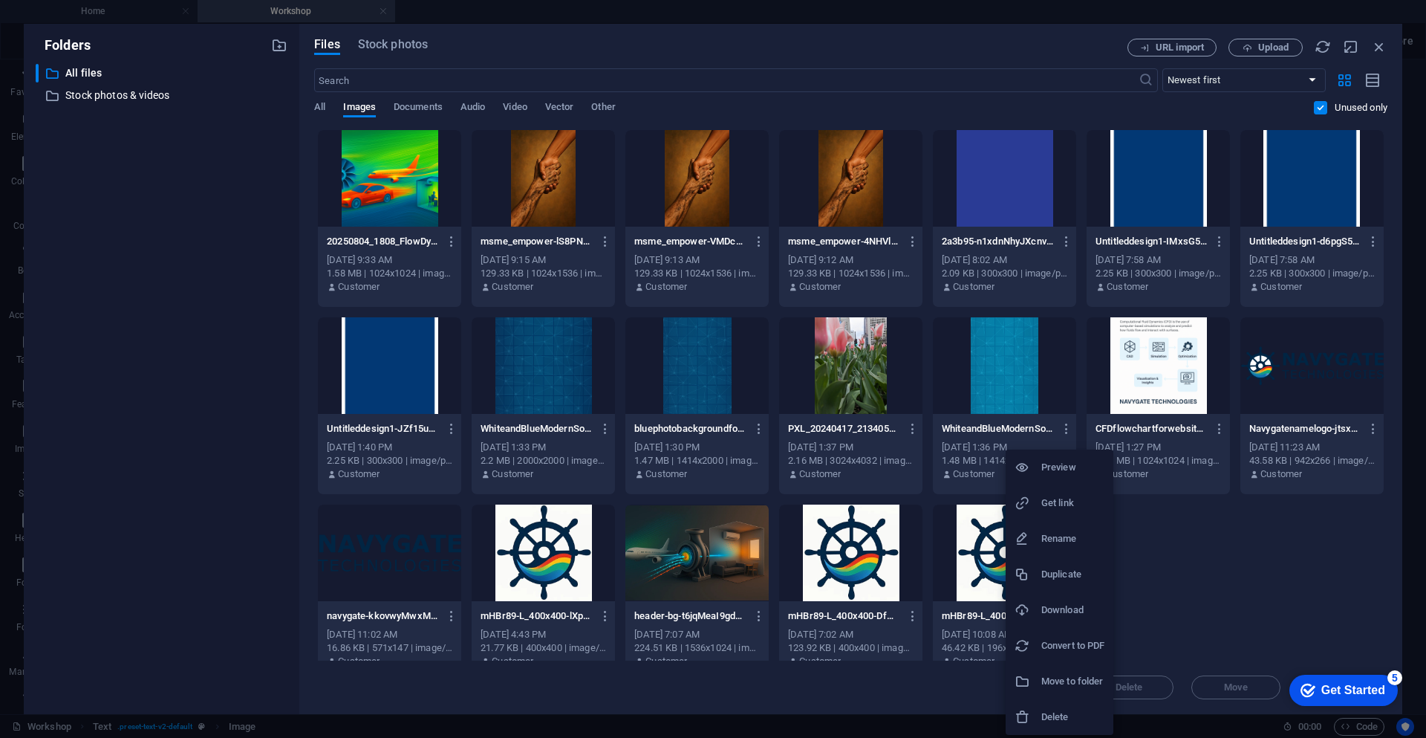
click at [1079, 728] on li "Delete" at bounding box center [1060, 717] width 108 height 36
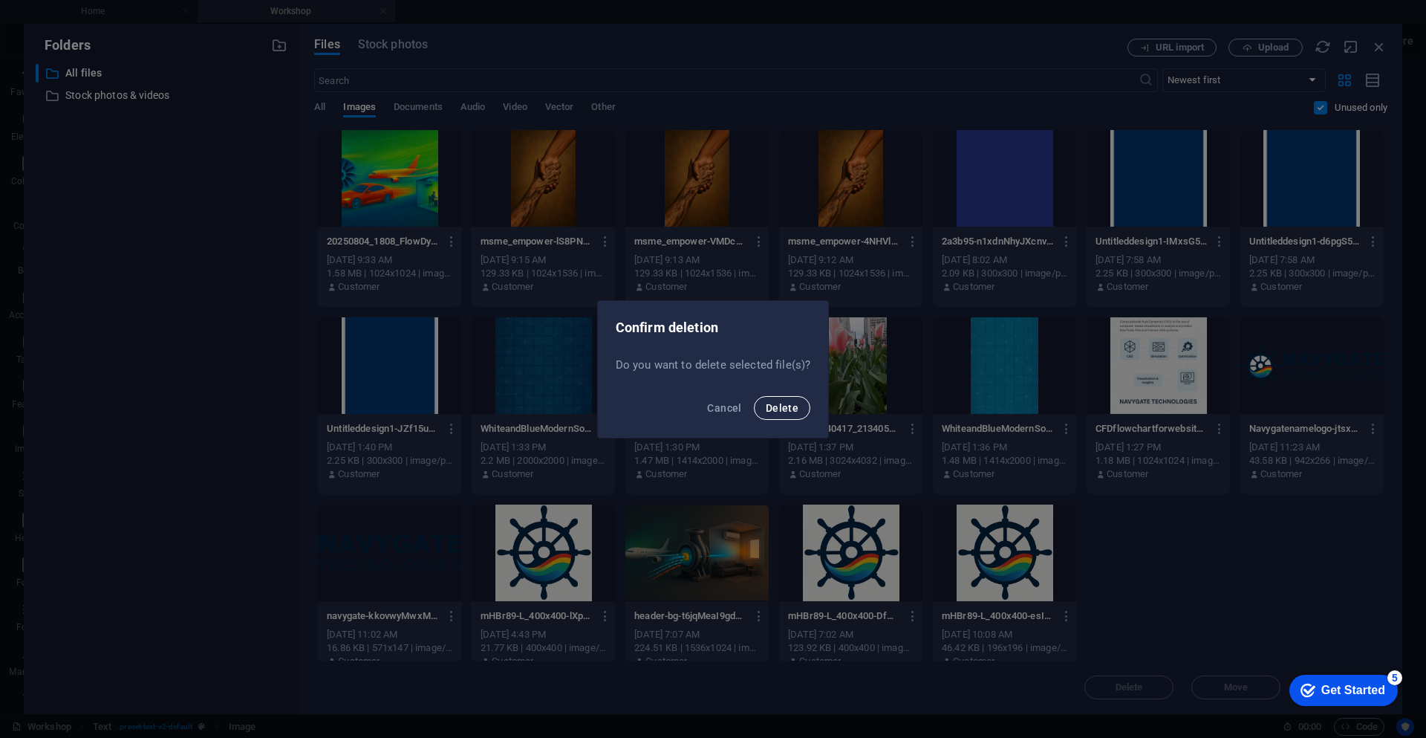
click at [766, 409] on button "Delete" at bounding box center [782, 408] width 56 height 24
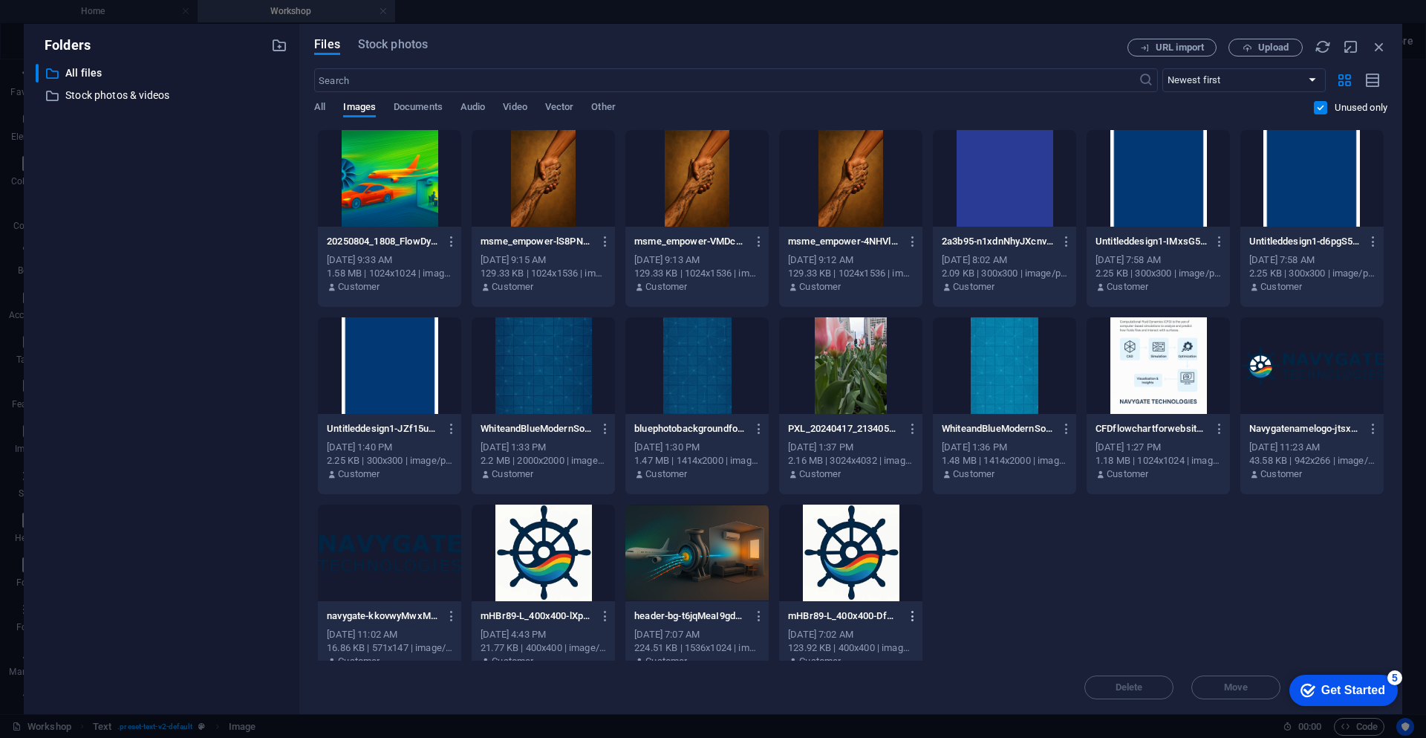
click at [908, 618] on icon "button" at bounding box center [913, 615] width 14 height 13
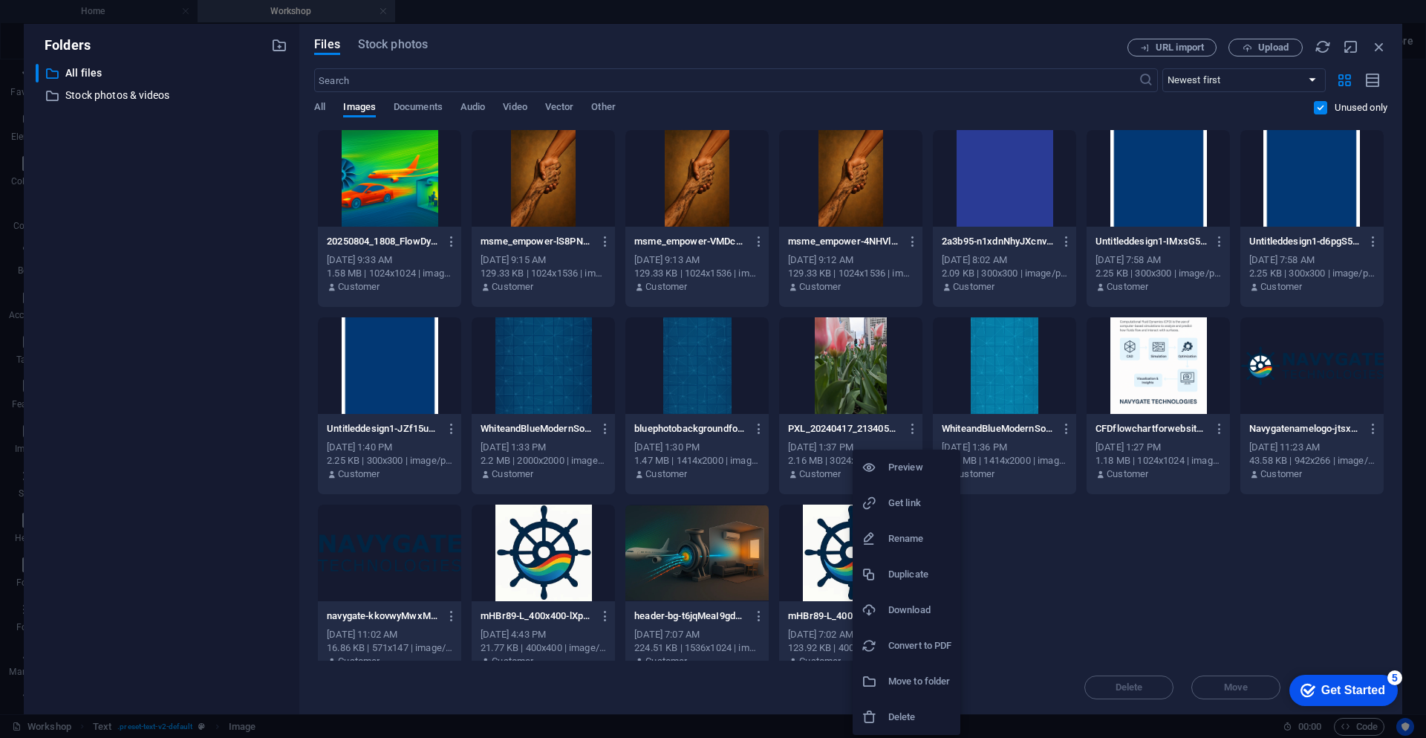
click at [898, 720] on h6 "Delete" at bounding box center [919, 717] width 63 height 18
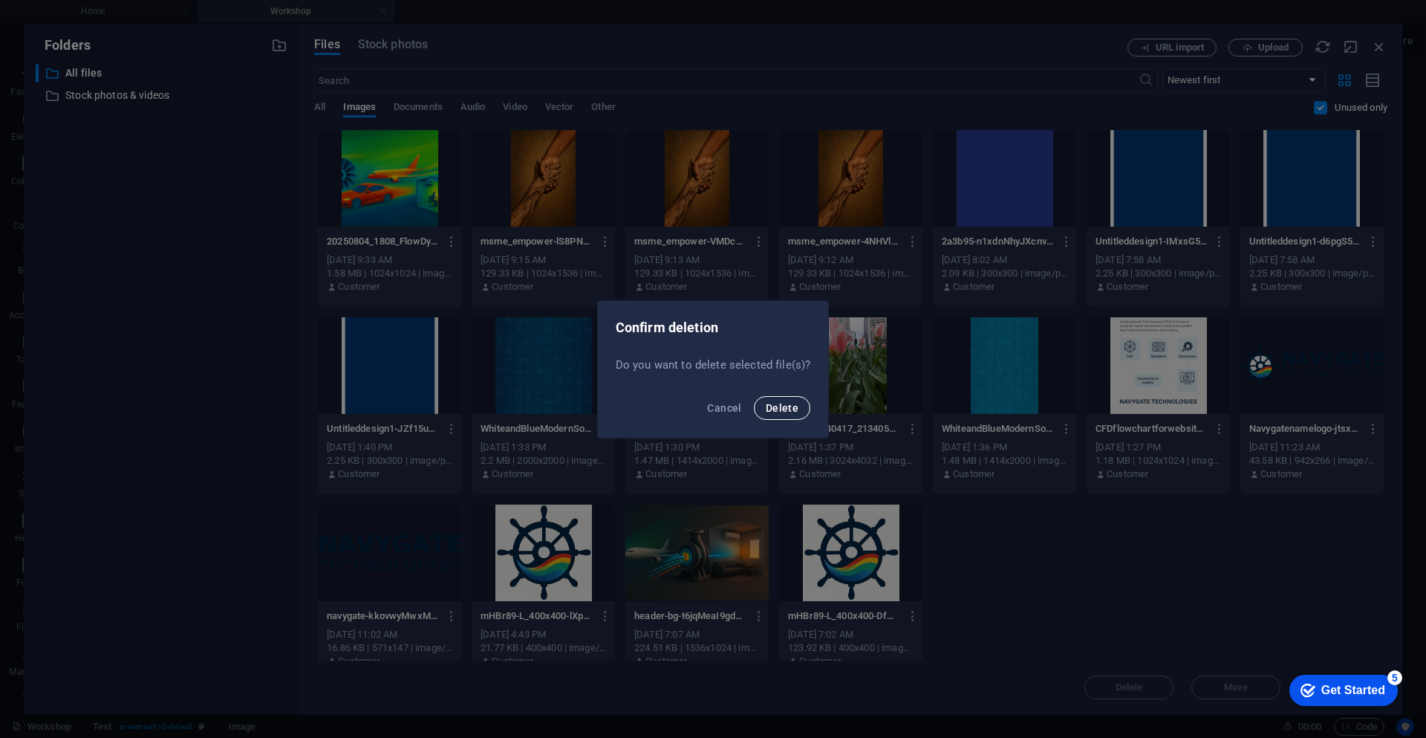
click at [775, 408] on span "Delete" at bounding box center [782, 408] width 33 height 12
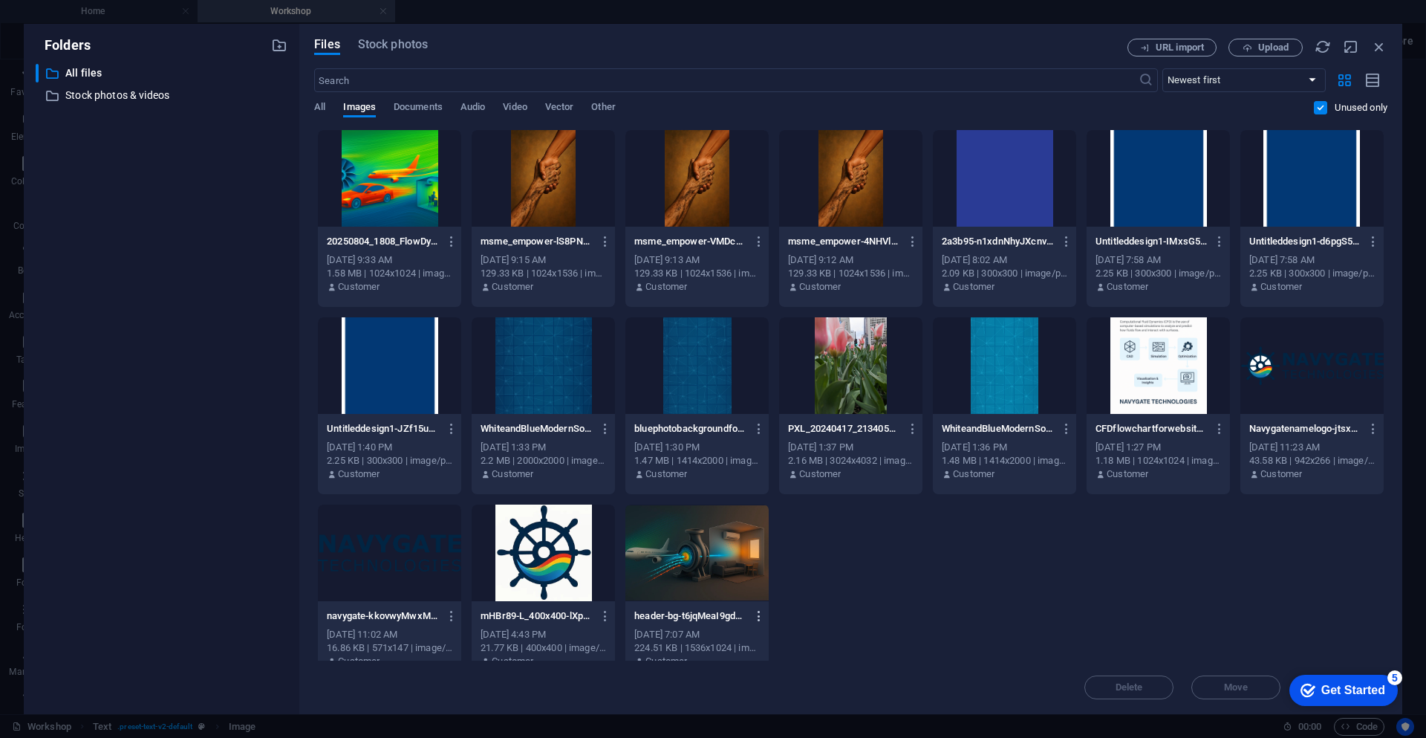
click at [758, 622] on icon "button" at bounding box center [759, 615] width 14 height 13
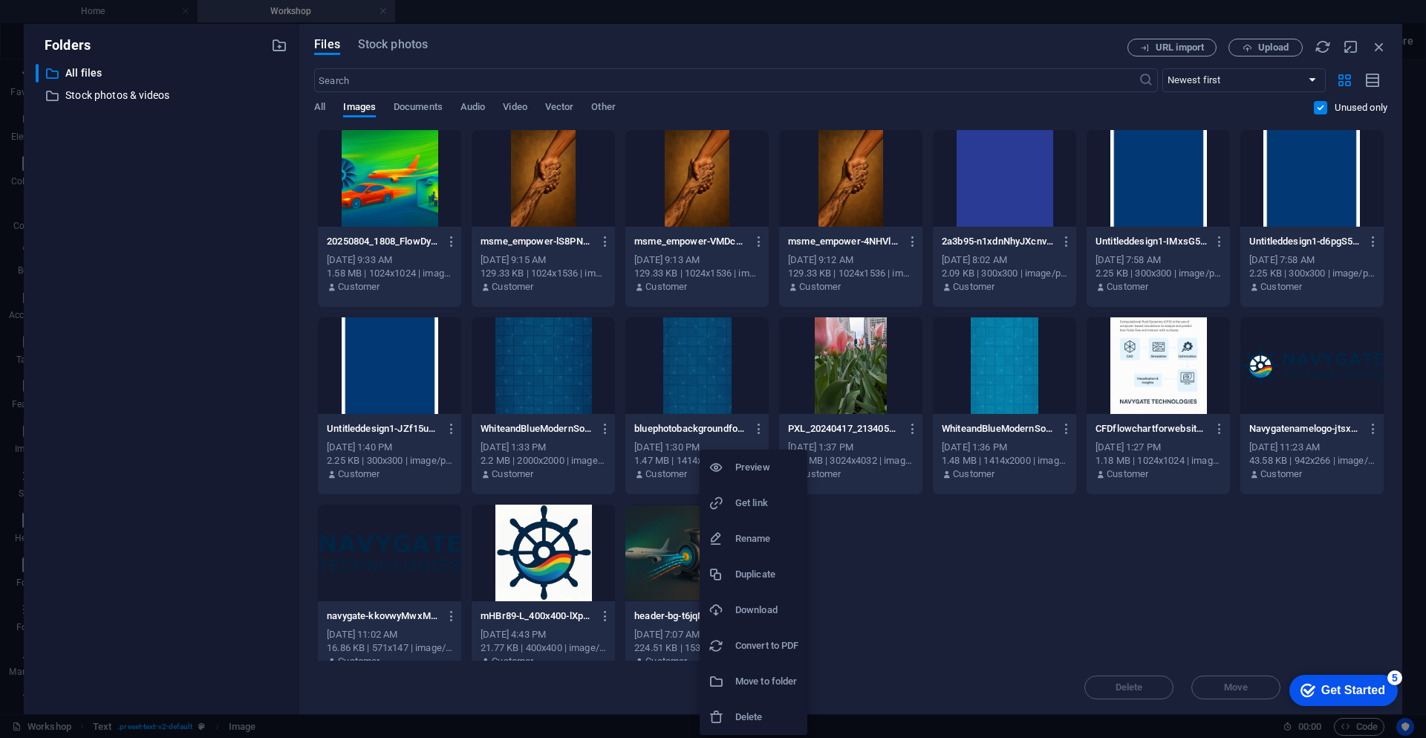
click at [751, 721] on h6 "Delete" at bounding box center [766, 717] width 63 height 18
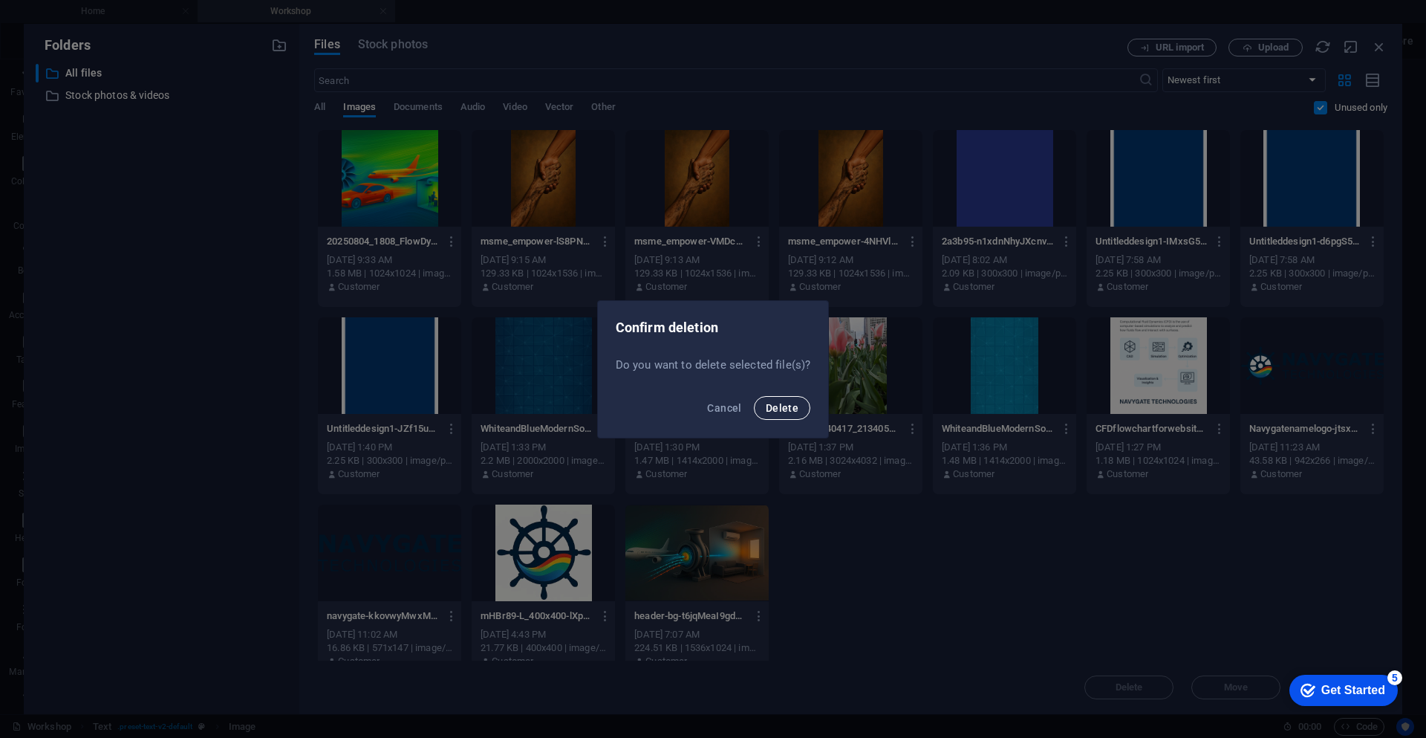
click at [780, 405] on span "Delete" at bounding box center [782, 408] width 33 height 12
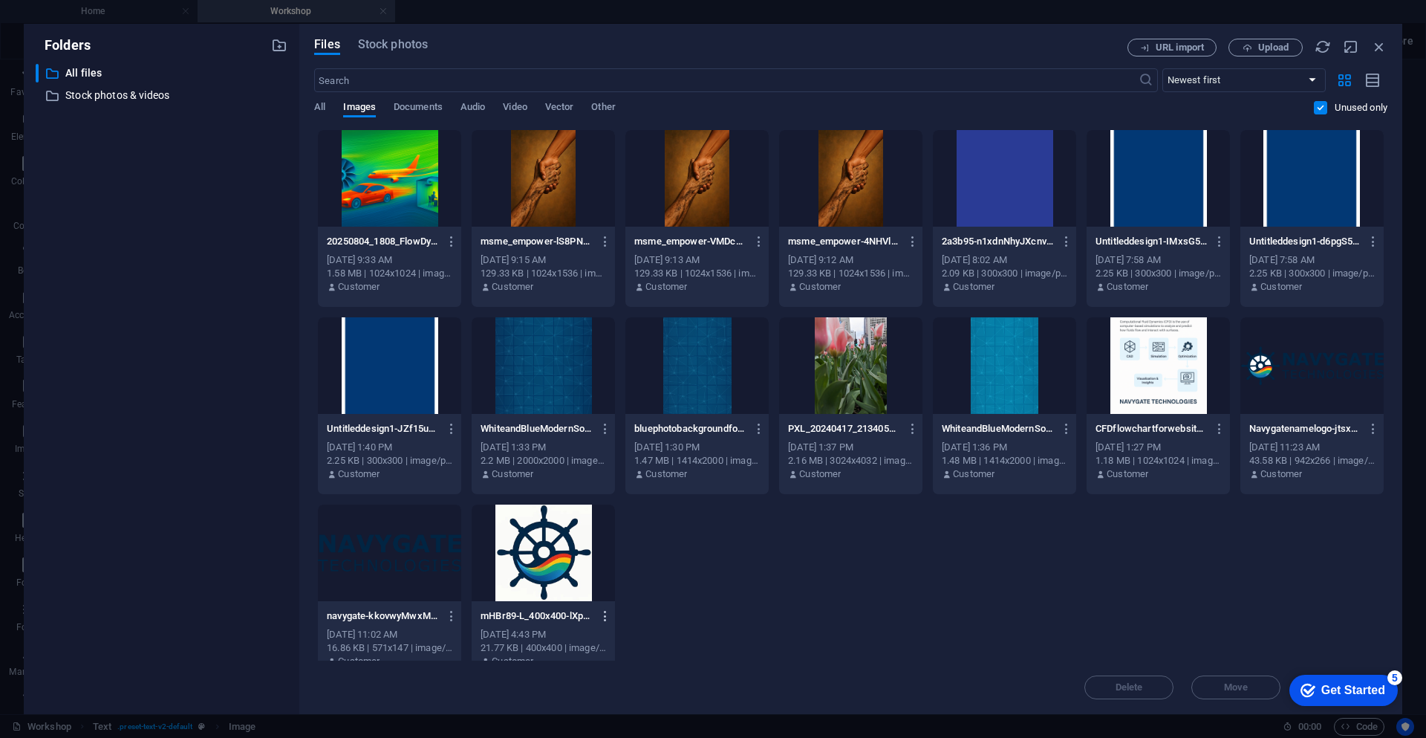
click at [603, 616] on icon "button" at bounding box center [606, 615] width 14 height 13
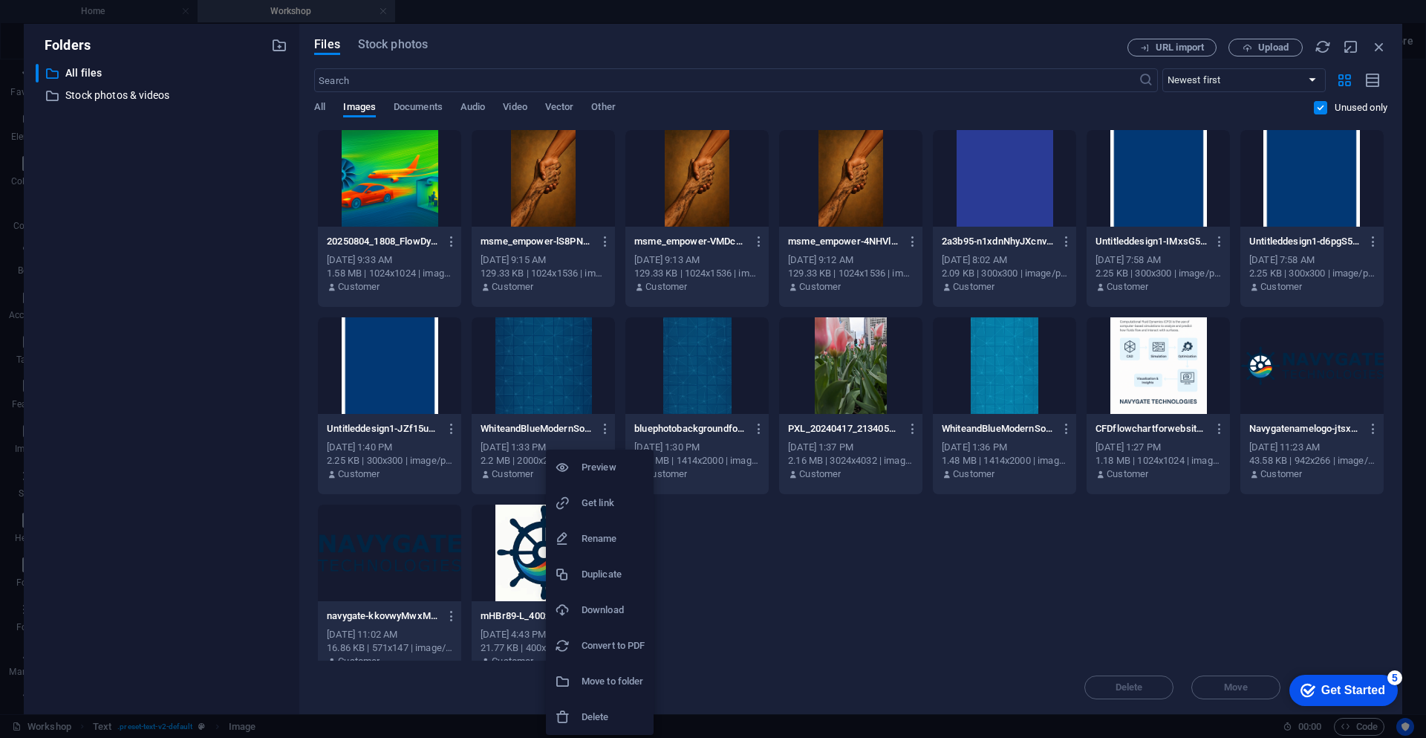
click at [601, 720] on h6 "Delete" at bounding box center [613, 717] width 63 height 18
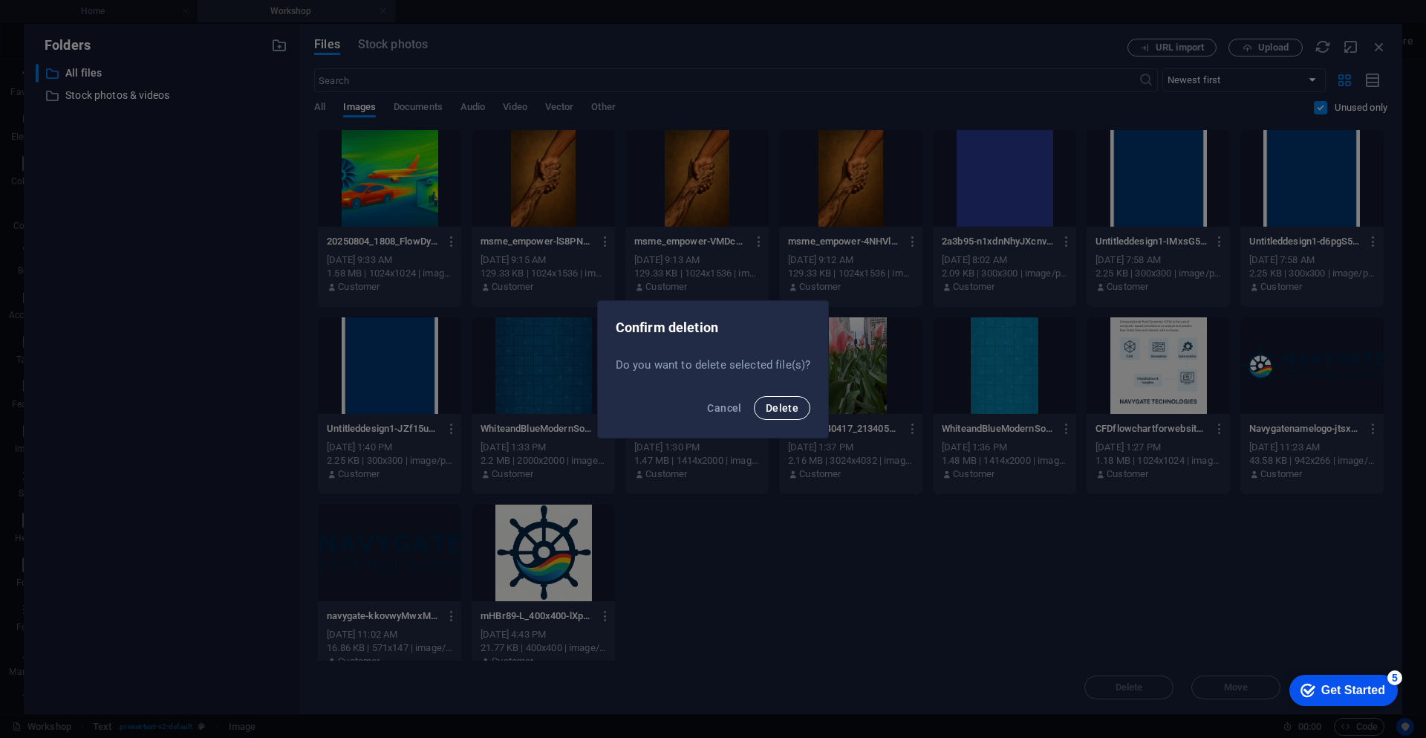
click at [772, 414] on button "Delete" at bounding box center [782, 408] width 56 height 24
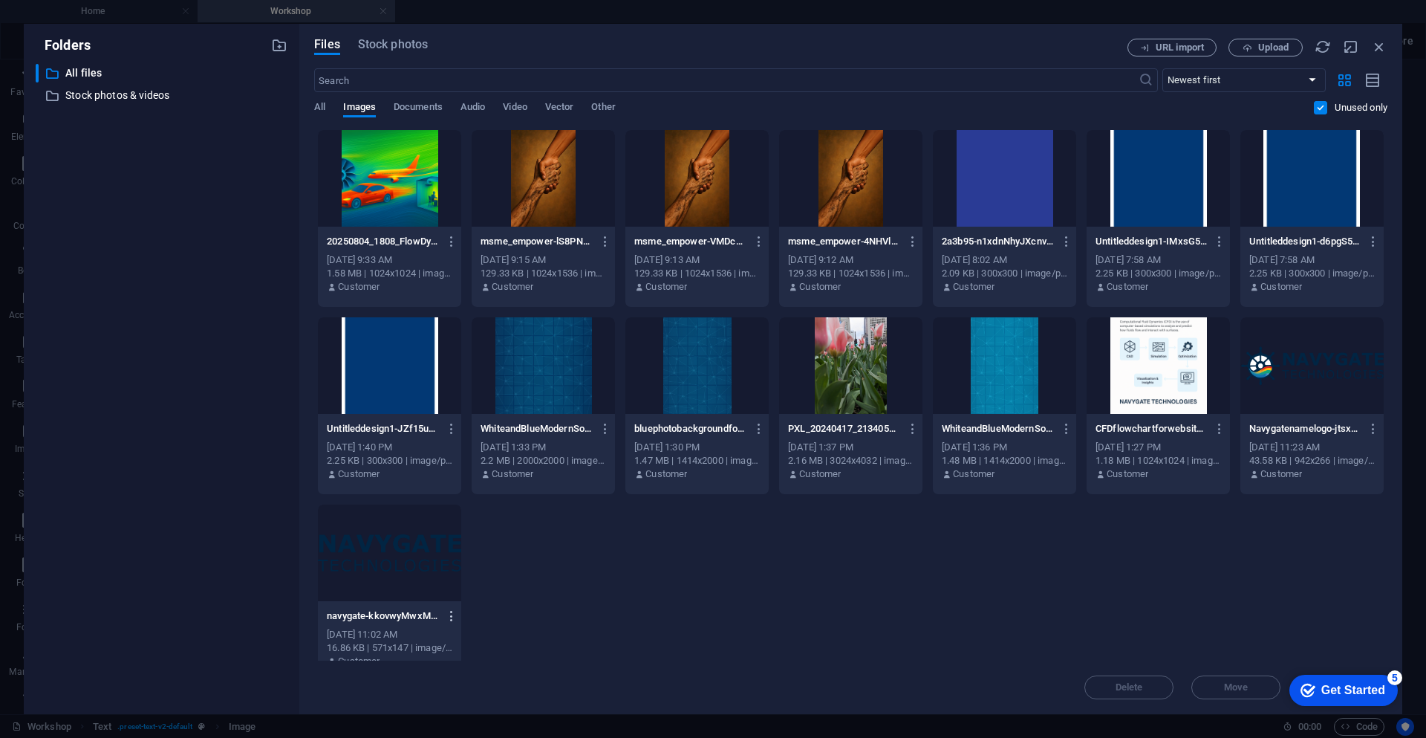
click at [452, 619] on icon "button" at bounding box center [452, 615] width 14 height 13
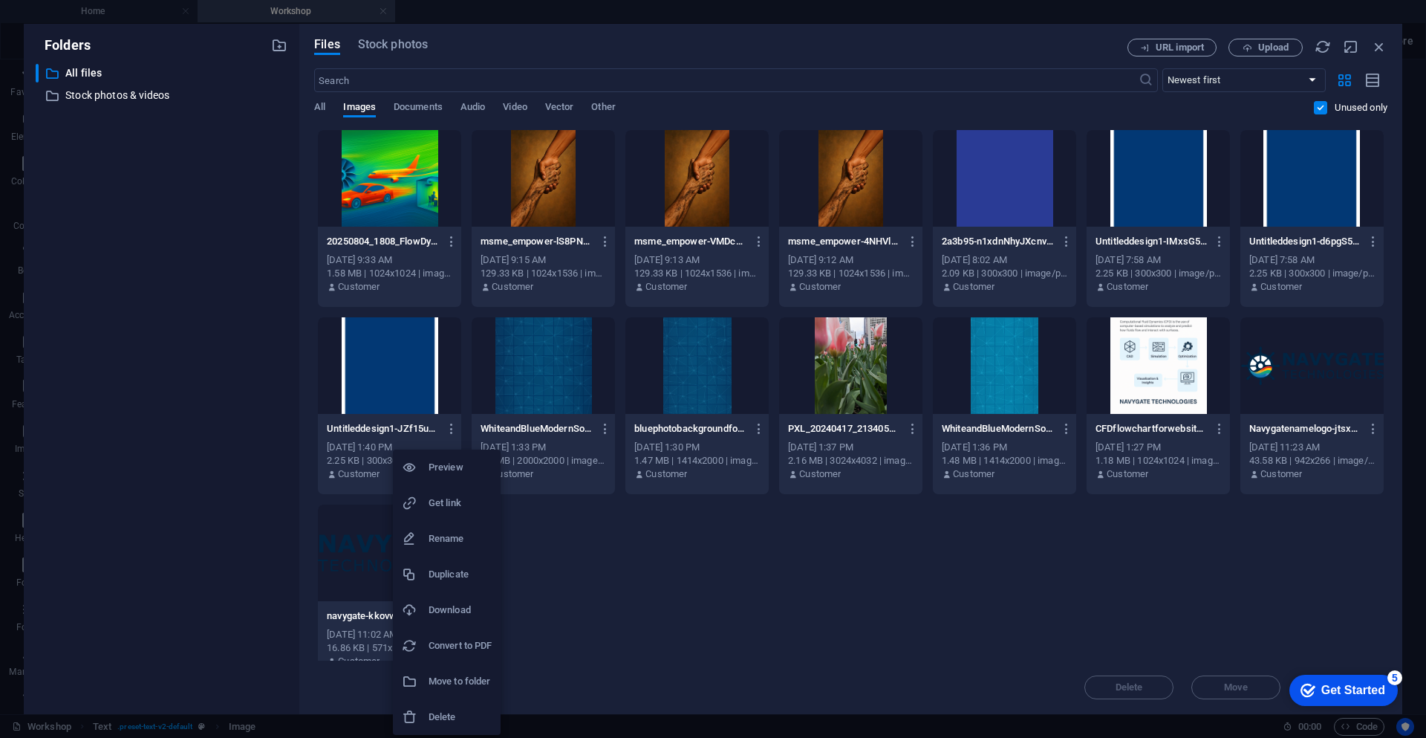
click at [446, 715] on h6 "Delete" at bounding box center [460, 717] width 63 height 18
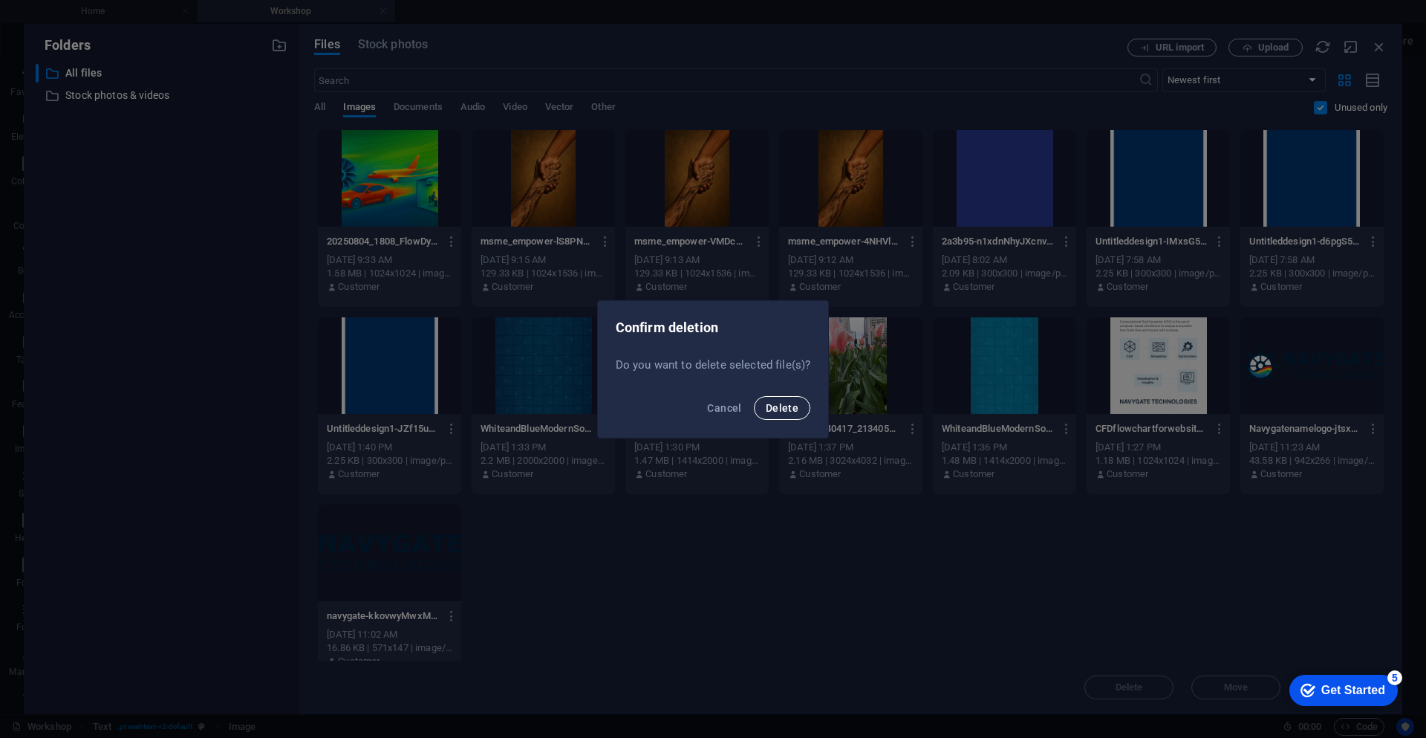
click at [797, 407] on button "Delete" at bounding box center [782, 408] width 56 height 24
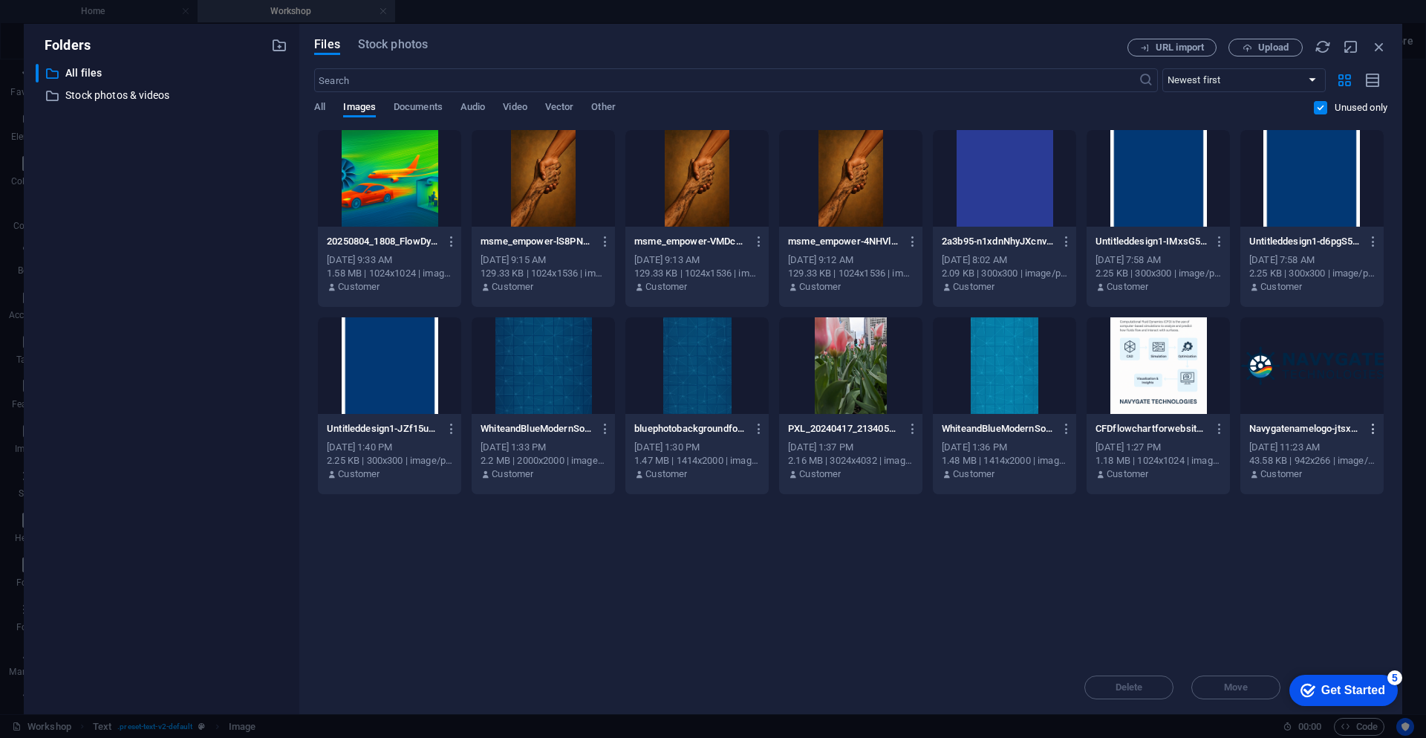
click at [1373, 426] on icon "button" at bounding box center [1374, 428] width 14 height 13
click at [453, 245] on div at bounding box center [713, 369] width 1426 height 738
click at [450, 246] on icon "button" at bounding box center [452, 241] width 14 height 13
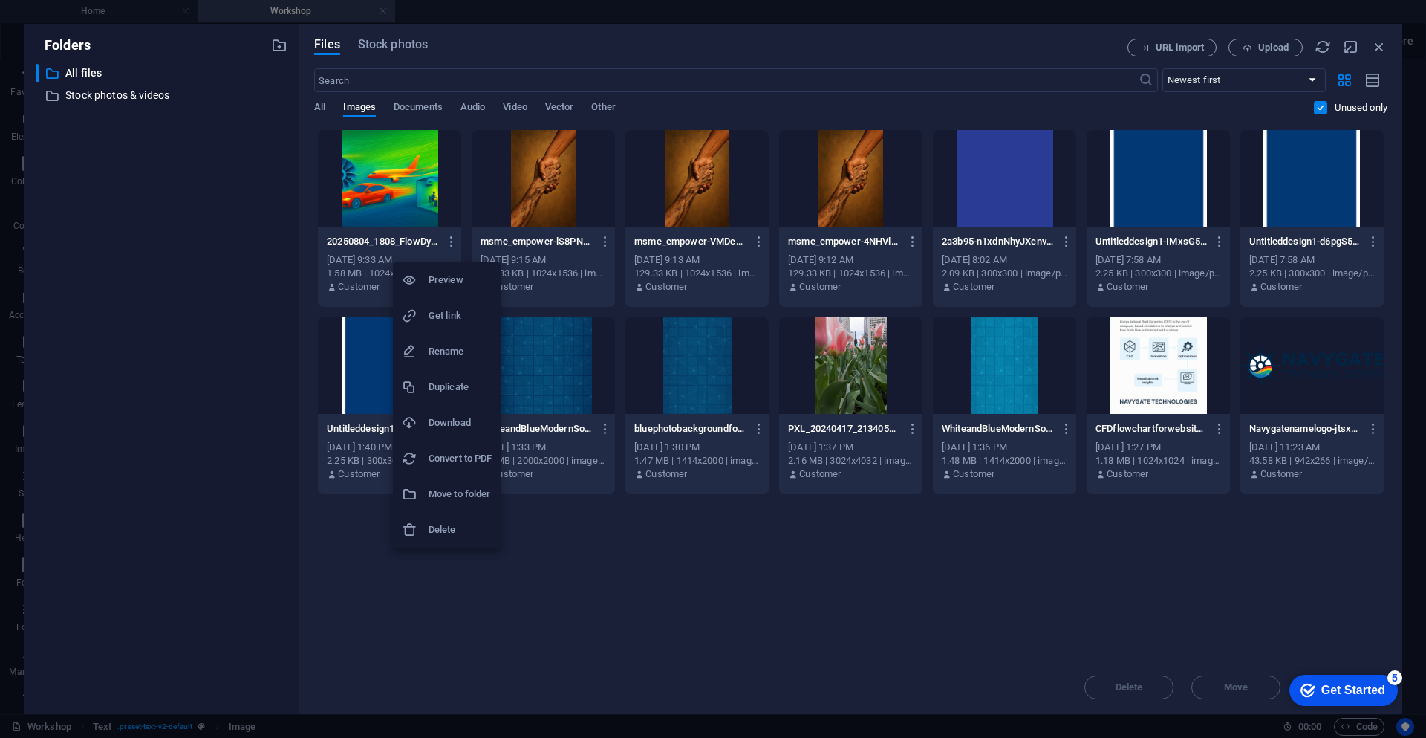
click at [464, 533] on h6 "Delete" at bounding box center [460, 530] width 63 height 18
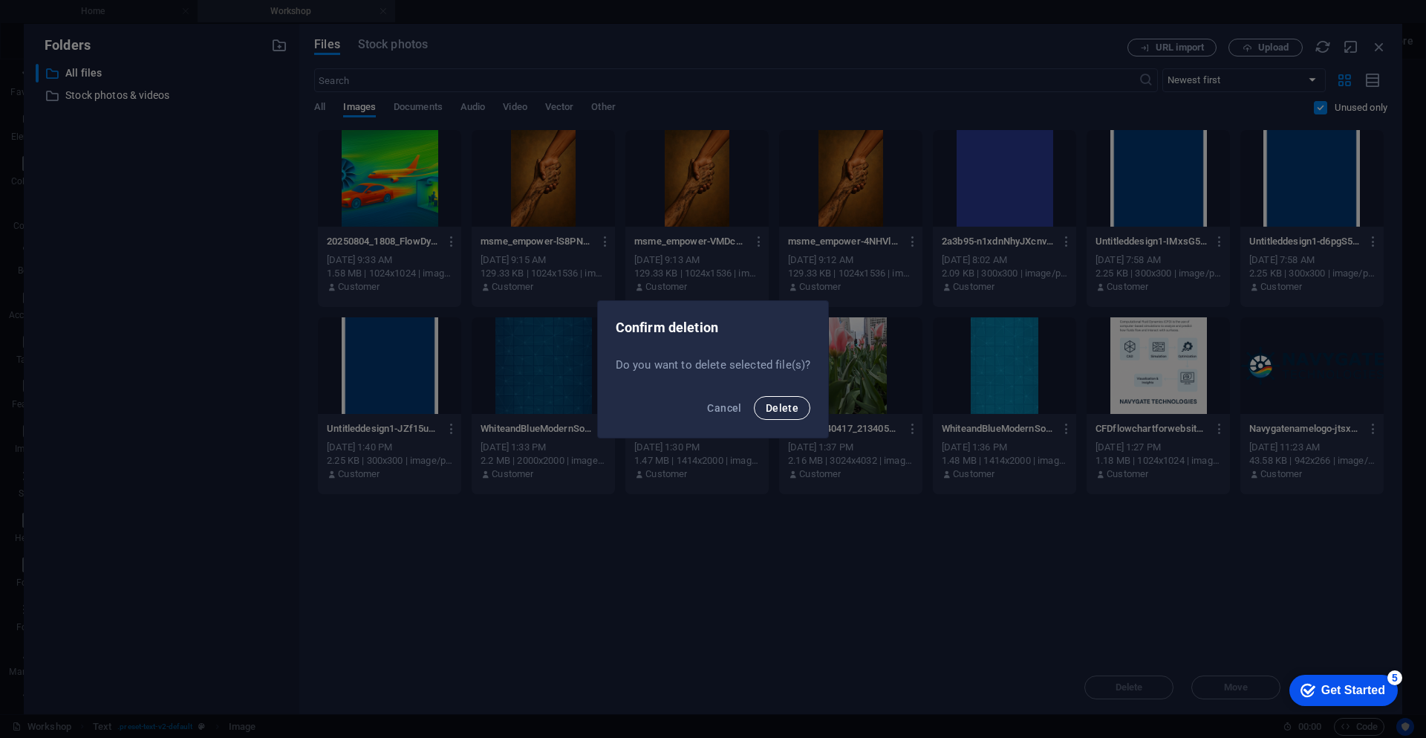
click at [764, 408] on button "Delete" at bounding box center [782, 408] width 56 height 24
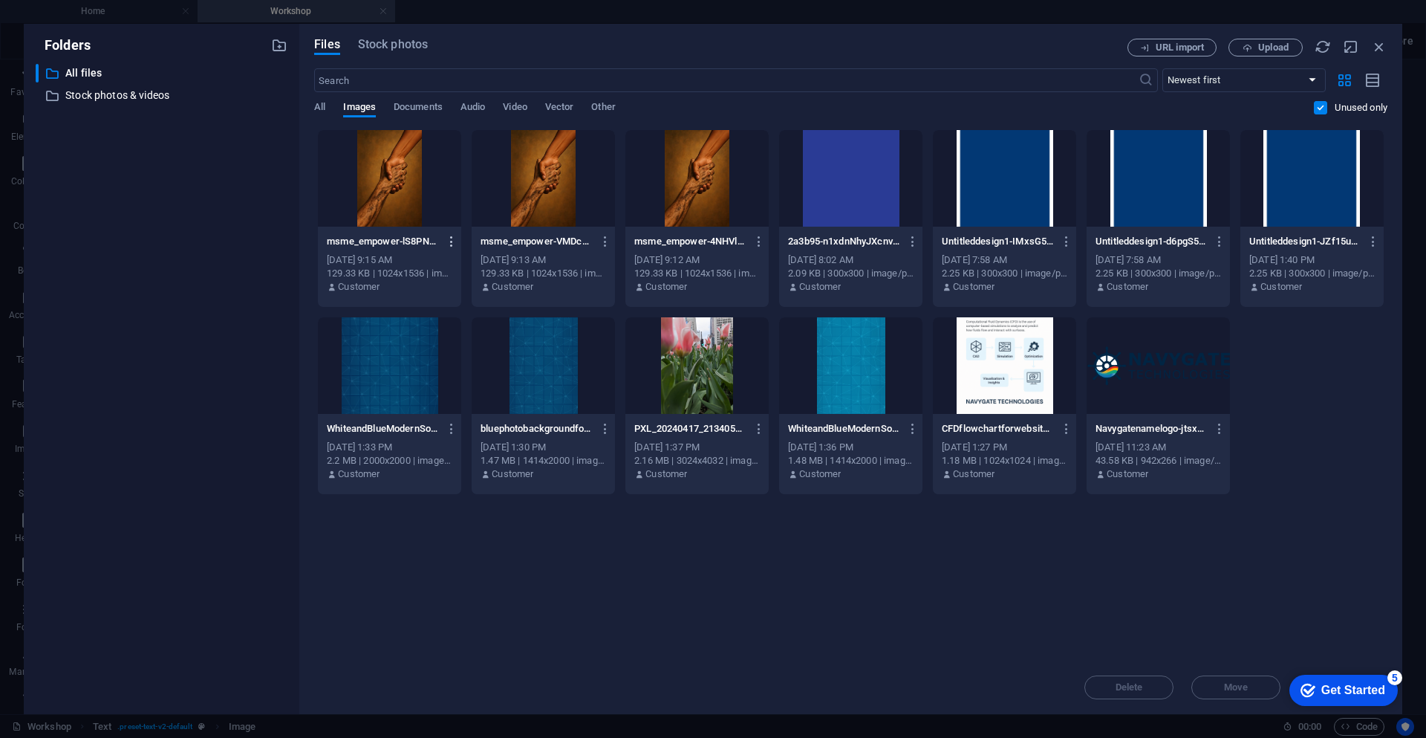
click at [450, 243] on icon "button" at bounding box center [452, 241] width 14 height 13
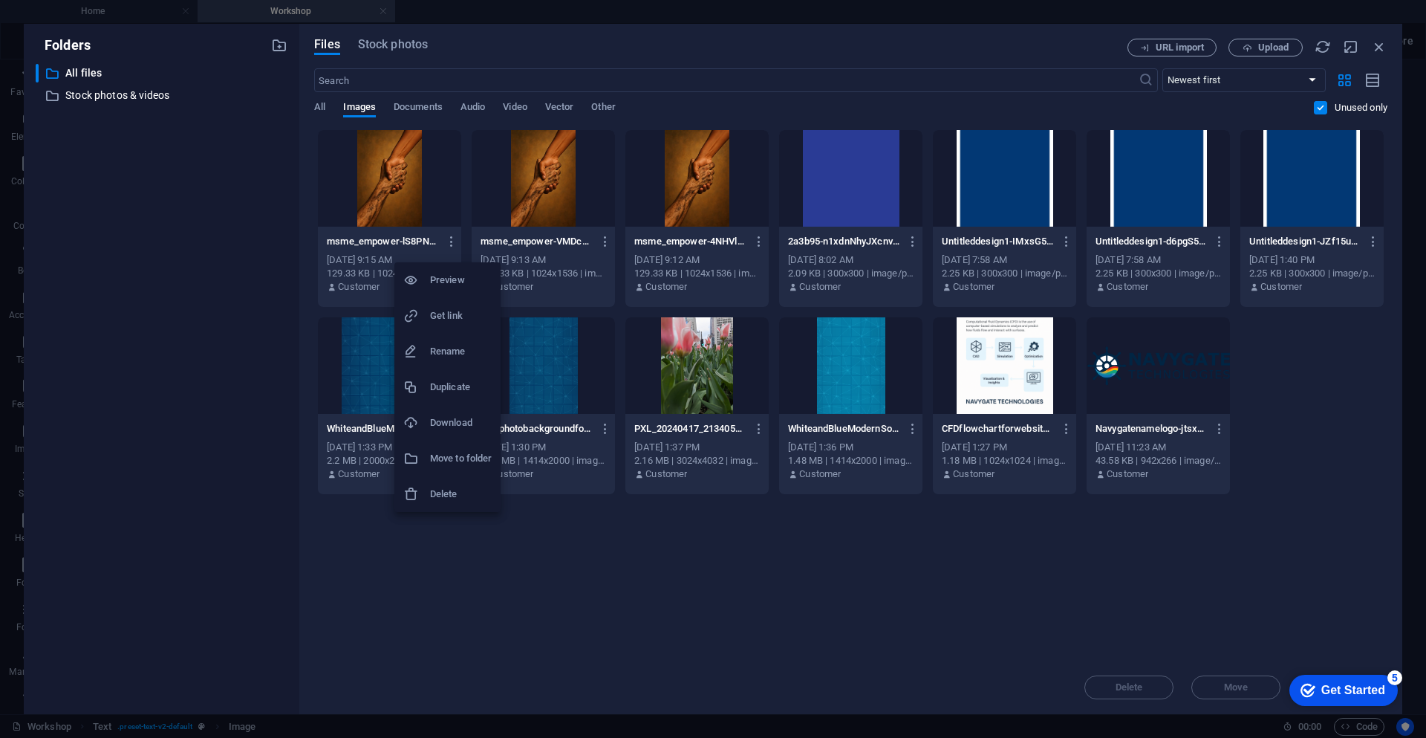
click at [483, 496] on h6 "Delete" at bounding box center [461, 494] width 62 height 18
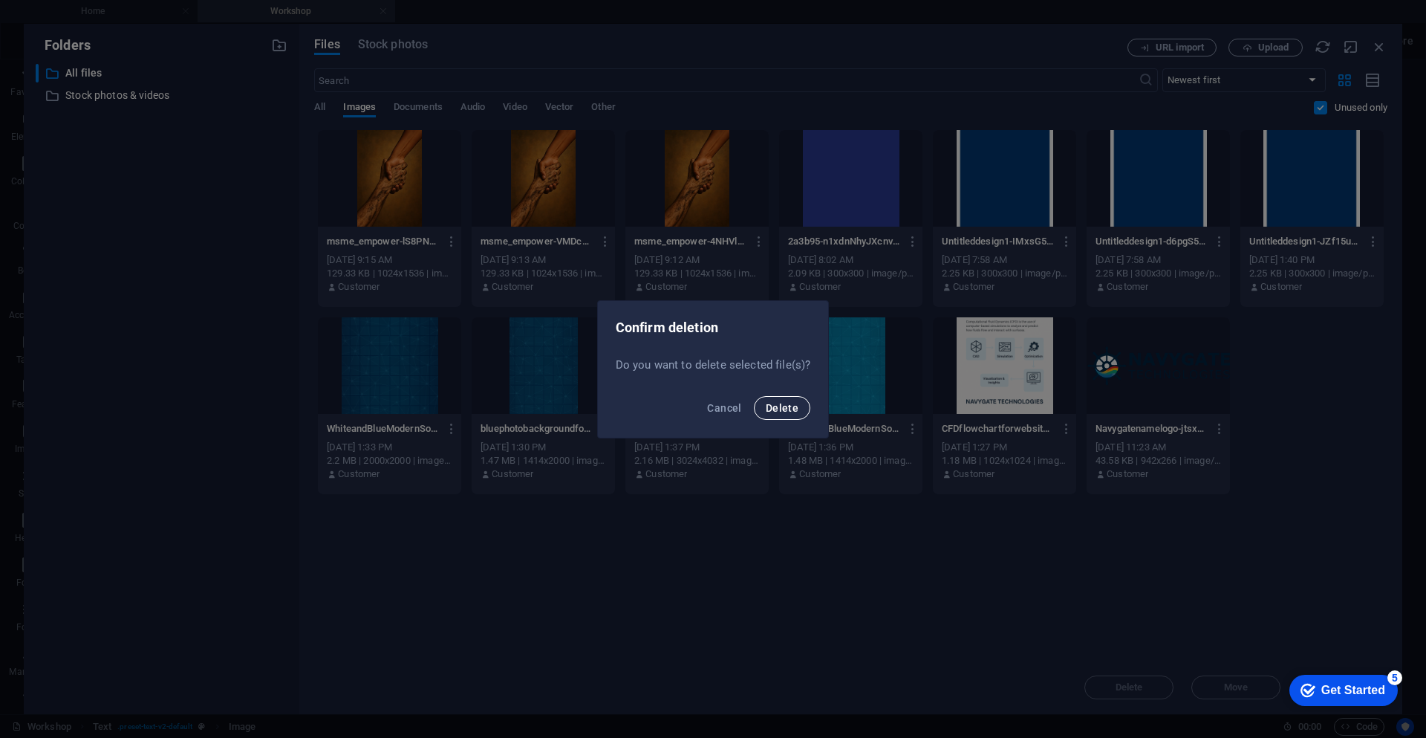
click at [791, 419] on button "Delete" at bounding box center [782, 408] width 56 height 24
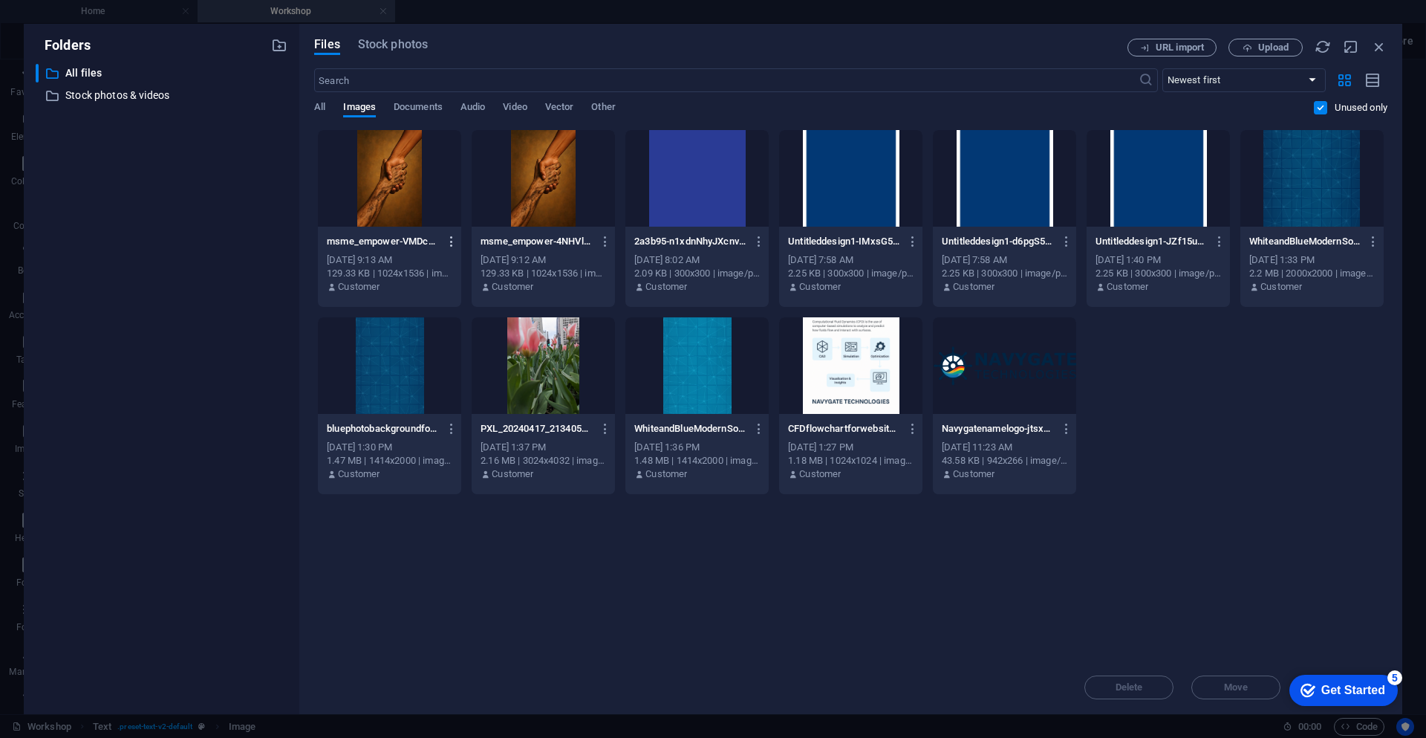
click at [451, 244] on icon "button" at bounding box center [452, 241] width 14 height 13
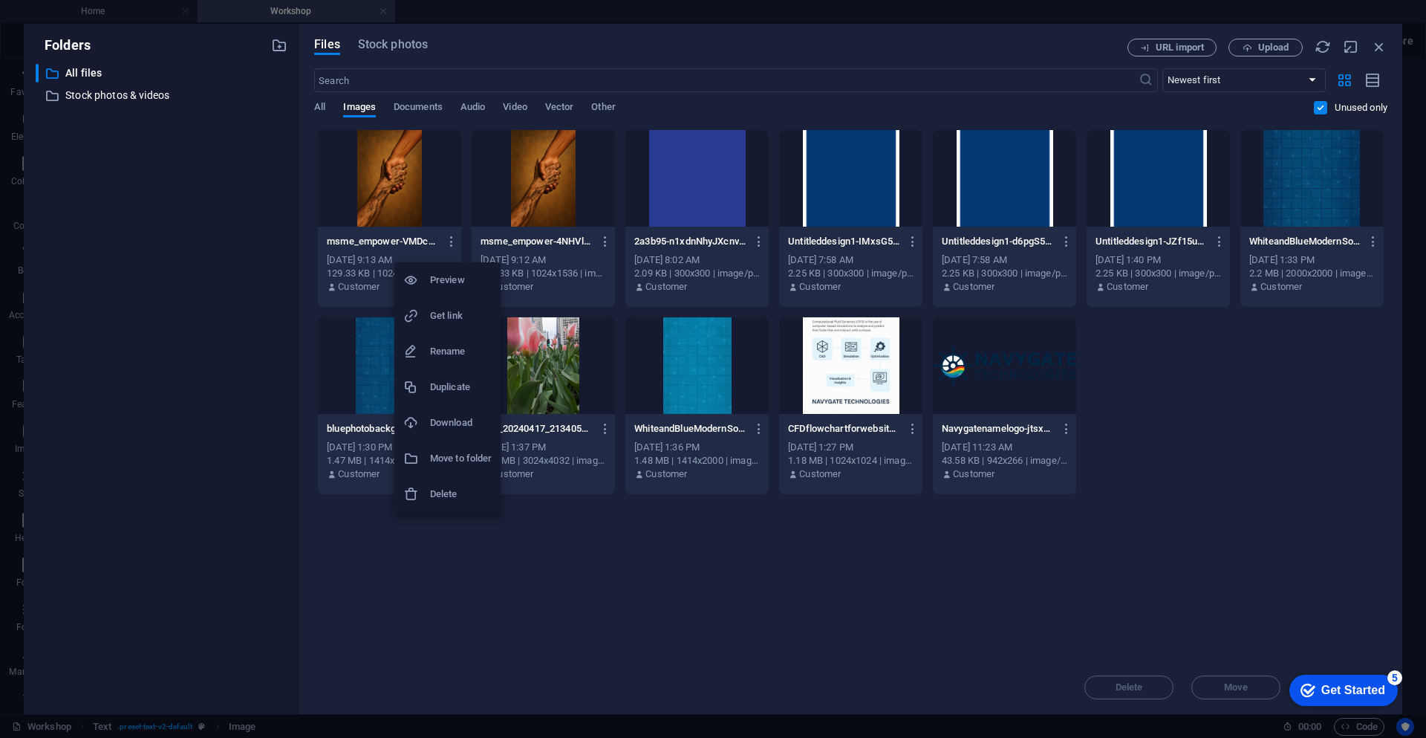
click at [453, 501] on h6 "Delete" at bounding box center [461, 494] width 62 height 18
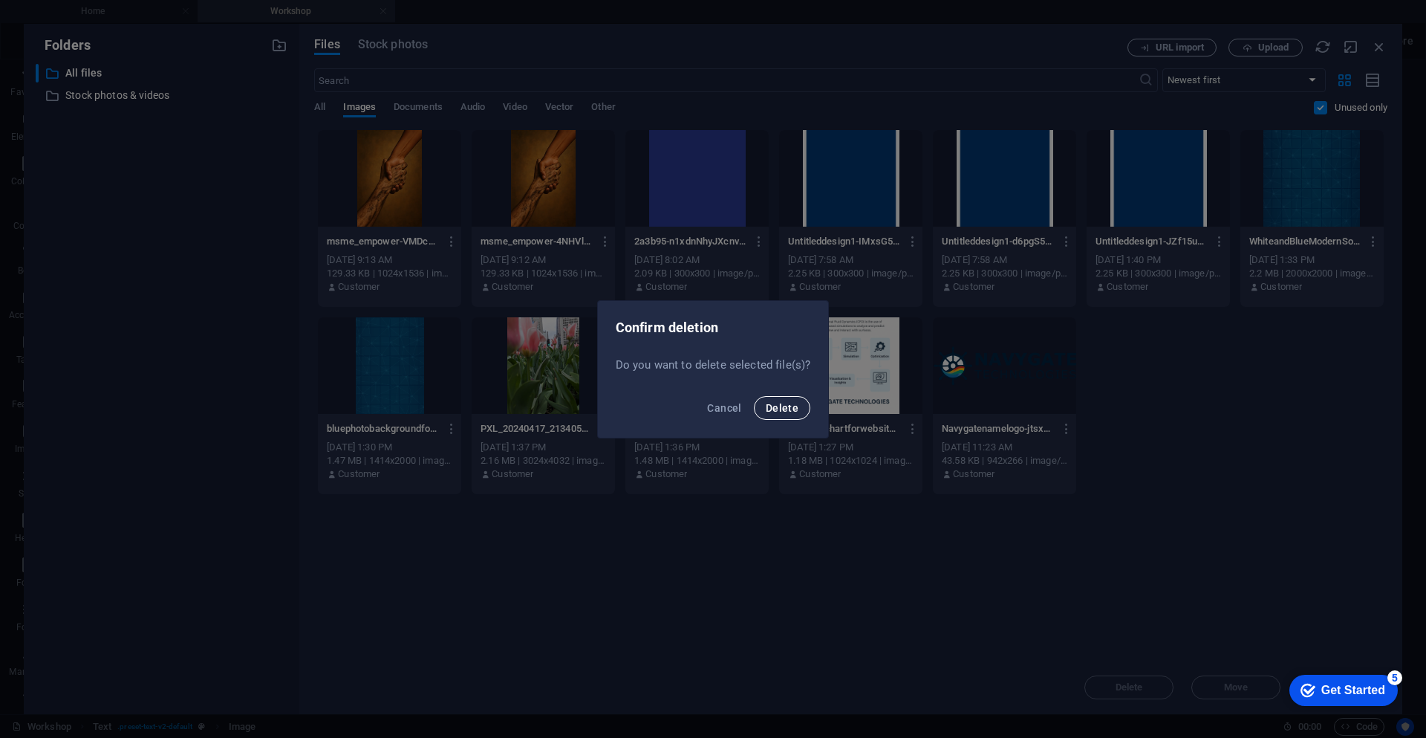
click at [793, 415] on button "Delete" at bounding box center [782, 408] width 56 height 24
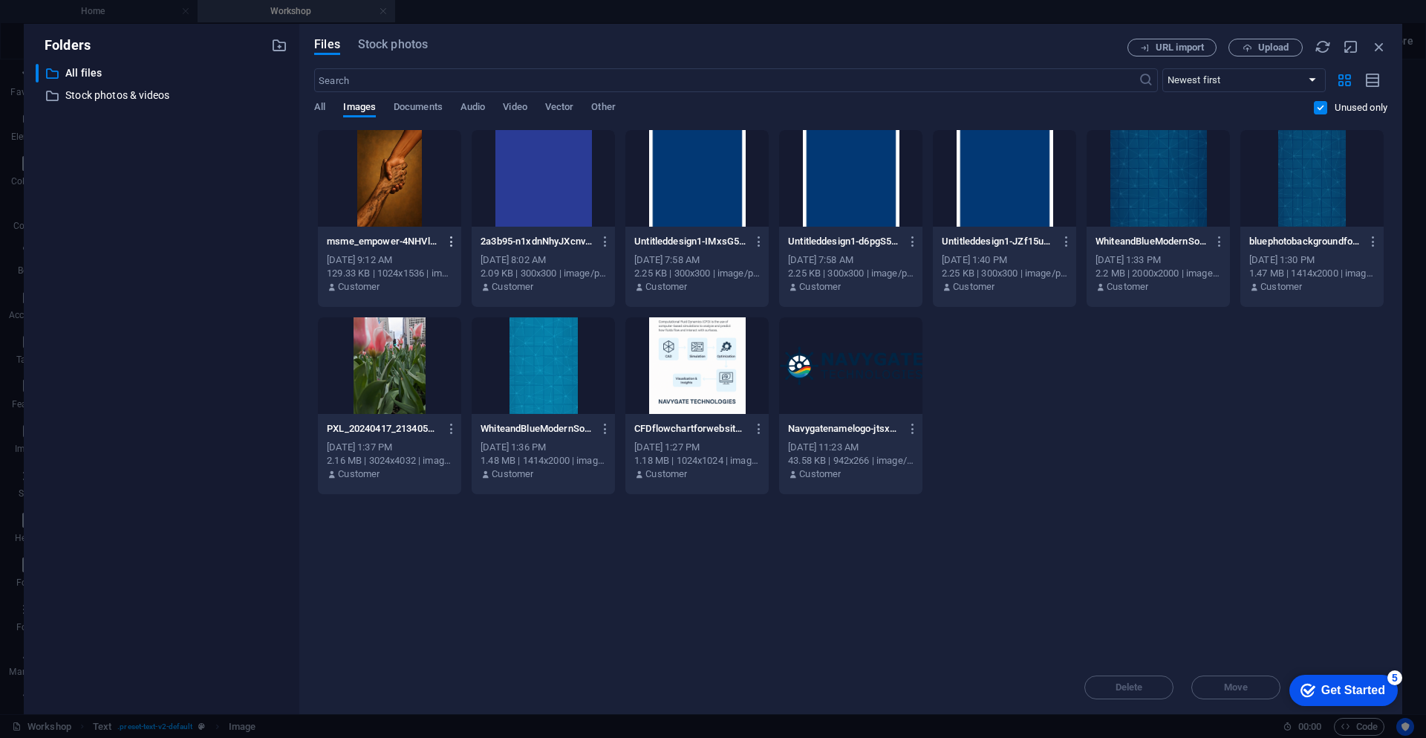
click at [455, 243] on icon "button" at bounding box center [452, 241] width 14 height 13
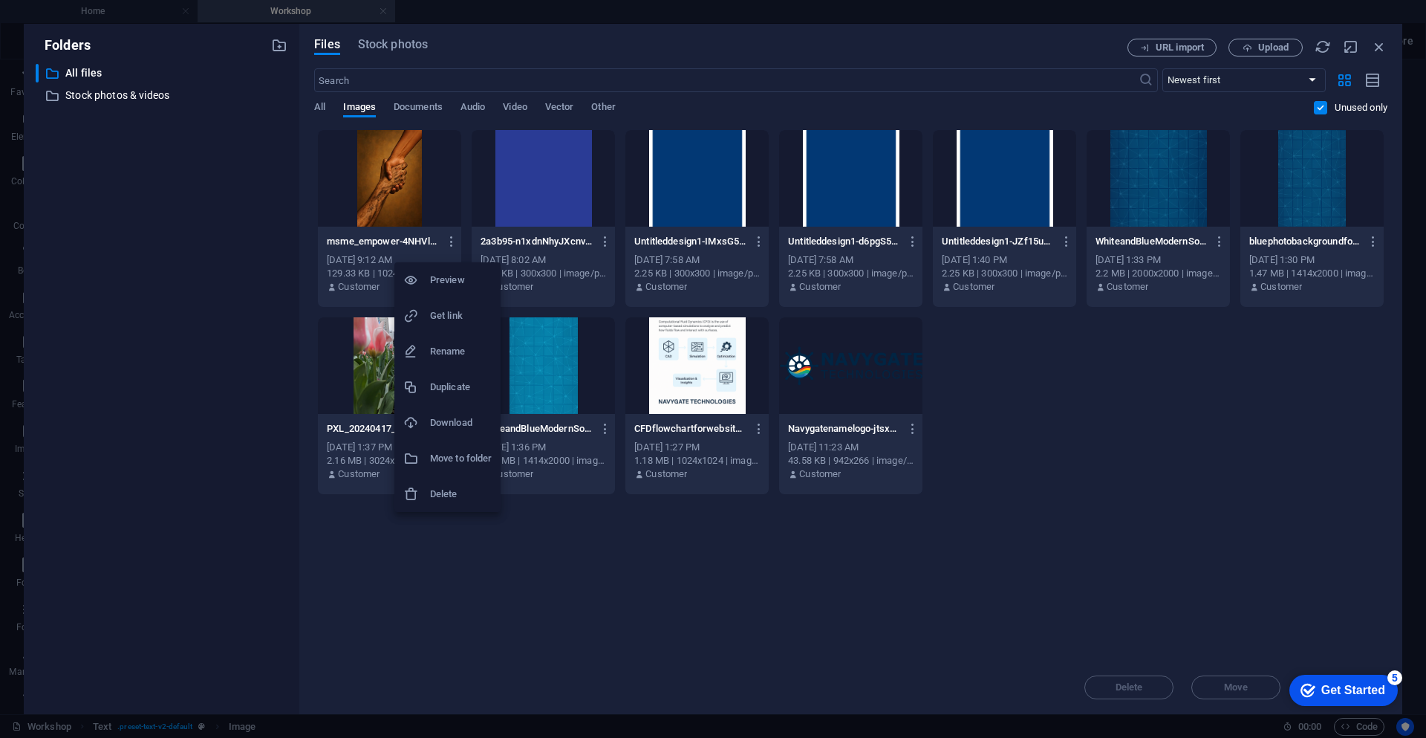
click at [453, 502] on h6 "Delete" at bounding box center [461, 494] width 62 height 18
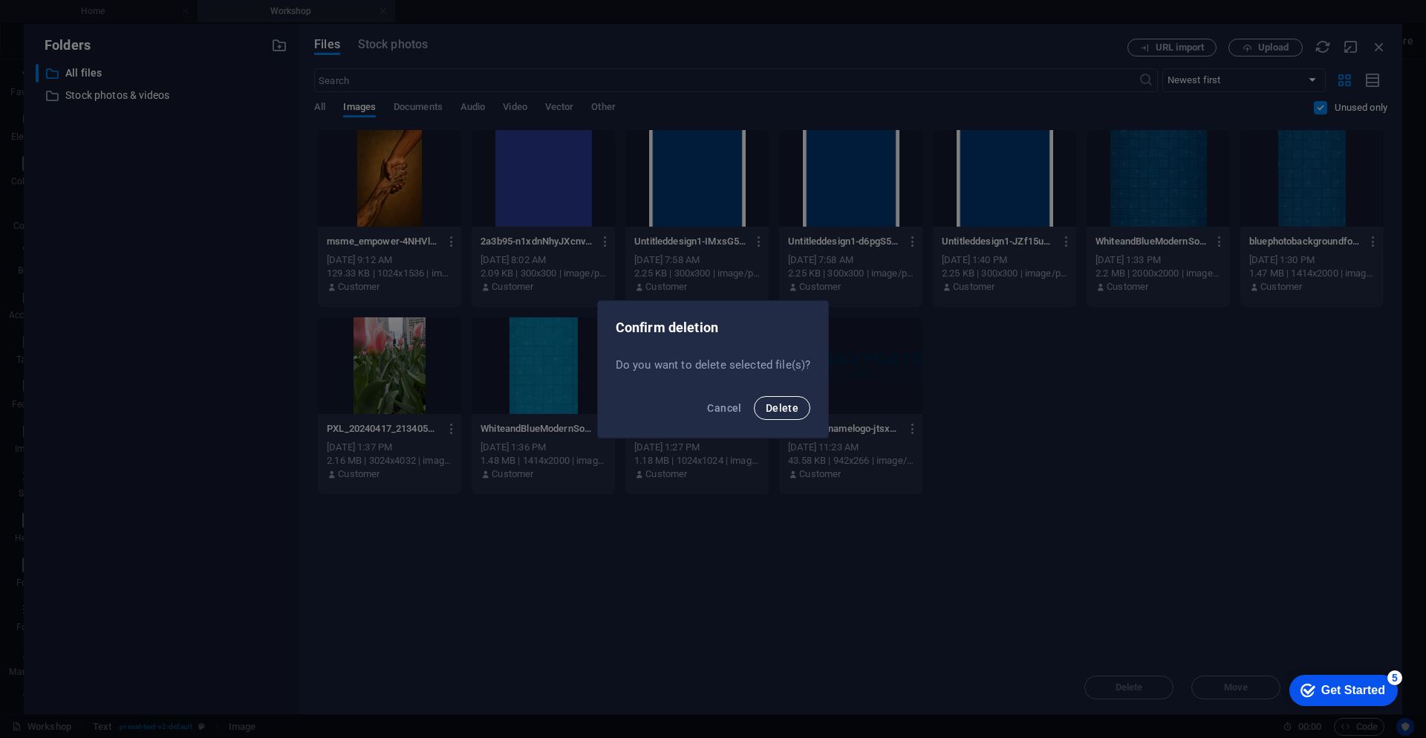
click at [787, 414] on button "Delete" at bounding box center [782, 408] width 56 height 24
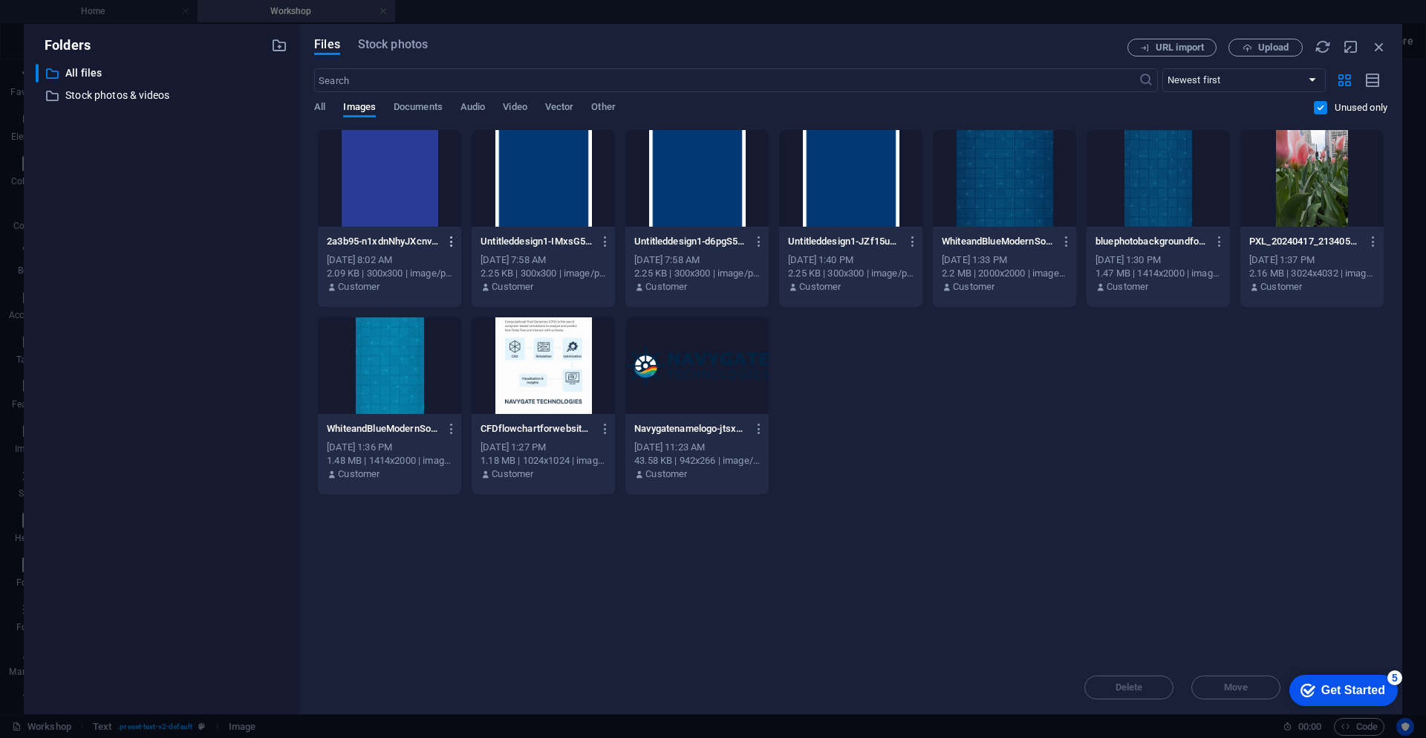
click at [449, 246] on icon "button" at bounding box center [452, 241] width 14 height 13
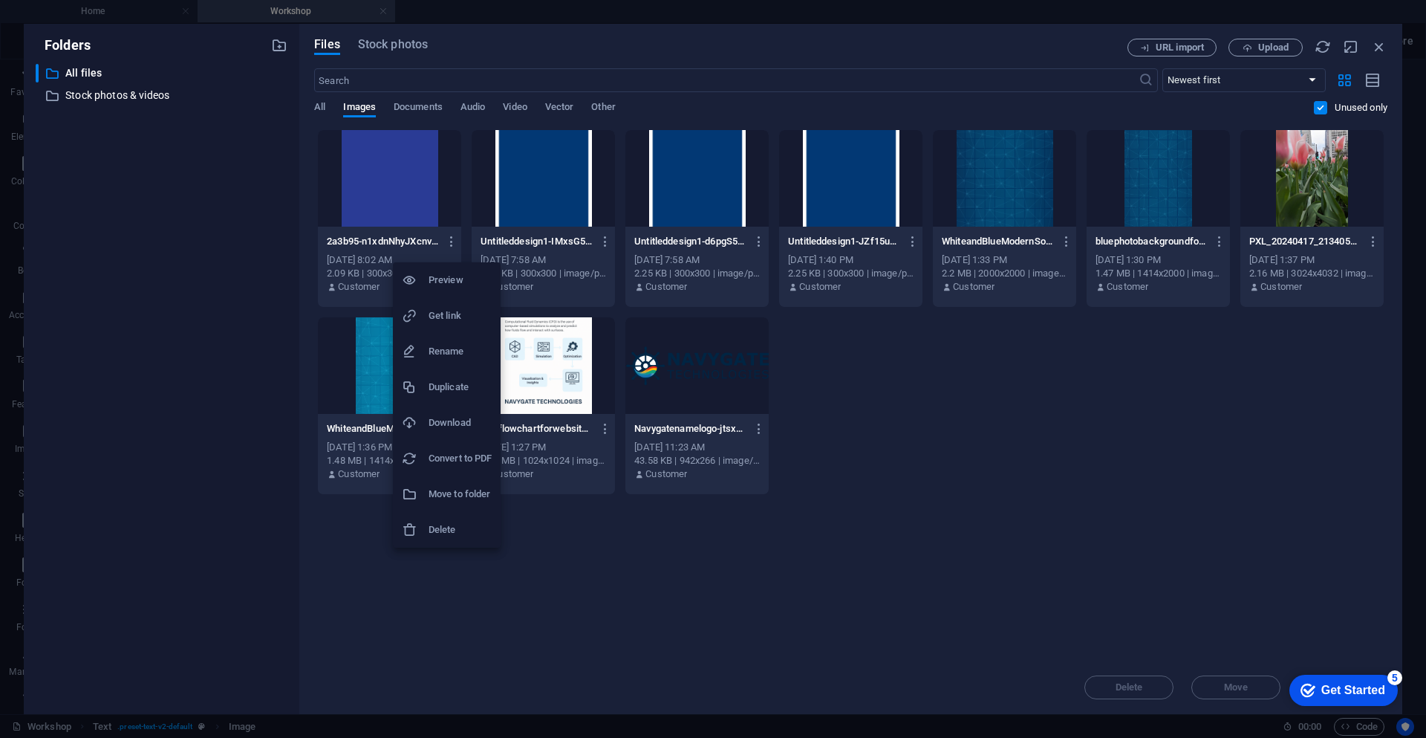
click at [452, 536] on h6 "Delete" at bounding box center [460, 530] width 63 height 18
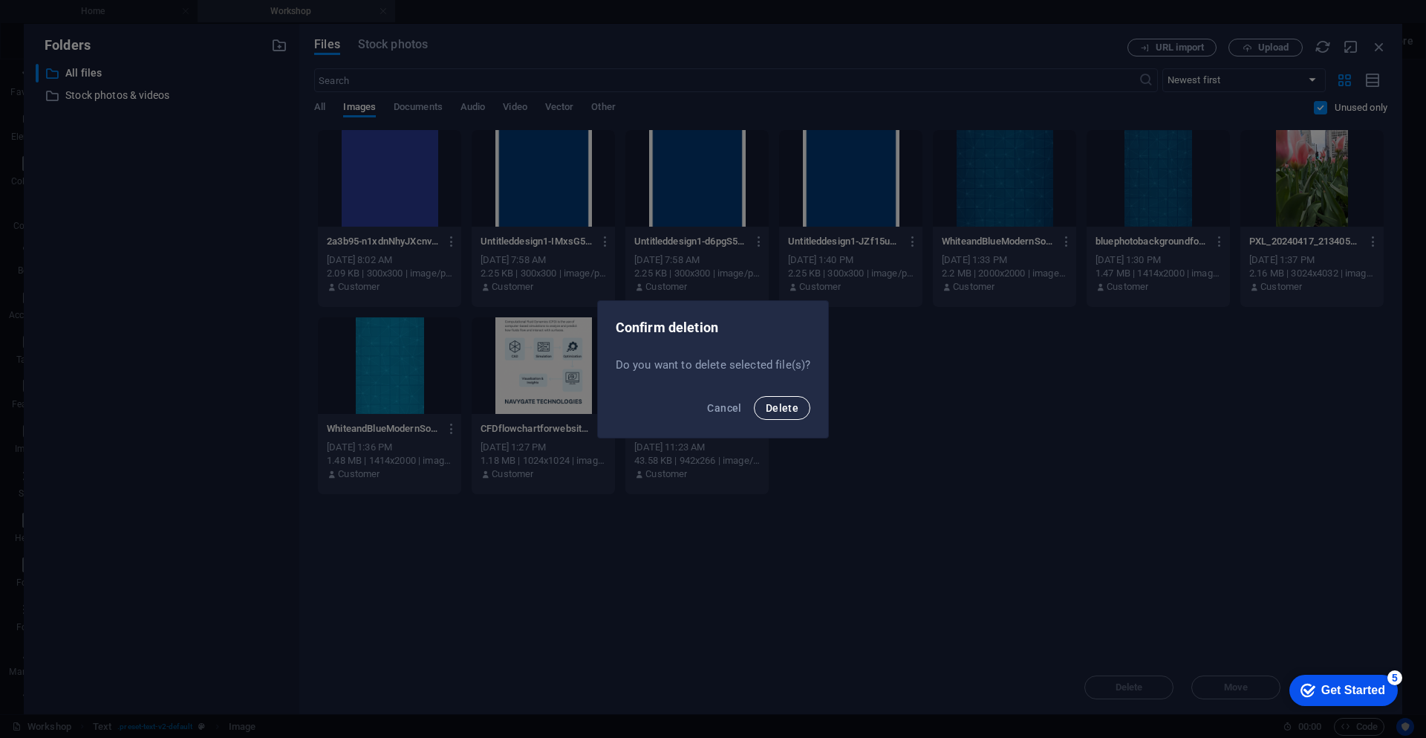
click at [779, 409] on span "Delete" at bounding box center [782, 408] width 33 height 12
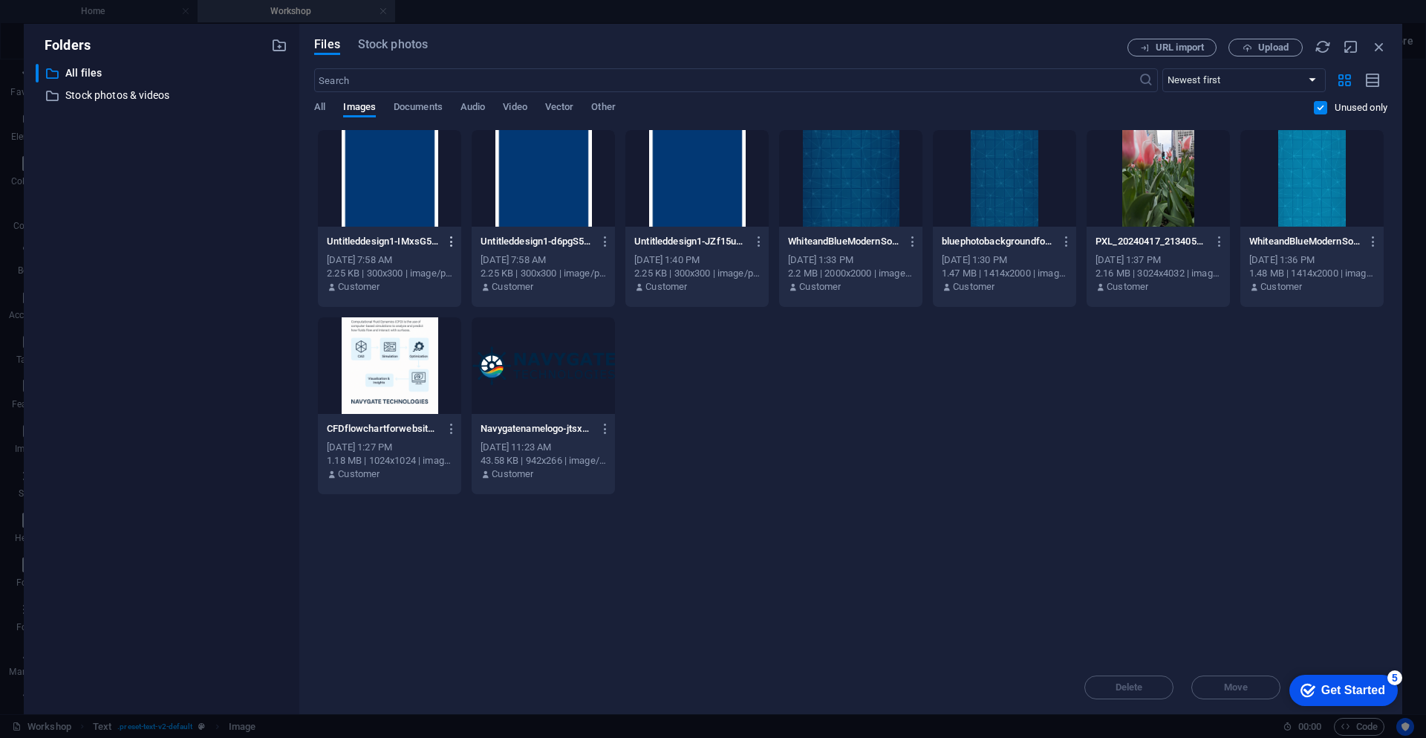
click at [447, 243] on icon "button" at bounding box center [452, 241] width 14 height 13
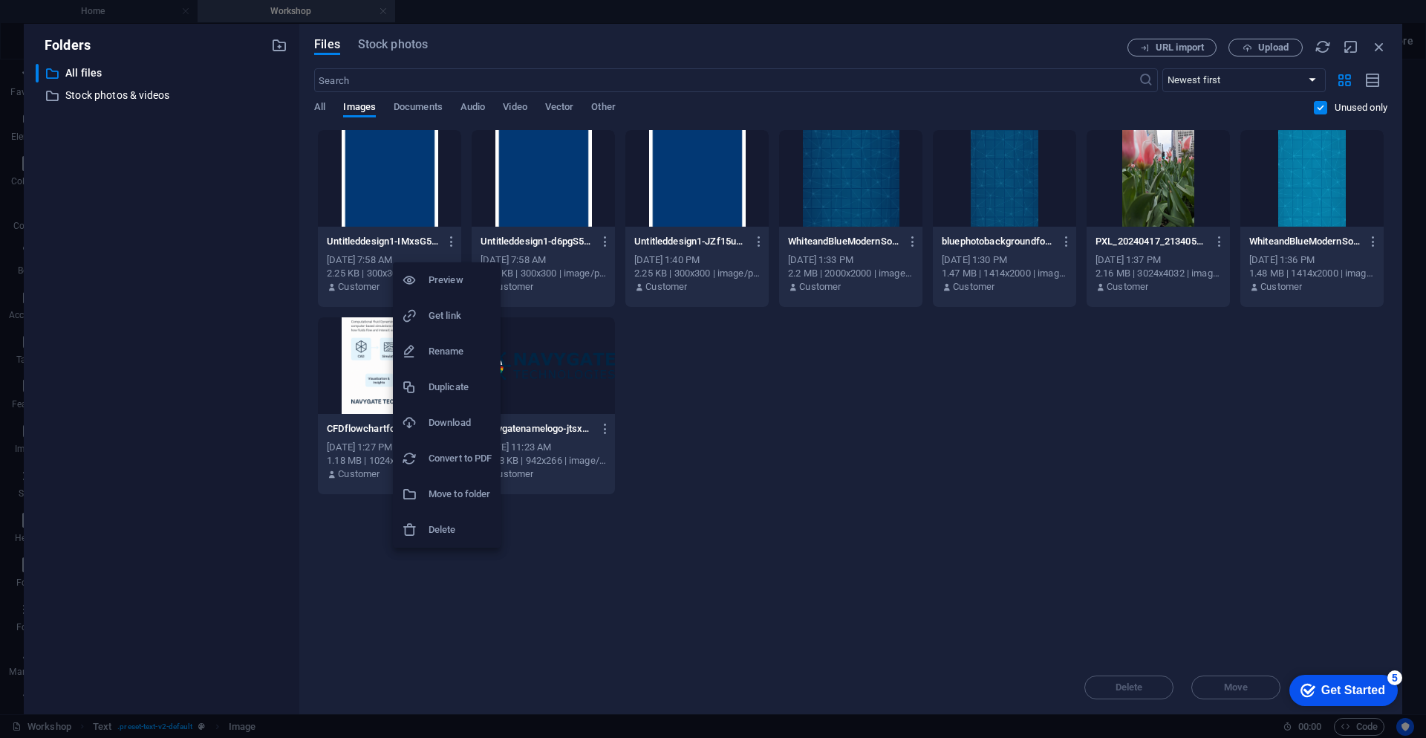
click at [464, 536] on h6 "Delete" at bounding box center [460, 530] width 63 height 18
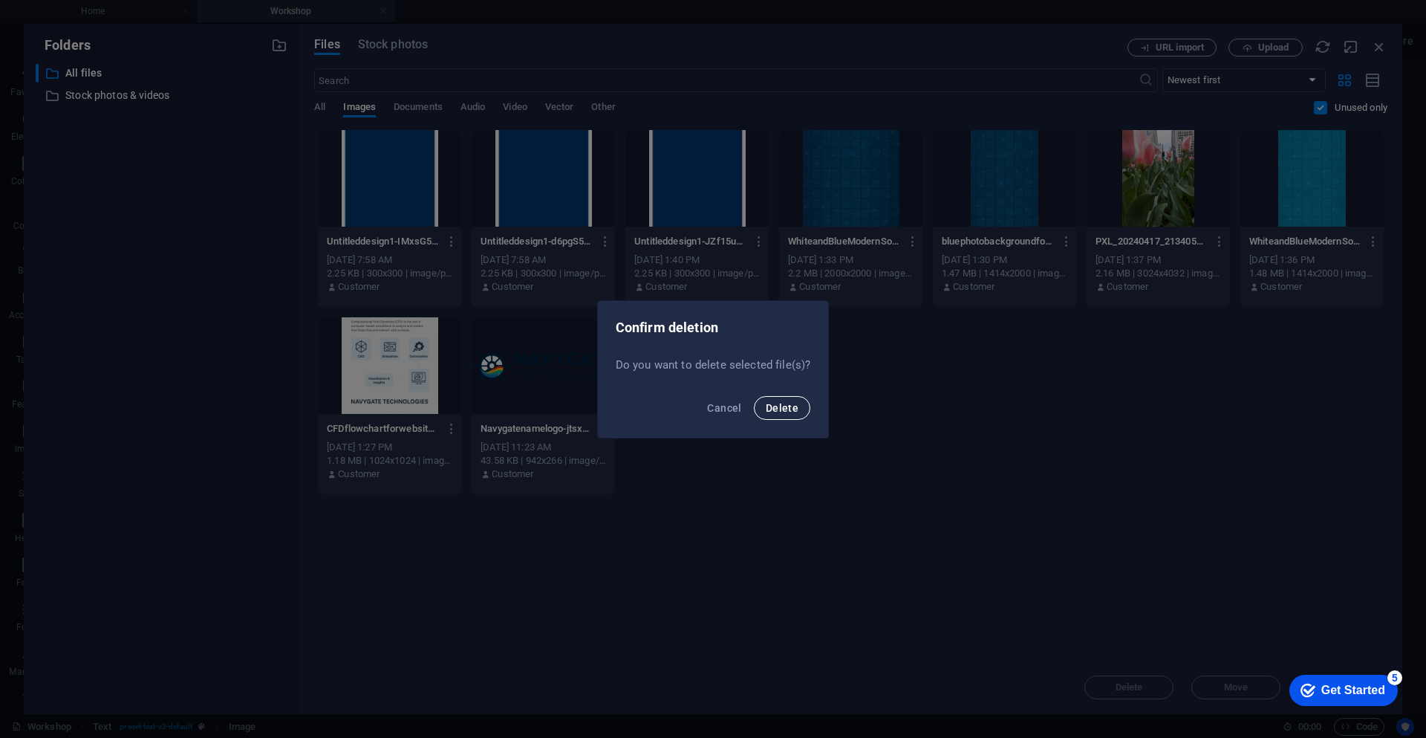
click at [775, 411] on span "Delete" at bounding box center [782, 408] width 33 height 12
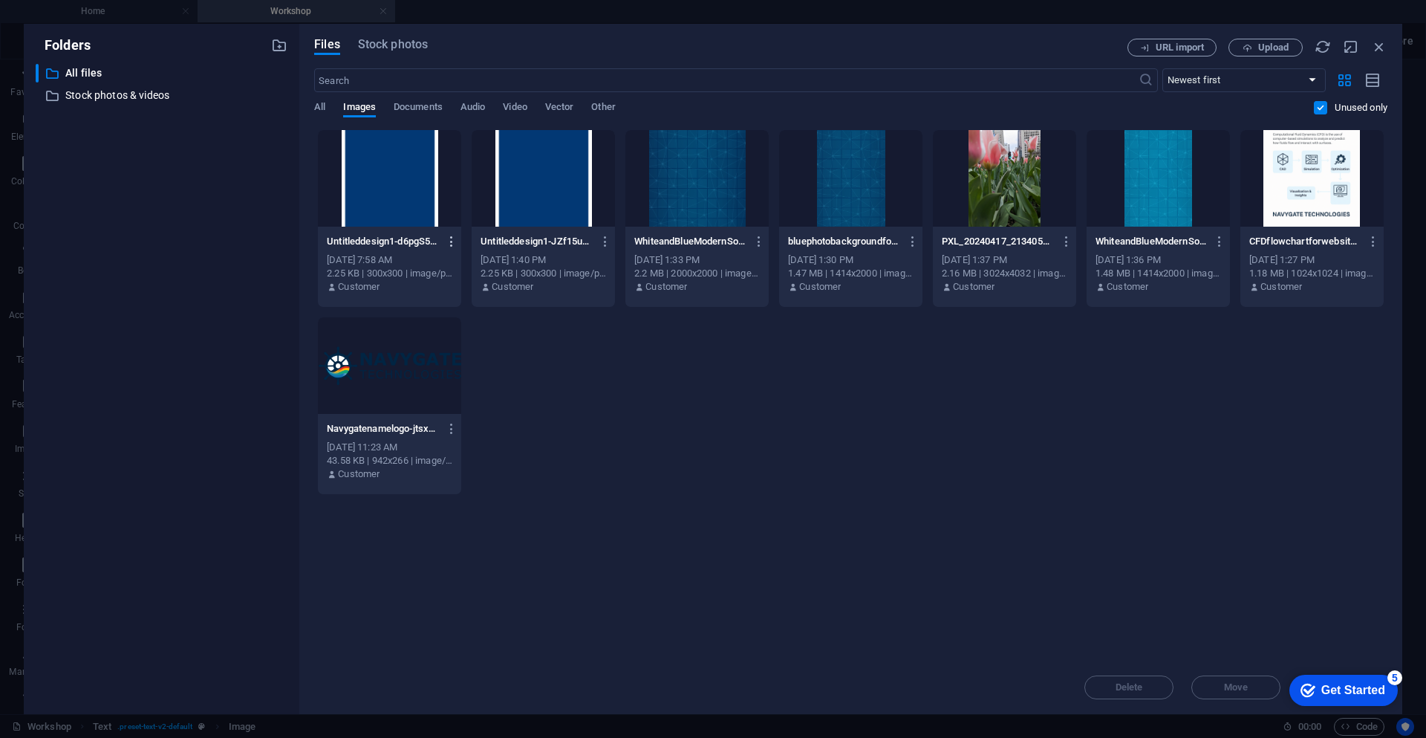
click at [449, 241] on icon "button" at bounding box center [452, 241] width 14 height 13
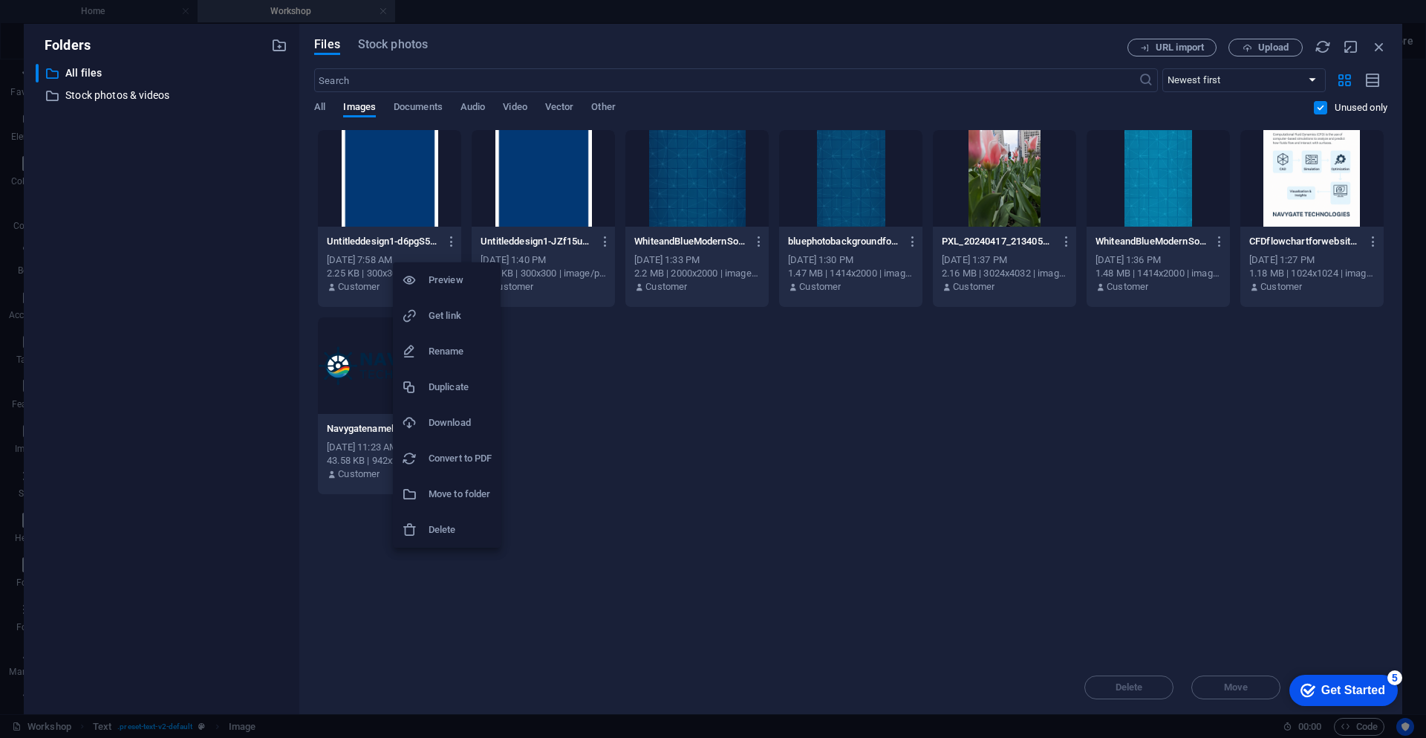
click at [455, 536] on h6 "Delete" at bounding box center [460, 530] width 63 height 18
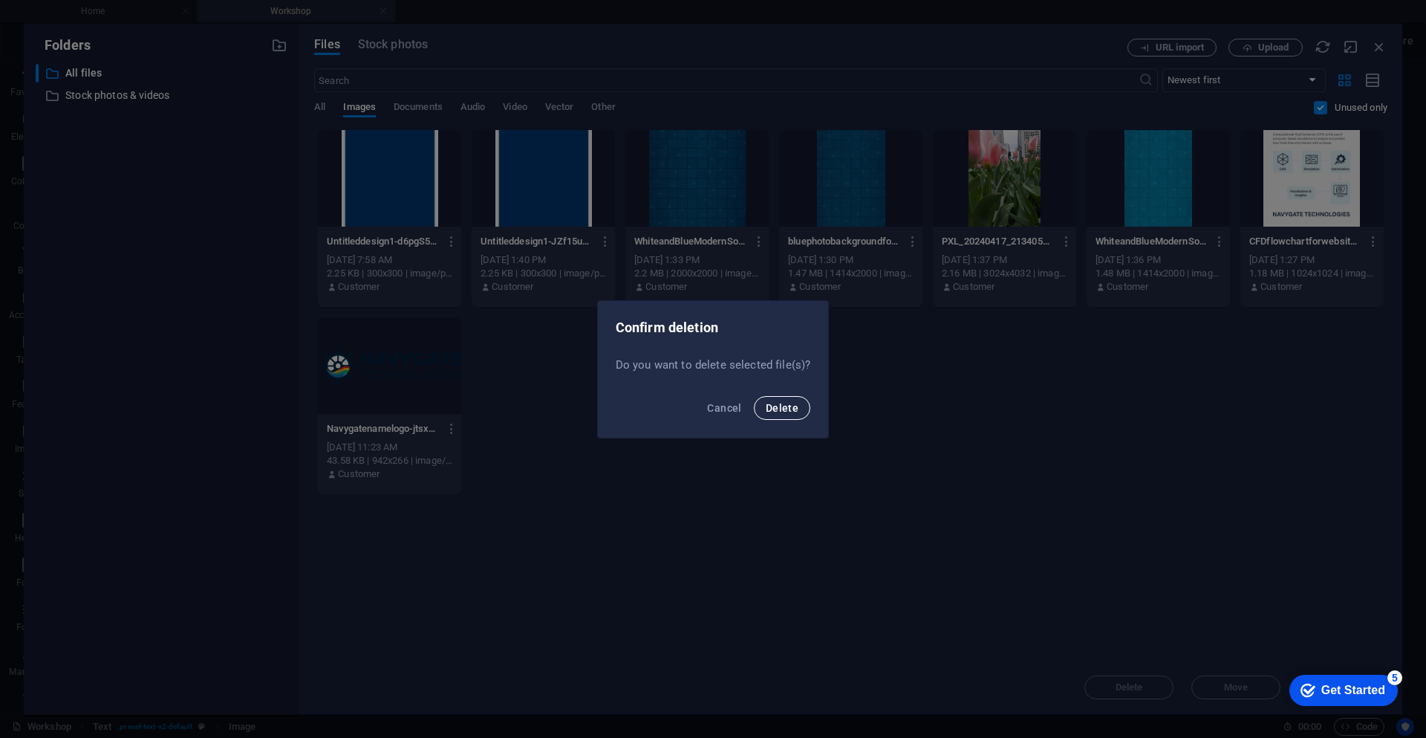
click at [787, 410] on span "Delete" at bounding box center [782, 408] width 33 height 12
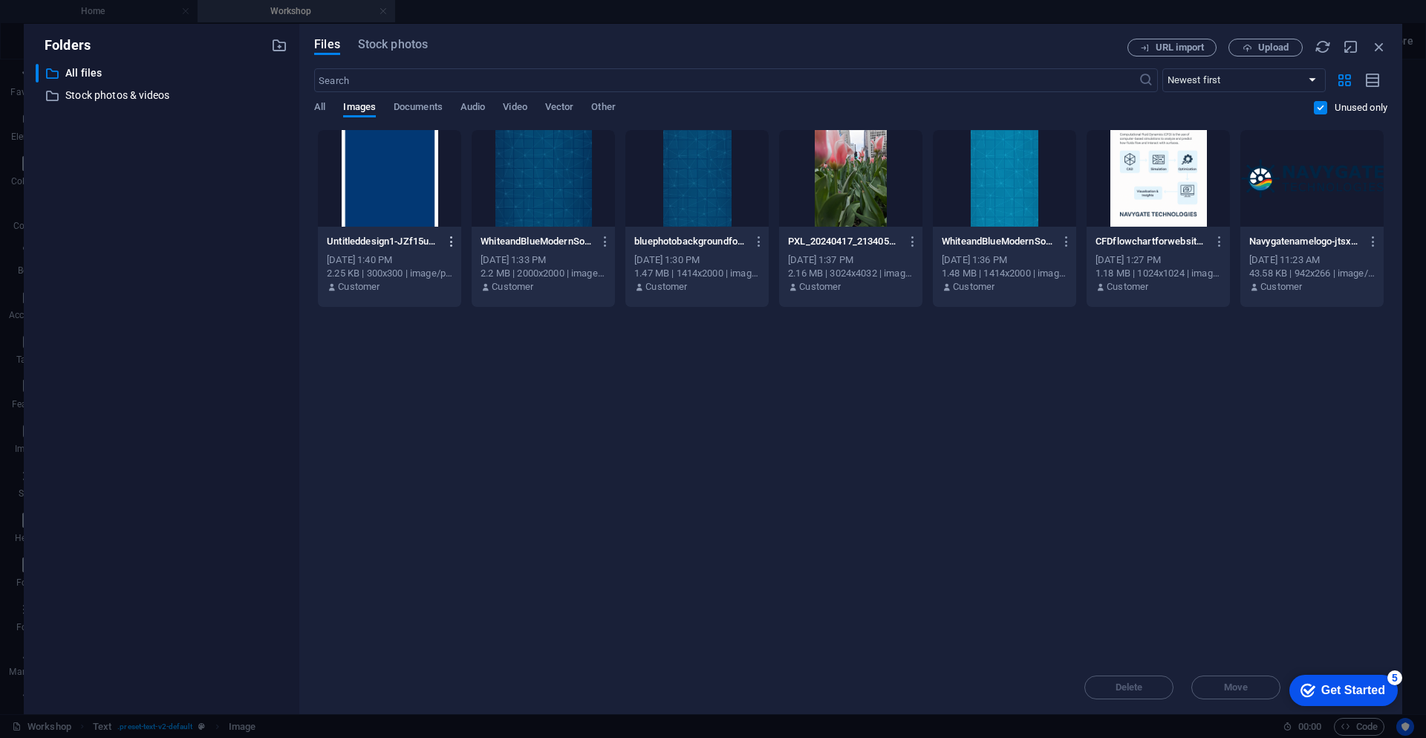
click at [453, 247] on icon "button" at bounding box center [452, 241] width 14 height 13
click at [458, 533] on h6 "Delete" at bounding box center [460, 530] width 63 height 18
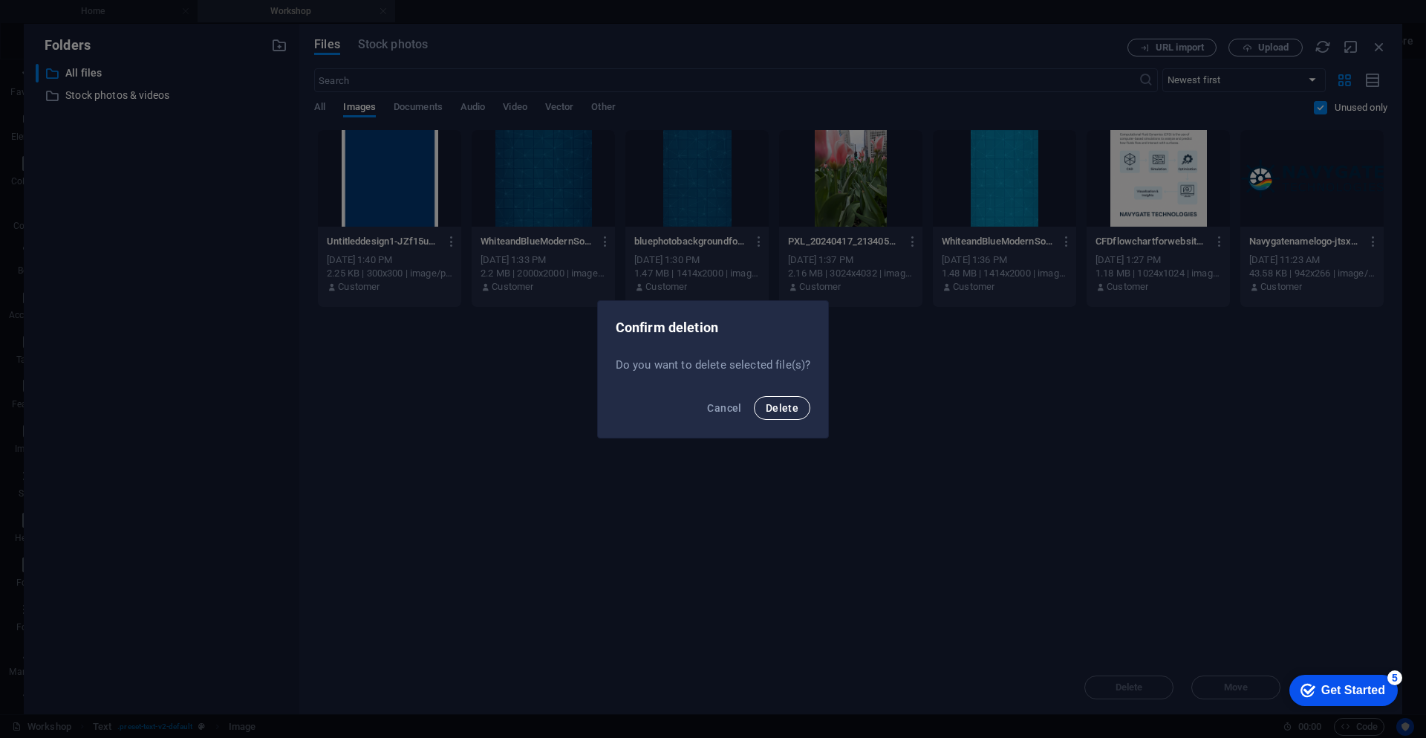
click at [781, 410] on span "Delete" at bounding box center [782, 408] width 33 height 12
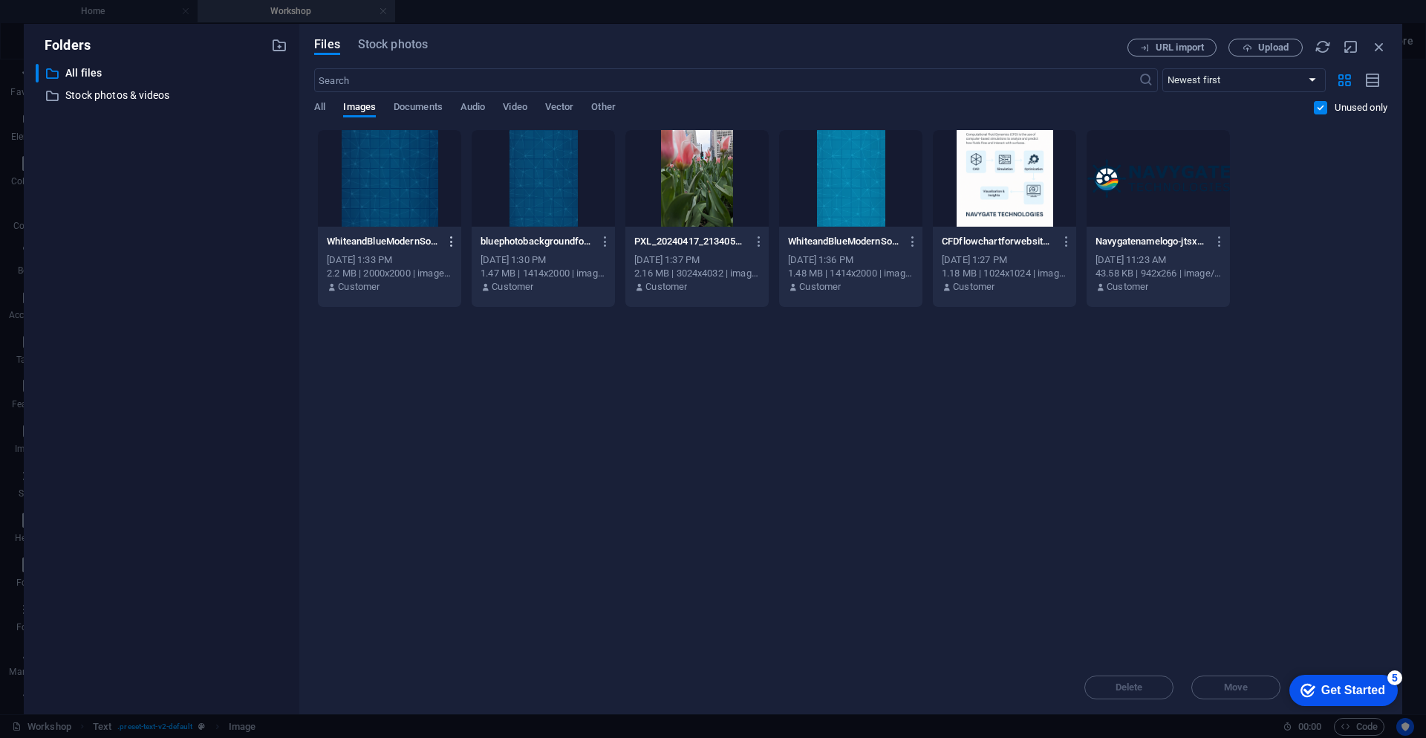
click at [449, 244] on icon "button" at bounding box center [452, 241] width 14 height 13
click at [450, 524] on h6 "Delete" at bounding box center [460, 530] width 63 height 18
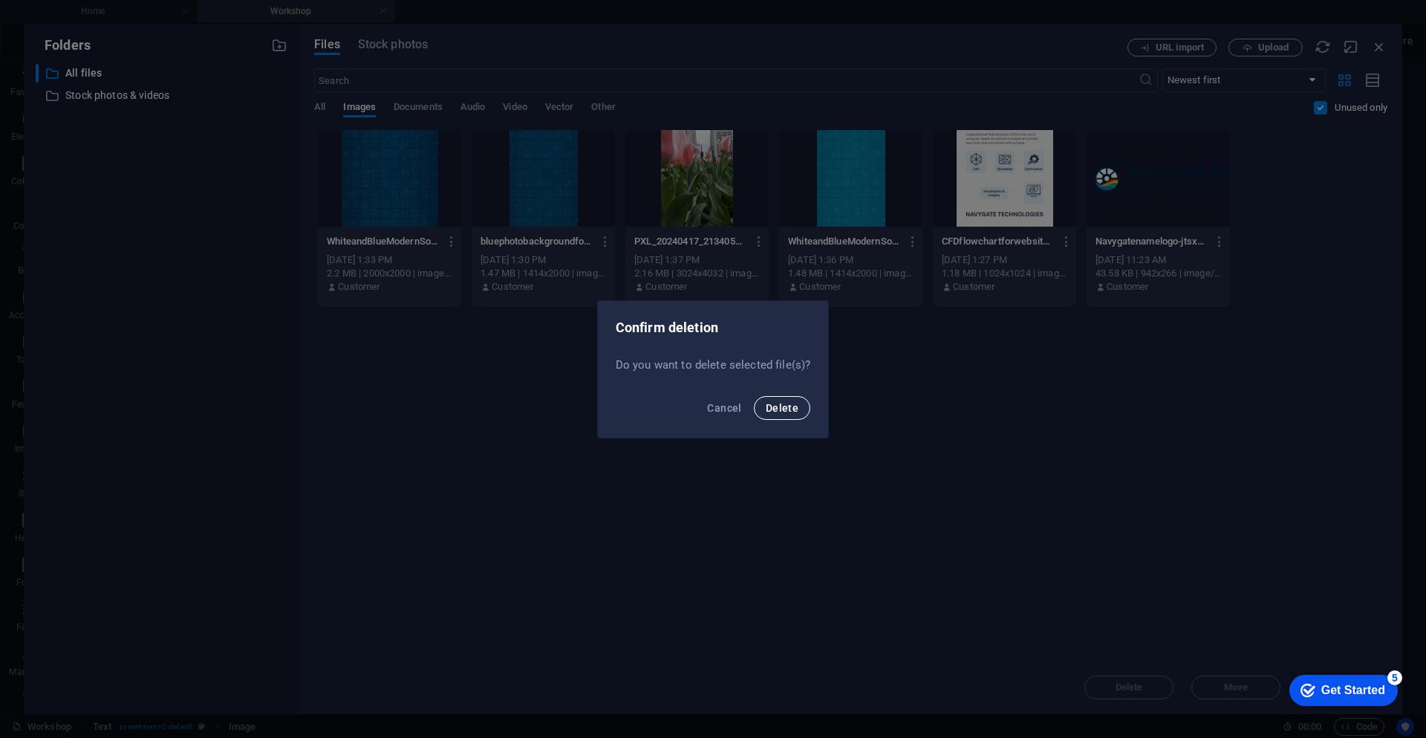
click at [770, 409] on span "Delete" at bounding box center [782, 408] width 33 height 12
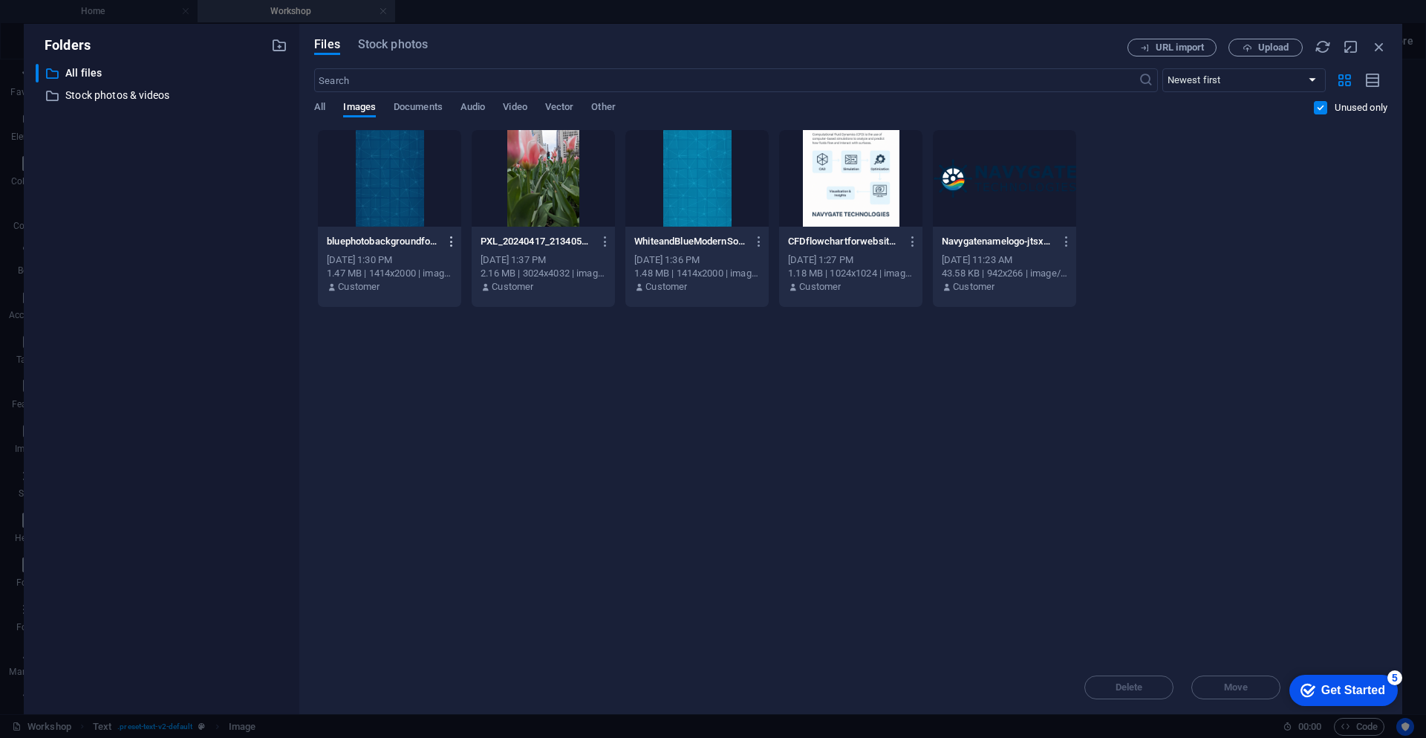
click at [455, 244] on icon "button" at bounding box center [452, 241] width 14 height 13
click at [466, 536] on h6 "Delete" at bounding box center [460, 530] width 63 height 18
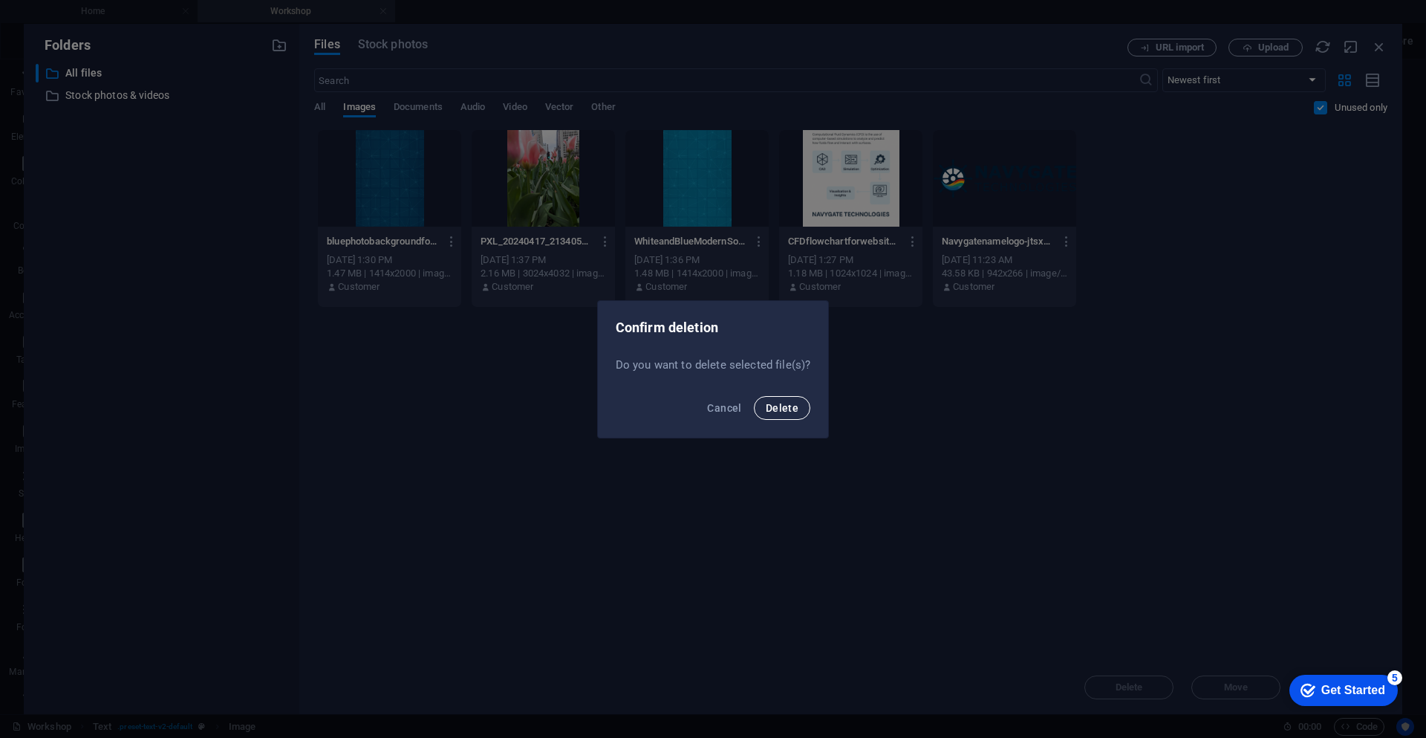
click at [788, 402] on span "Delete" at bounding box center [782, 408] width 33 height 12
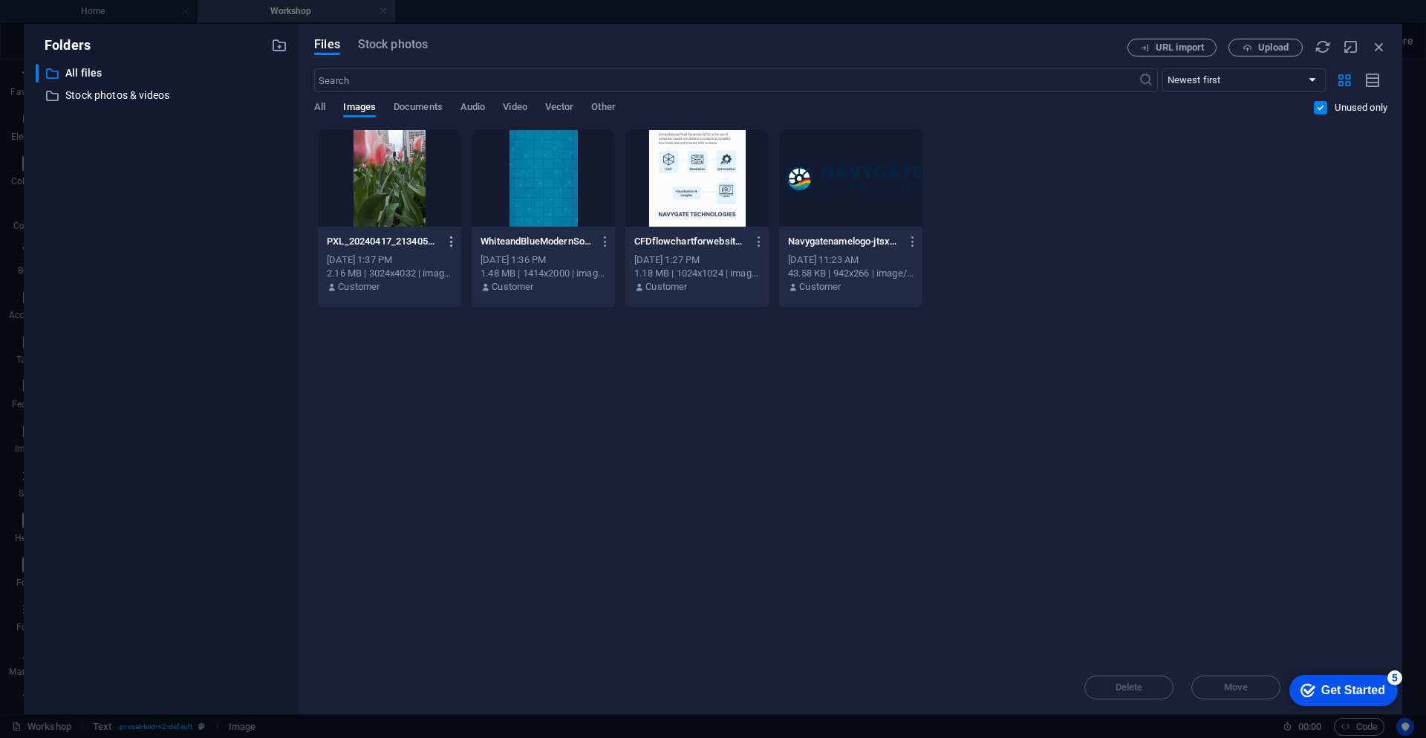
click at [453, 237] on icon "button" at bounding box center [452, 241] width 14 height 13
click at [444, 540] on li "Delete" at bounding box center [447, 530] width 108 height 36
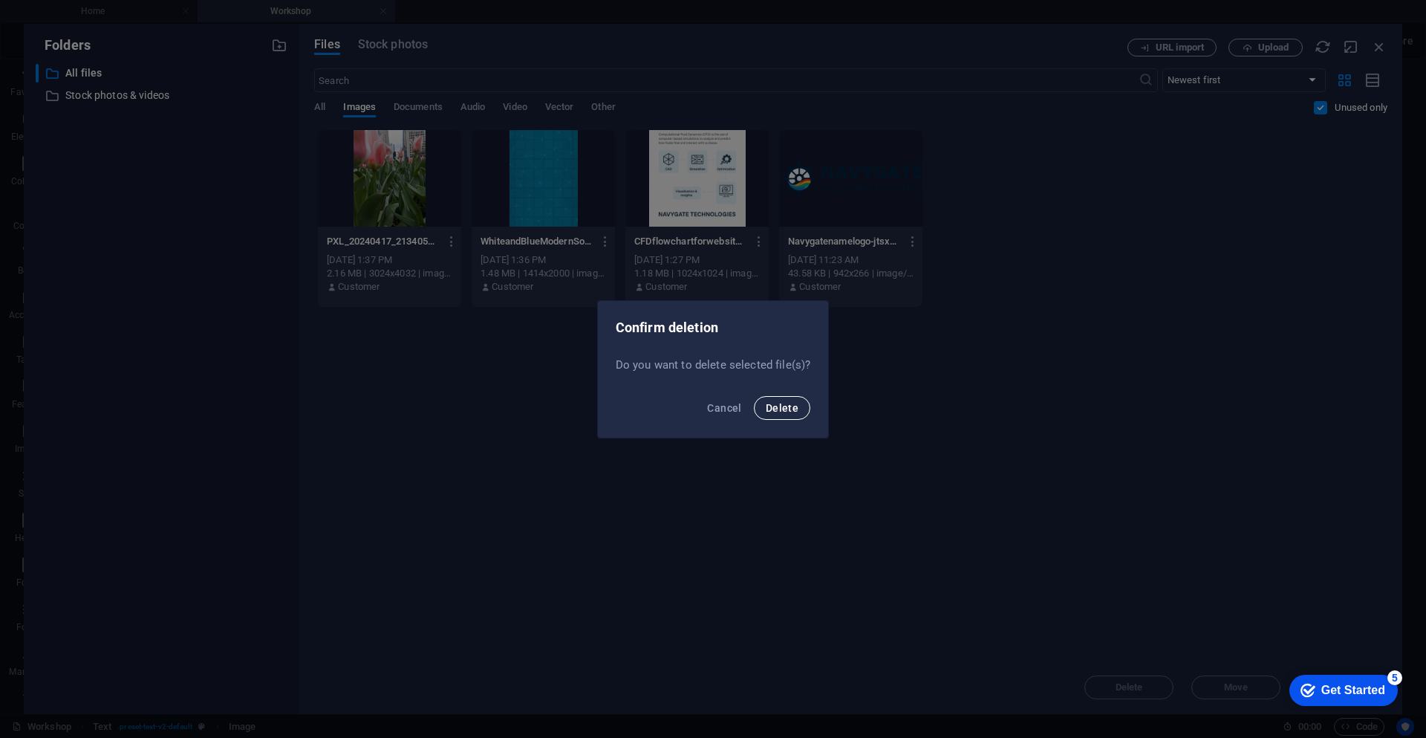
click at [769, 415] on button "Delete" at bounding box center [782, 408] width 56 height 24
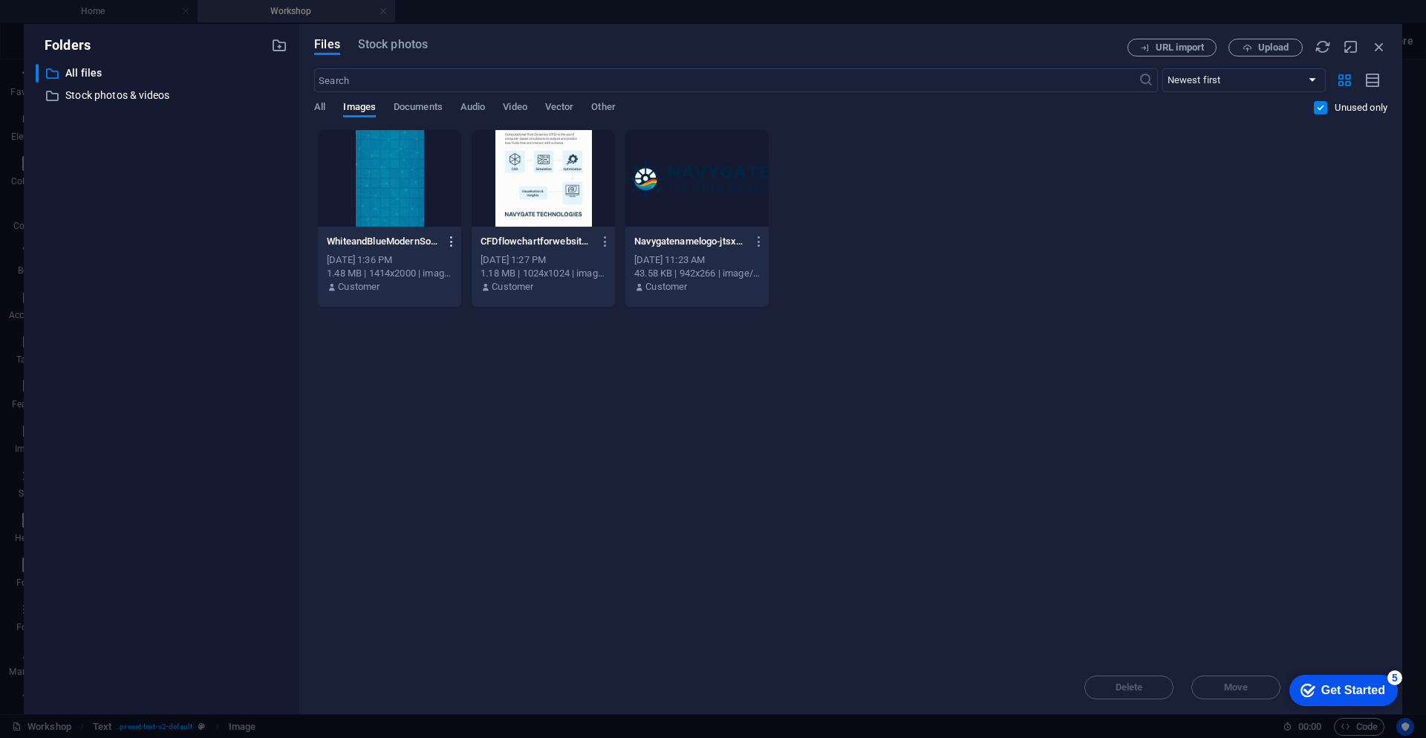
click at [450, 244] on icon "button" at bounding box center [452, 241] width 14 height 13
click at [456, 527] on h6 "Delete" at bounding box center [460, 530] width 63 height 18
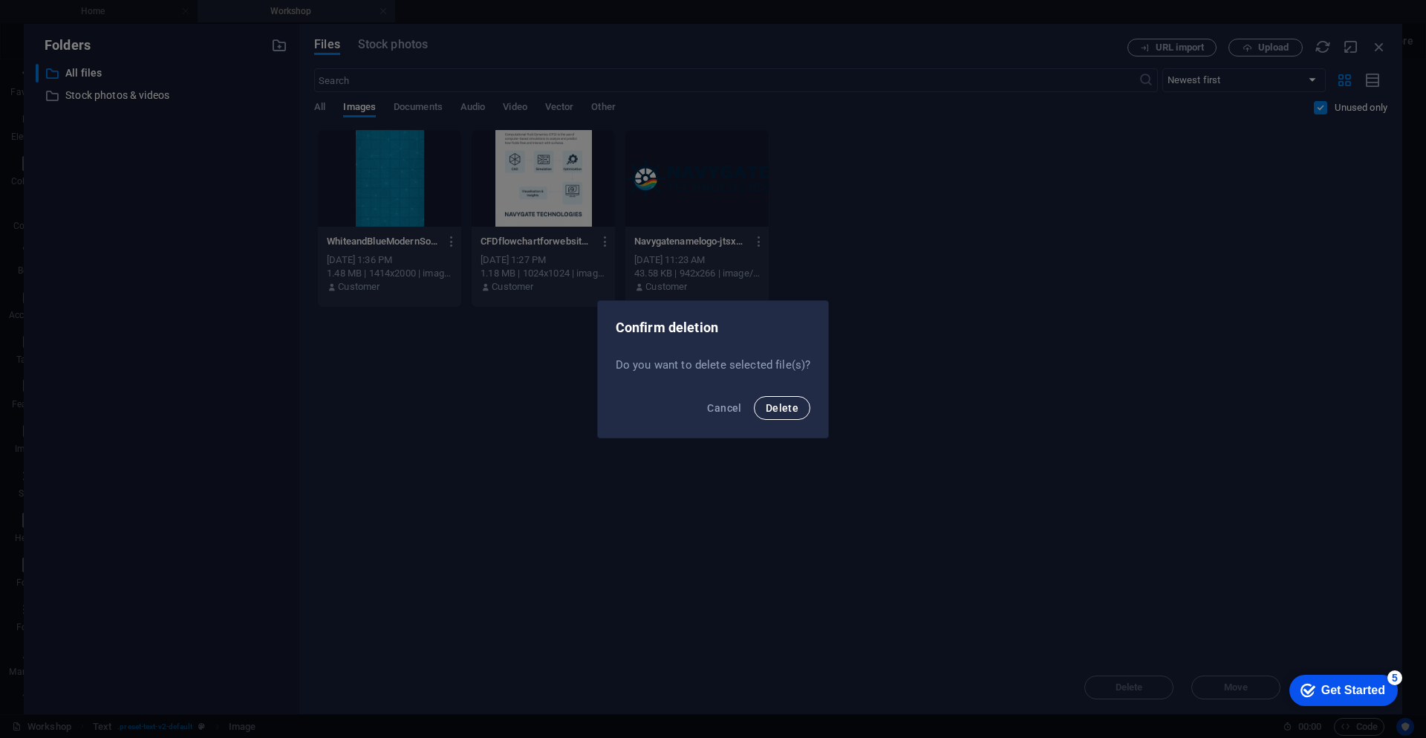
click at [773, 413] on span "Delete" at bounding box center [782, 408] width 33 height 12
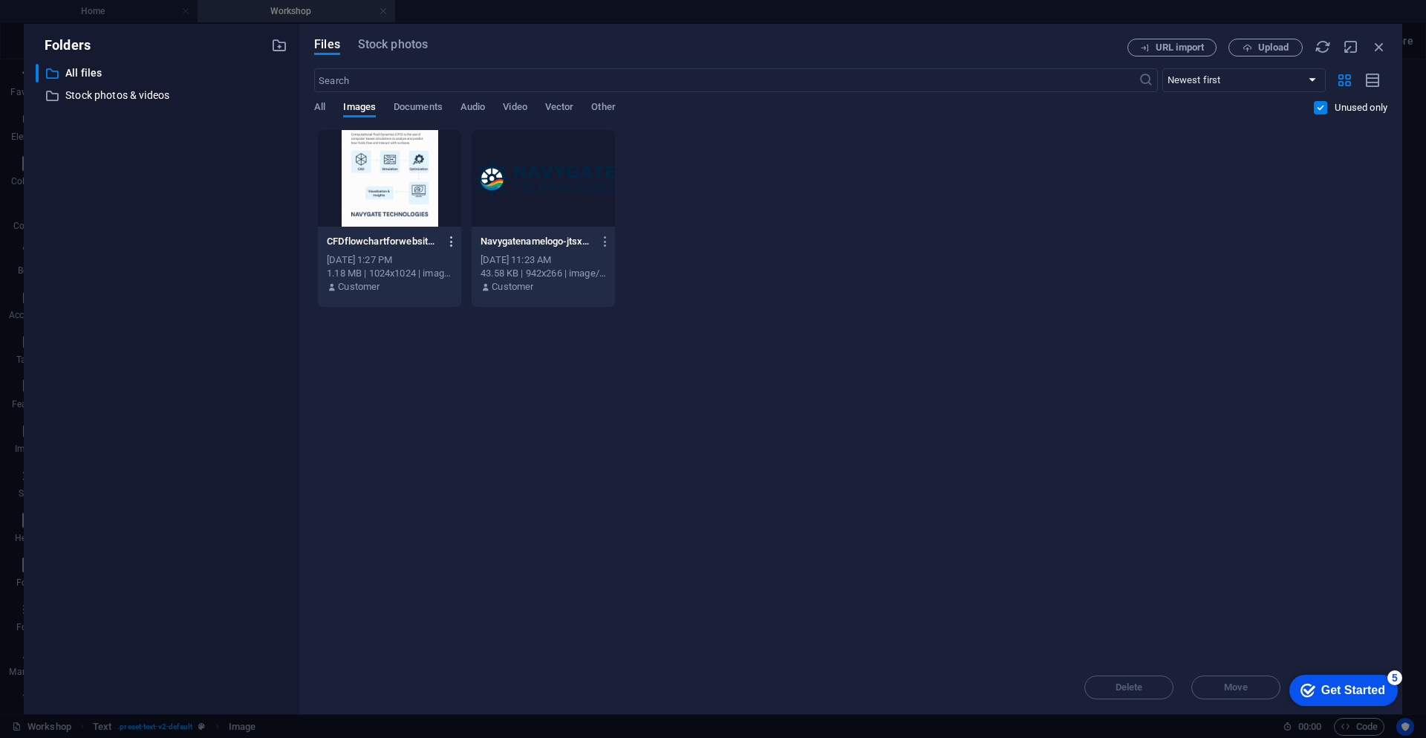
click at [446, 242] on icon "button" at bounding box center [452, 241] width 14 height 13
click at [453, 522] on h6 "Delete" at bounding box center [460, 530] width 63 height 18
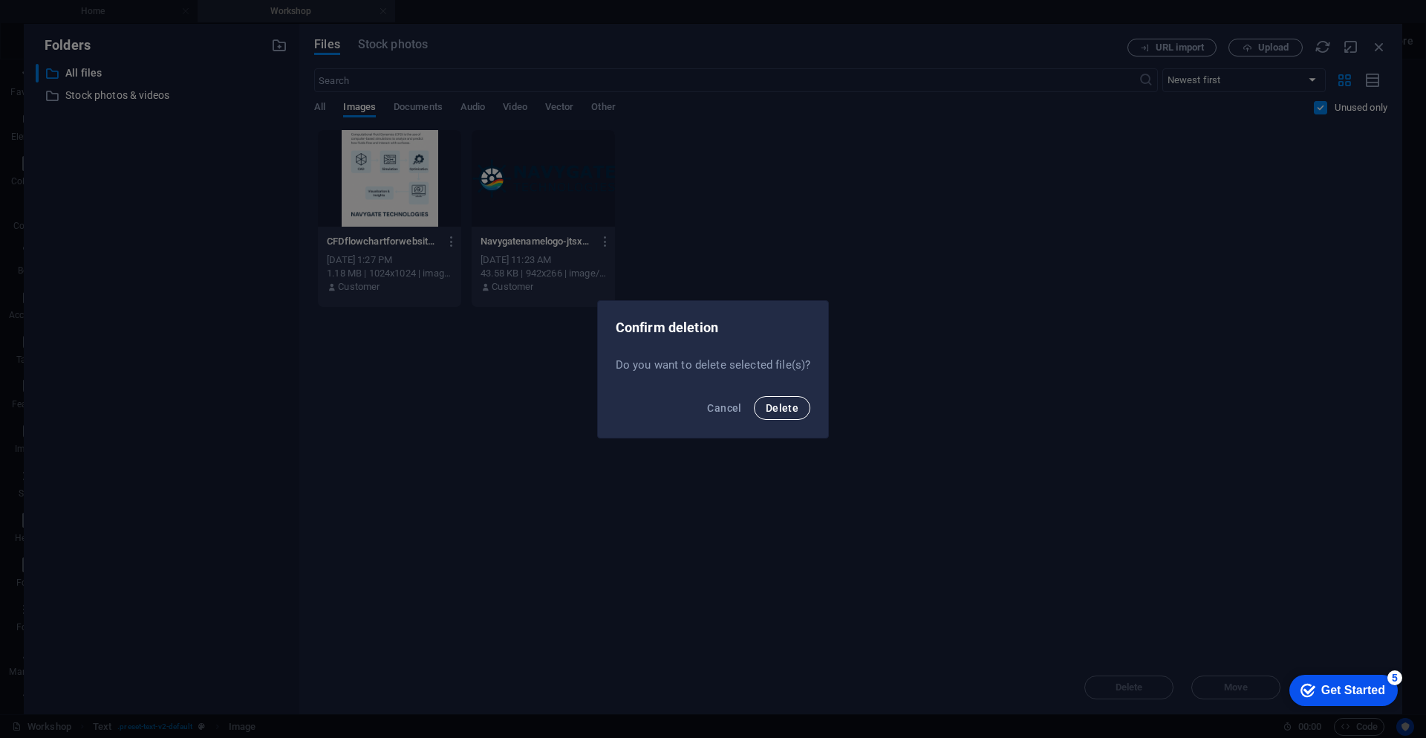
click at [779, 412] on span "Delete" at bounding box center [782, 408] width 33 height 12
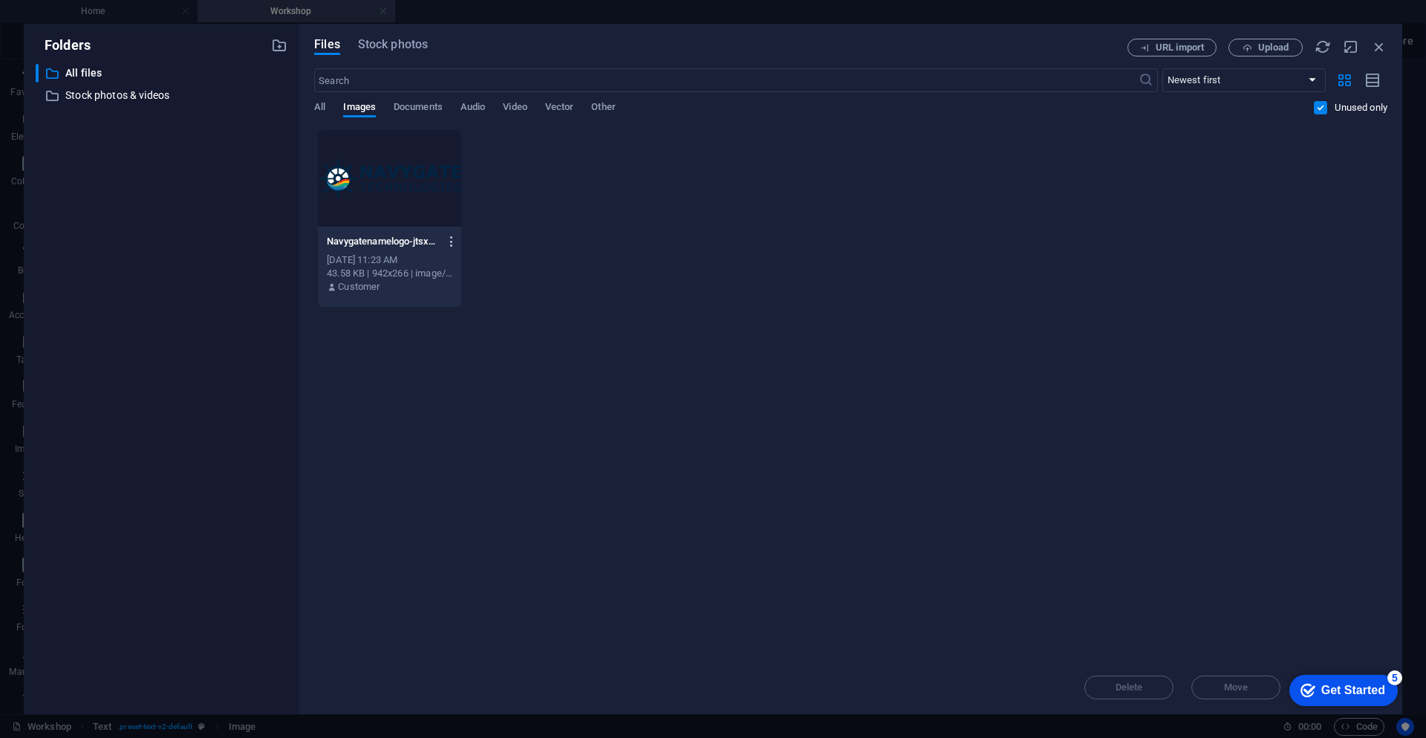
click at [451, 244] on icon "button" at bounding box center [452, 241] width 14 height 13
click at [455, 534] on h6 "Delete" at bounding box center [460, 530] width 63 height 18
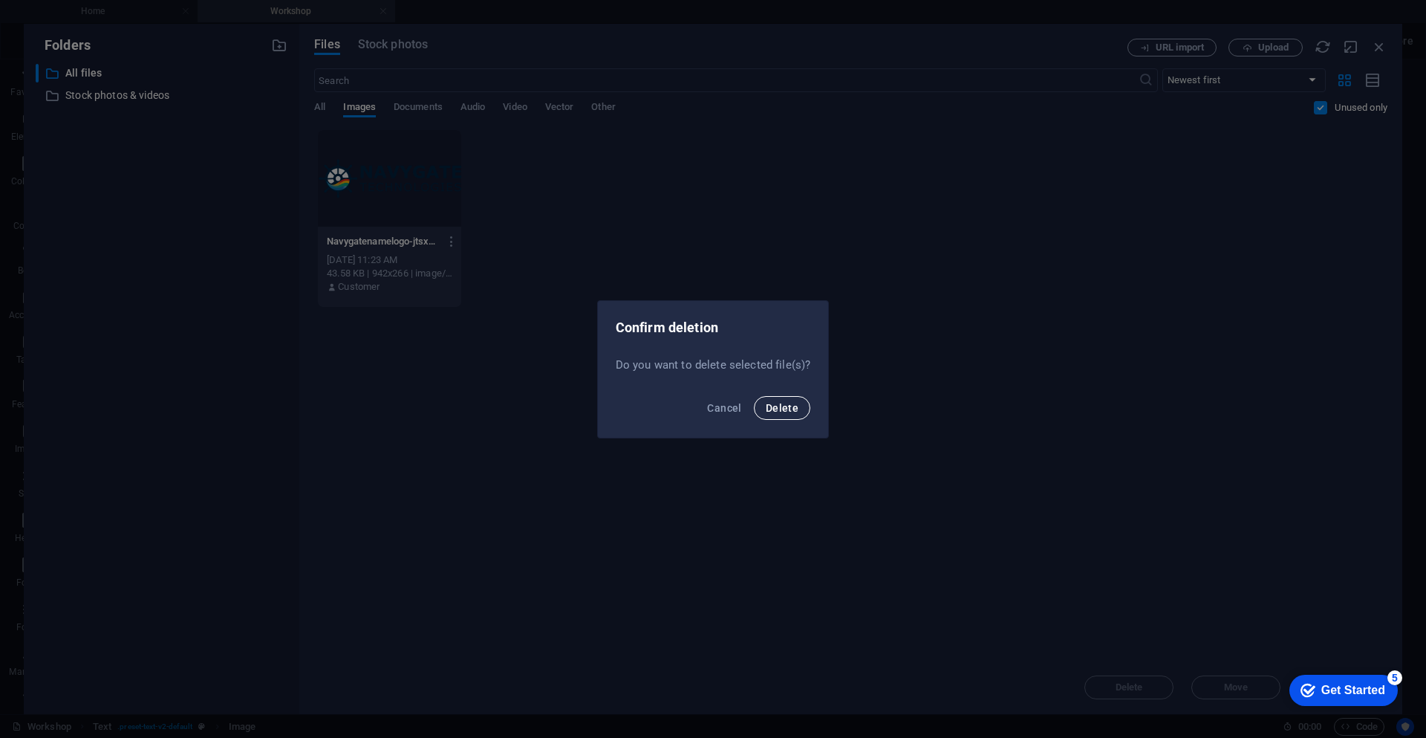
click at [782, 407] on span "Delete" at bounding box center [782, 408] width 33 height 12
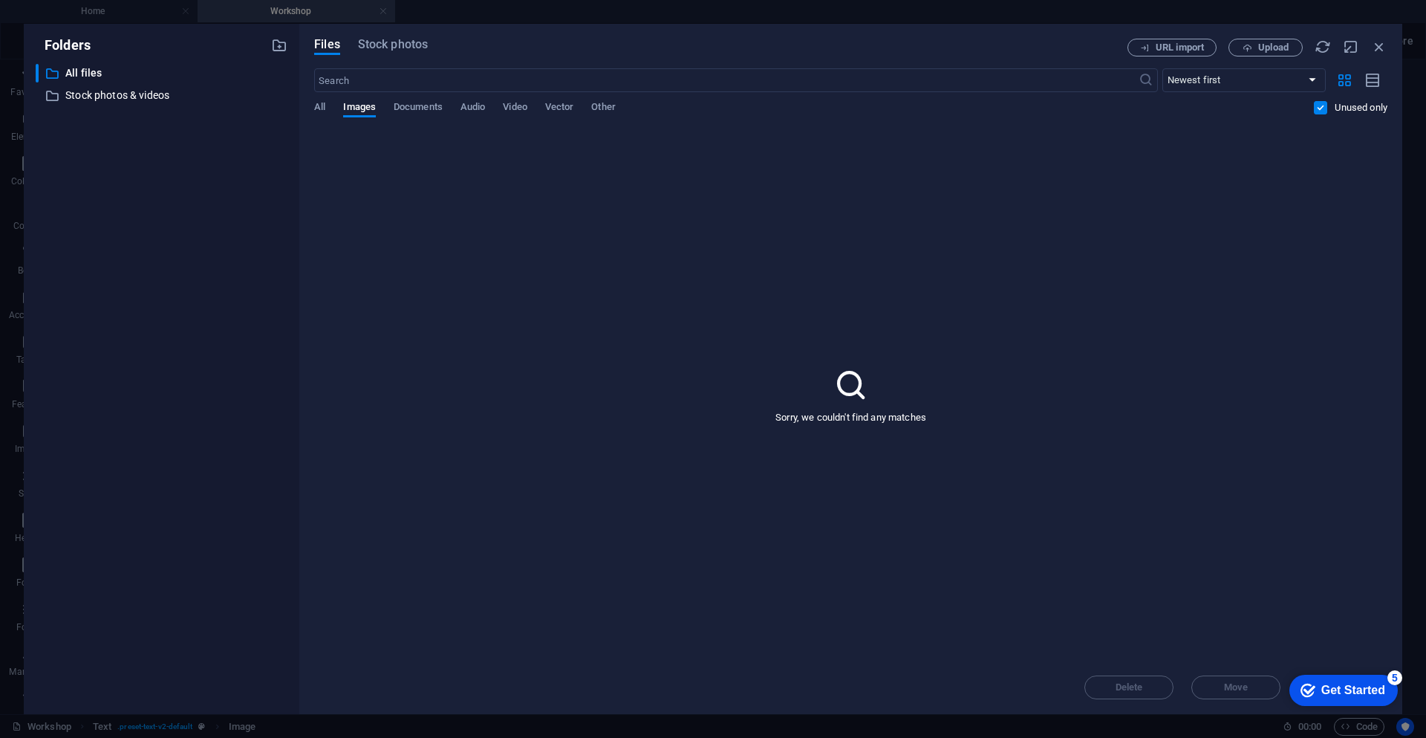
click at [1317, 103] on label at bounding box center [1320, 107] width 13 height 13
click at [0, 0] on input "checkbox" at bounding box center [0, 0] width 0 height 0
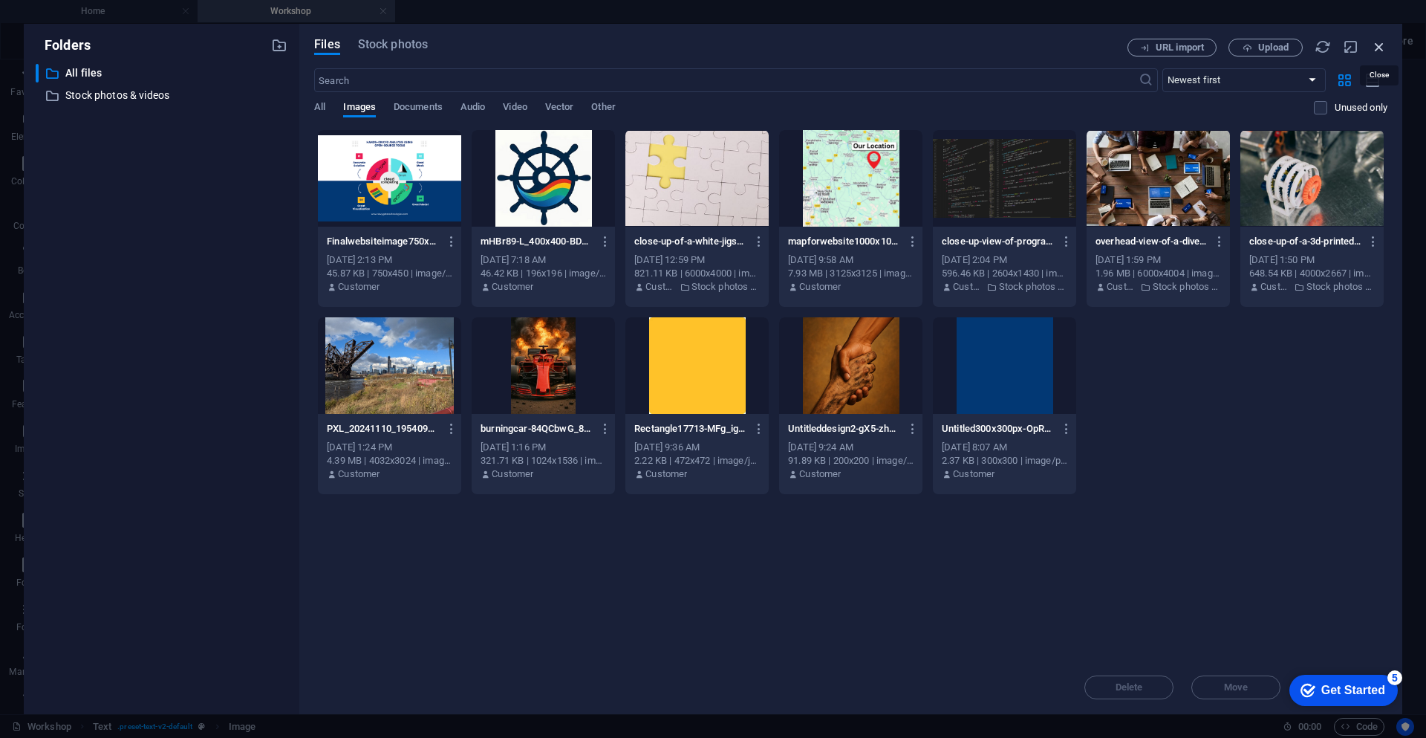
click at [1384, 52] on icon "button" at bounding box center [1379, 47] width 16 height 16
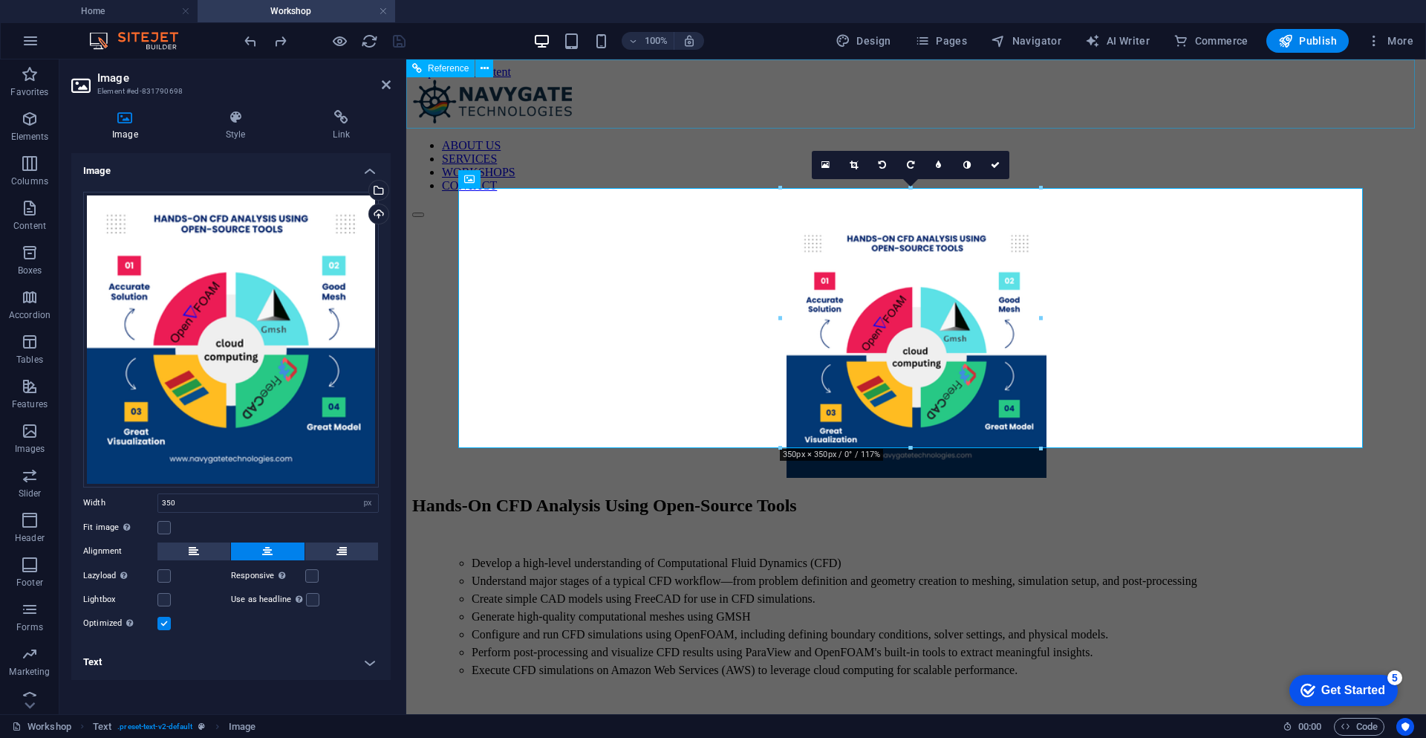
click at [816, 117] on div "ABOUT US SERVICES WORKSHOPS CONTACT" at bounding box center [916, 148] width 1008 height 139
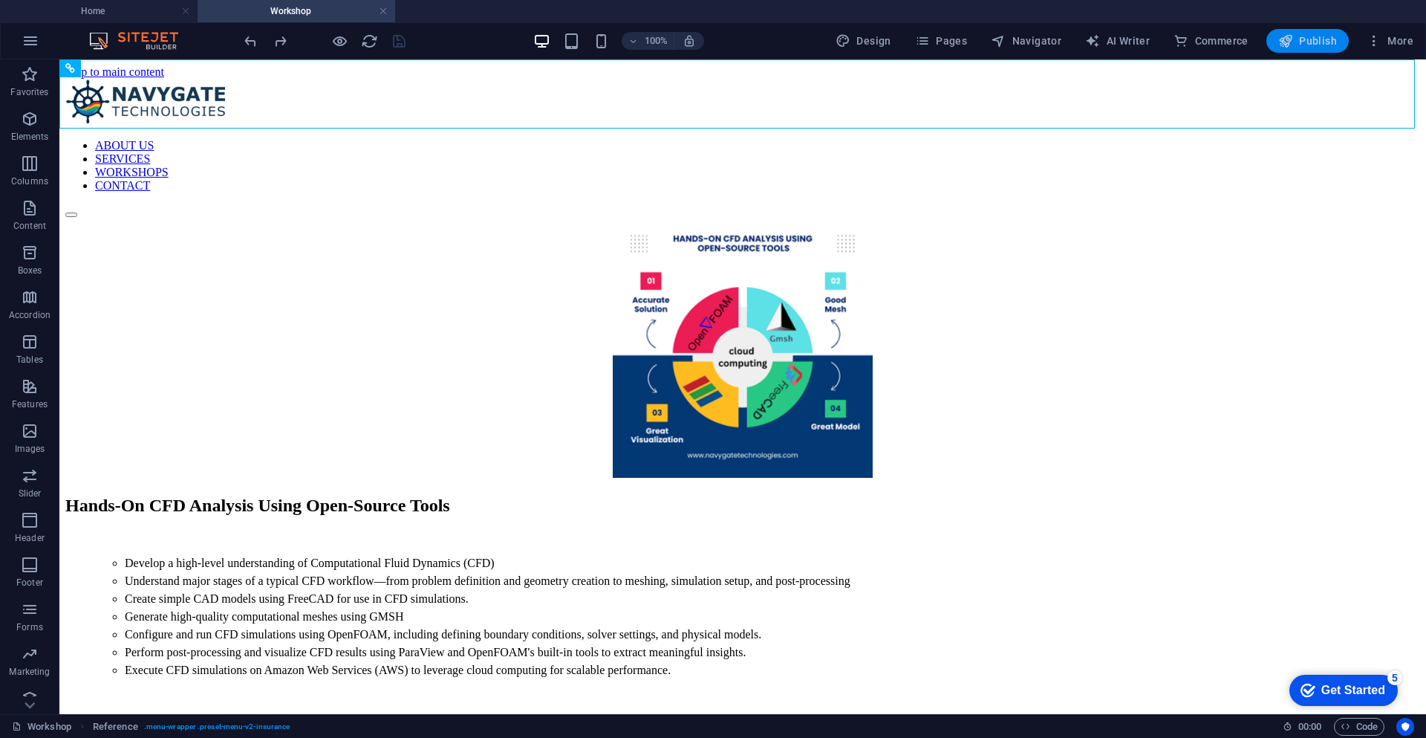
click at [1314, 42] on span "Publish" at bounding box center [1307, 40] width 59 height 15
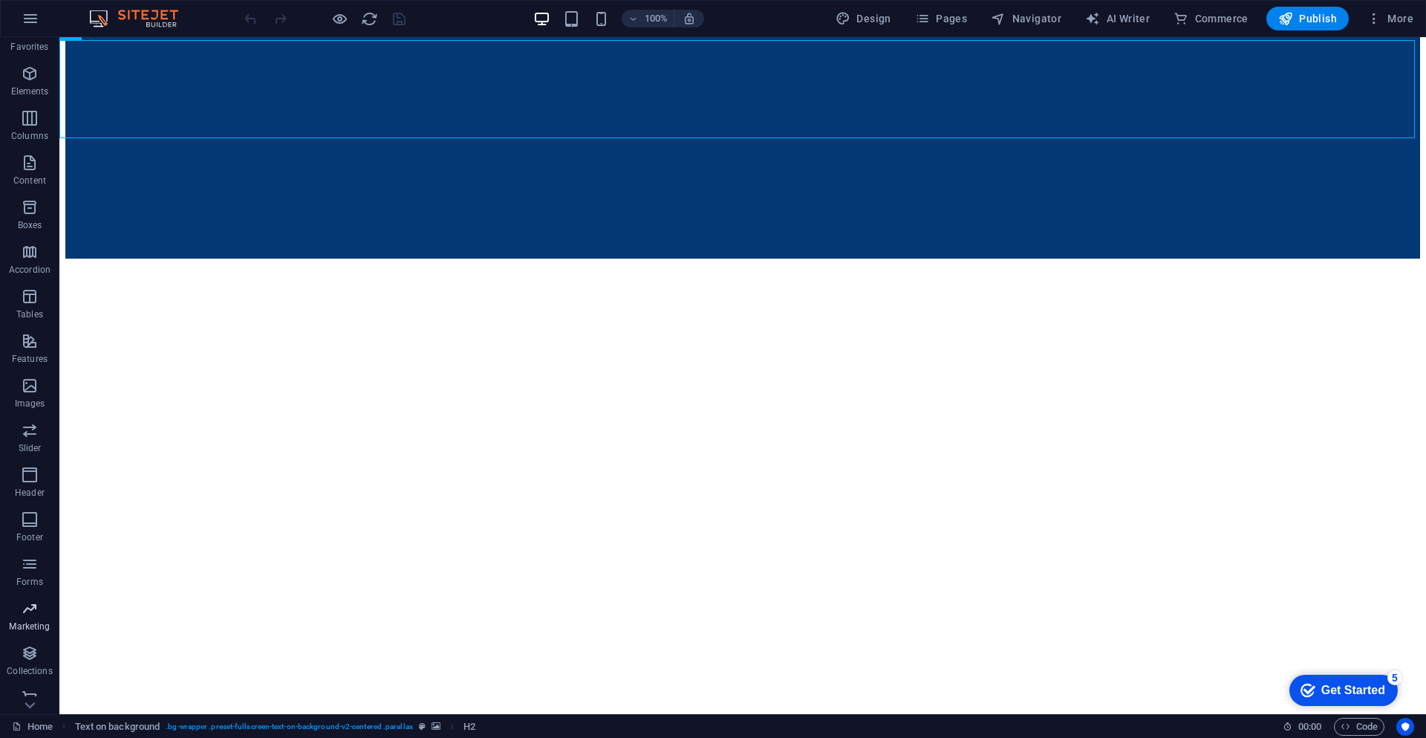
scroll to position [36, 0]
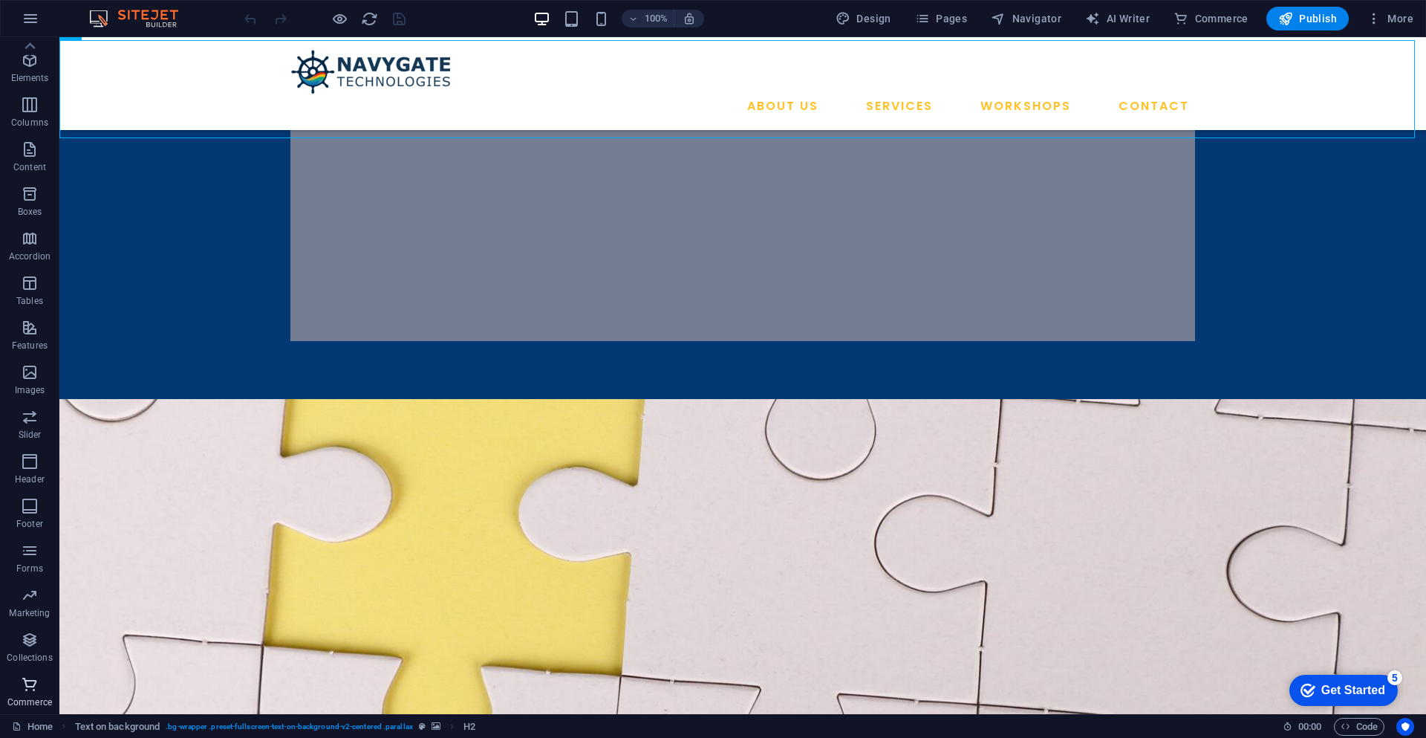
click at [21, 685] on icon "button" at bounding box center [30, 684] width 18 height 18
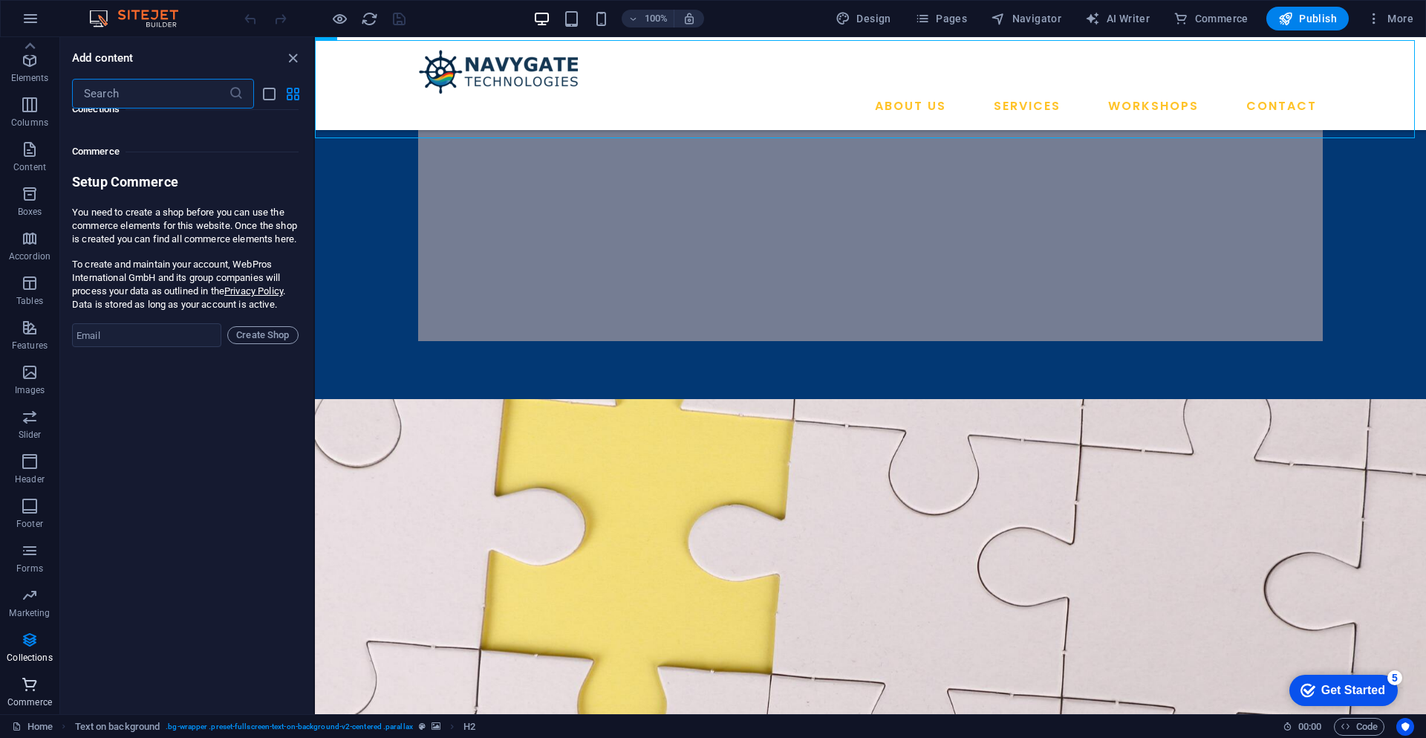
scroll to position [14287, 0]
click at [119, 352] on input "email" at bounding box center [146, 340] width 149 height 24
click at [22, 687] on icon "button" at bounding box center [30, 684] width 18 height 18
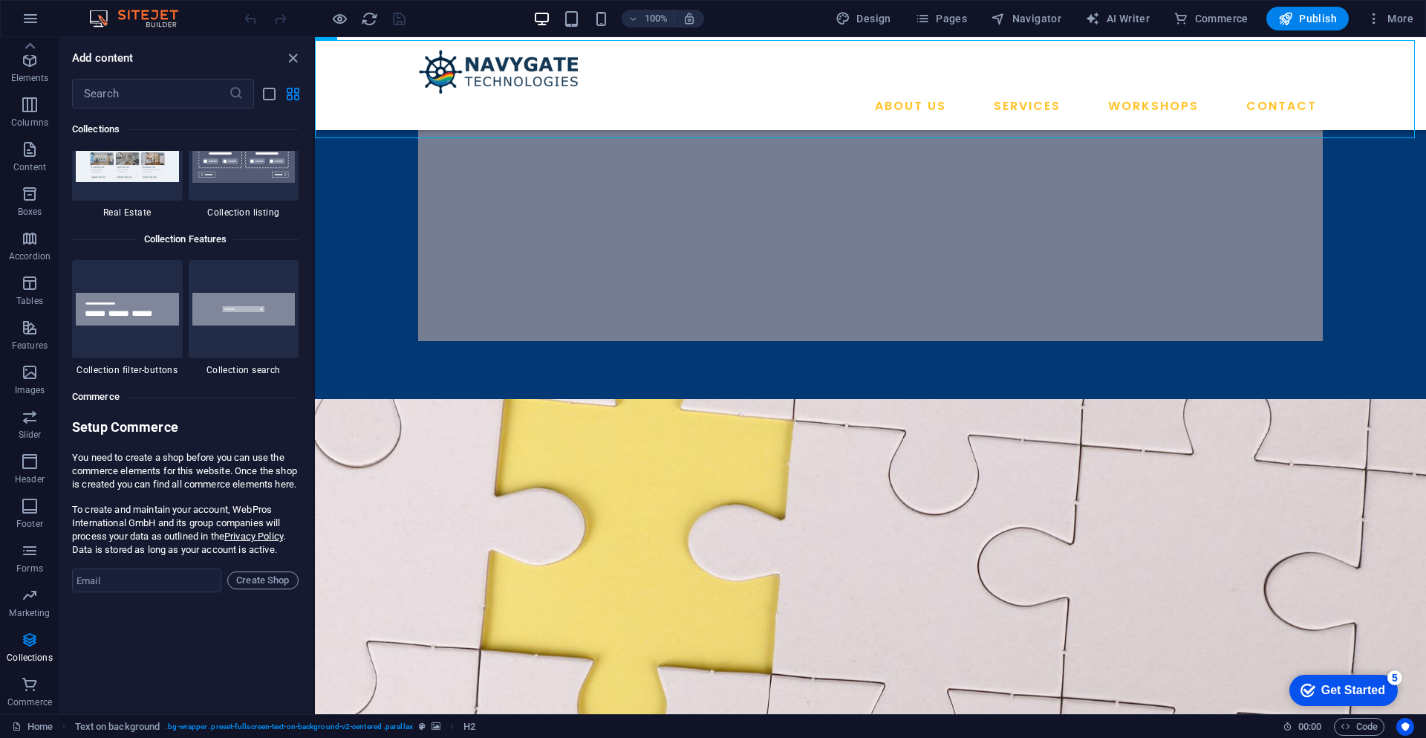
scroll to position [14225, 0]
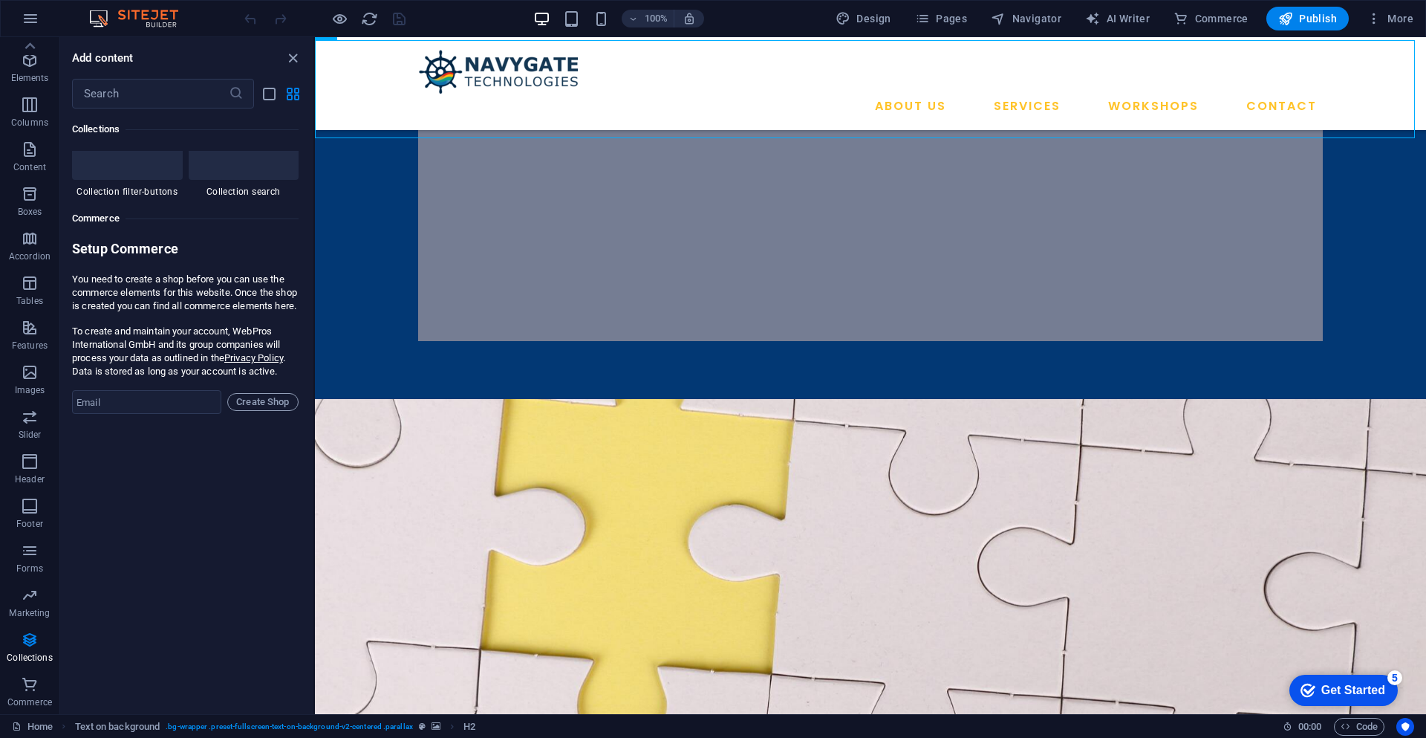
drag, startPoint x: 236, startPoint y: 342, endPoint x: 157, endPoint y: 357, distance: 80.9
click at [157, 357] on p "To create and maintain your account, WebPros International GmbH and its group c…" at bounding box center [185, 351] width 227 height 53
click at [172, 414] on input "email" at bounding box center [146, 402] width 149 height 24
drag, startPoint x: 203, startPoint y: 418, endPoint x: 43, endPoint y: 402, distance: 160.5
click at [45, 404] on div "Favorites Elements Columns Content Boxes Accordion Tables Features Images Slide…" at bounding box center [157, 375] width 315 height 677
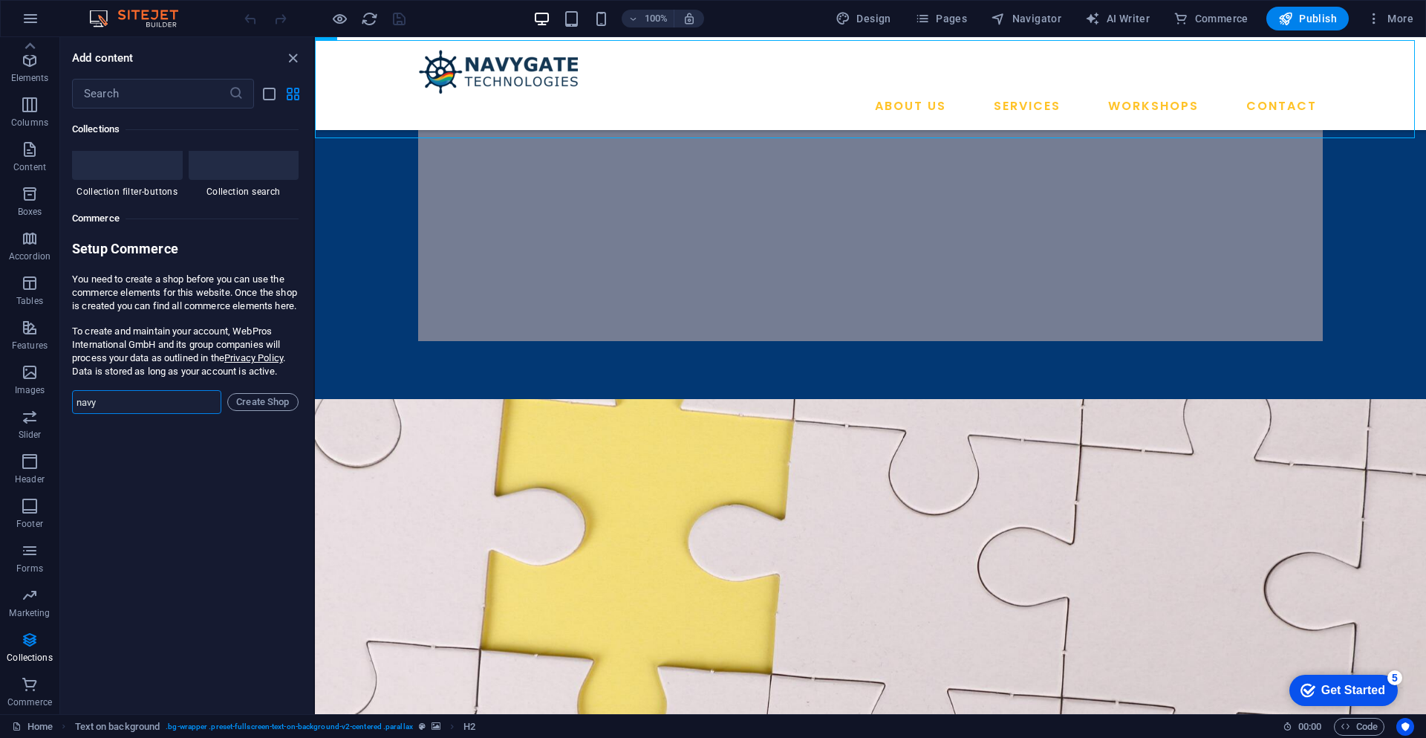
type input "[EMAIL_ADDRESS][DOMAIN_NAME]"
click at [274, 411] on span "Create Shop" at bounding box center [263, 402] width 58 height 18
